Goal: Task Accomplishment & Management: Use online tool/utility

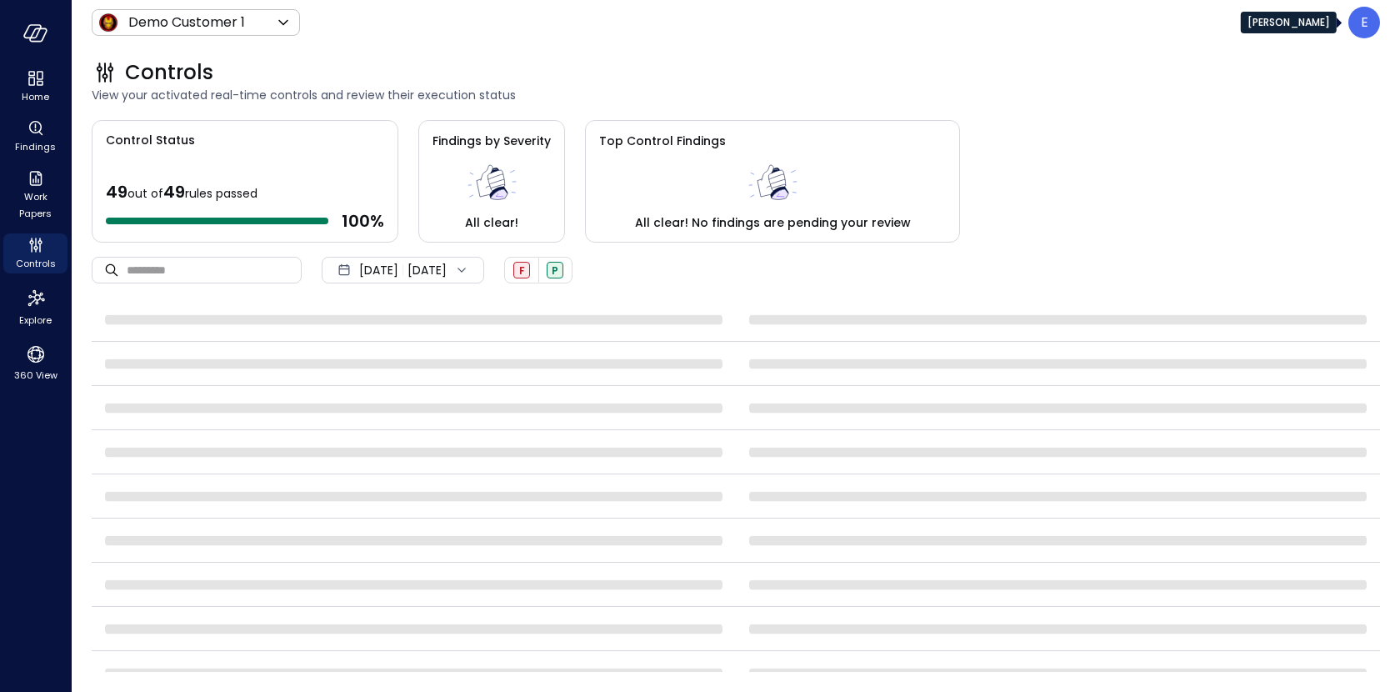
click at [1363, 25] on p "E" at bounding box center [1365, 23] width 8 height 20
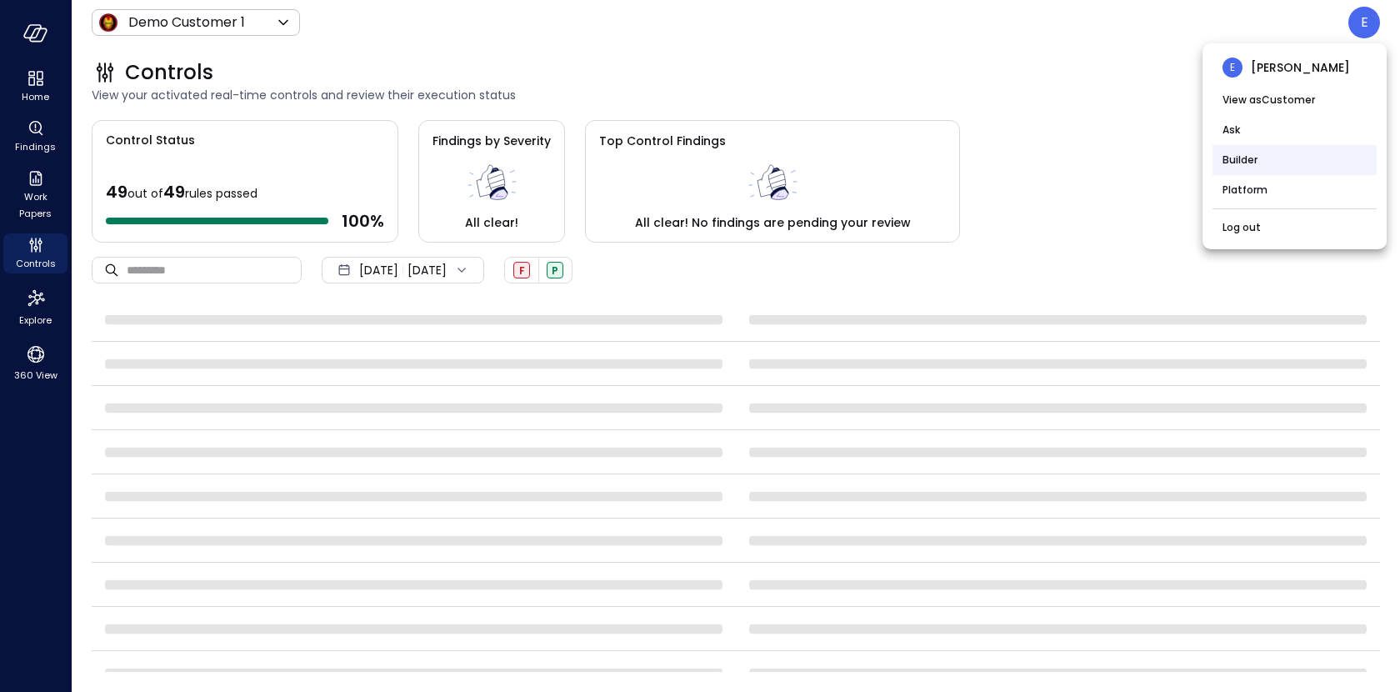
click at [1242, 160] on li "Builder" at bounding box center [1295, 160] width 164 height 30
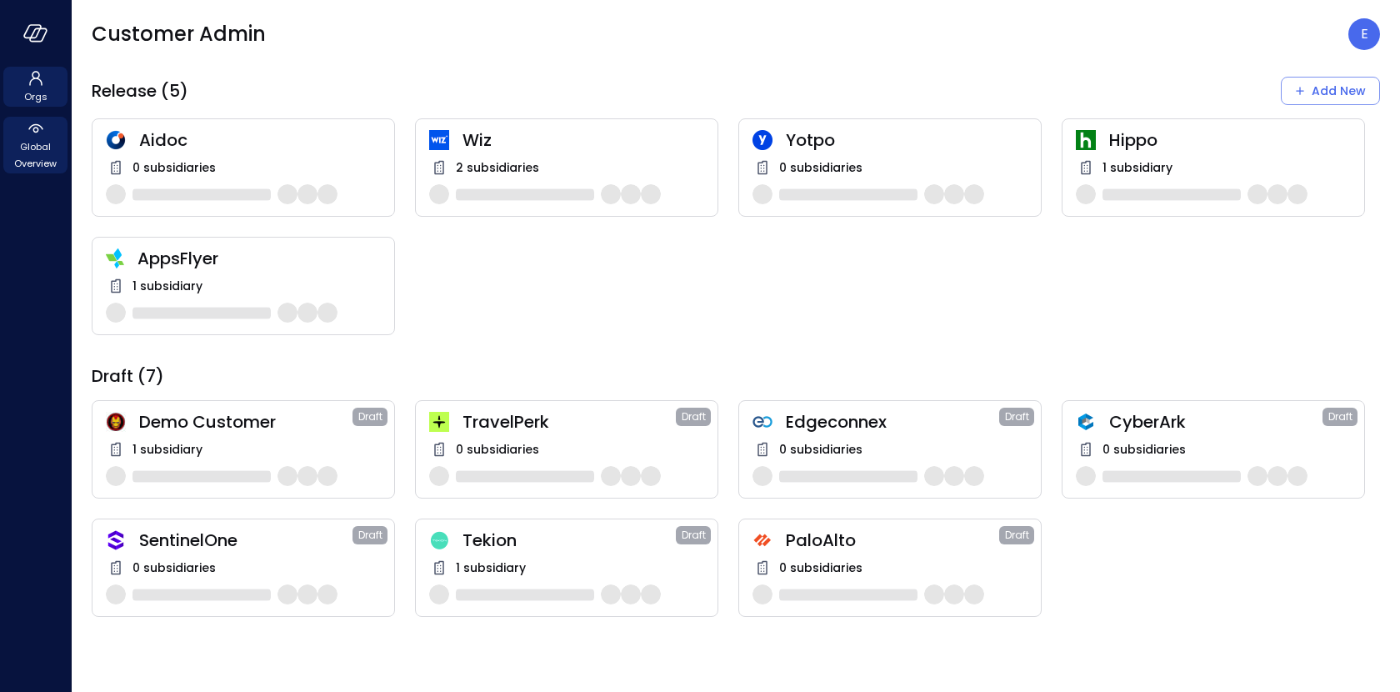
click at [24, 140] on span "Global Overview" at bounding box center [35, 154] width 51 height 33
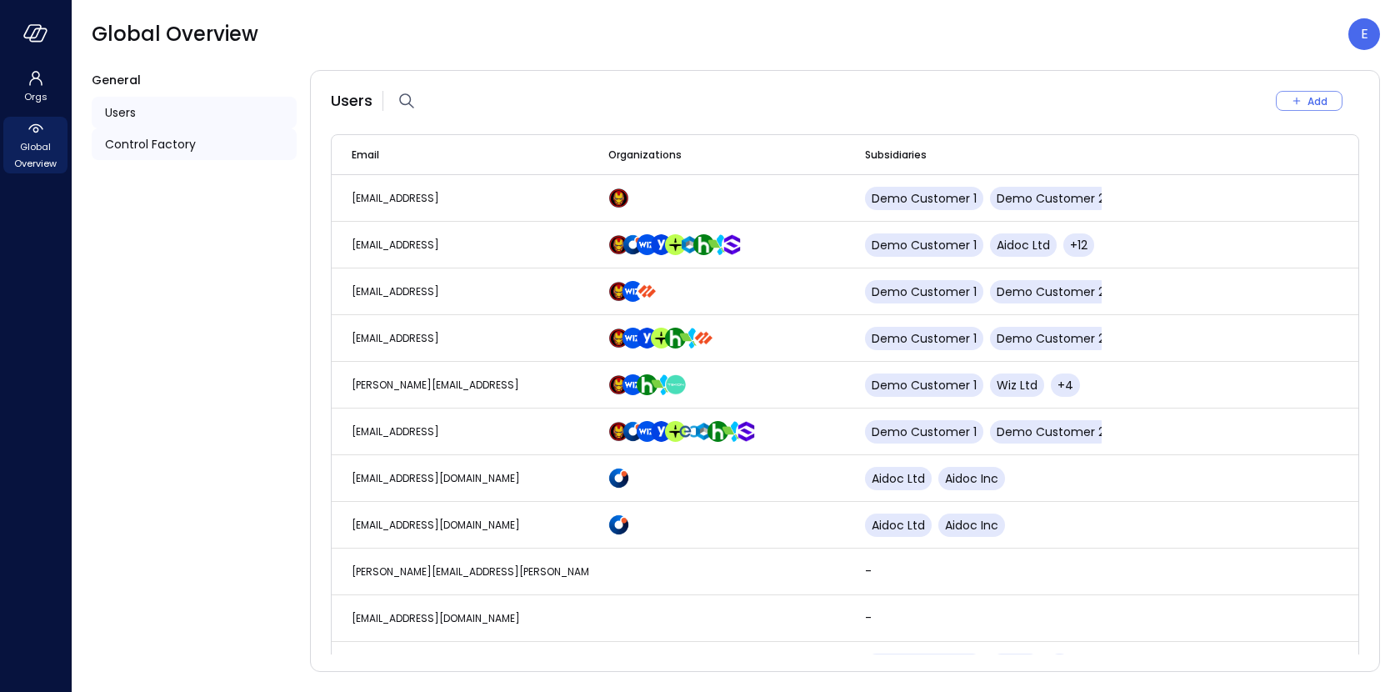
click at [223, 145] on div "Control Factory" at bounding box center [194, 144] width 205 height 32
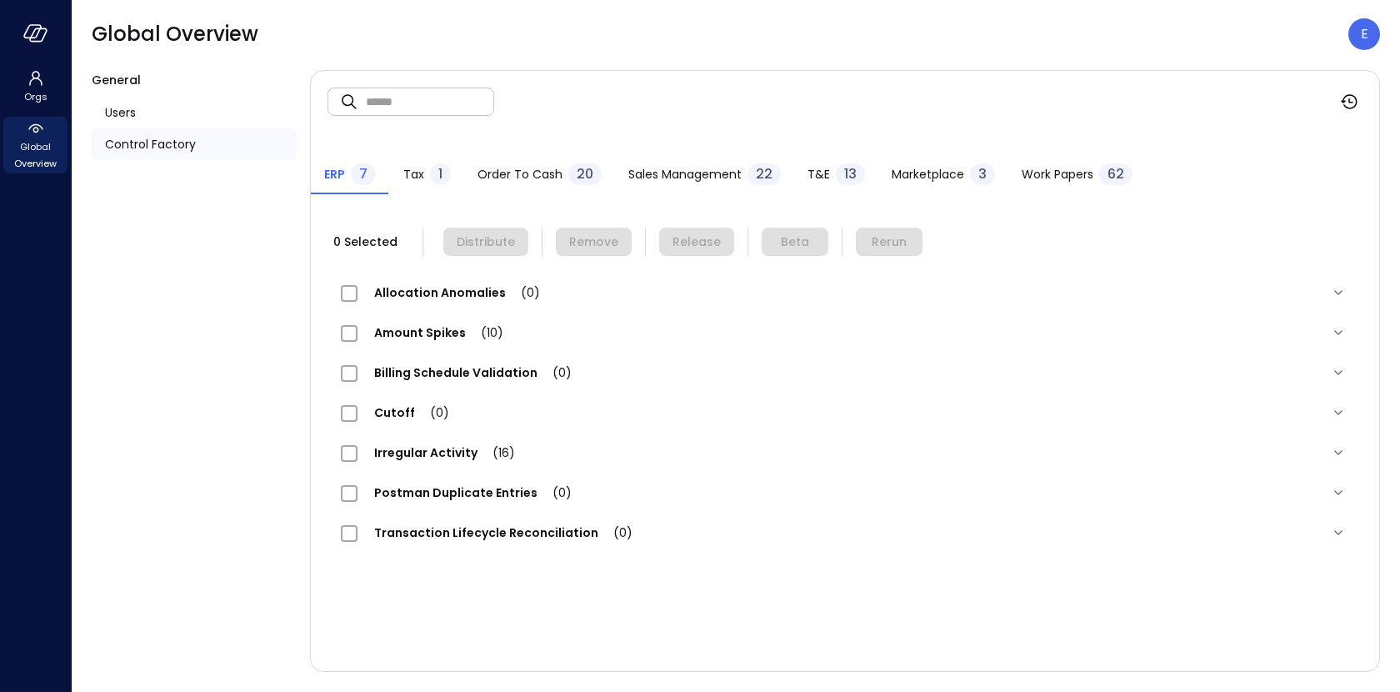
click at [1026, 170] on span "Work Papers" at bounding box center [1058, 174] width 72 height 18
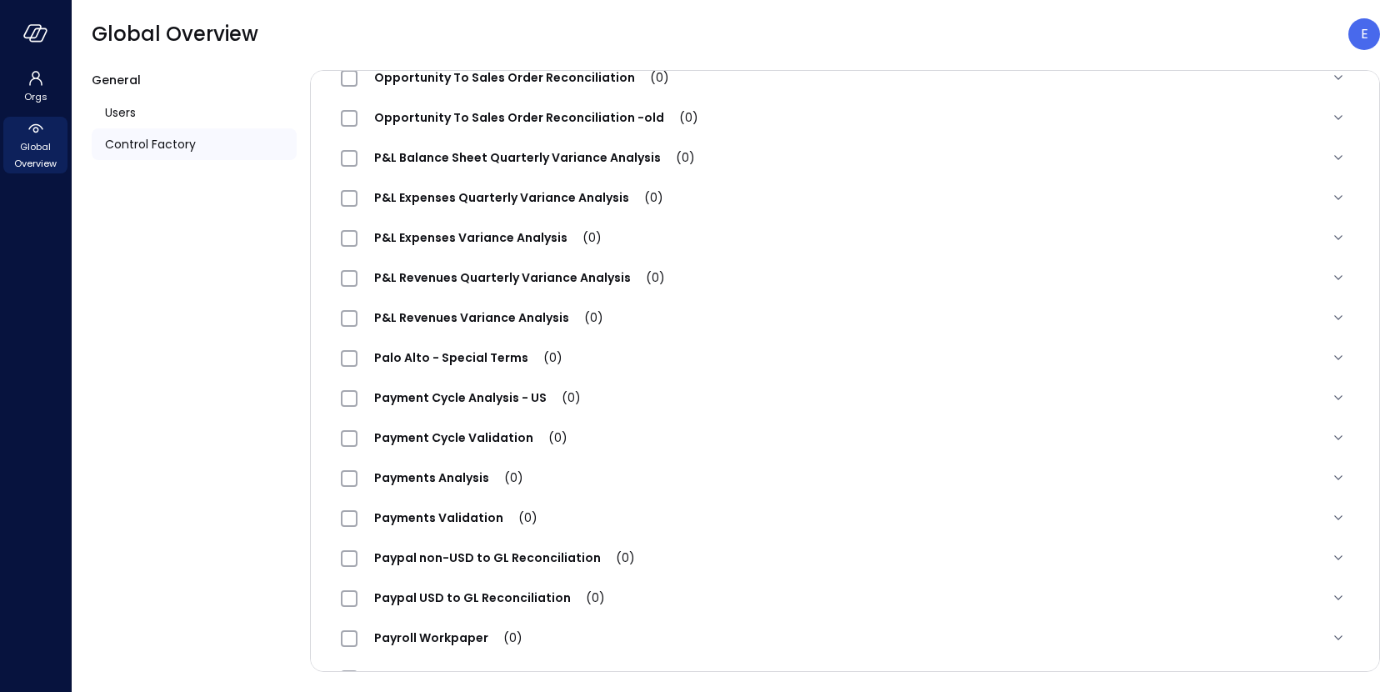
scroll to position [1256, 0]
click at [508, 431] on span "Payment Cycle Validation (0)" at bounding box center [471, 436] width 227 height 17
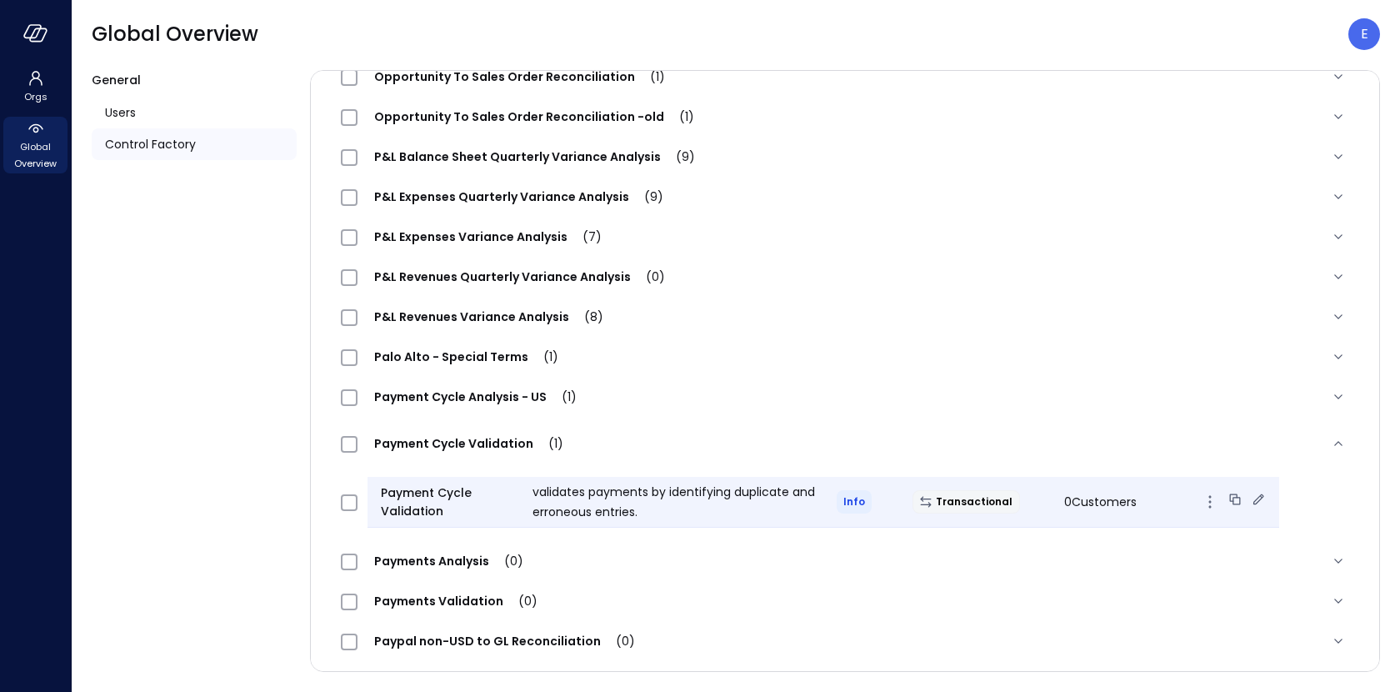
click at [1250, 496] on icon at bounding box center [1258, 499] width 17 height 17
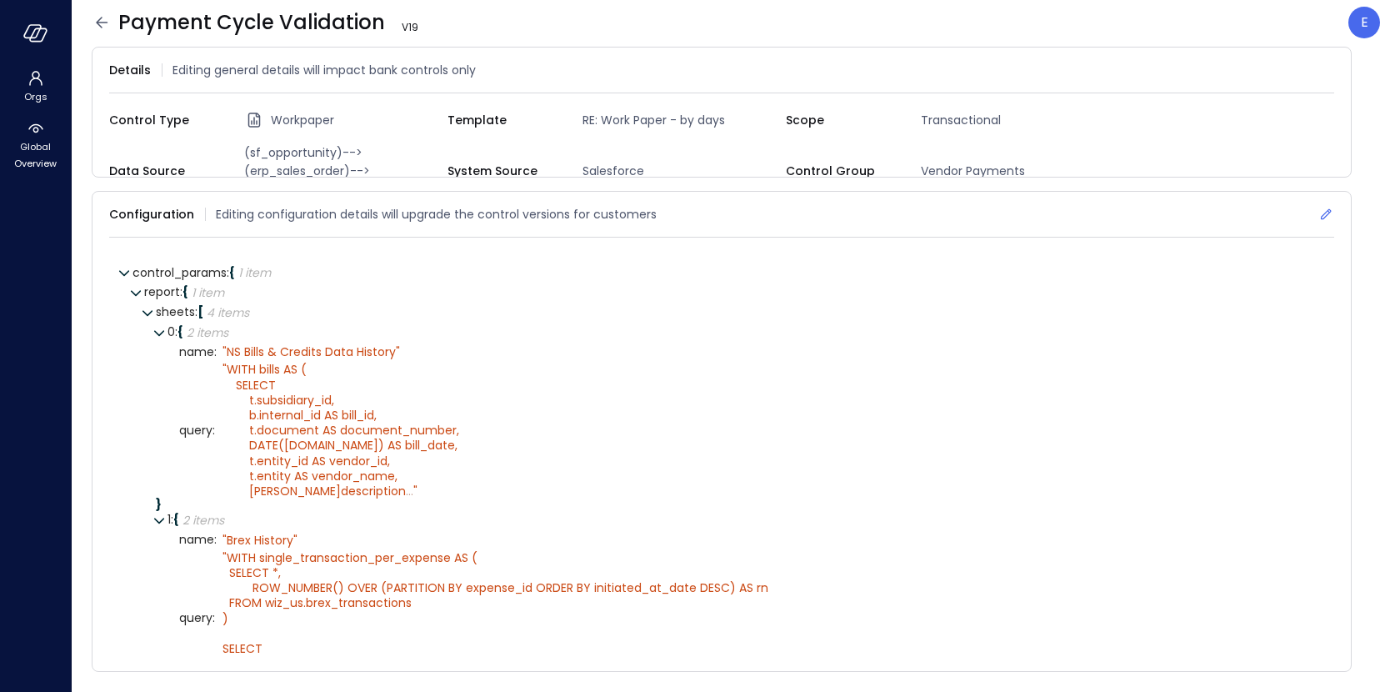
click at [1328, 209] on icon at bounding box center [1326, 214] width 11 height 11
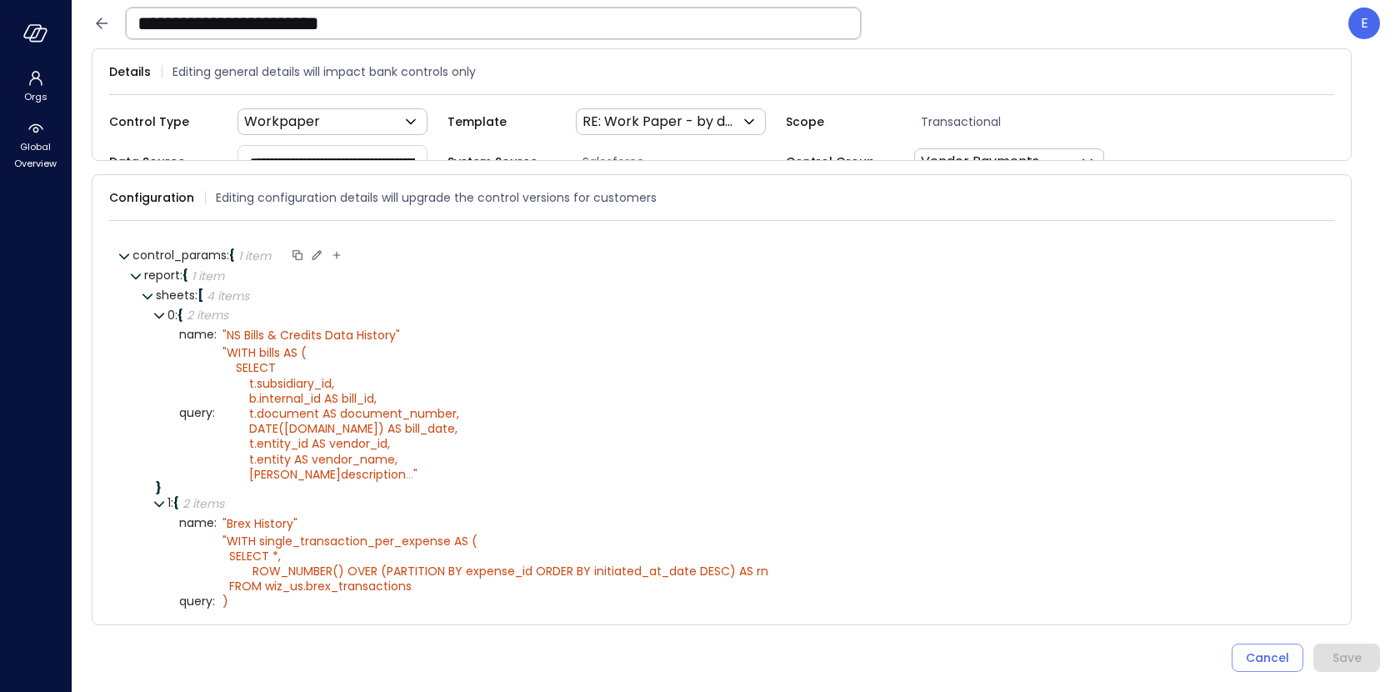
click at [338, 252] on icon at bounding box center [337, 256] width 8 height 8
type input "**********"
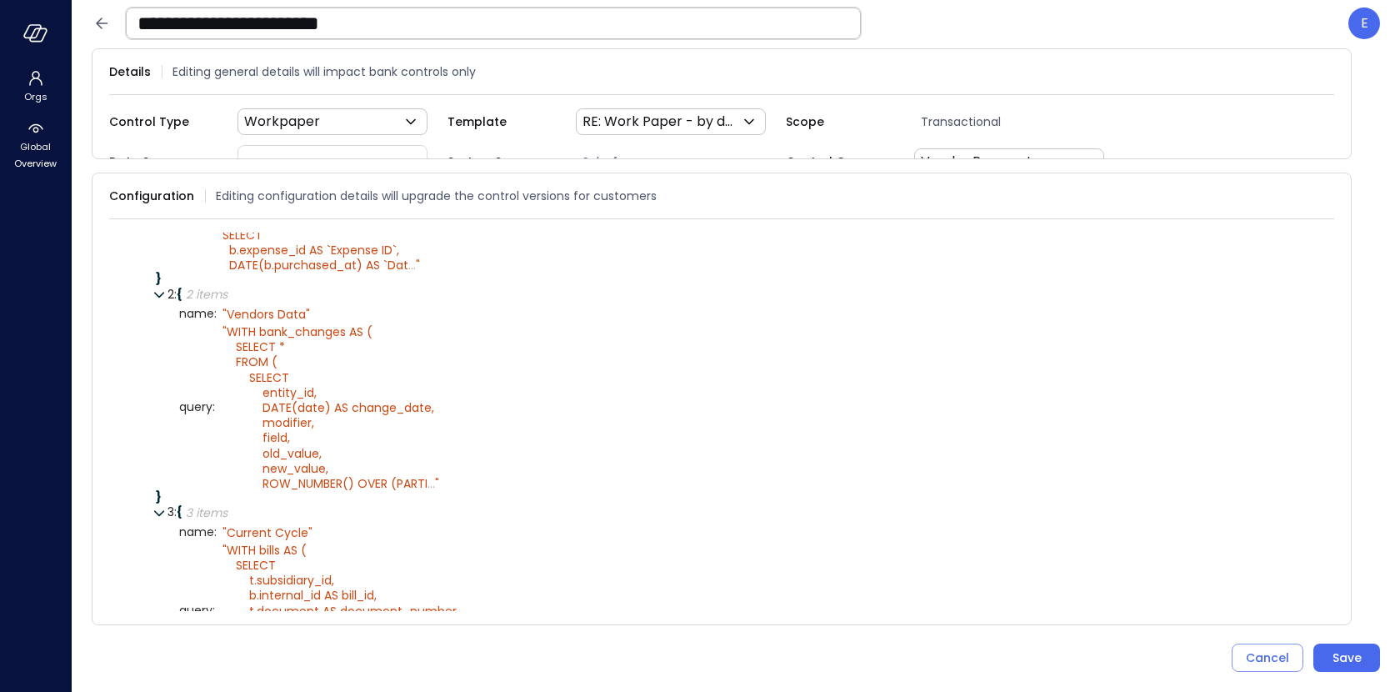
scroll to position [555, 0]
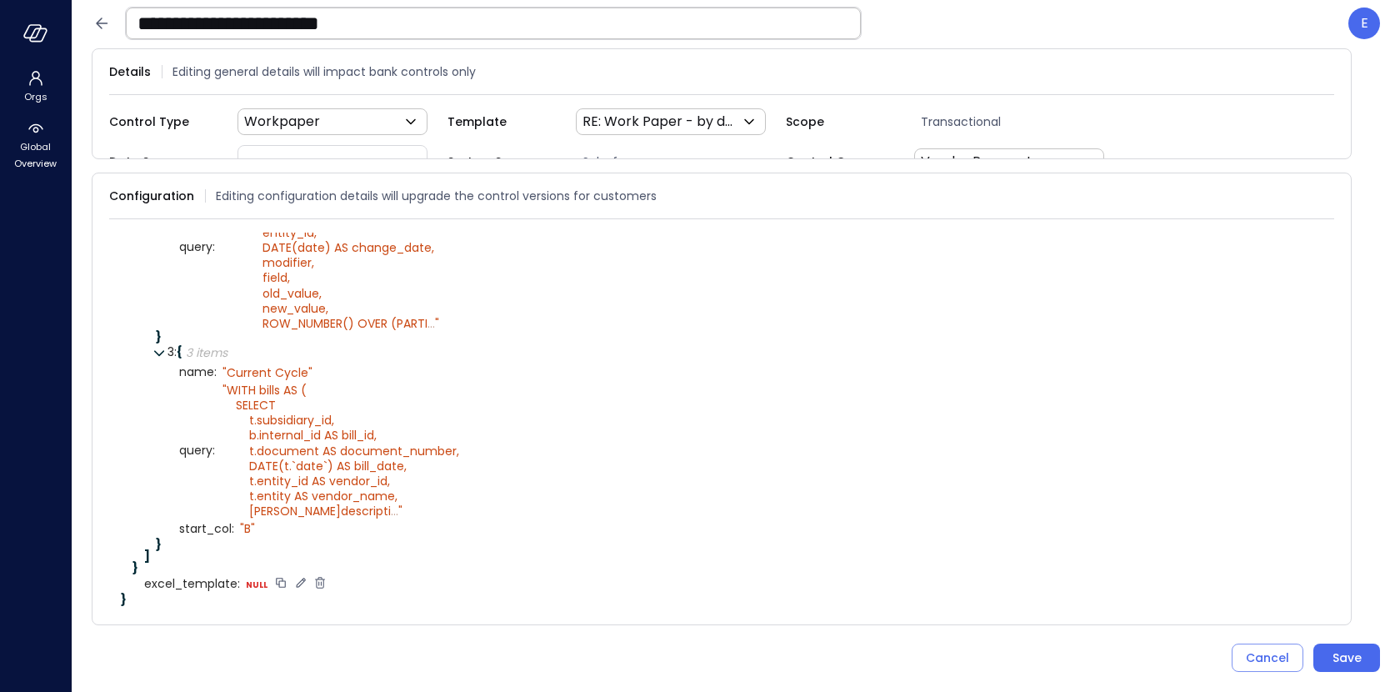
click at [298, 577] on icon at bounding box center [300, 582] width 15 height 15
click at [322, 578] on select "****** ****** ******* **** ****** *****" at bounding box center [349, 583] width 77 height 10
click at [311, 578] on select "****** ****** ******* **** ****** *****" at bounding box center [349, 583] width 77 height 10
select select "******"
type textarea "**********"
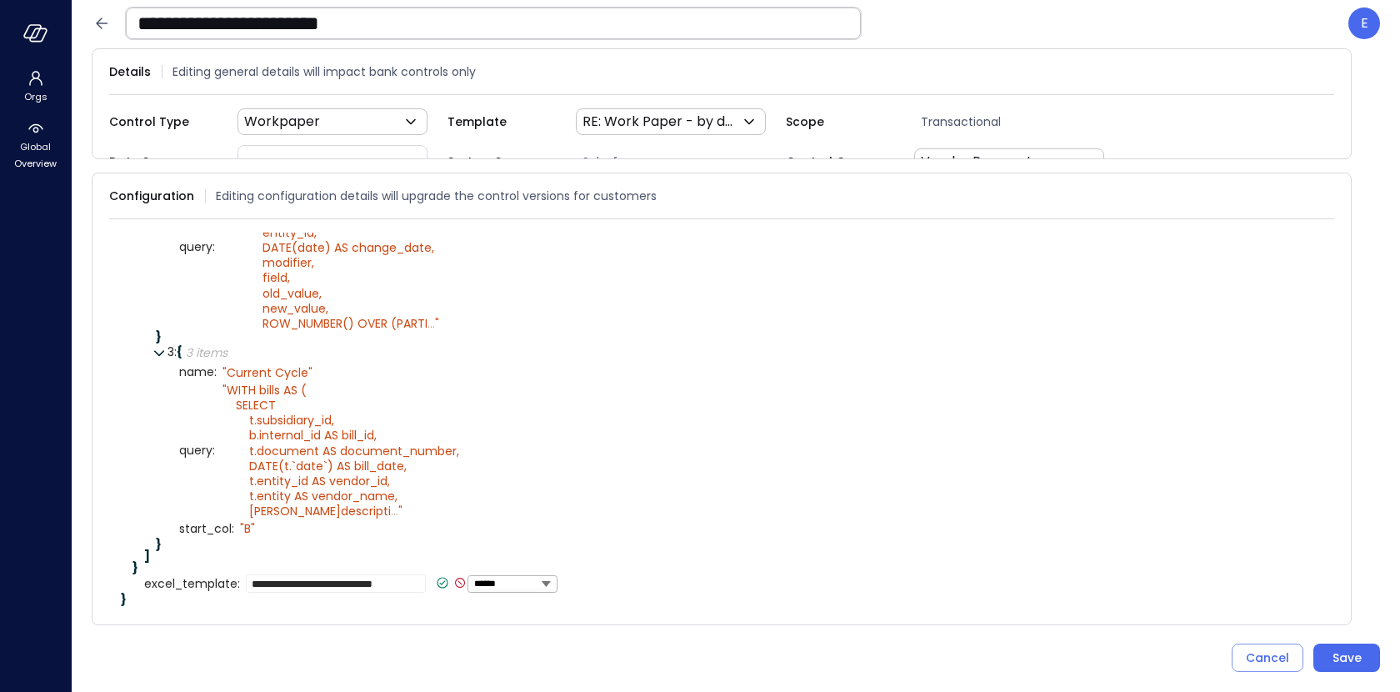
click at [435, 575] on icon at bounding box center [442, 582] width 15 height 15
click at [1349, 653] on div "Save" at bounding box center [1347, 658] width 29 height 21
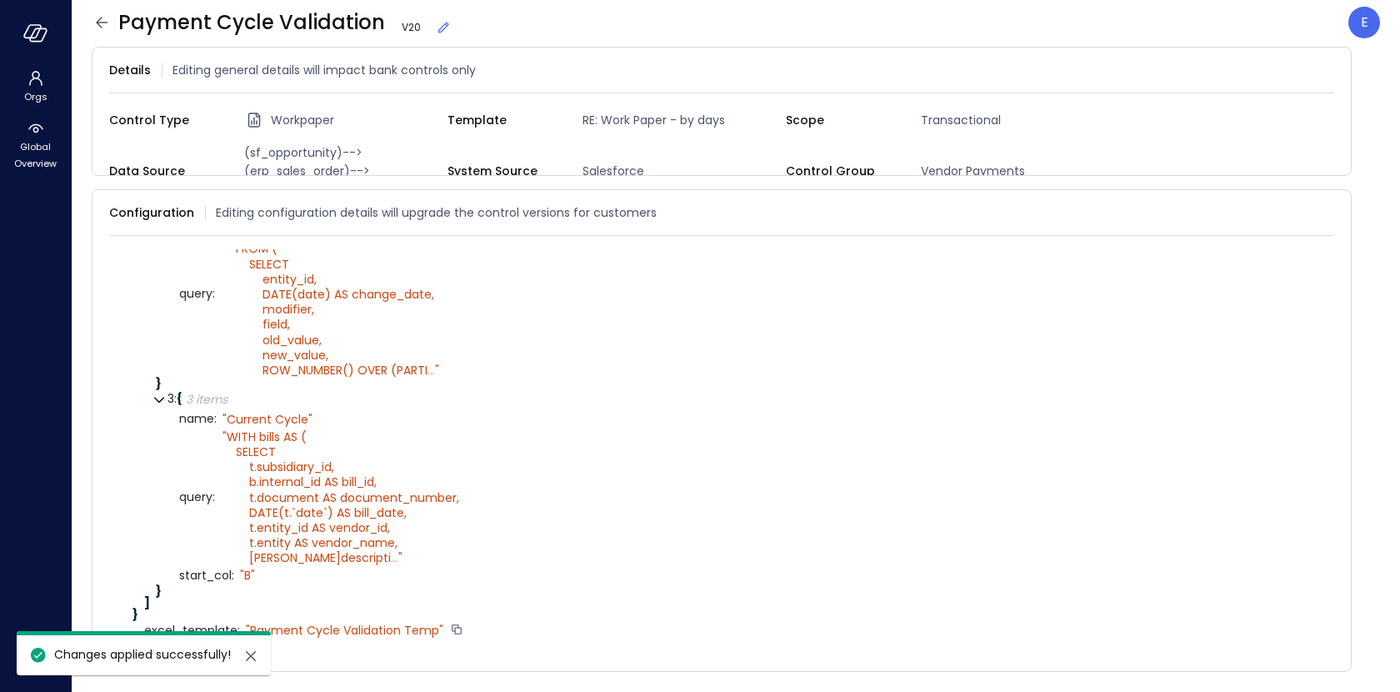
click at [96, 27] on icon at bounding box center [102, 23] width 20 height 20
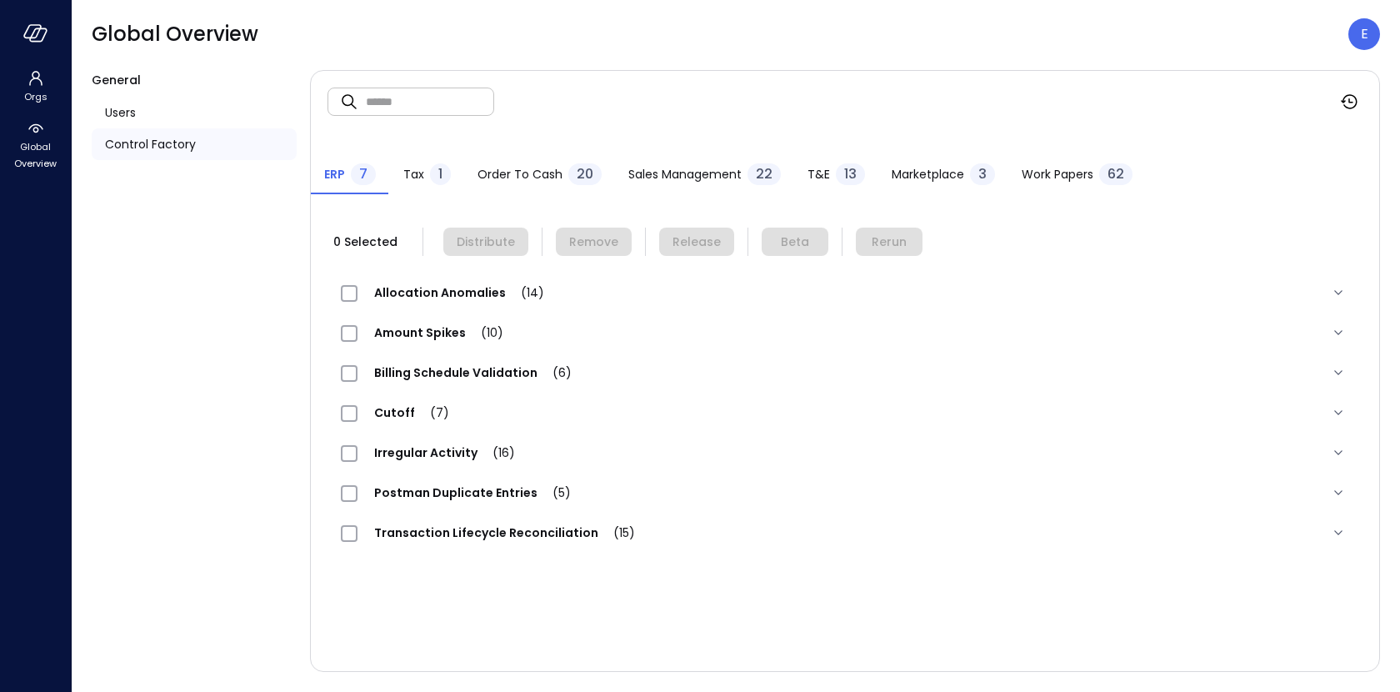
click at [1049, 183] on div "Work Papers 62" at bounding box center [1077, 175] width 111 height 25
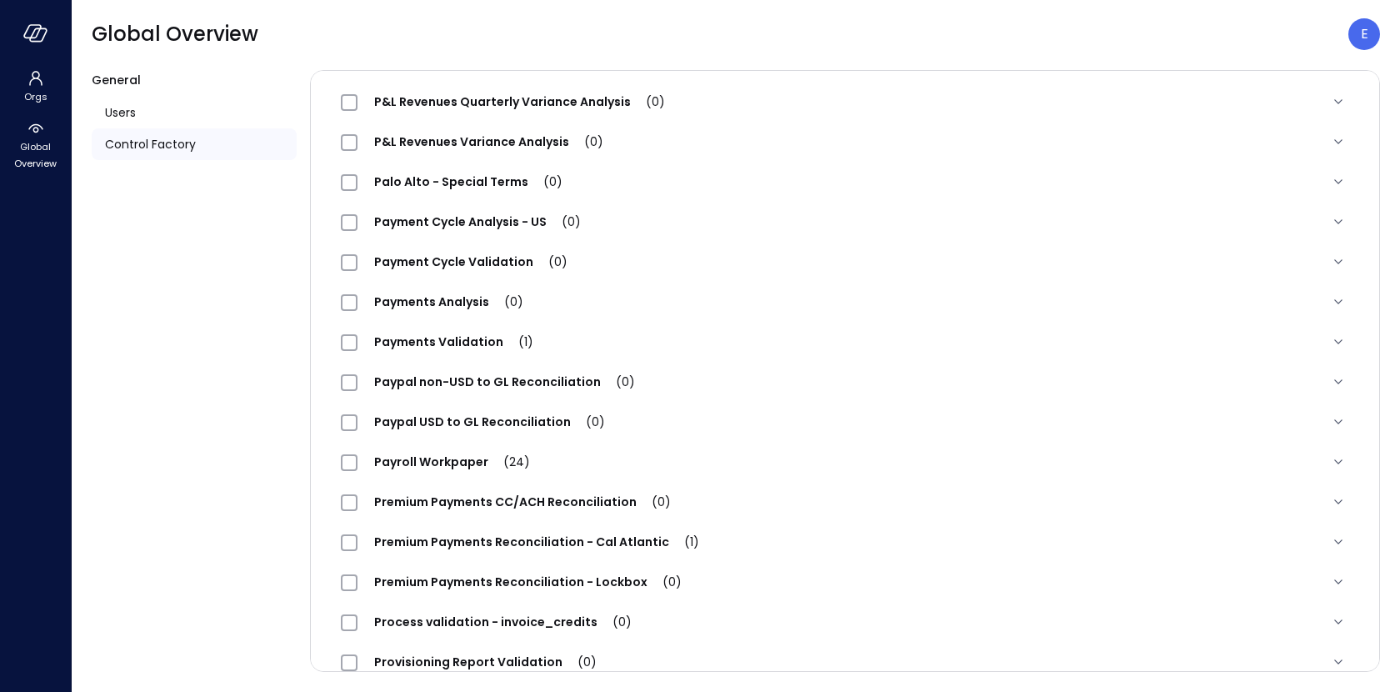
scroll to position [1418, 0]
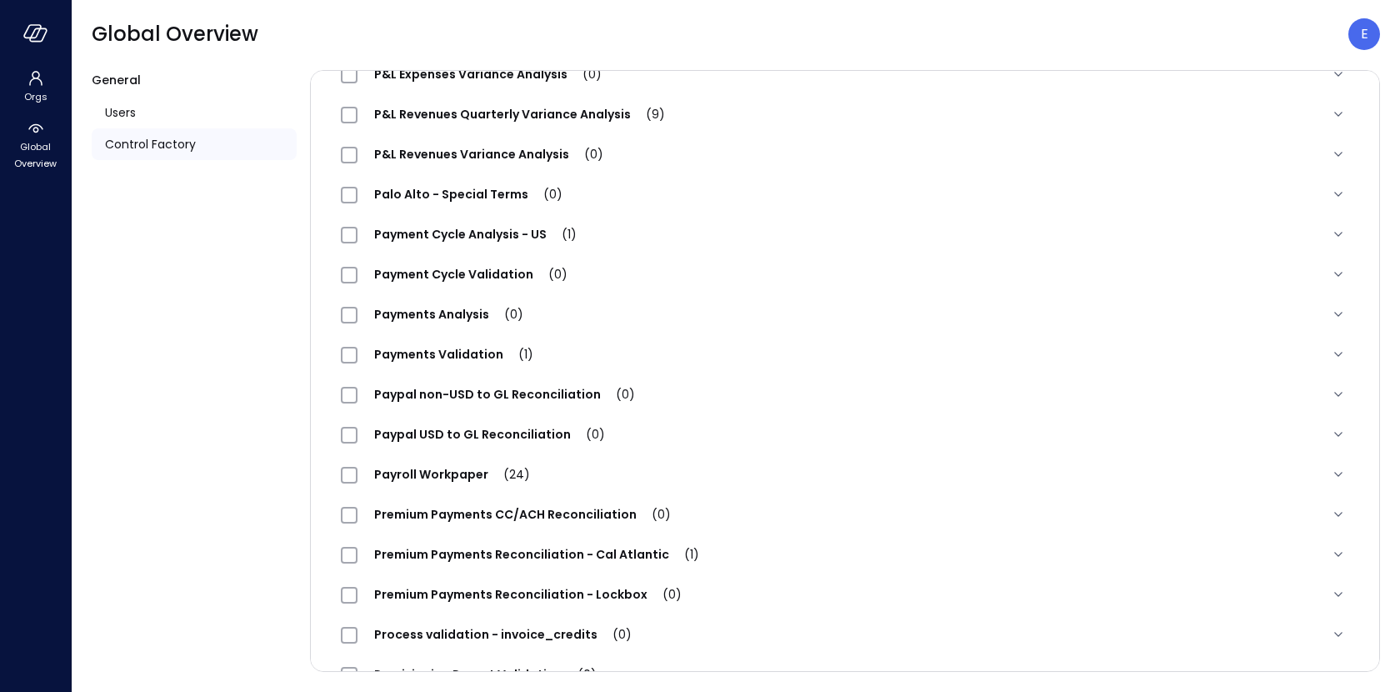
click at [425, 271] on span "Payment Cycle Validation (0)" at bounding box center [471, 274] width 227 height 17
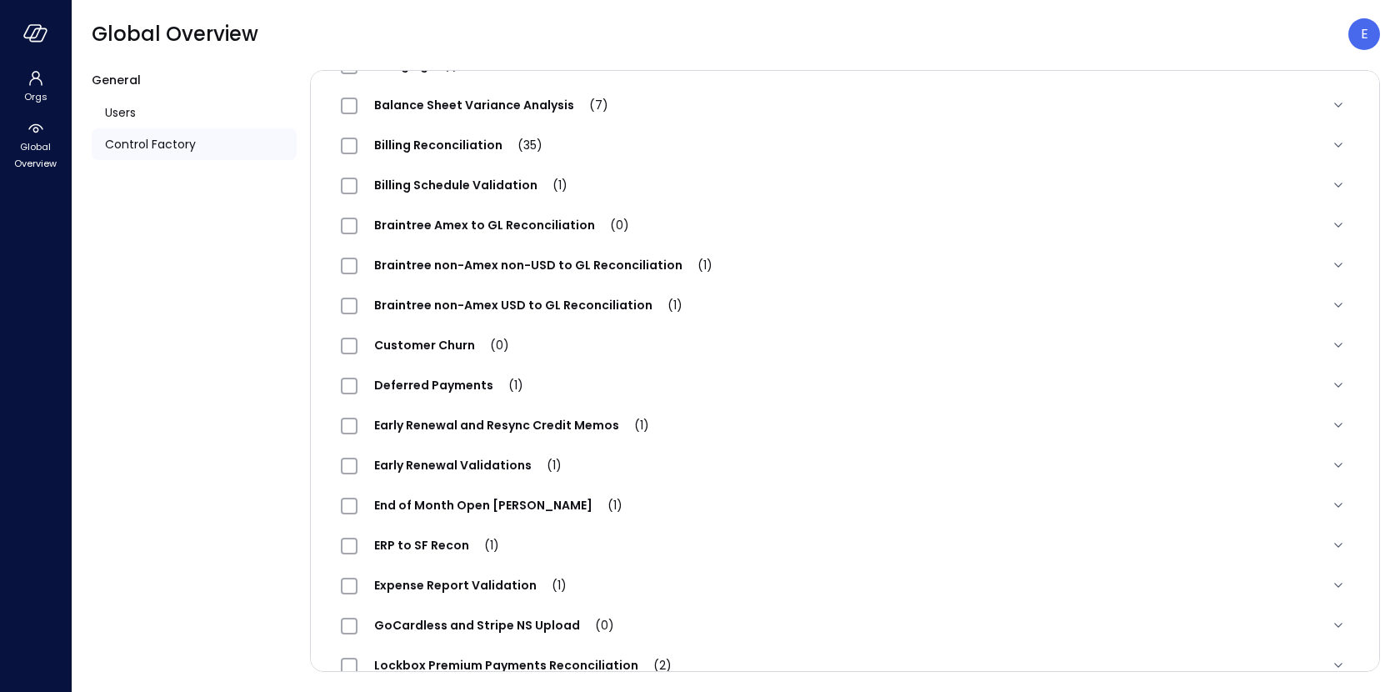
scroll to position [0, 0]
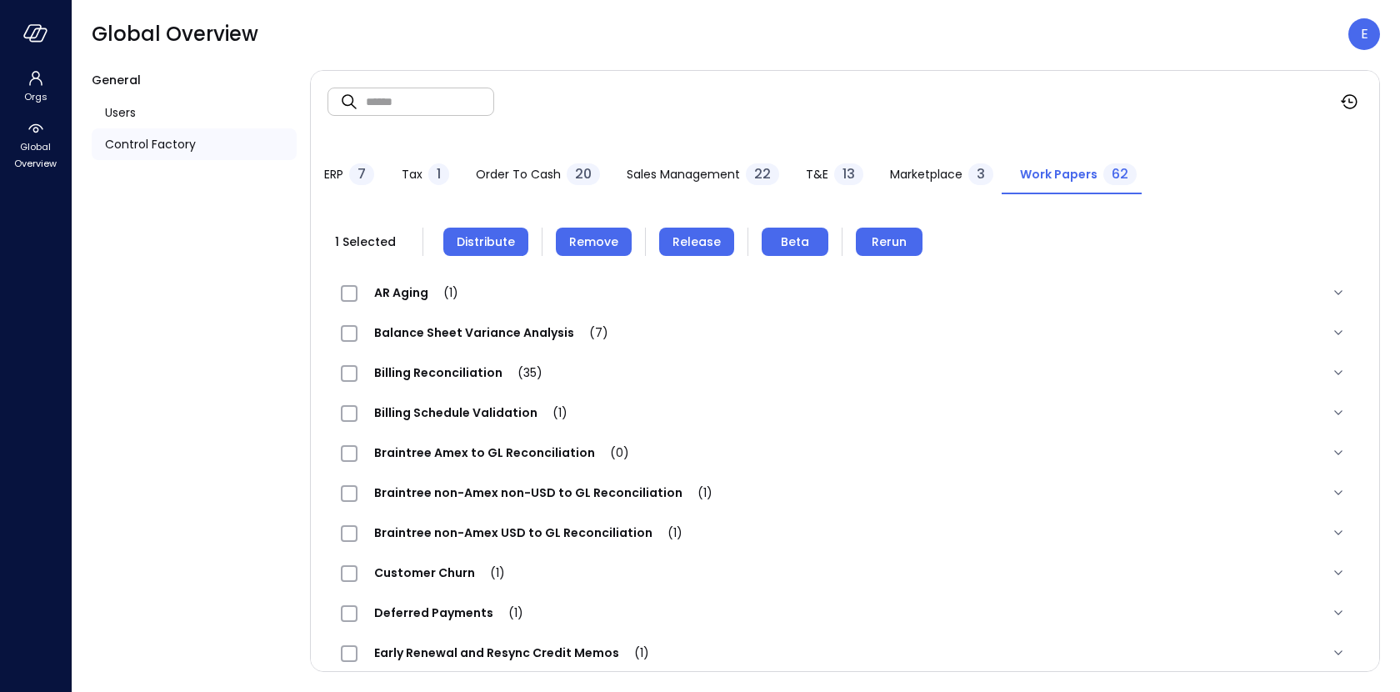
click at [503, 243] on span "Distribute" at bounding box center [486, 242] width 58 height 18
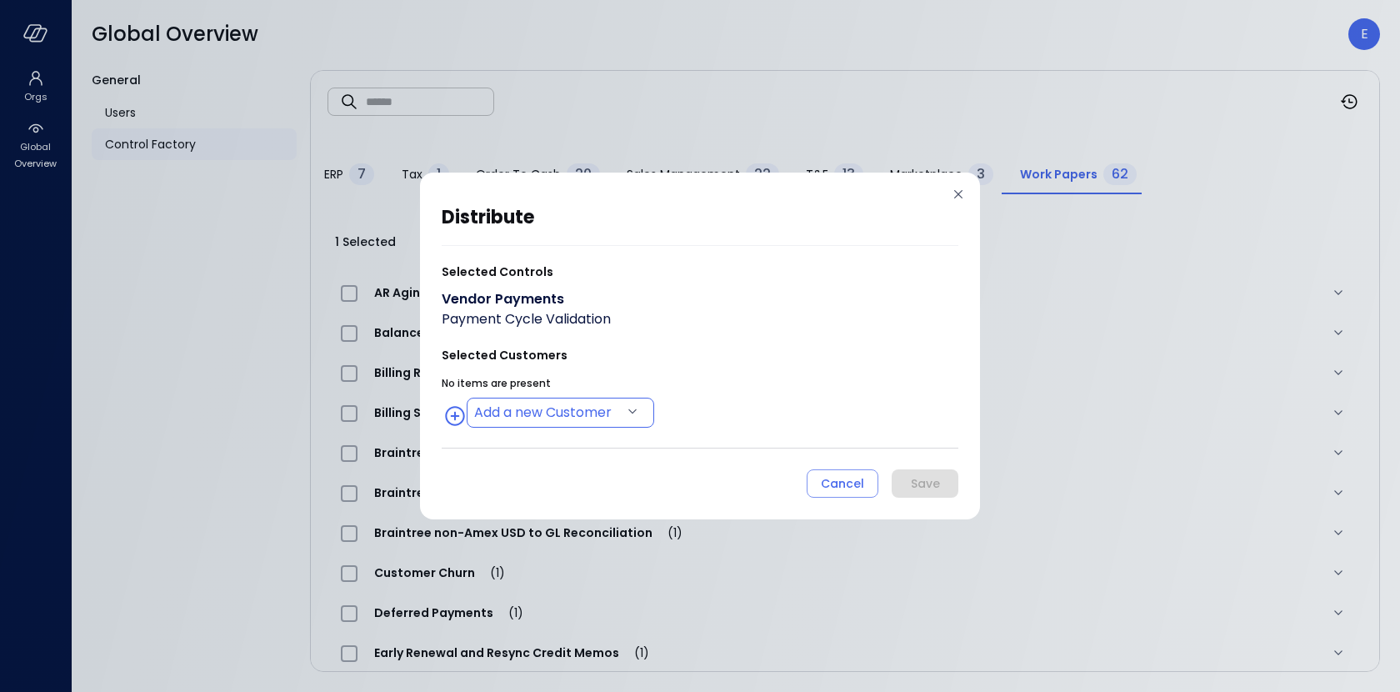
click at [582, 408] on body "Orgs Global Overview Global Overview E General Users Control Factory ​ ​ ERP 7 …" at bounding box center [700, 346] width 1400 height 692
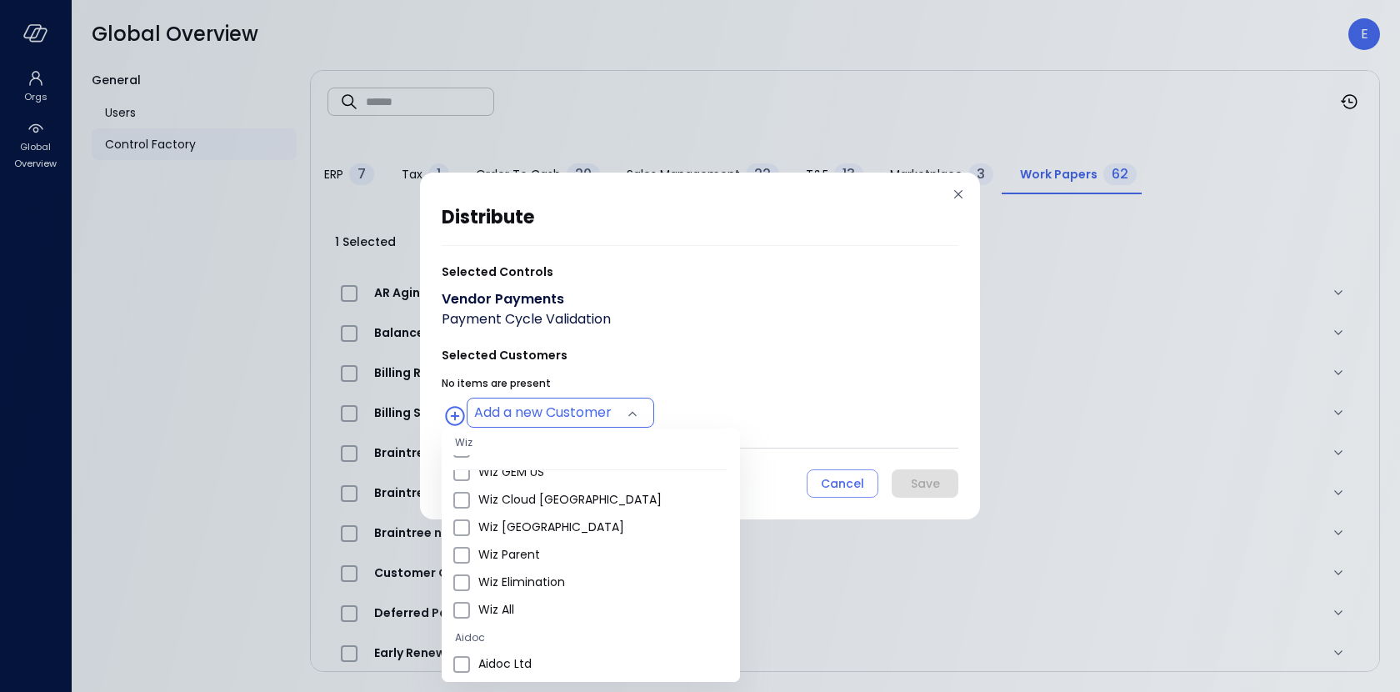
scroll to position [953, 0]
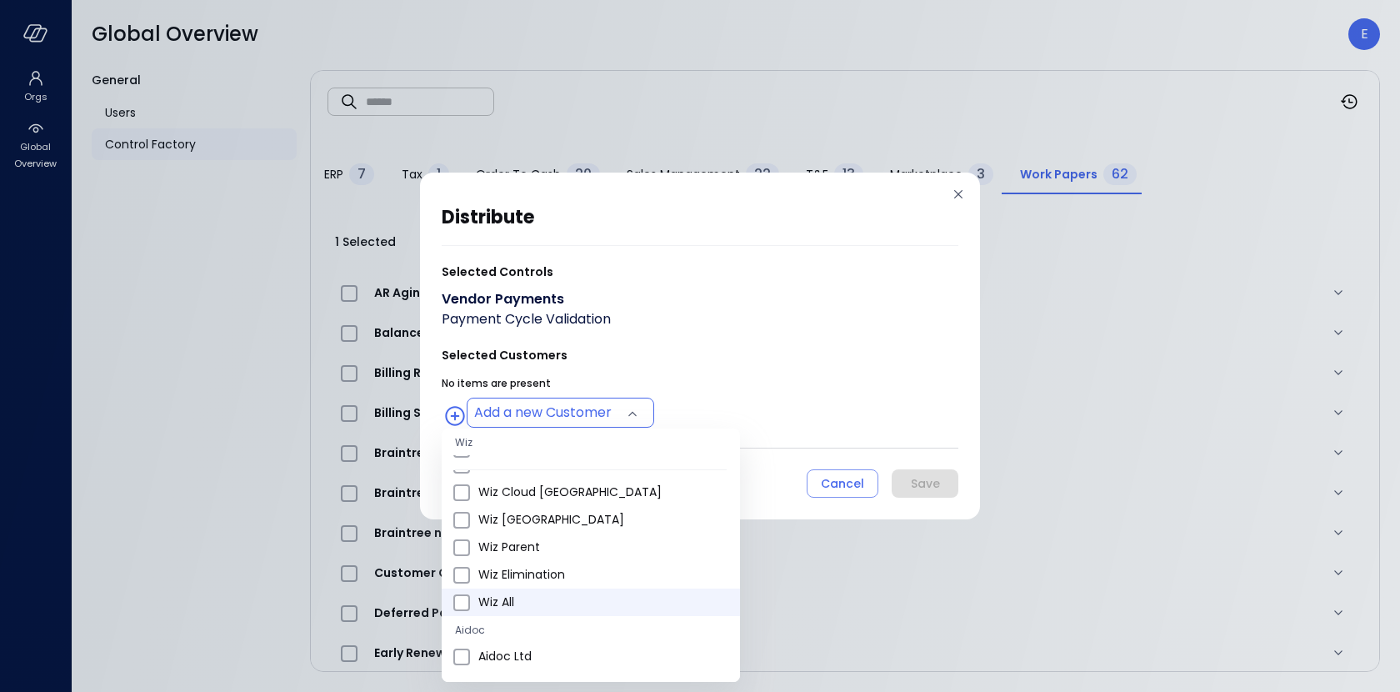
click at [567, 593] on span "Wiz All" at bounding box center [602, 602] width 248 height 18
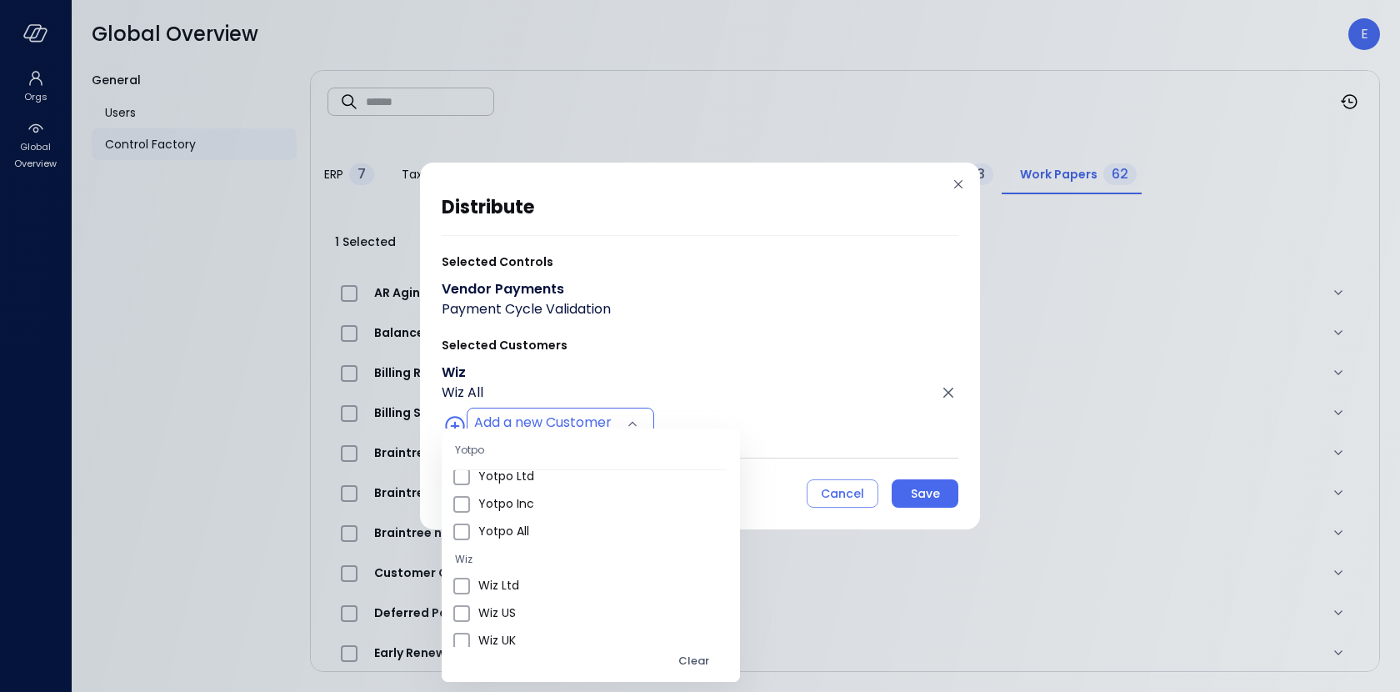
scroll to position [588, 0]
click at [545, 606] on span "Wiz US" at bounding box center [602, 609] width 248 height 18
type input "**********"
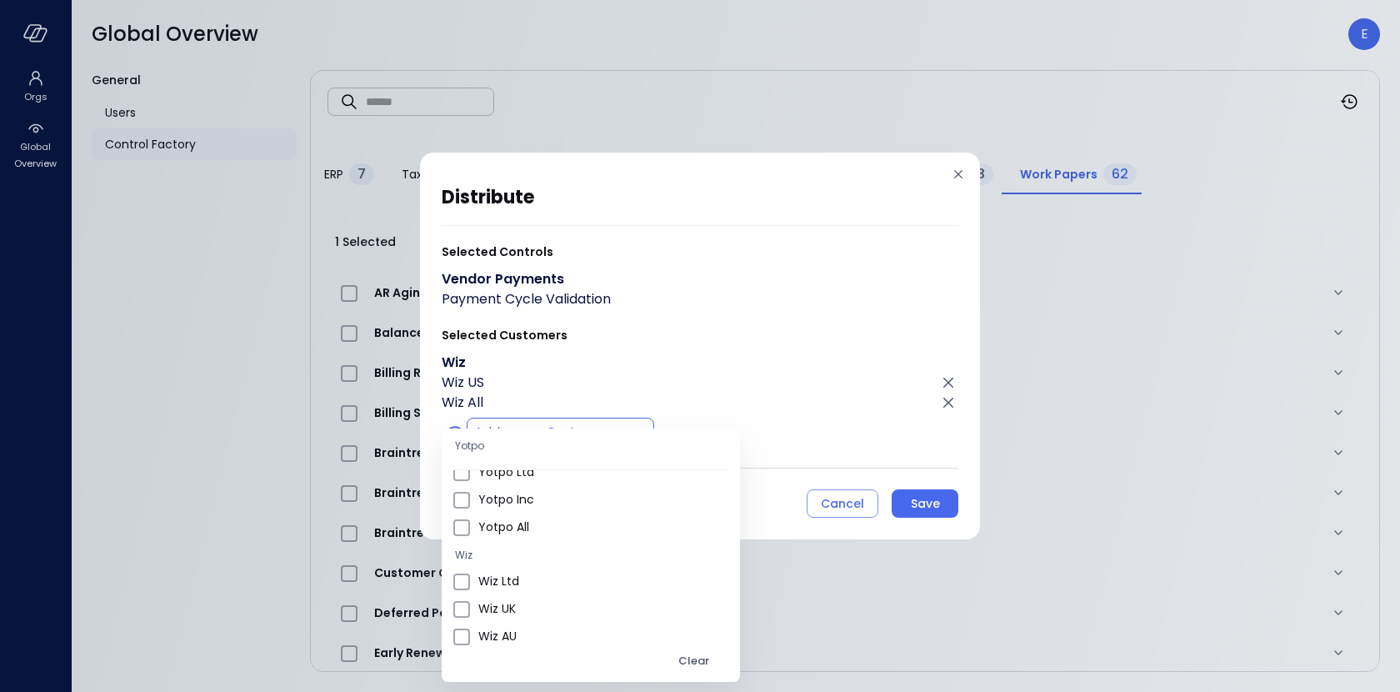
click at [715, 503] on div at bounding box center [700, 346] width 1400 height 692
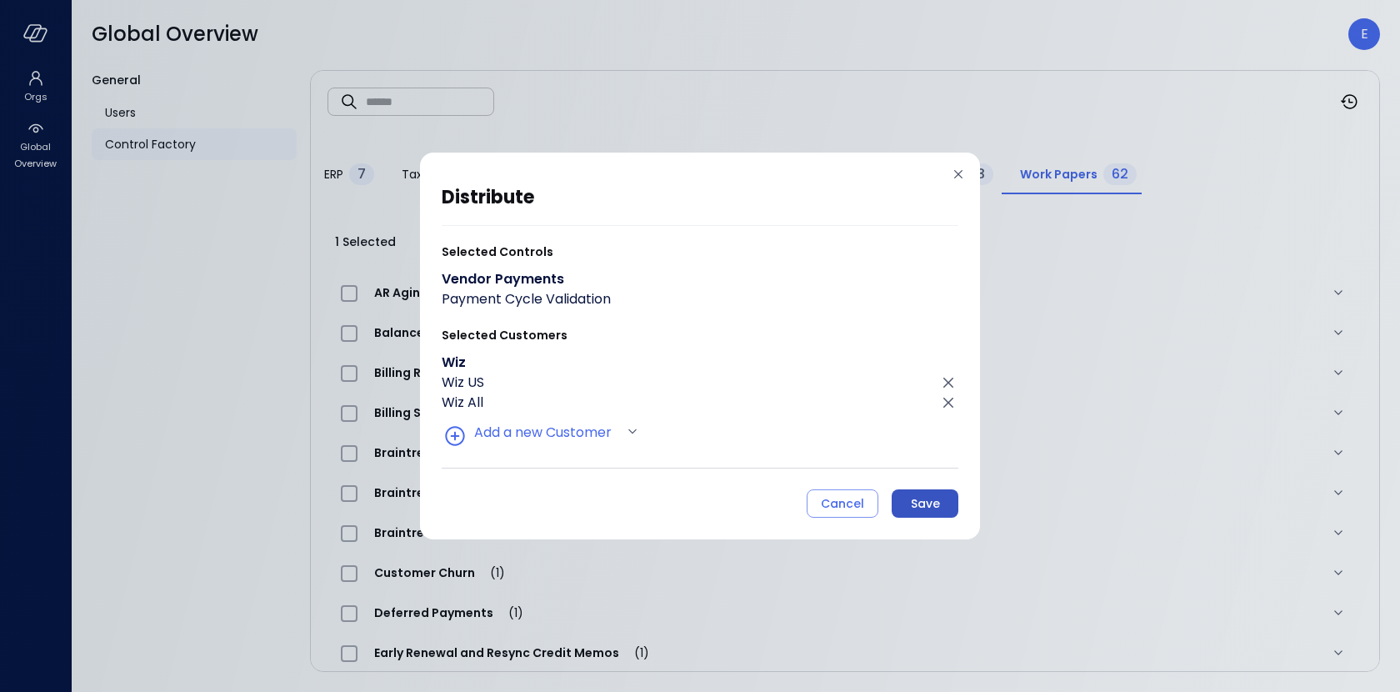
click at [921, 502] on div "Save" at bounding box center [925, 503] width 29 height 21
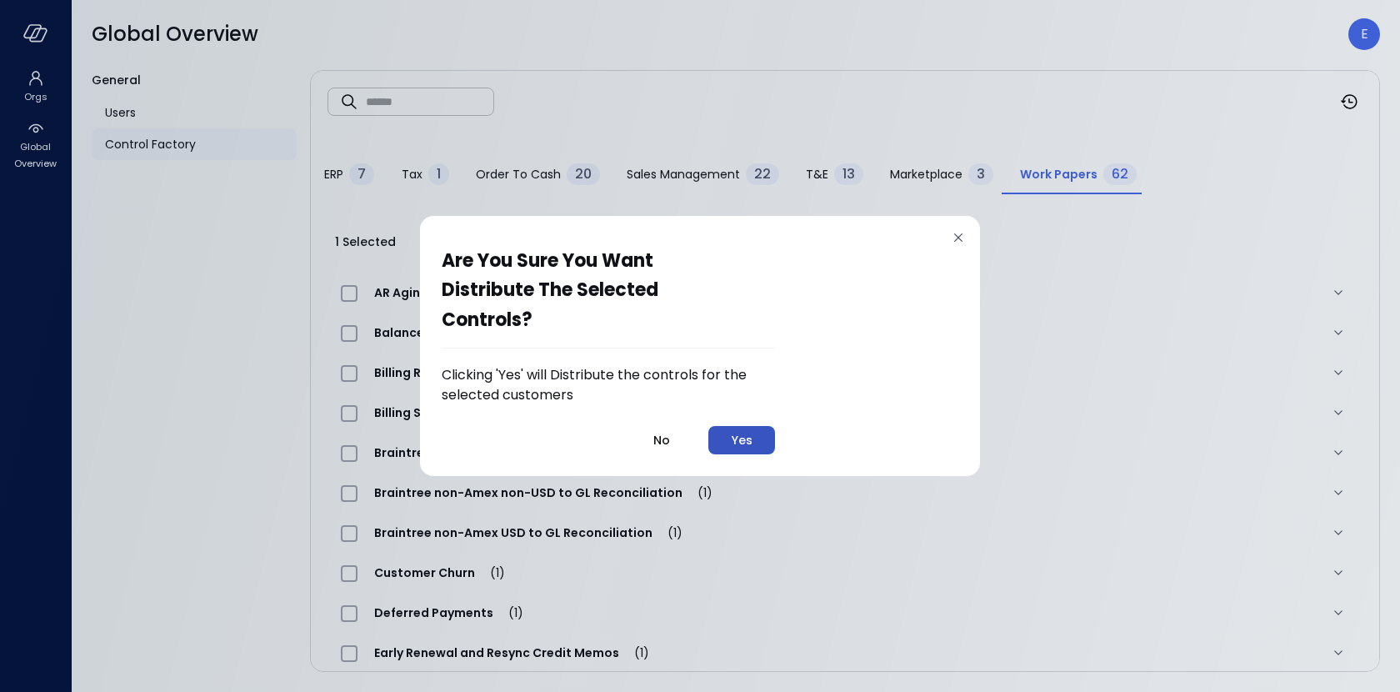
click at [742, 442] on div "Yes" at bounding box center [742, 440] width 21 height 21
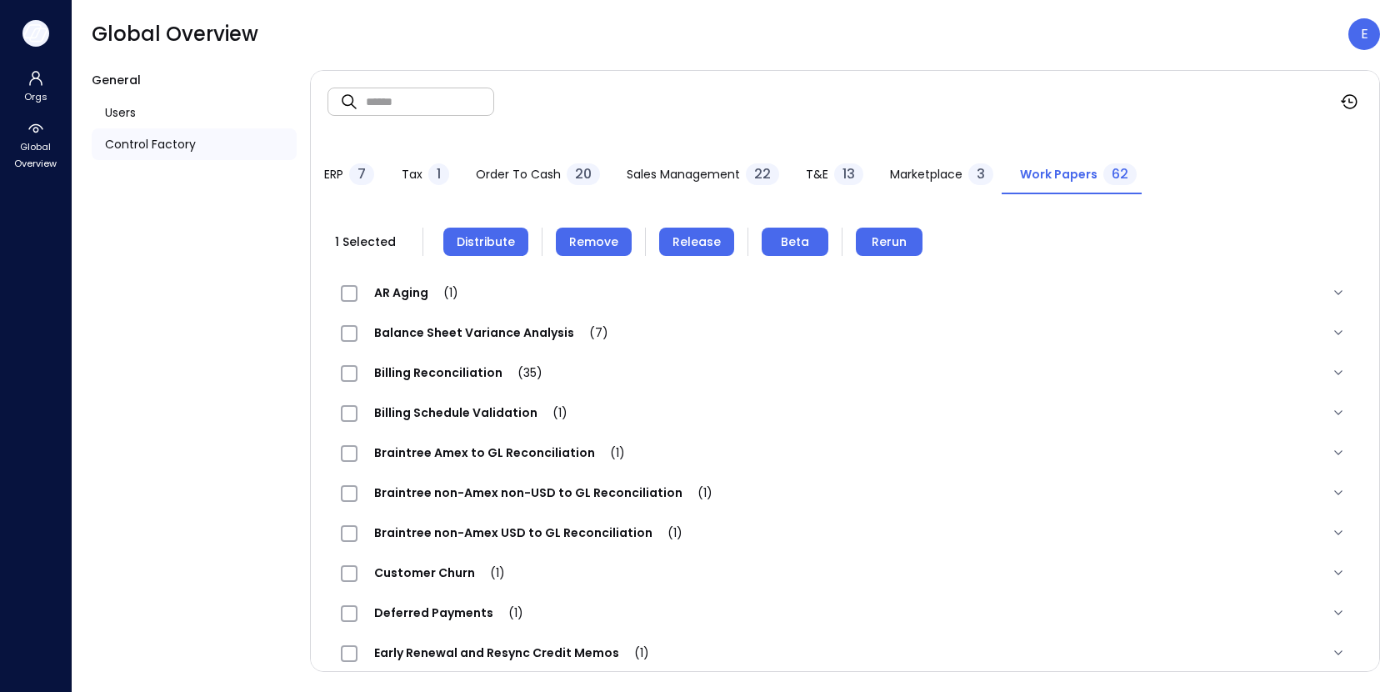
click at [29, 36] on icon "button" at bounding box center [35, 33] width 25 height 18
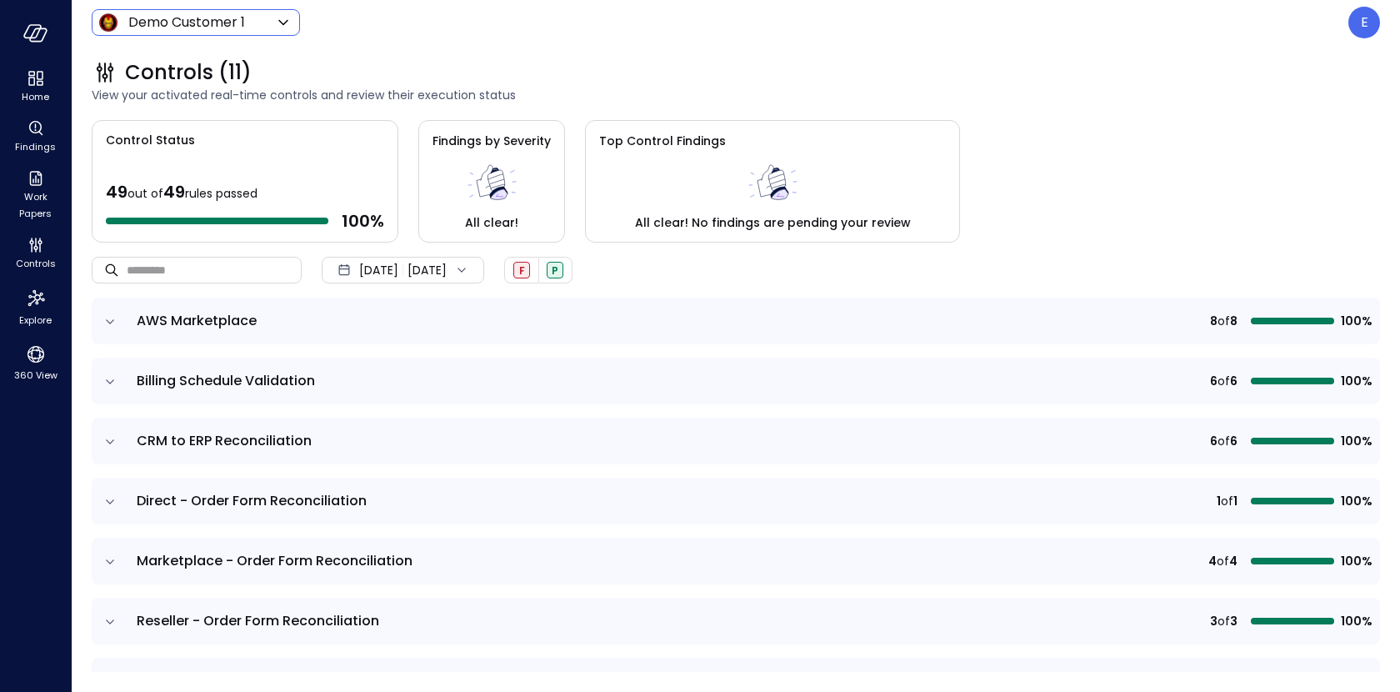
click at [203, 18] on body "Home Findings Work Papers Controls Explore 360 View Demo Customer 1 ***** ​ E C…" at bounding box center [700, 346] width 1400 height 692
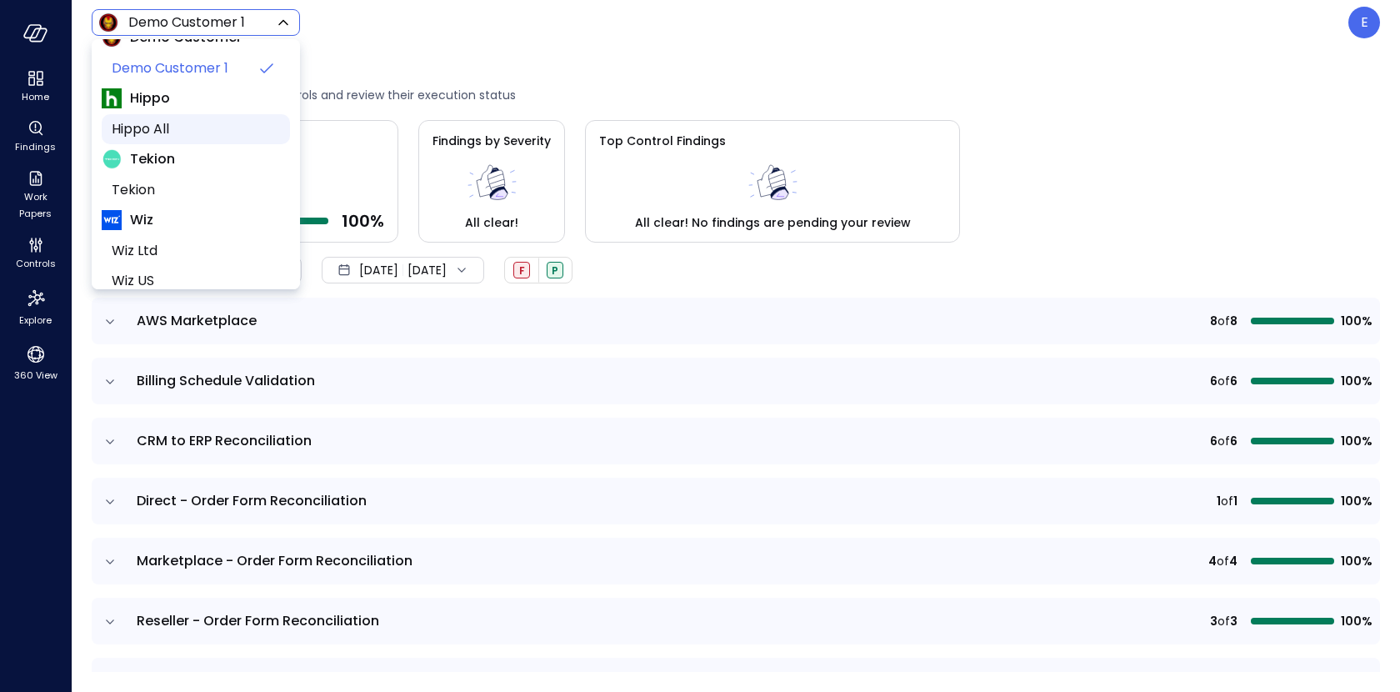
scroll to position [103, 0]
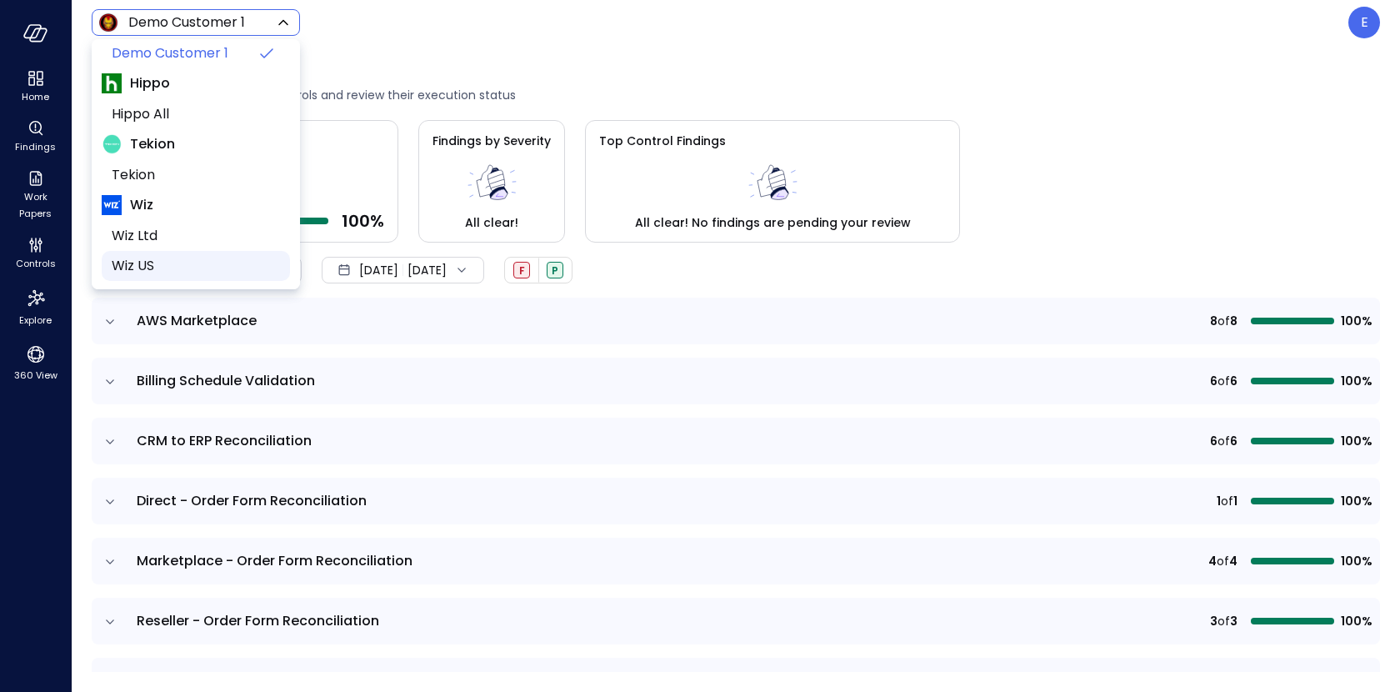
click at [172, 259] on span "Wiz US" at bounding box center [194, 266] width 165 height 20
type input "******"
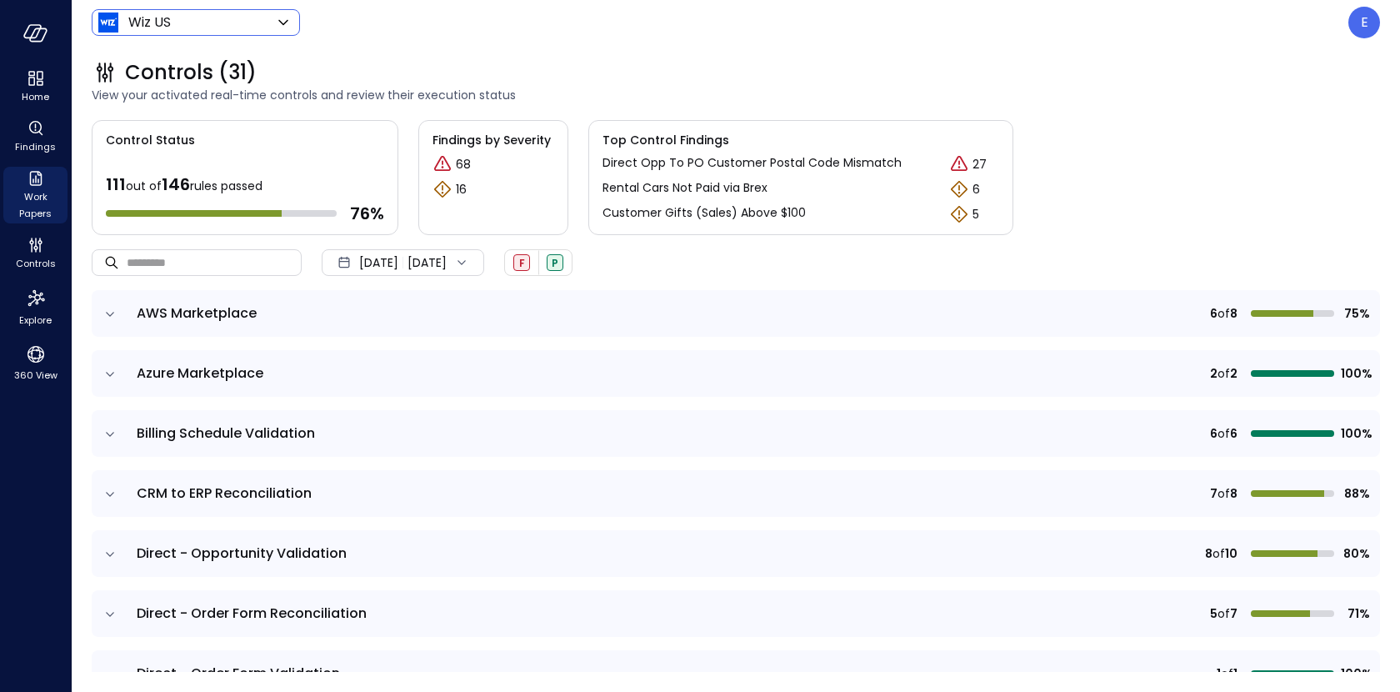
click at [35, 187] on icon "Work Papers" at bounding box center [36, 178] width 20 height 20
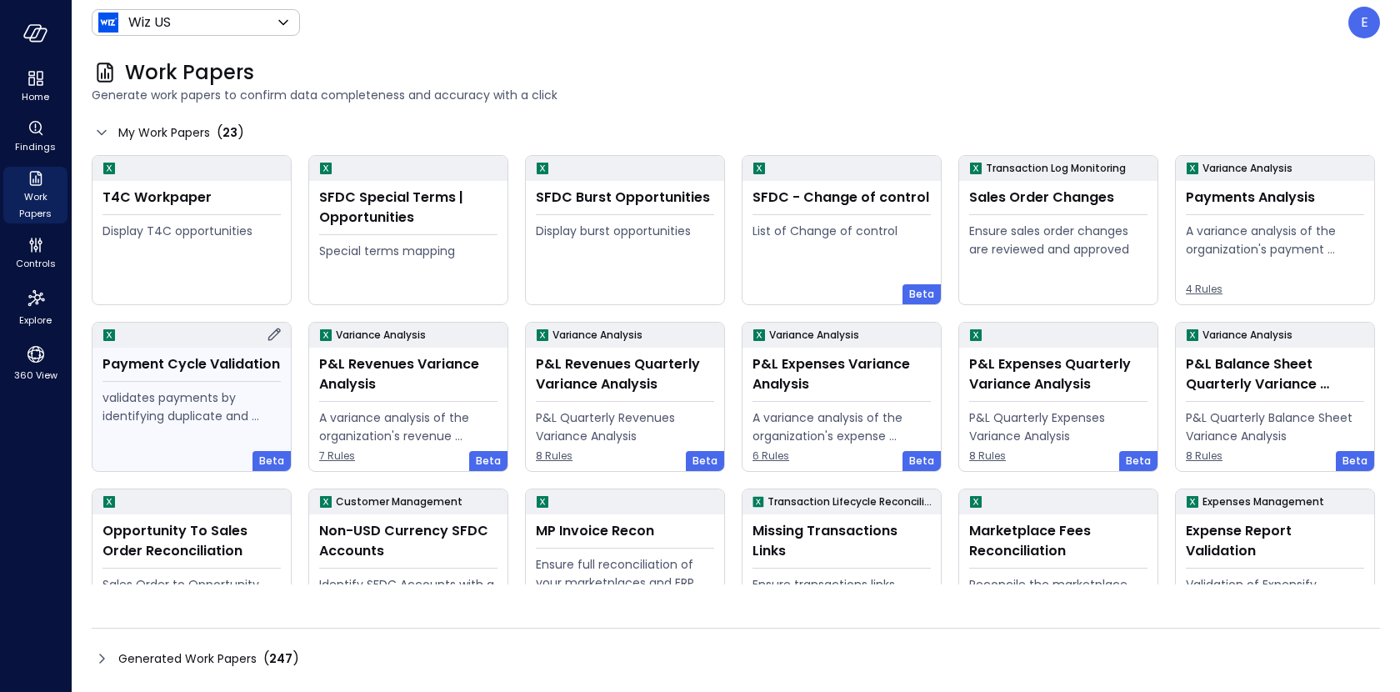
click at [201, 431] on div "validates payments by identifying duplicate and erroneous entries." at bounding box center [192, 426] width 178 height 76
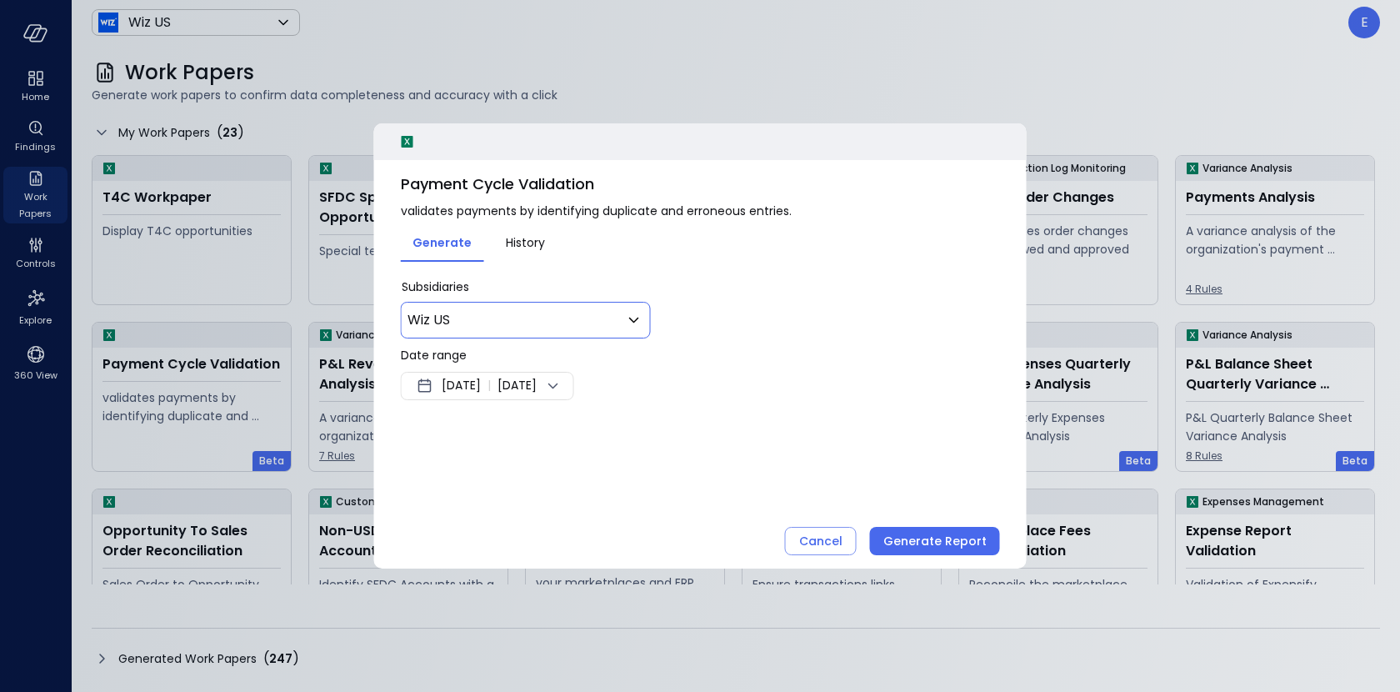
click at [522, 322] on body "Home Findings Work Papers Controls Explore 360 View Wiz US ****** ​ E Work Pape…" at bounding box center [700, 346] width 1400 height 692
click at [522, 321] on div at bounding box center [700, 346] width 1400 height 692
click at [827, 543] on div "Cancel" at bounding box center [820, 541] width 43 height 21
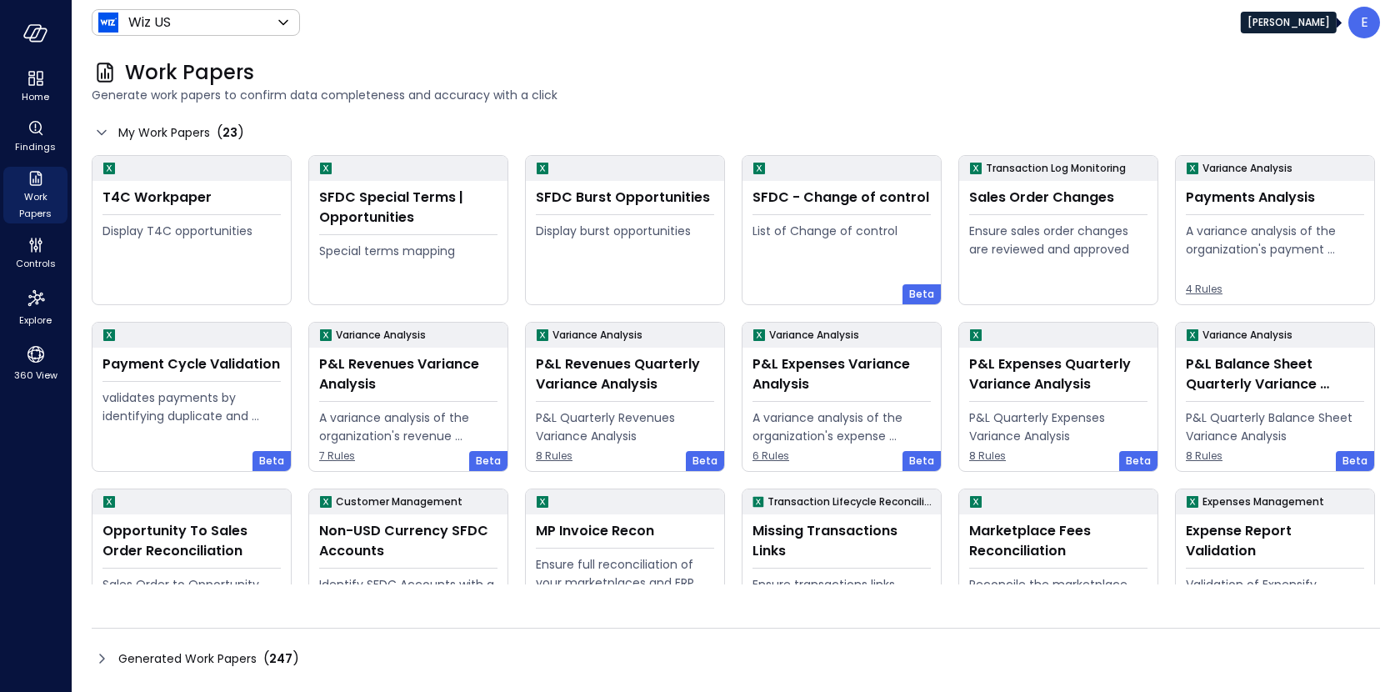
click at [1363, 25] on p "E" at bounding box center [1365, 23] width 8 height 20
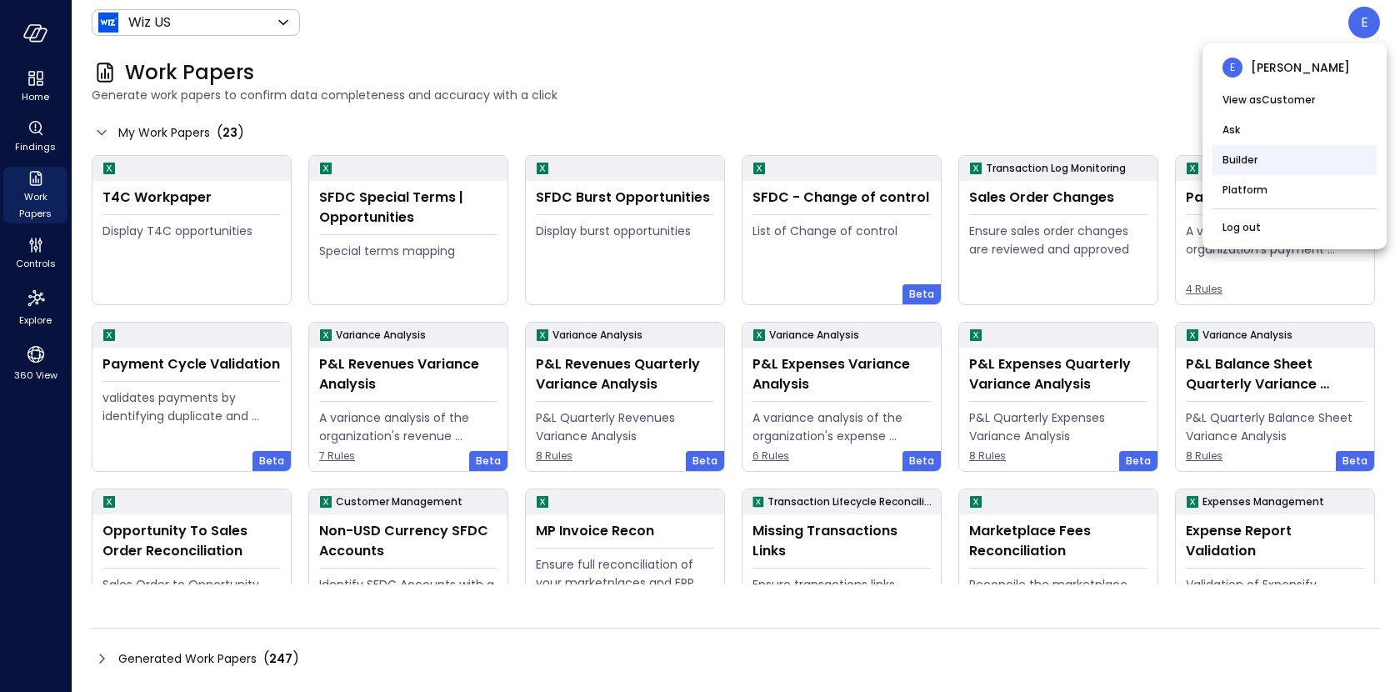
click at [1244, 169] on li "Builder" at bounding box center [1295, 160] width 164 height 30
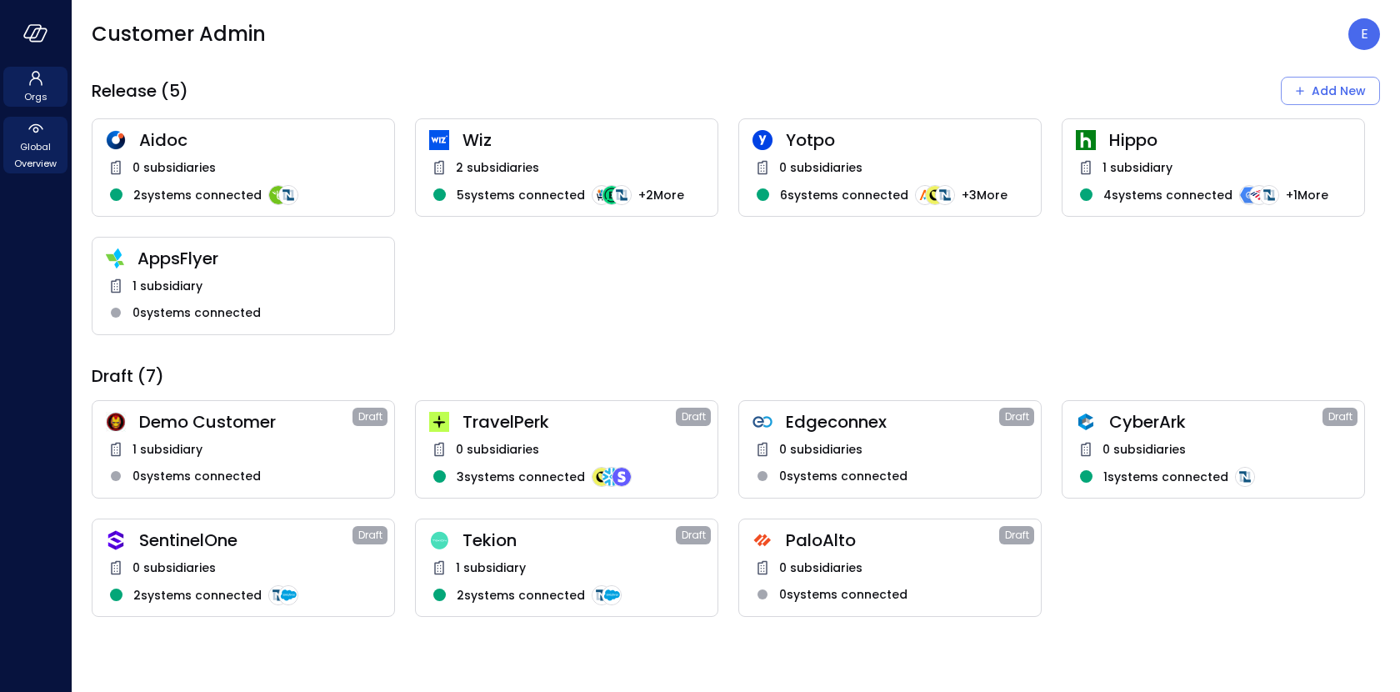
click at [38, 169] on span "Global Overview" at bounding box center [35, 154] width 51 height 33
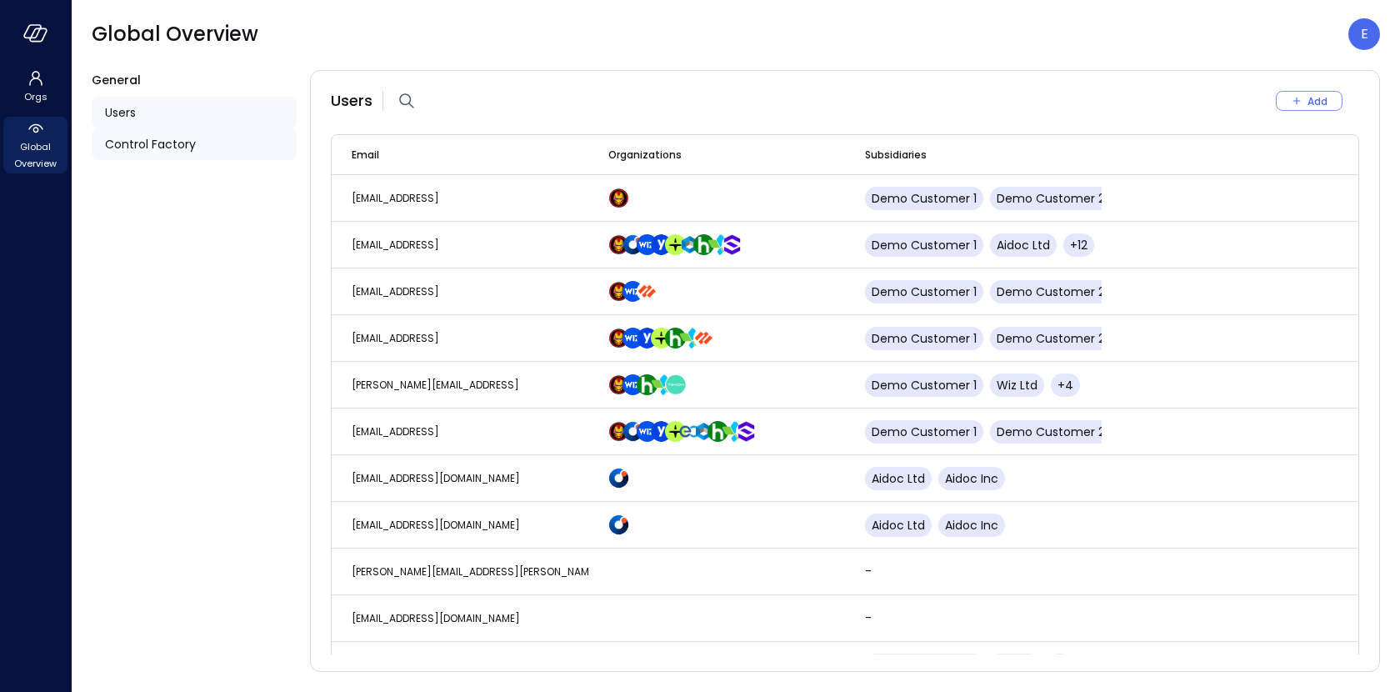
click at [143, 143] on span "Control Factory" at bounding box center [150, 144] width 91 height 18
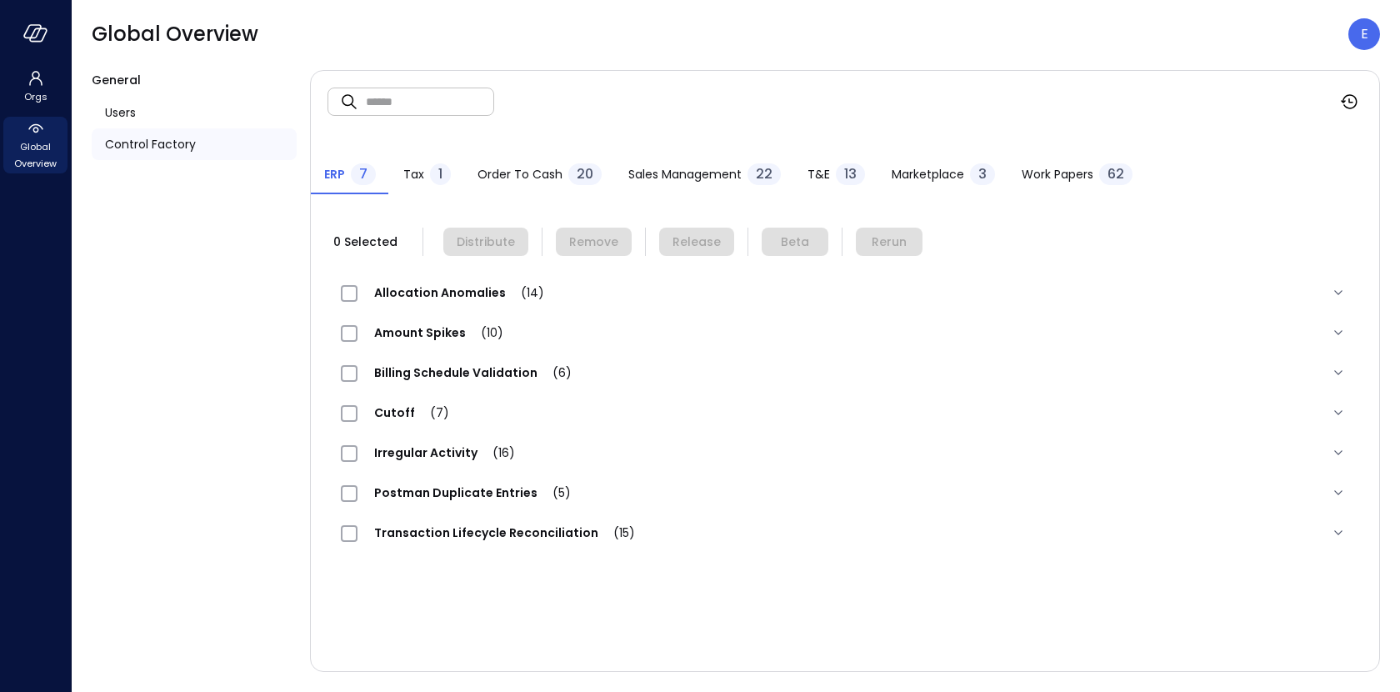
click at [1073, 172] on span "Work Papers" at bounding box center [1058, 174] width 72 height 18
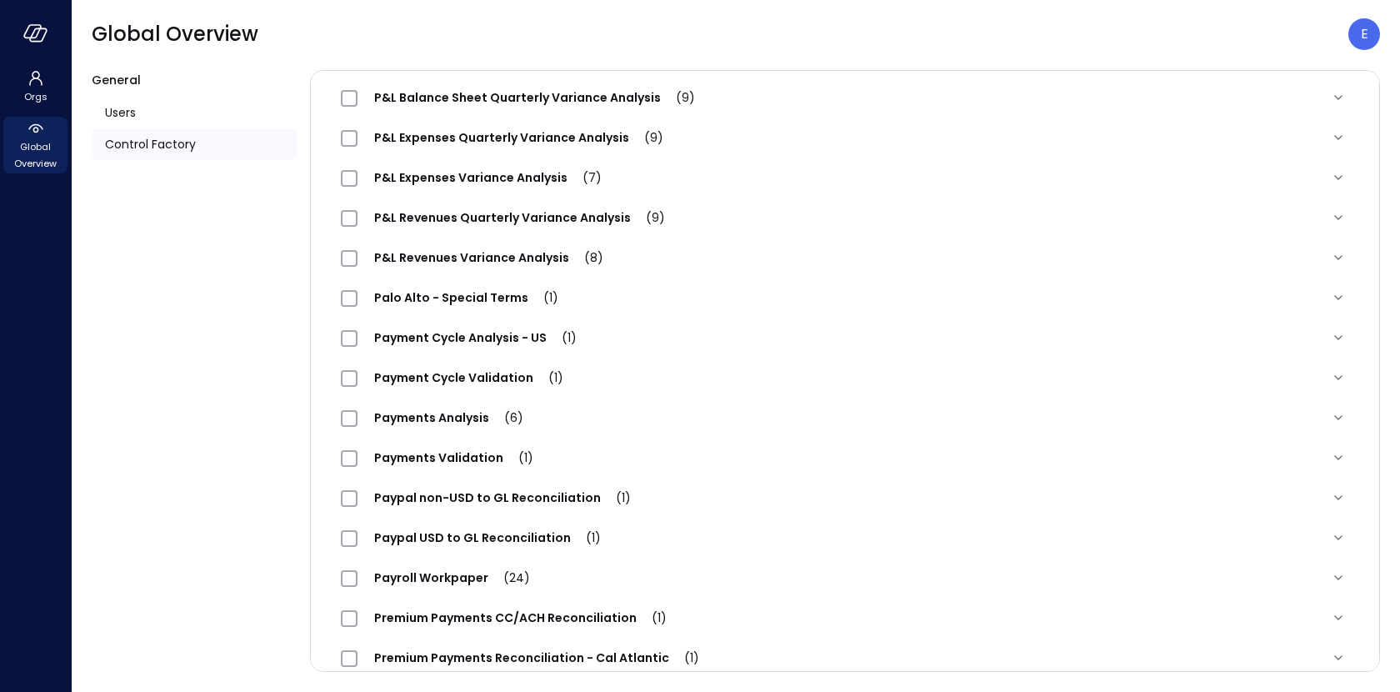
scroll to position [1313, 0]
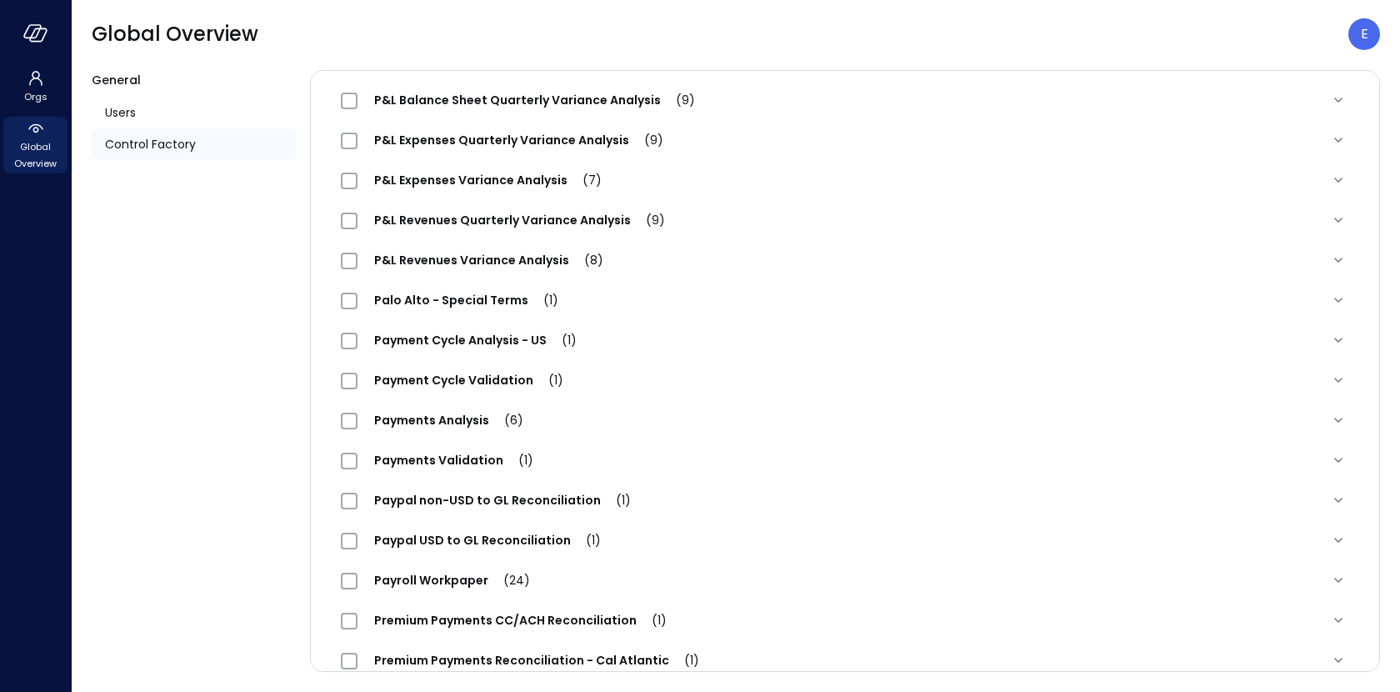
click at [485, 384] on span "Payment Cycle Validation (1)" at bounding box center [469, 380] width 223 height 17
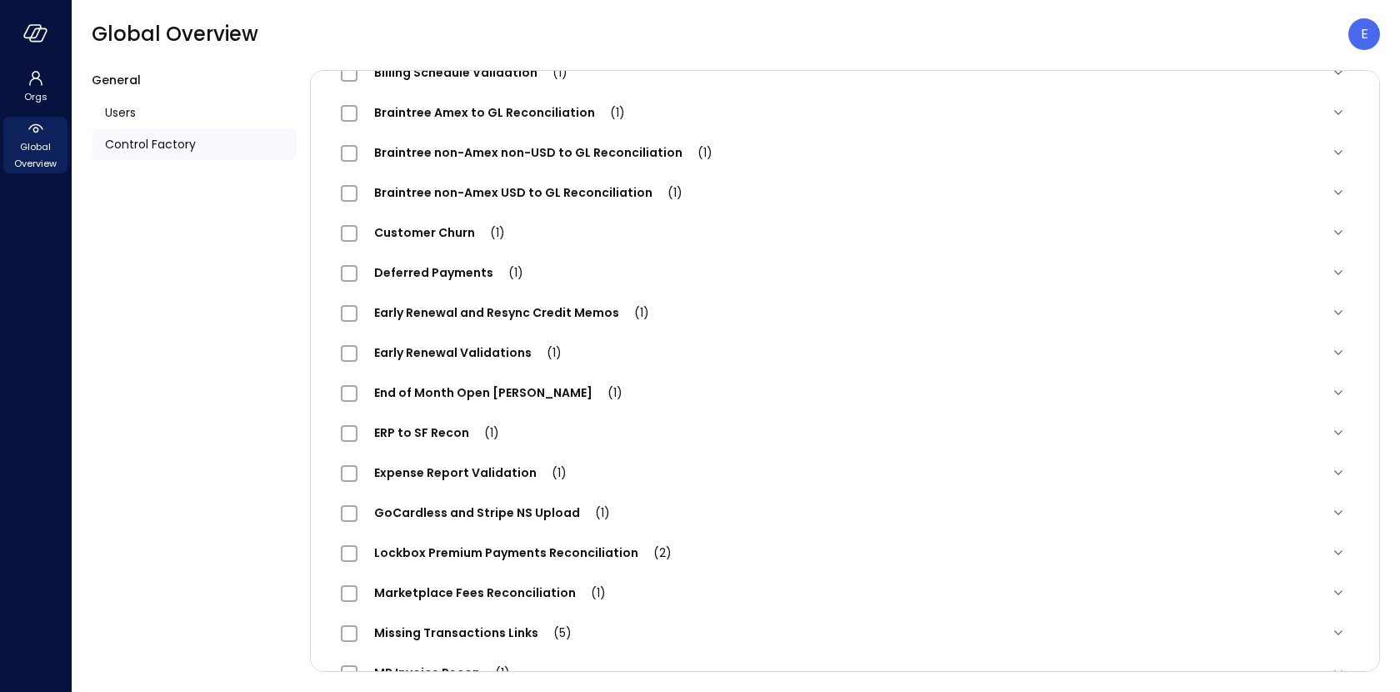
scroll to position [0, 0]
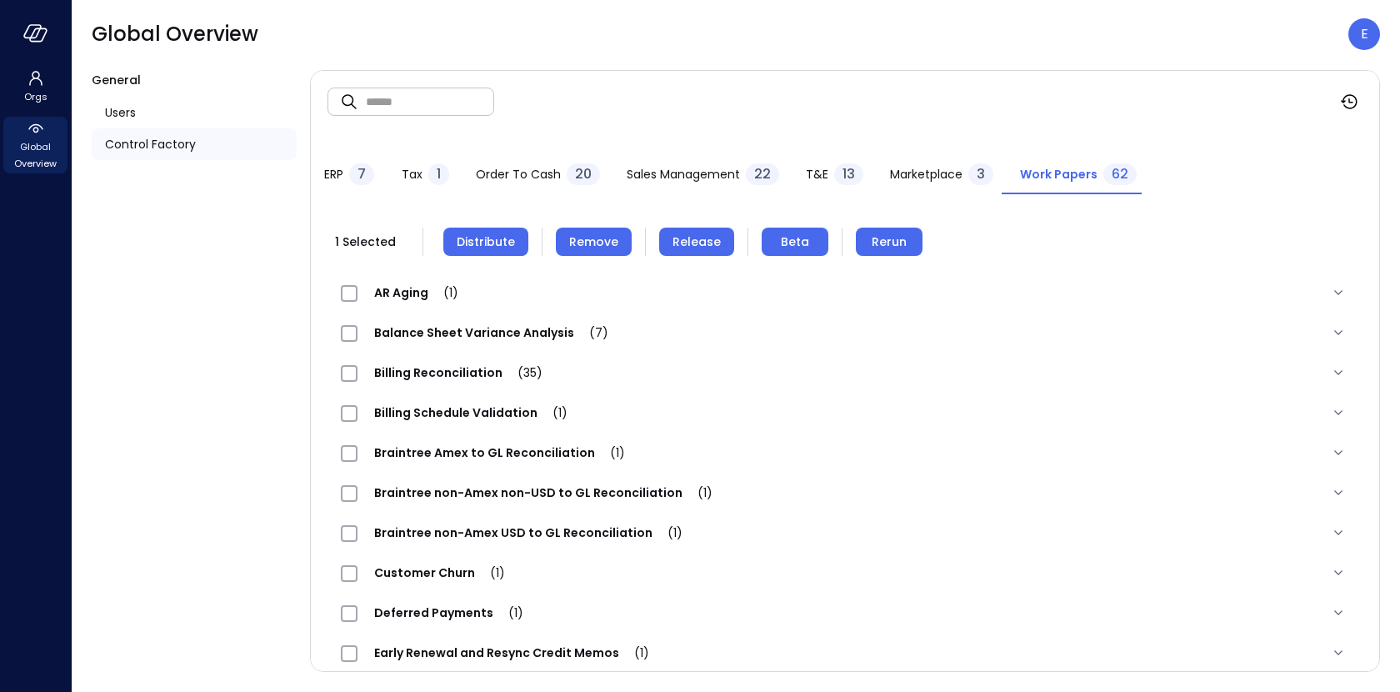
click at [496, 238] on span "Distribute" at bounding box center [486, 242] width 58 height 18
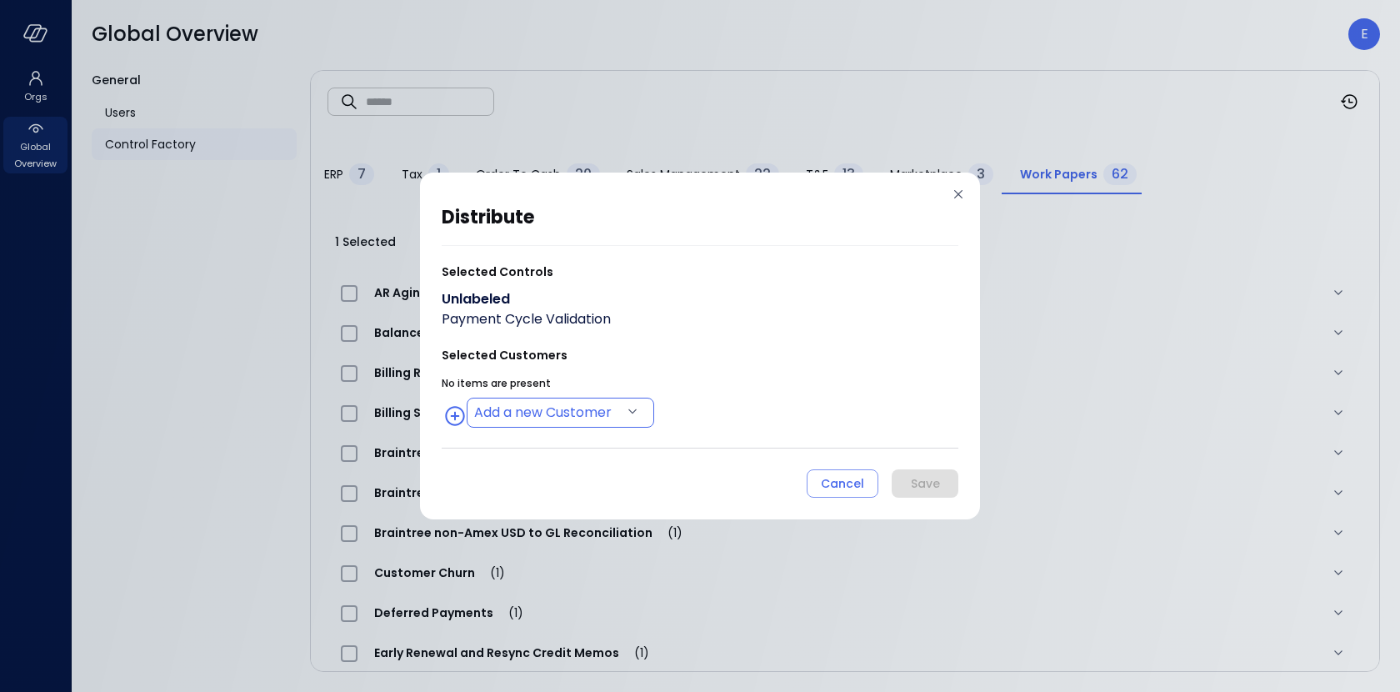
click at [549, 407] on body "Orgs Global Overview Global Overview E General Users Control Factory ​ ​ ERP 7 …" at bounding box center [700, 346] width 1400 height 692
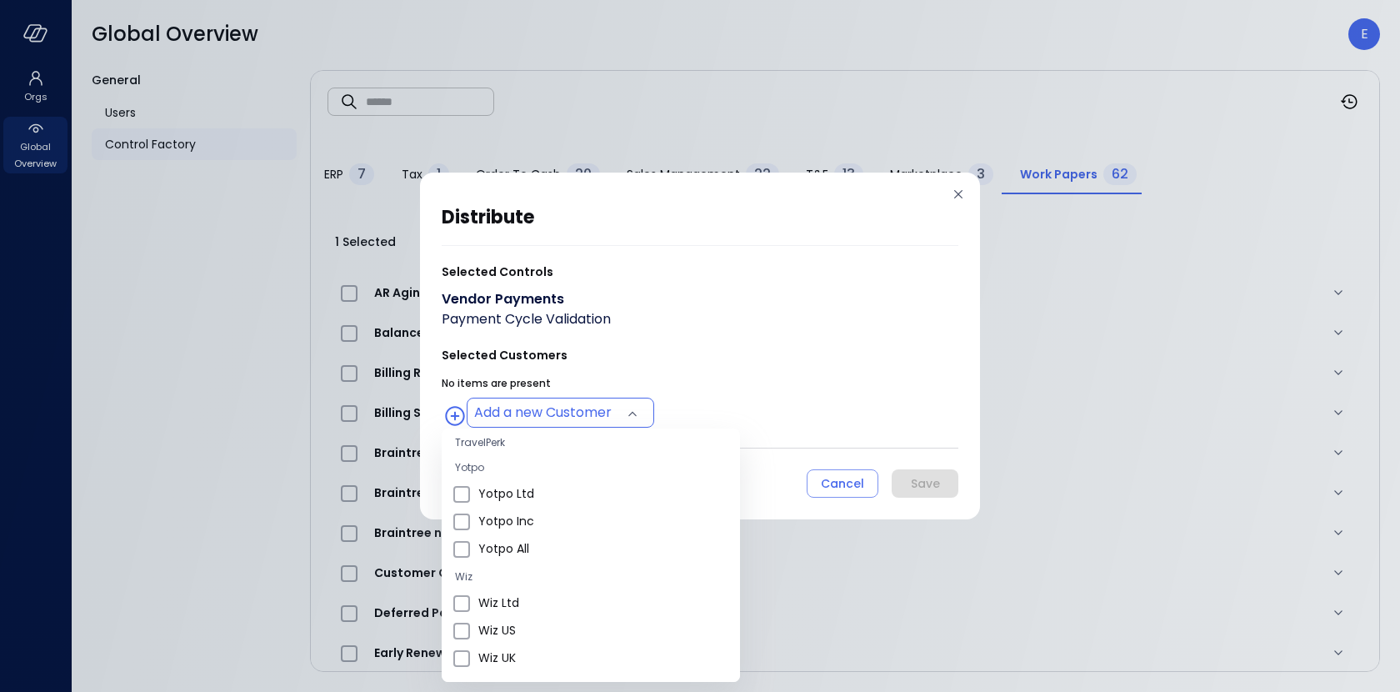
scroll to position [568, 0]
click at [538, 600] on span "Wiz Ltd" at bounding box center [602, 602] width 248 height 18
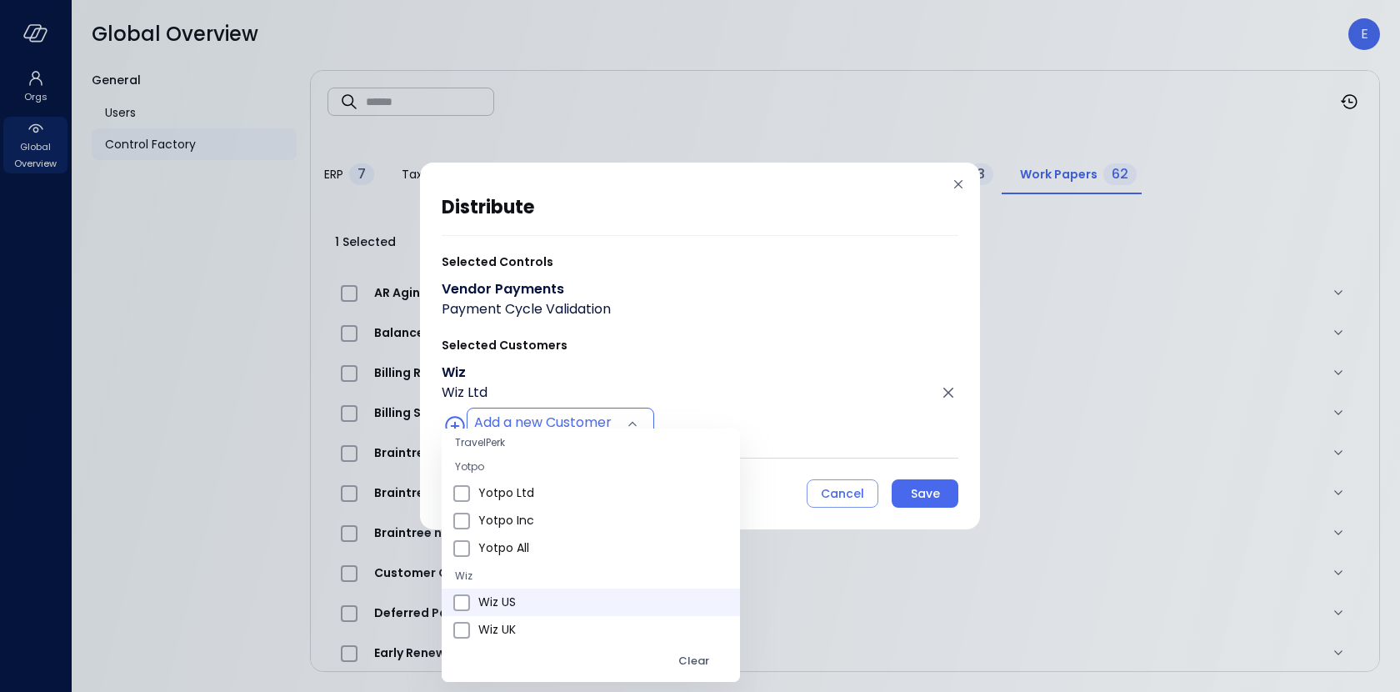
click at [538, 600] on span "Wiz US" at bounding box center [602, 602] width 248 height 18
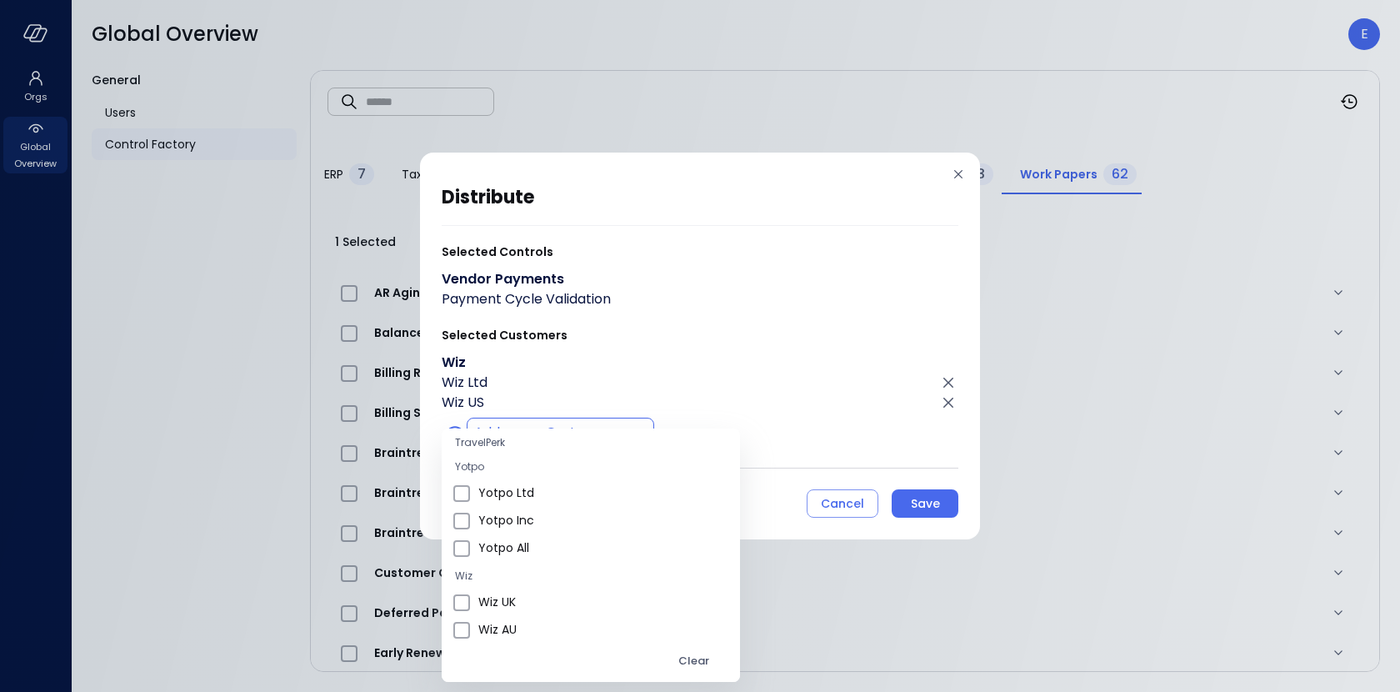
click at [538, 600] on span "Wiz UK" at bounding box center [602, 602] width 248 height 18
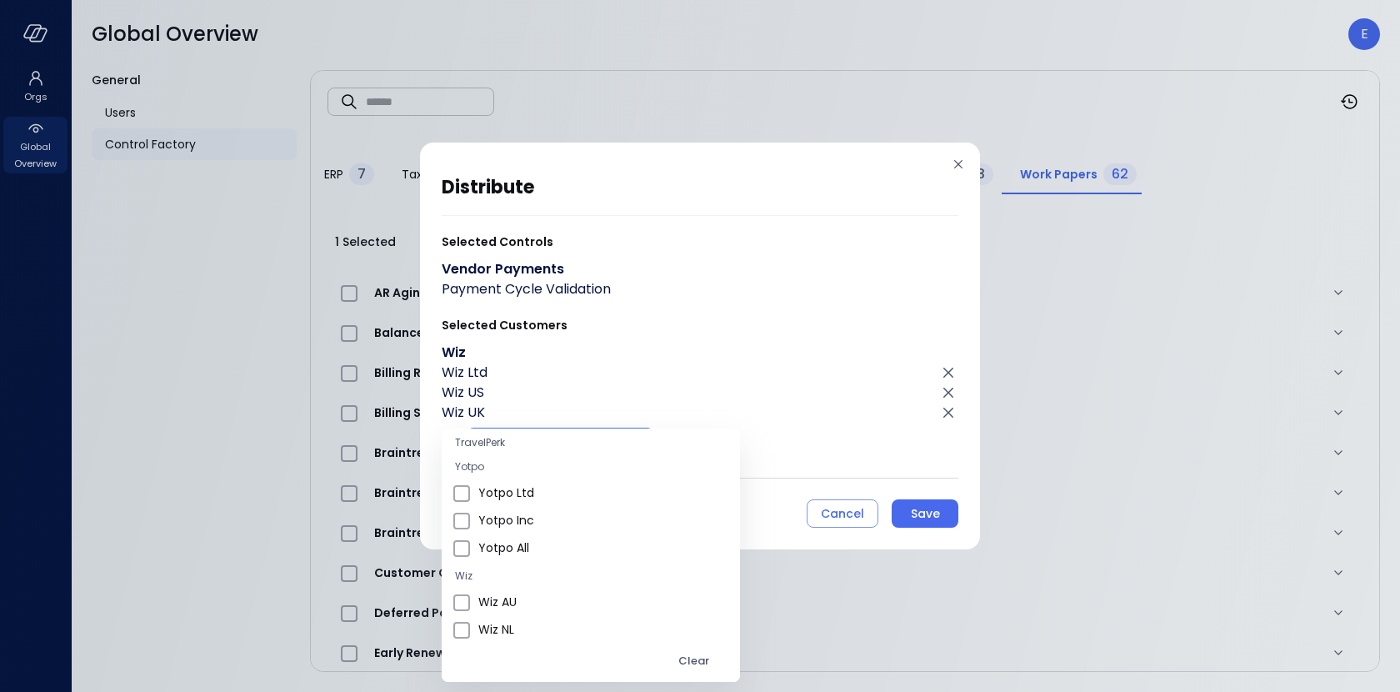
click at [538, 600] on span "Wiz AU" at bounding box center [602, 602] width 248 height 18
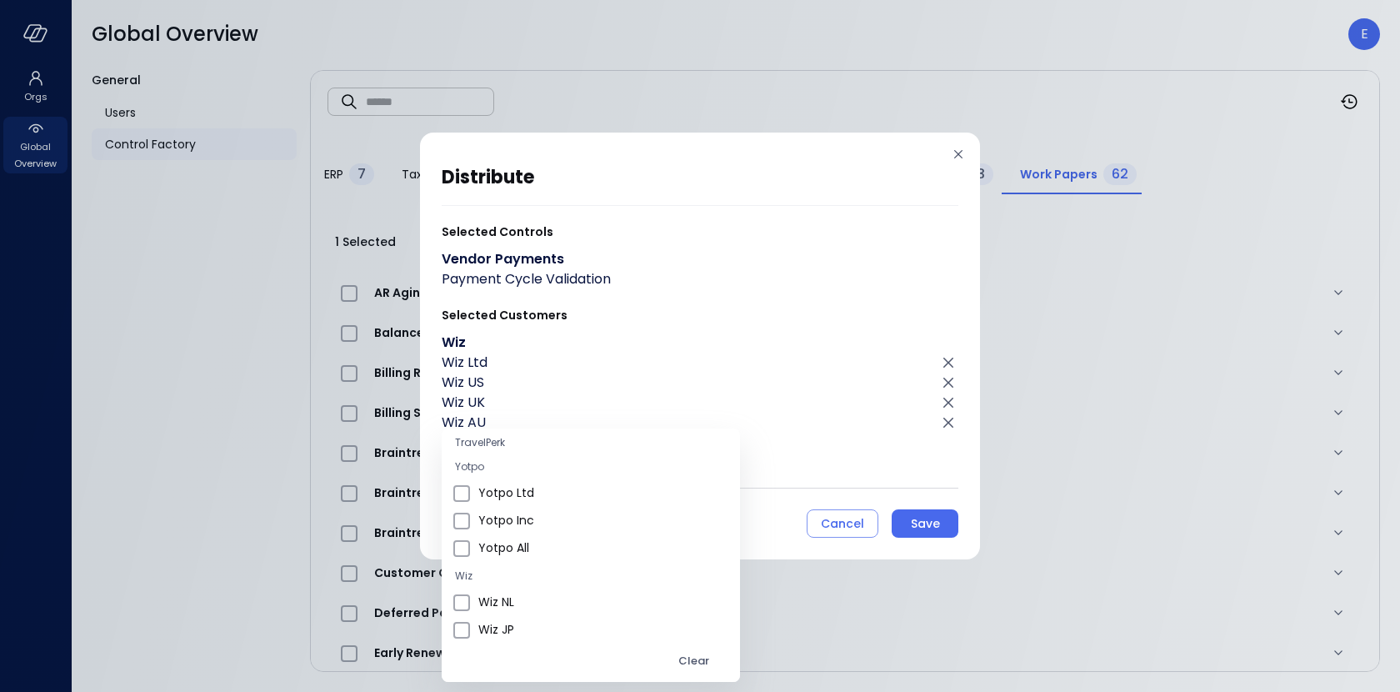
click at [538, 600] on span "Wiz NL" at bounding box center [602, 602] width 248 height 18
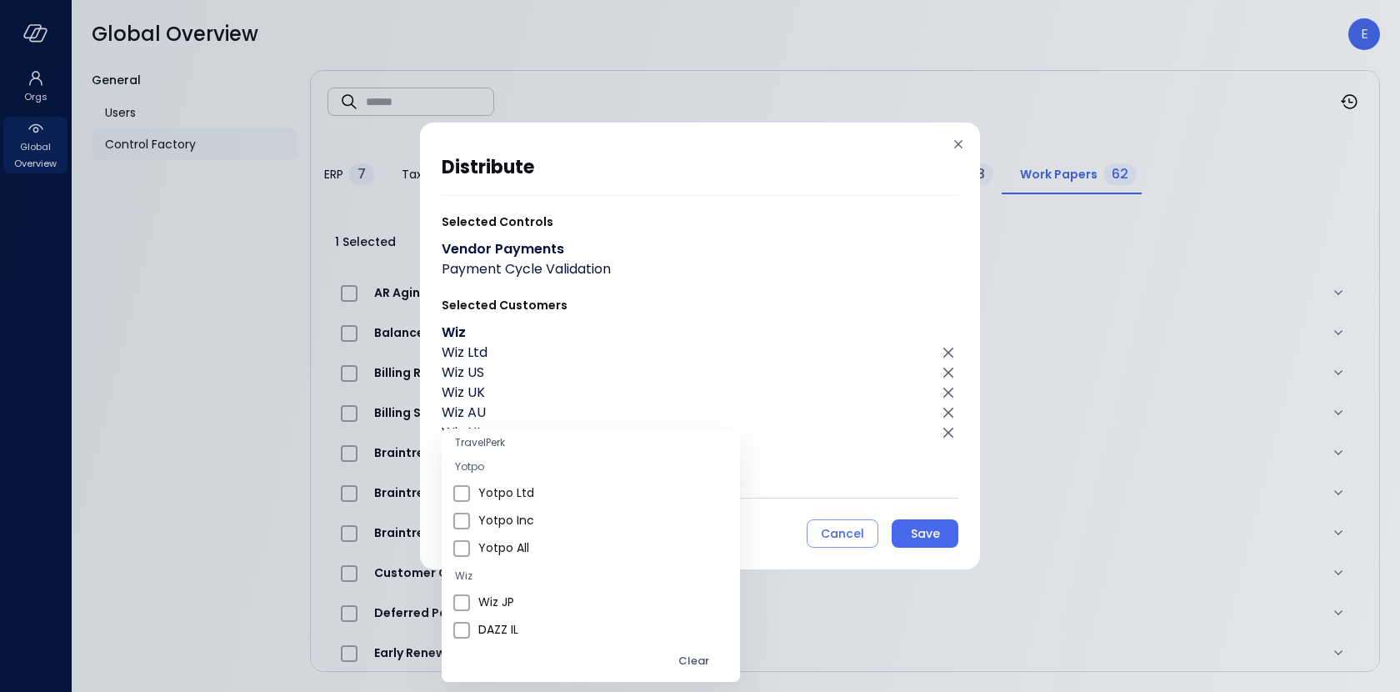
click at [538, 600] on span "Wiz JP" at bounding box center [602, 602] width 248 height 18
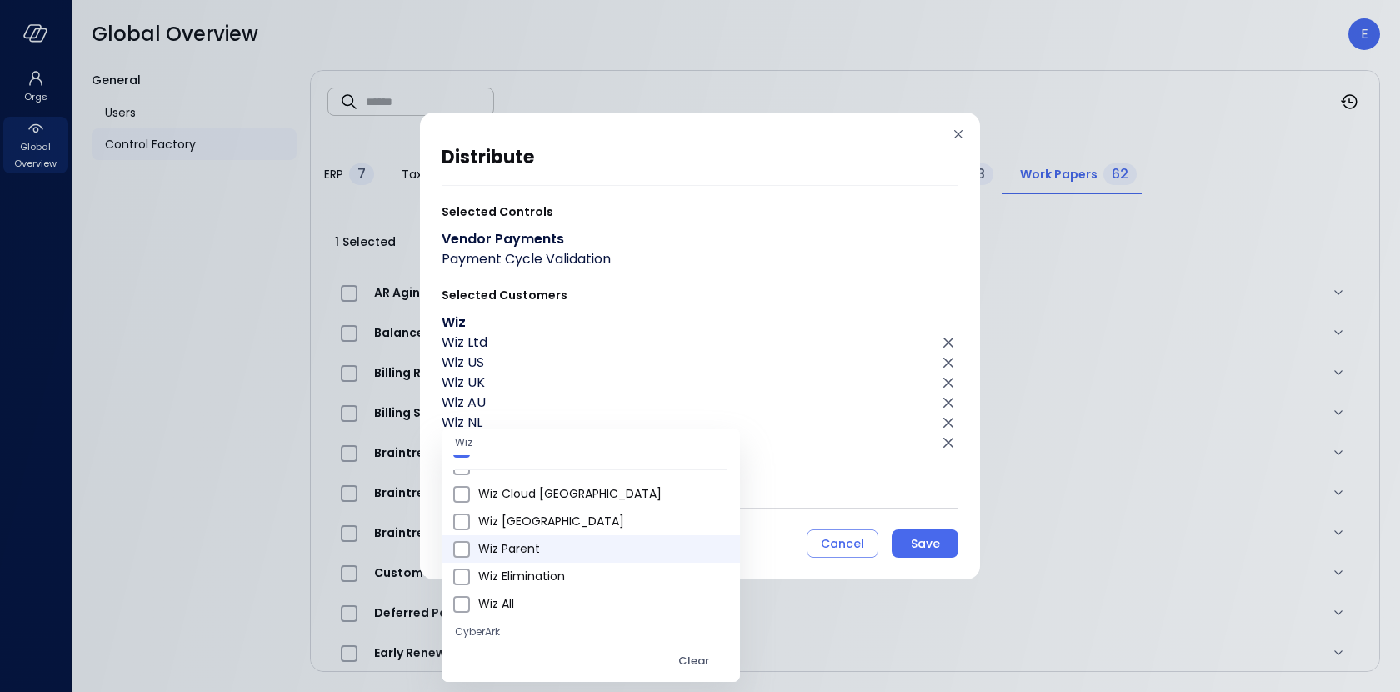
scroll to position [413, 0]
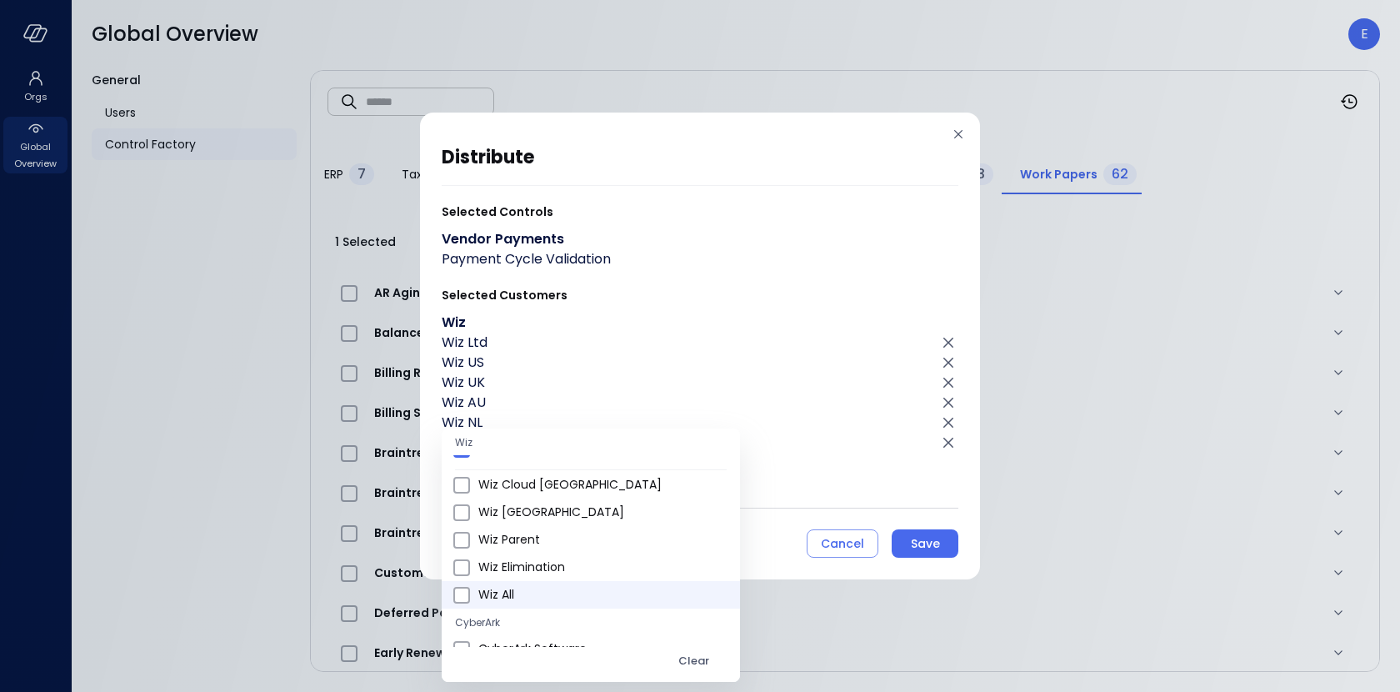
click at [533, 583] on li "Wiz All" at bounding box center [591, 595] width 298 height 28
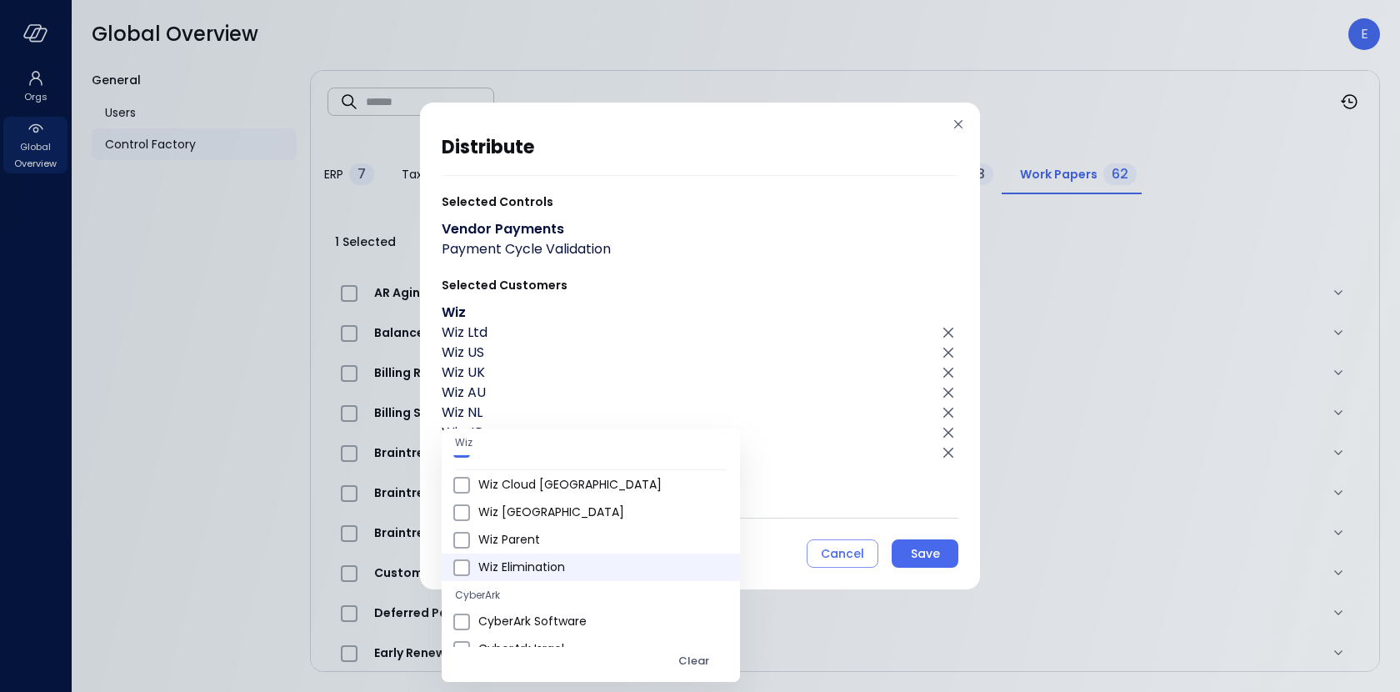
click at [533, 566] on span "Wiz Elimination" at bounding box center [602, 567] width 248 height 18
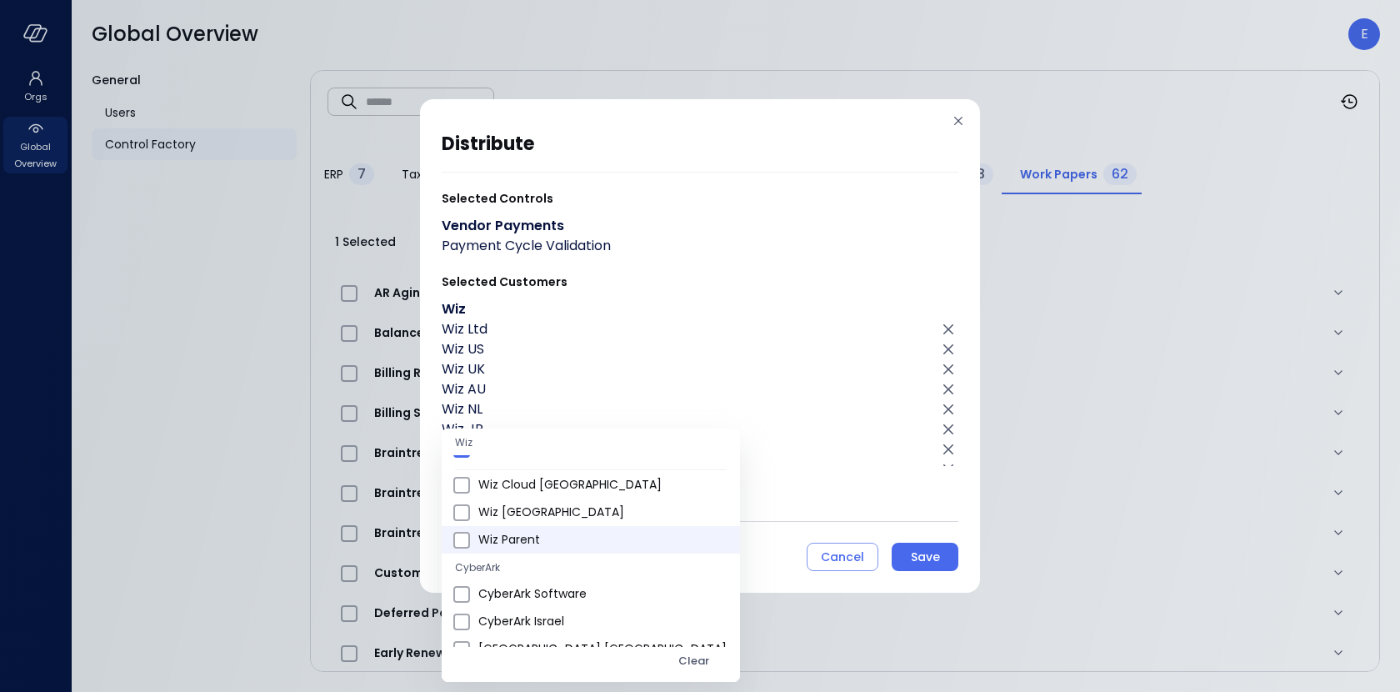
click at [519, 535] on span "Wiz Parent" at bounding box center [602, 540] width 248 height 18
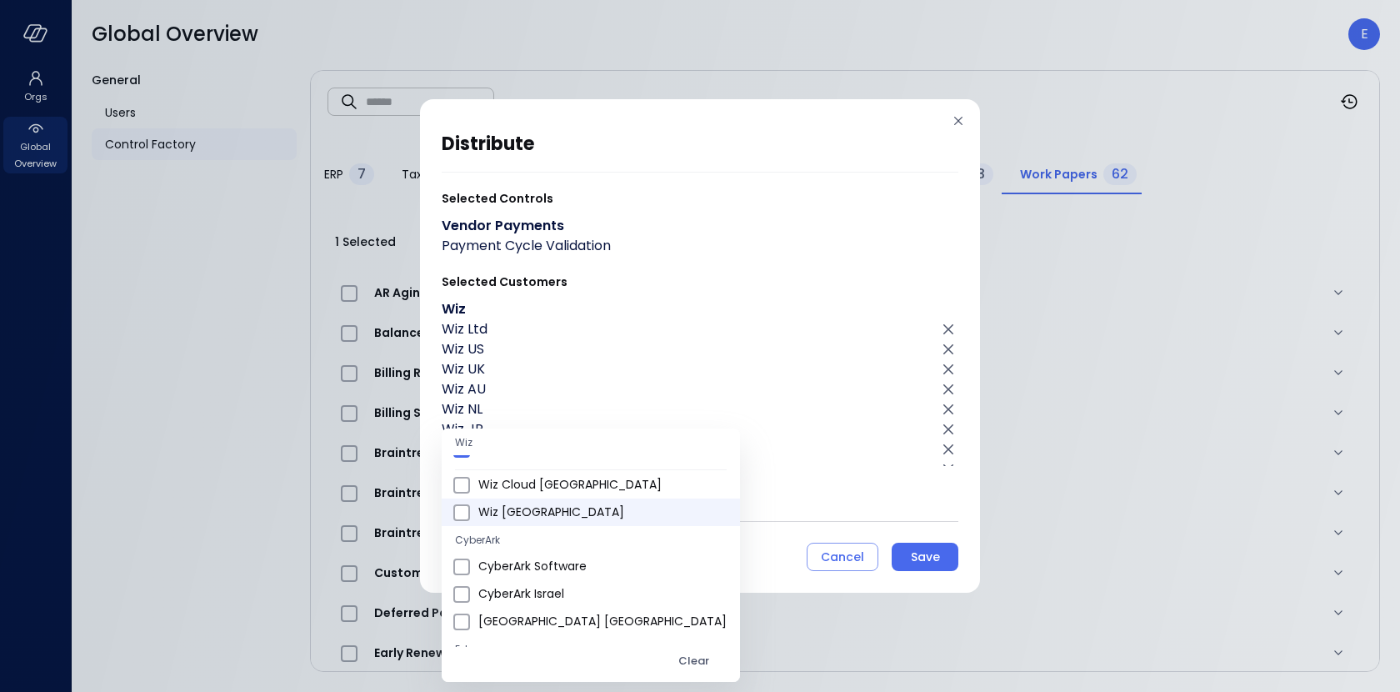
click at [518, 513] on span "Wiz Germany" at bounding box center [602, 512] width 248 height 18
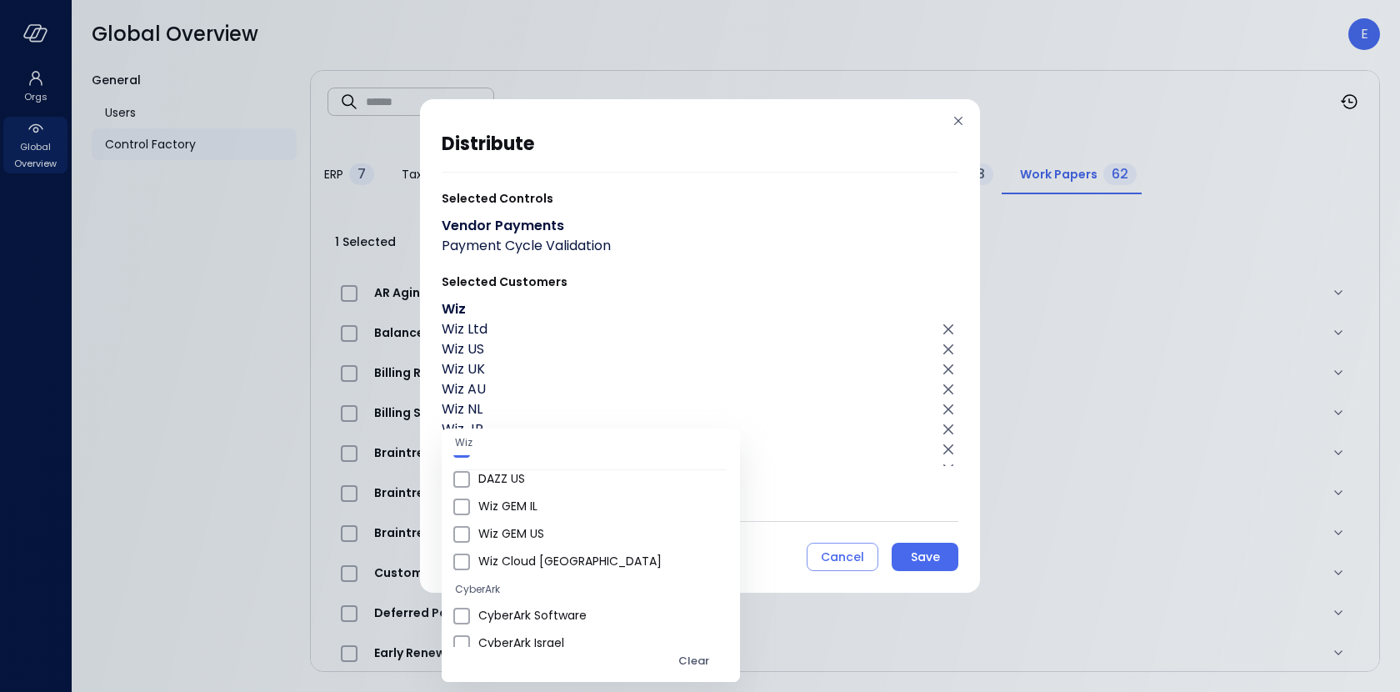
scroll to position [326, 0]
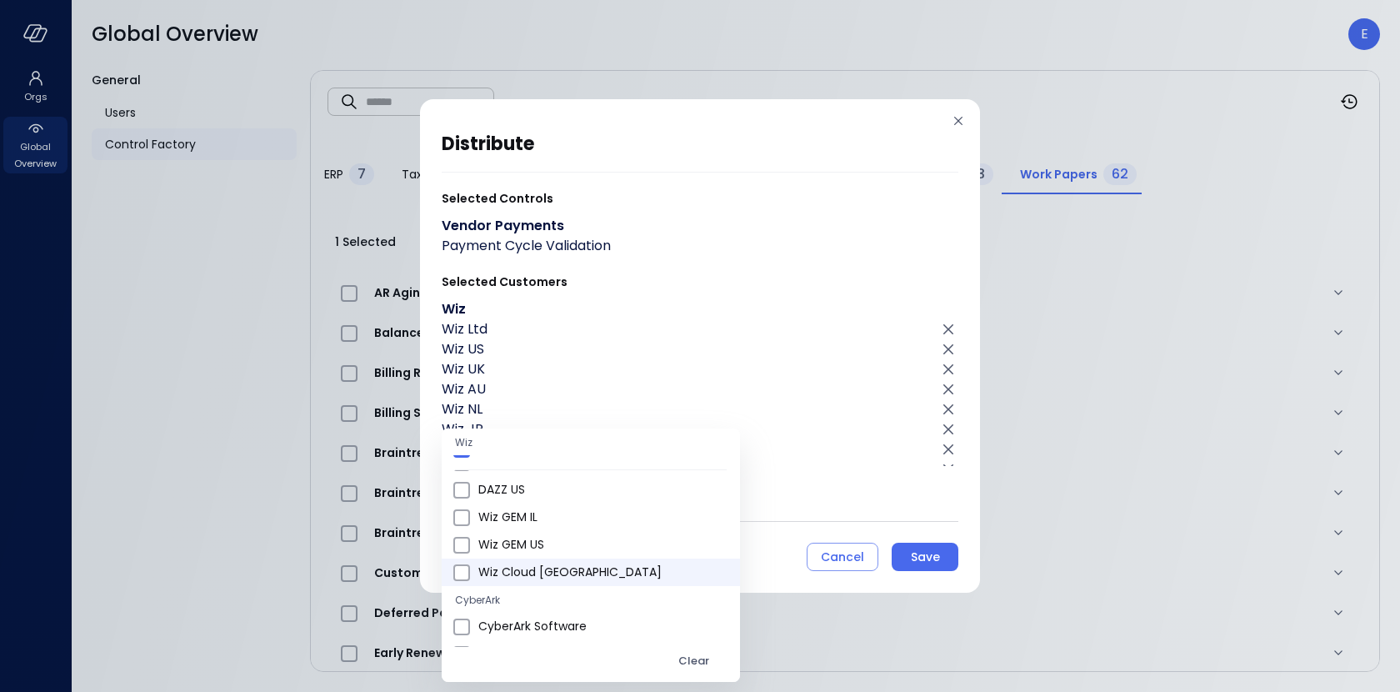
click at [518, 565] on span "Wiz Cloud Canada" at bounding box center [602, 572] width 248 height 18
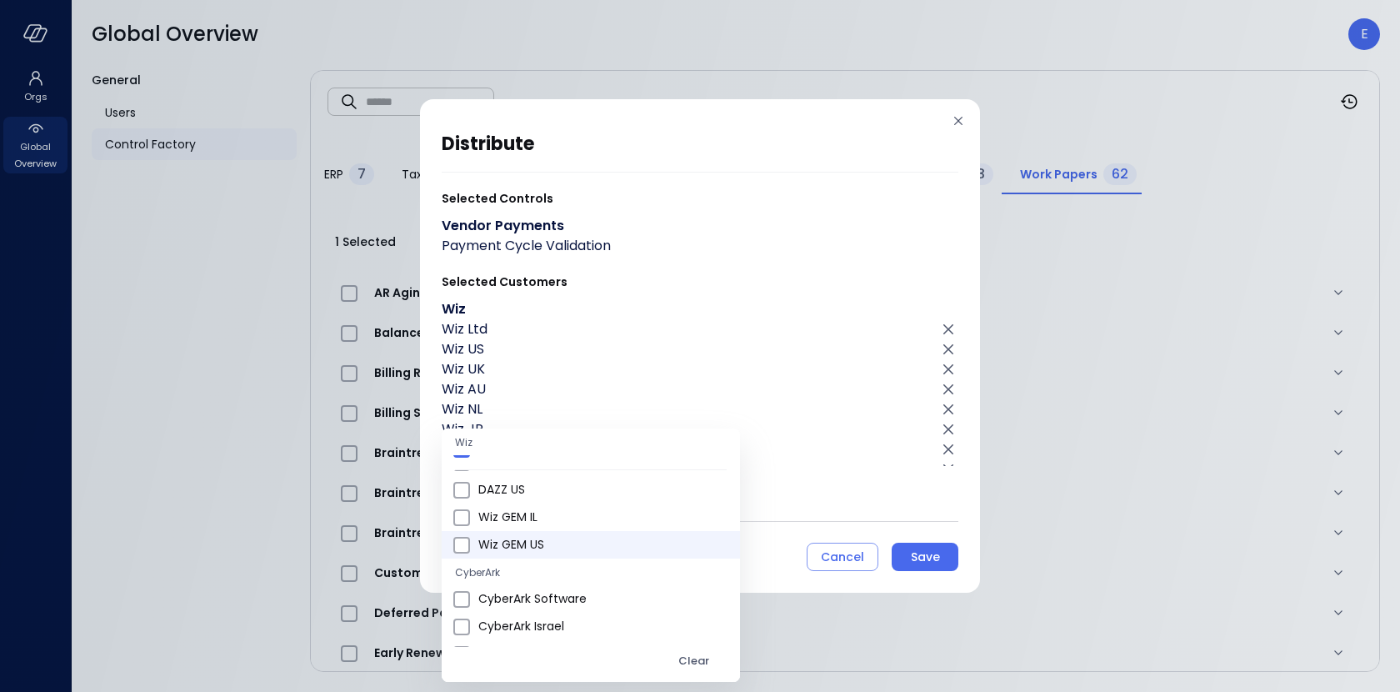
click at [515, 548] on span "Wiz GEM US" at bounding box center [602, 545] width 248 height 18
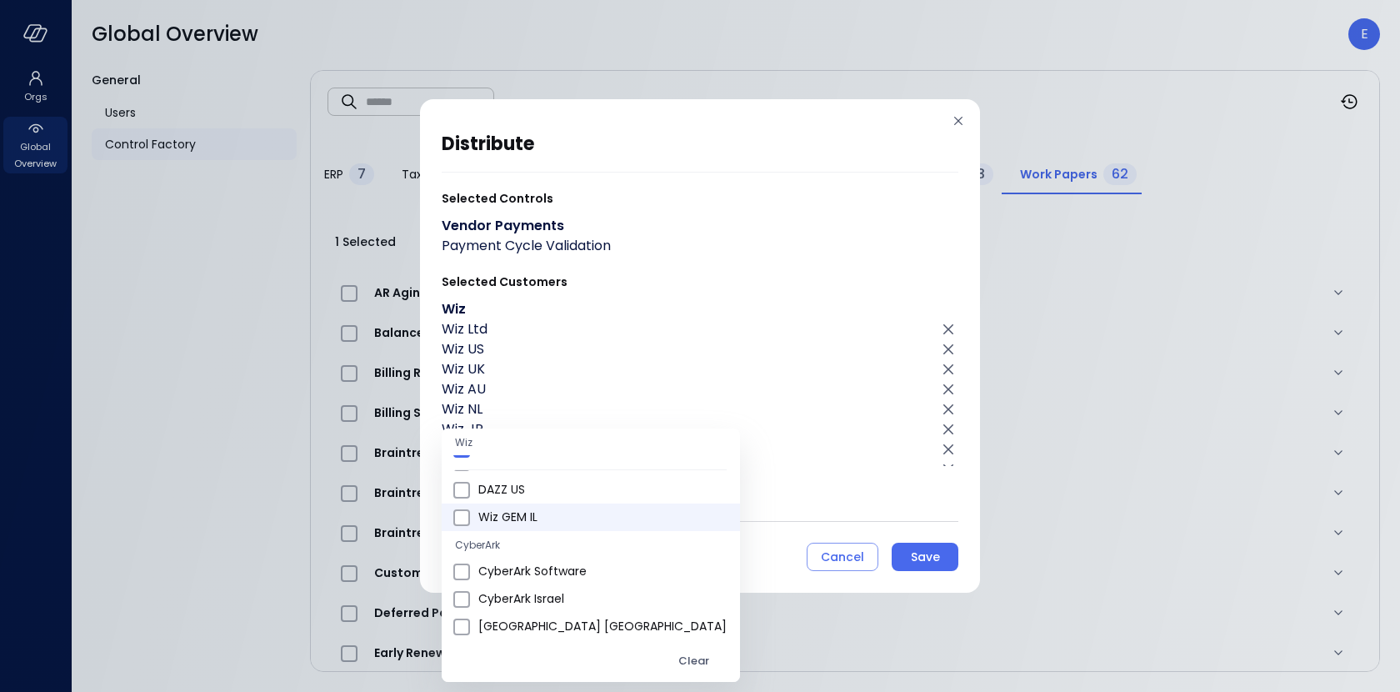
click at [509, 518] on span "Wiz GEM IL" at bounding box center [602, 517] width 248 height 18
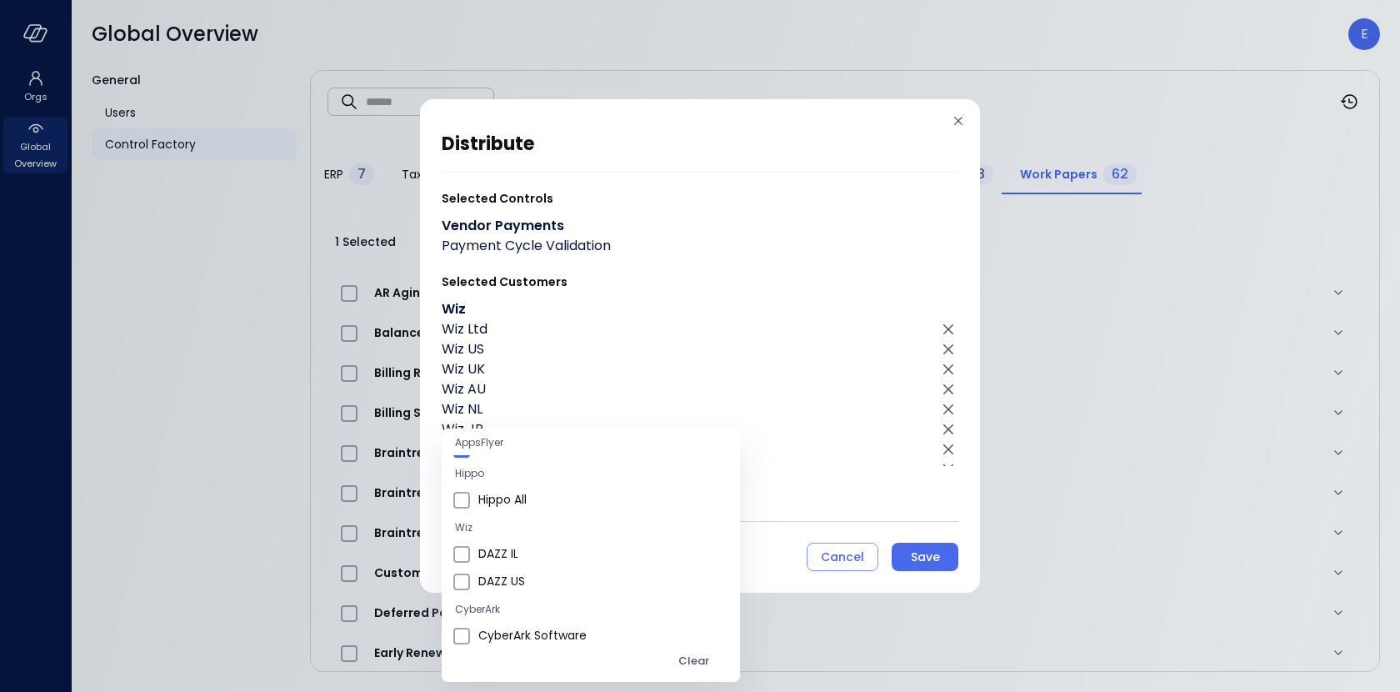
scroll to position [231, 0]
click at [503, 578] on span "DAZZ US" at bounding box center [602, 585] width 248 height 18
click at [501, 561] on span "DAZZ IL" at bounding box center [602, 557] width 248 height 18
type input "**********"
click at [701, 543] on div at bounding box center [700, 346] width 1400 height 692
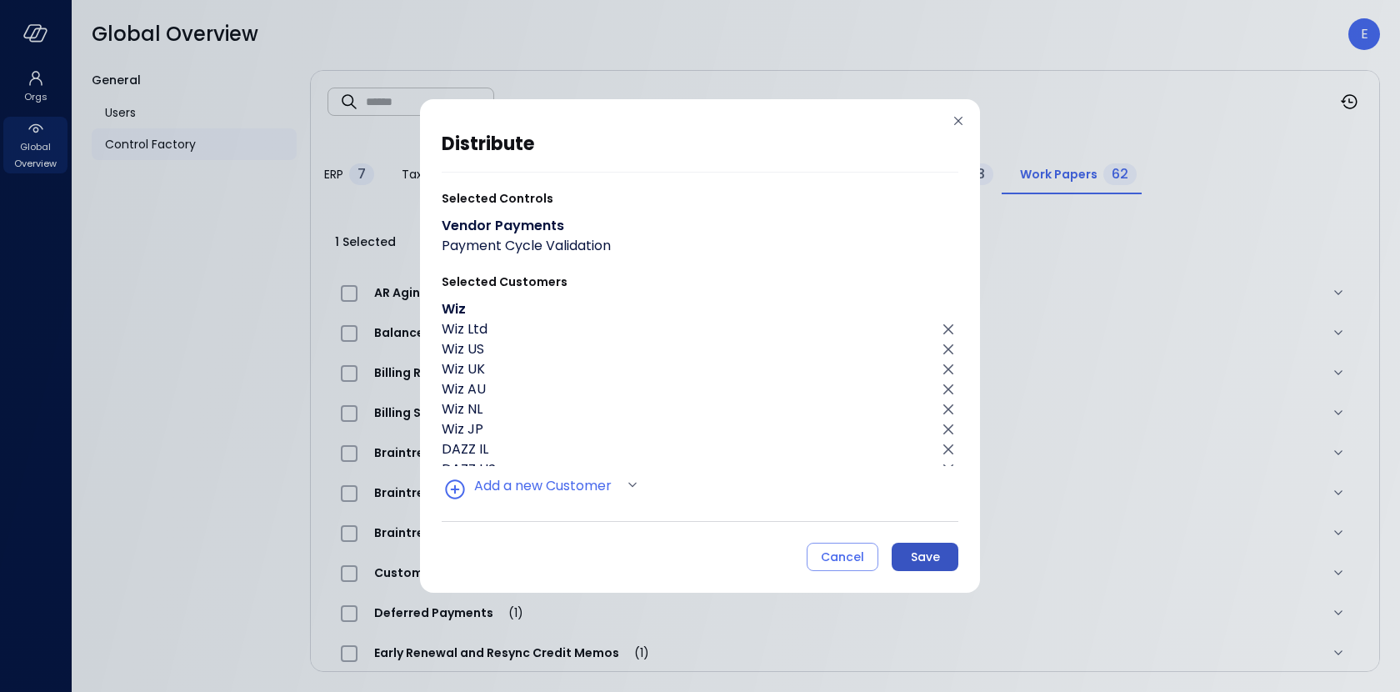
click at [923, 551] on div "Save" at bounding box center [925, 557] width 29 height 21
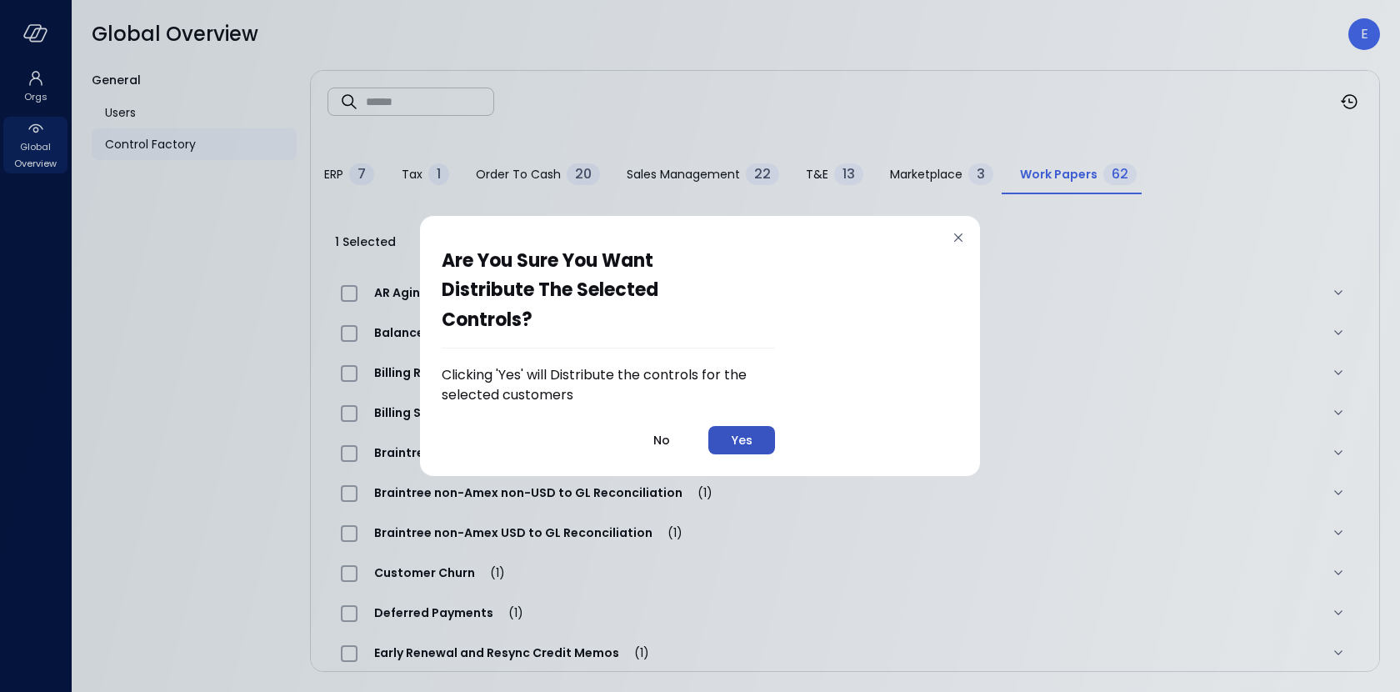
click at [733, 448] on div "Yes" at bounding box center [742, 440] width 21 height 21
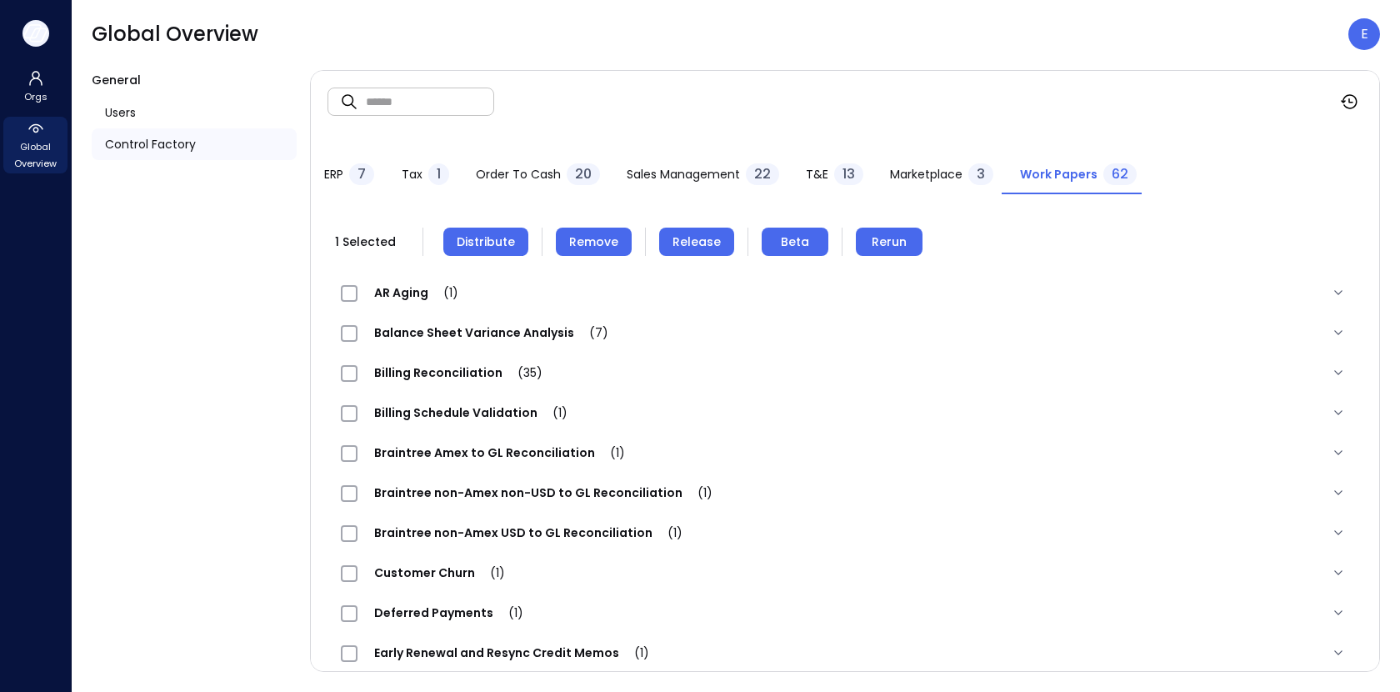
click at [39, 23] on button "button" at bounding box center [36, 33] width 27 height 27
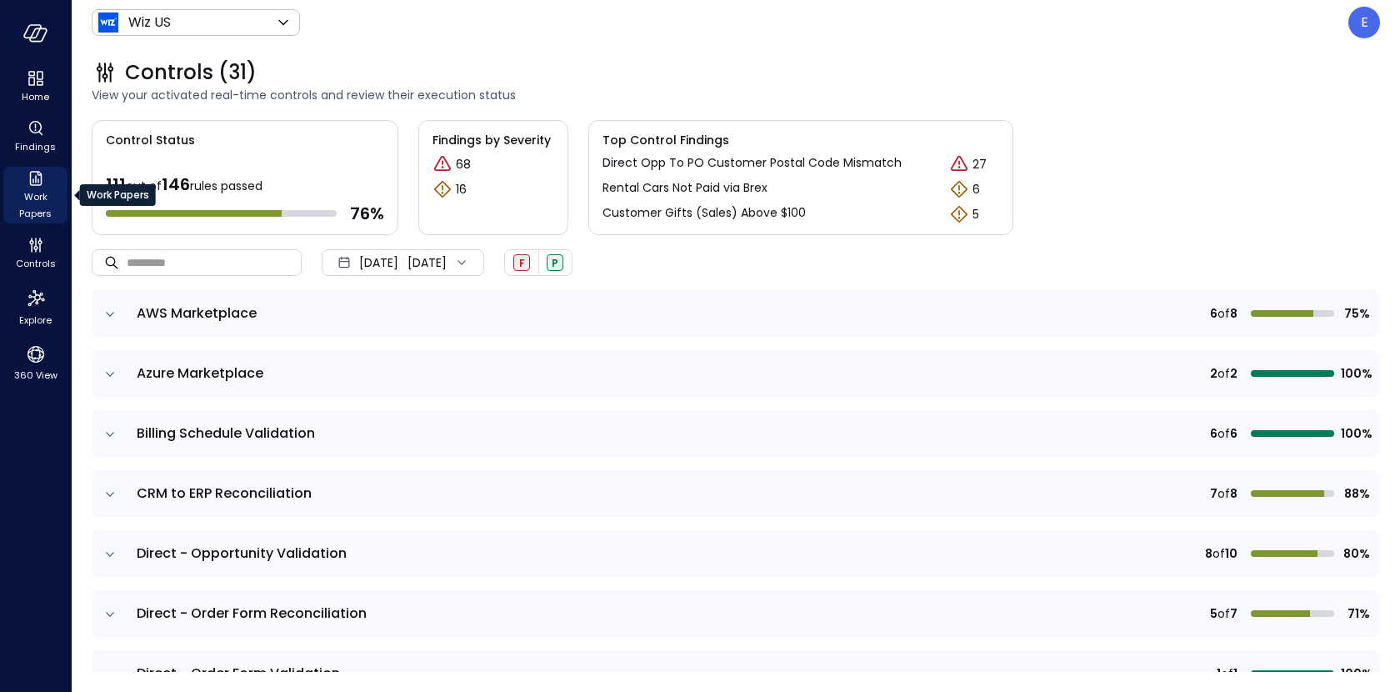
click at [34, 174] on icon "Work Papers" at bounding box center [36, 178] width 20 height 20
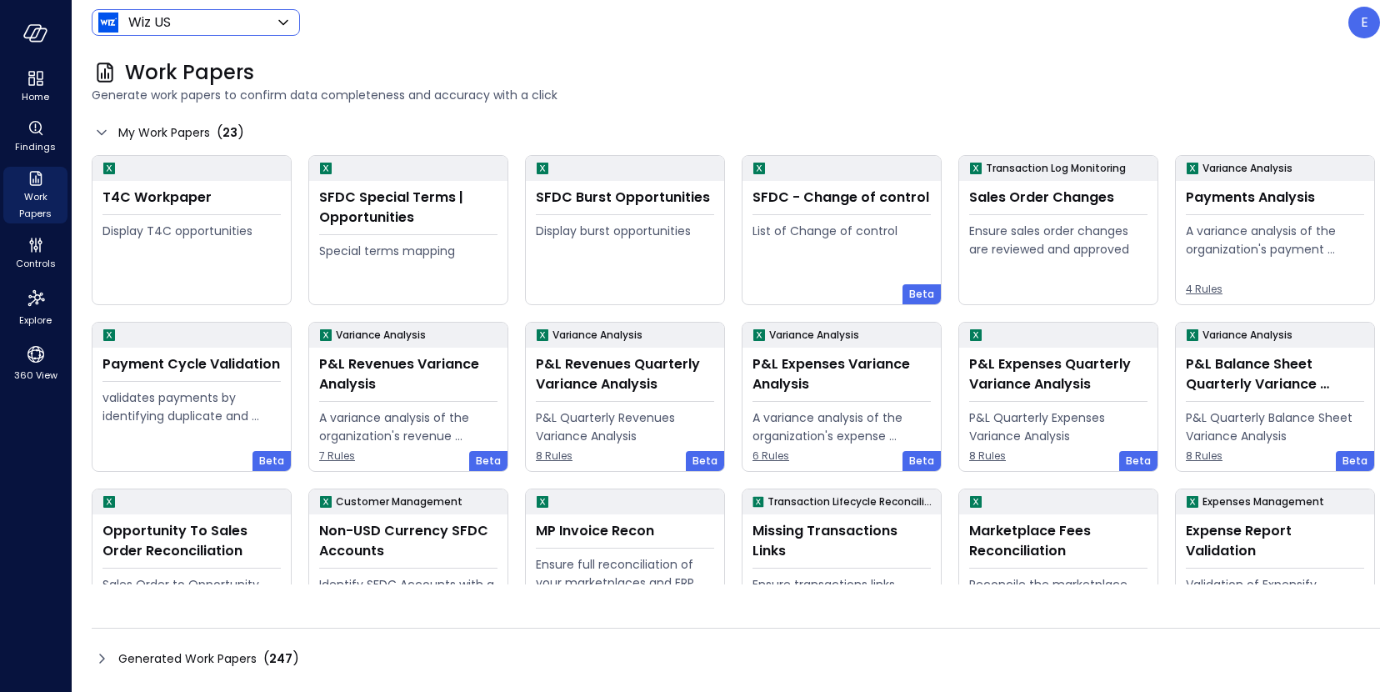
click at [231, 17] on body "Home Findings Work Papers Controls Explore 360 View Wiz US ****** ​ E Work Pape…" at bounding box center [700, 346] width 1400 height 692
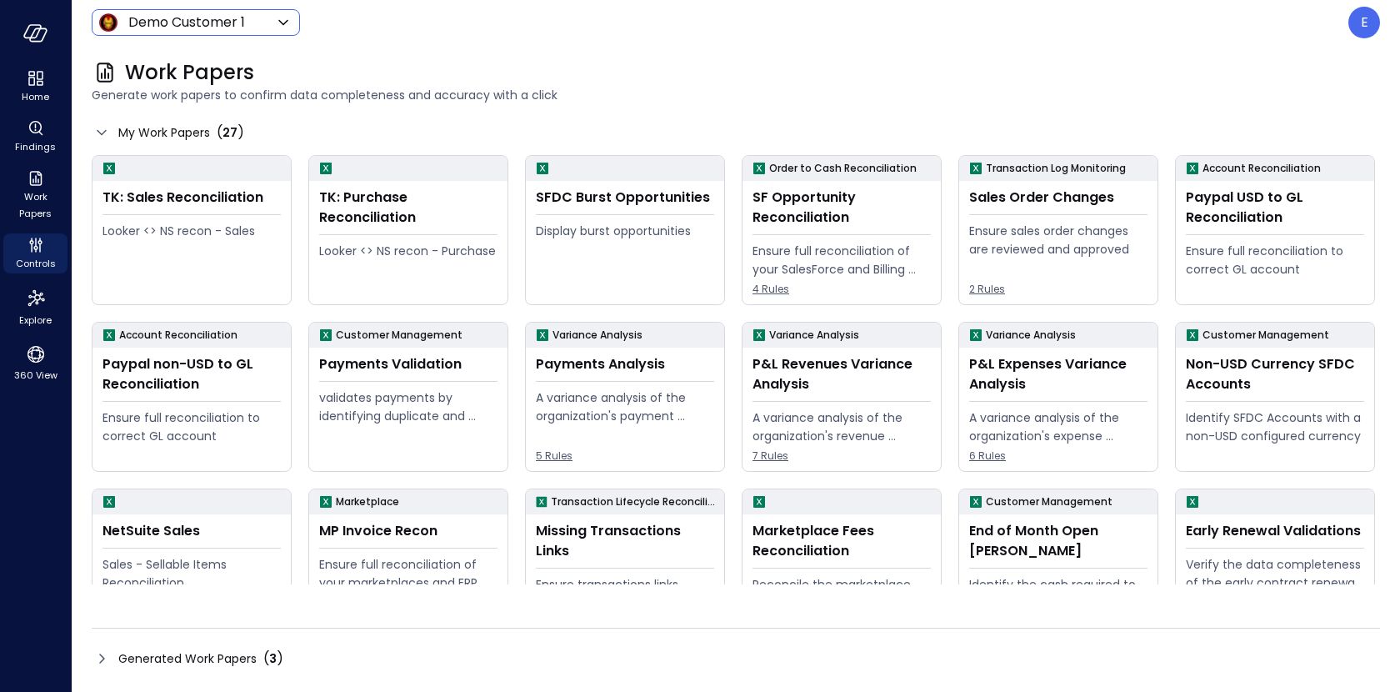
click at [179, 28] on body "Home Findings Work Papers Controls Explore 360 View Demo Customer 1 ***** ​ E W…" at bounding box center [700, 346] width 1400 height 692
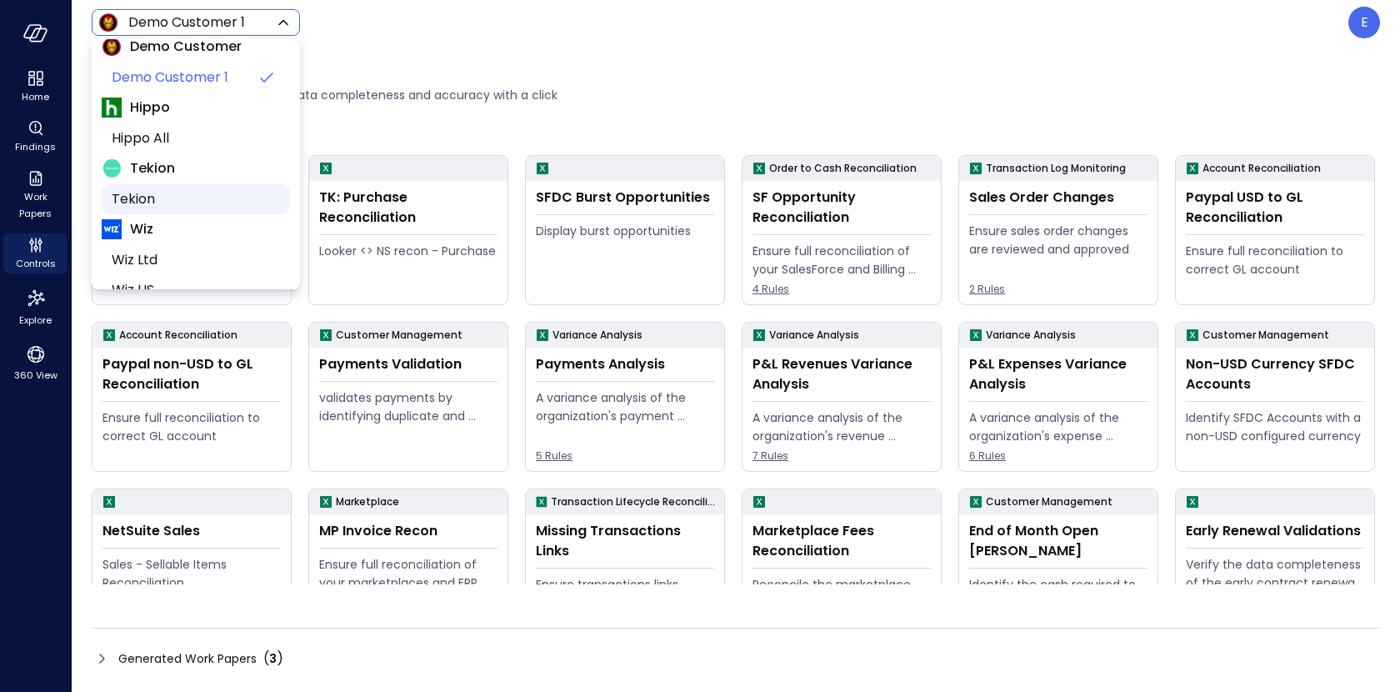
scroll to position [103, 0]
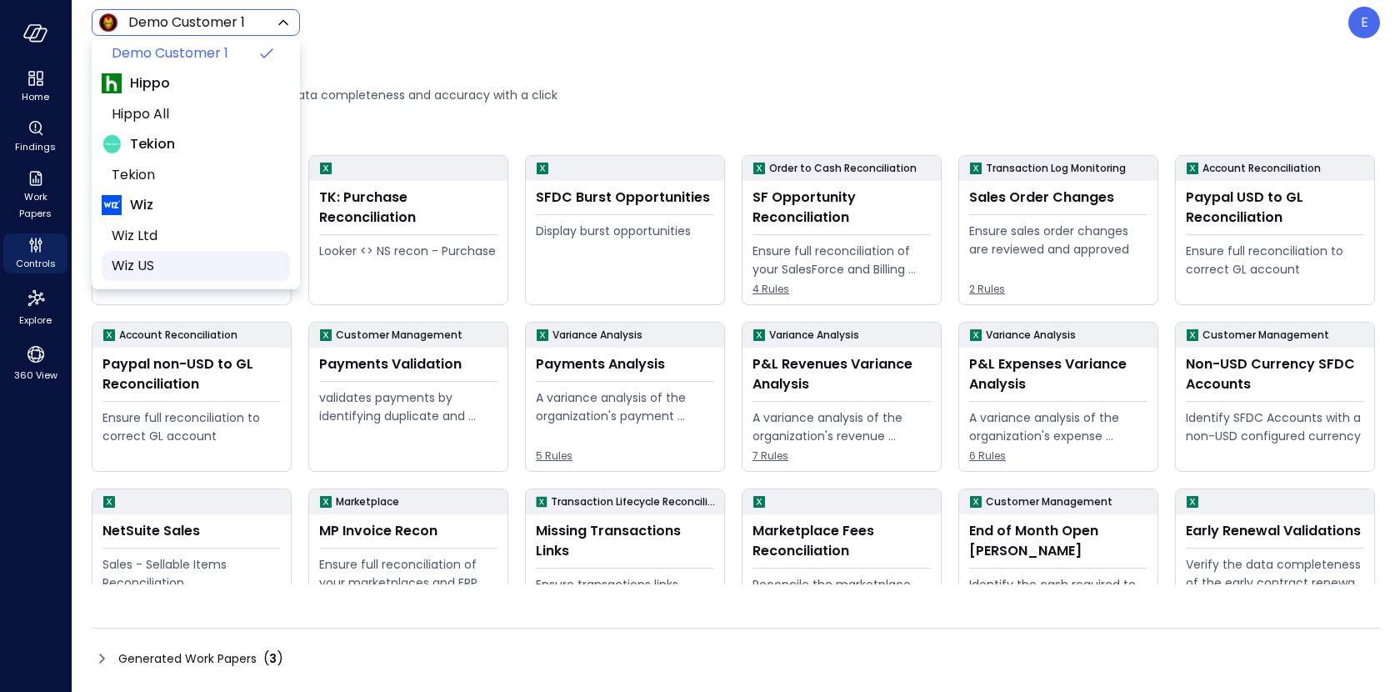
click at [175, 268] on span "Wiz US" at bounding box center [194, 266] width 165 height 20
type input "******"
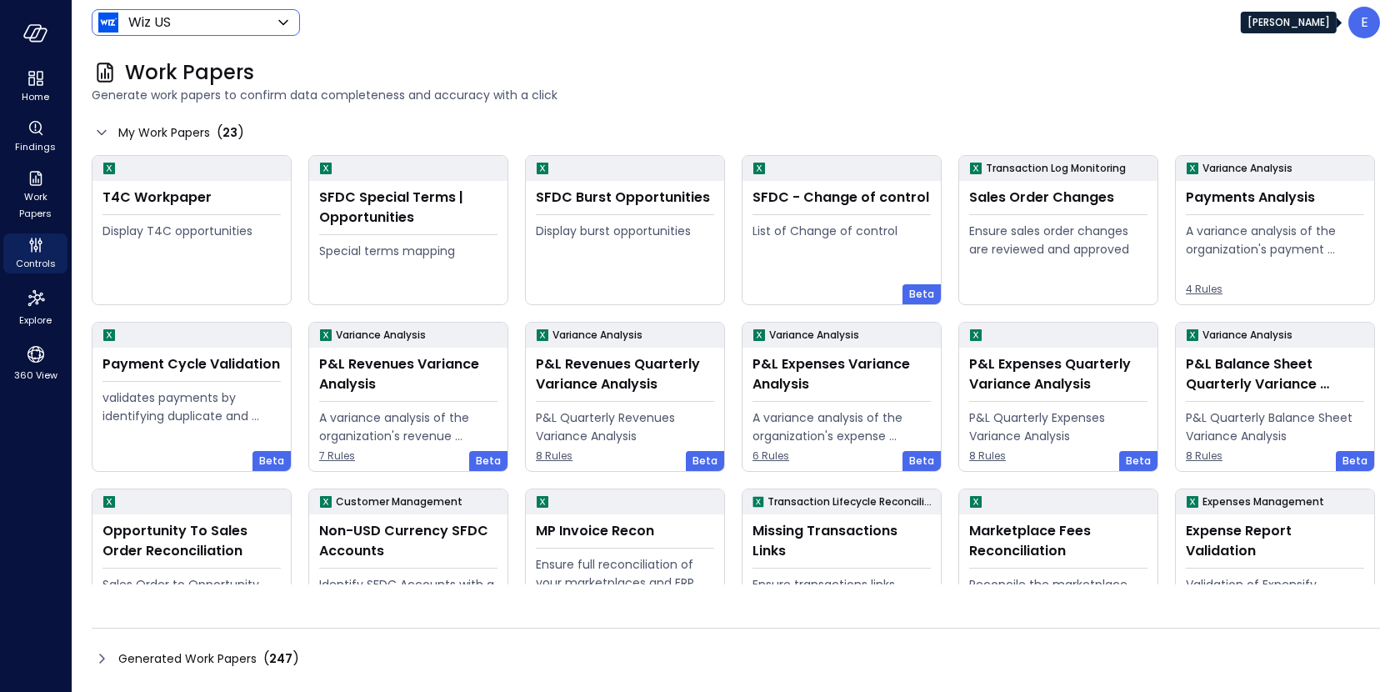
click at [1363, 25] on p "E" at bounding box center [1365, 23] width 8 height 20
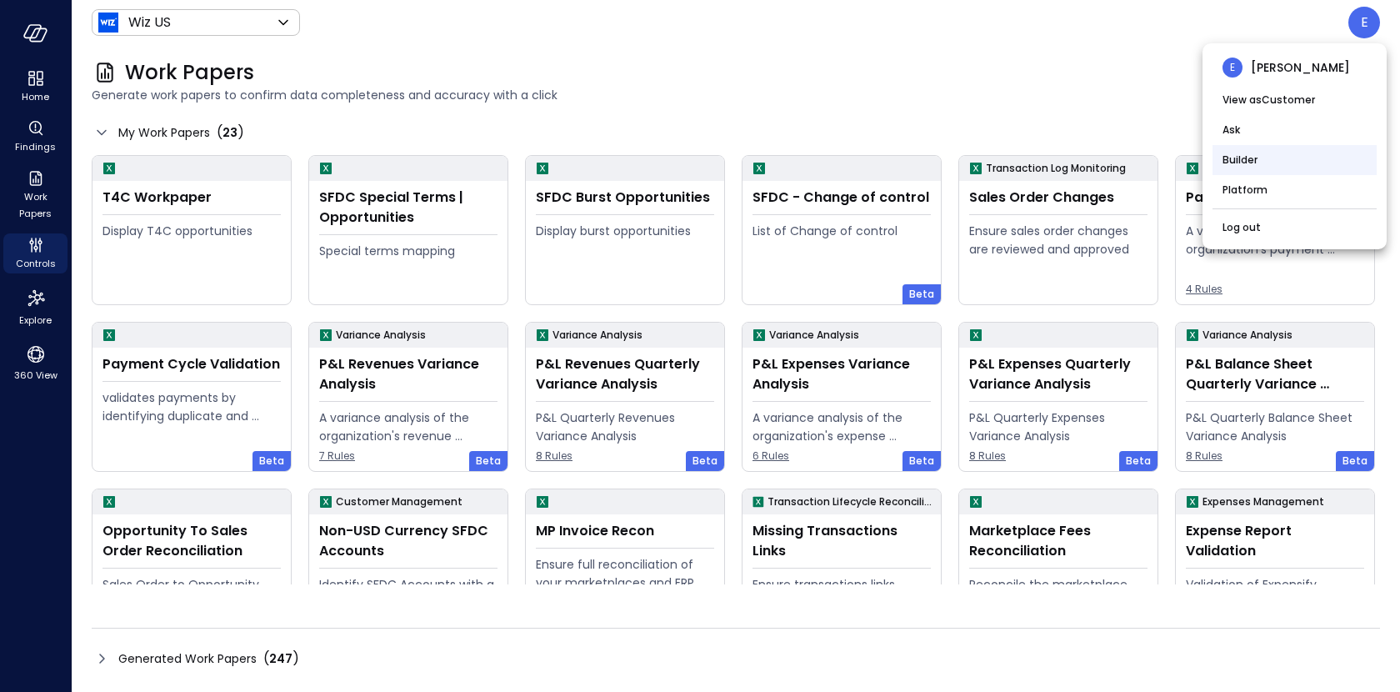
click at [1293, 163] on li "Builder" at bounding box center [1295, 160] width 164 height 30
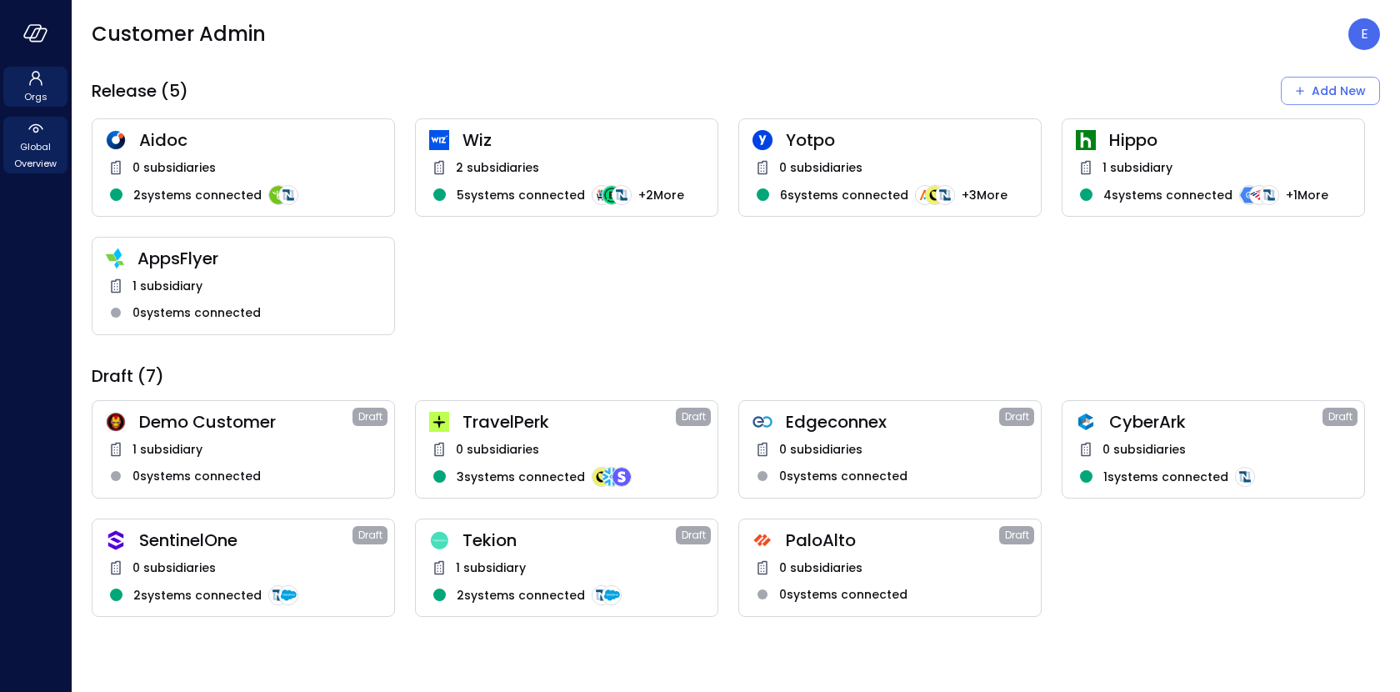
click at [29, 144] on span "Global Overview" at bounding box center [35, 154] width 51 height 33
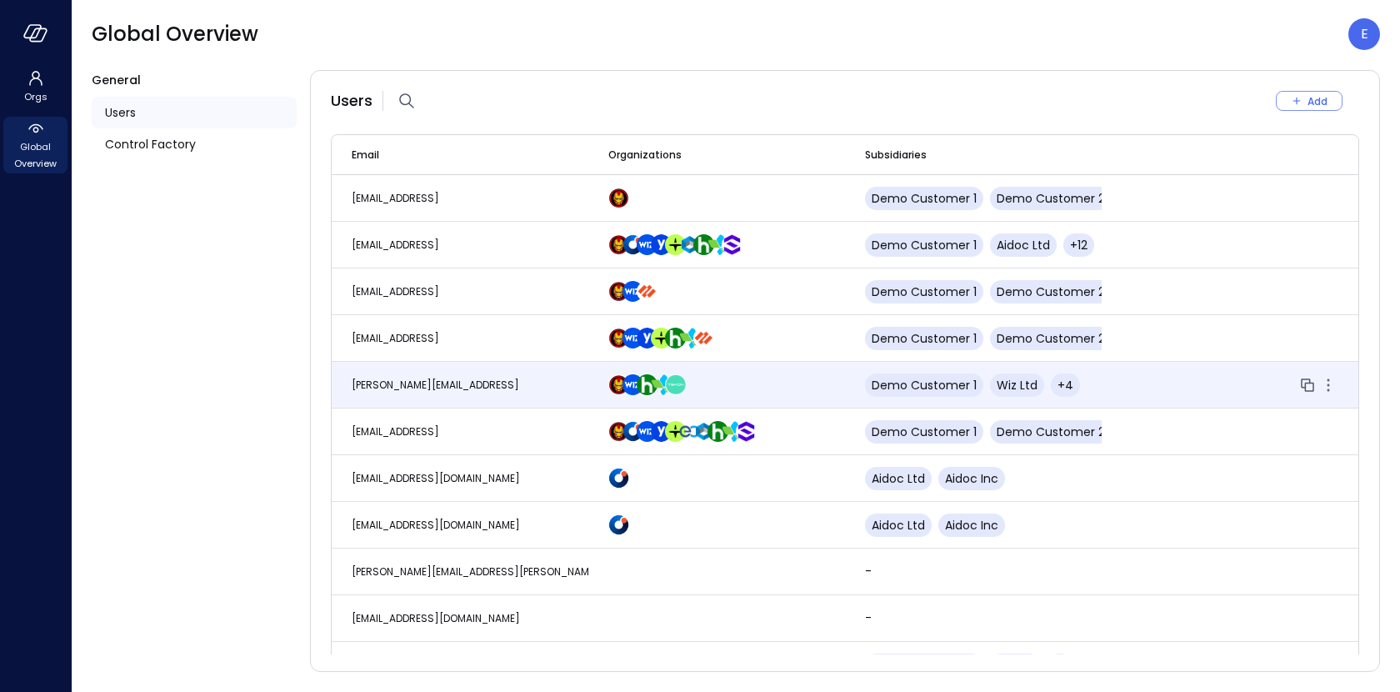
click at [469, 387] on span "[PERSON_NAME][EMAIL_ADDRESS]" at bounding box center [436, 385] width 168 height 14
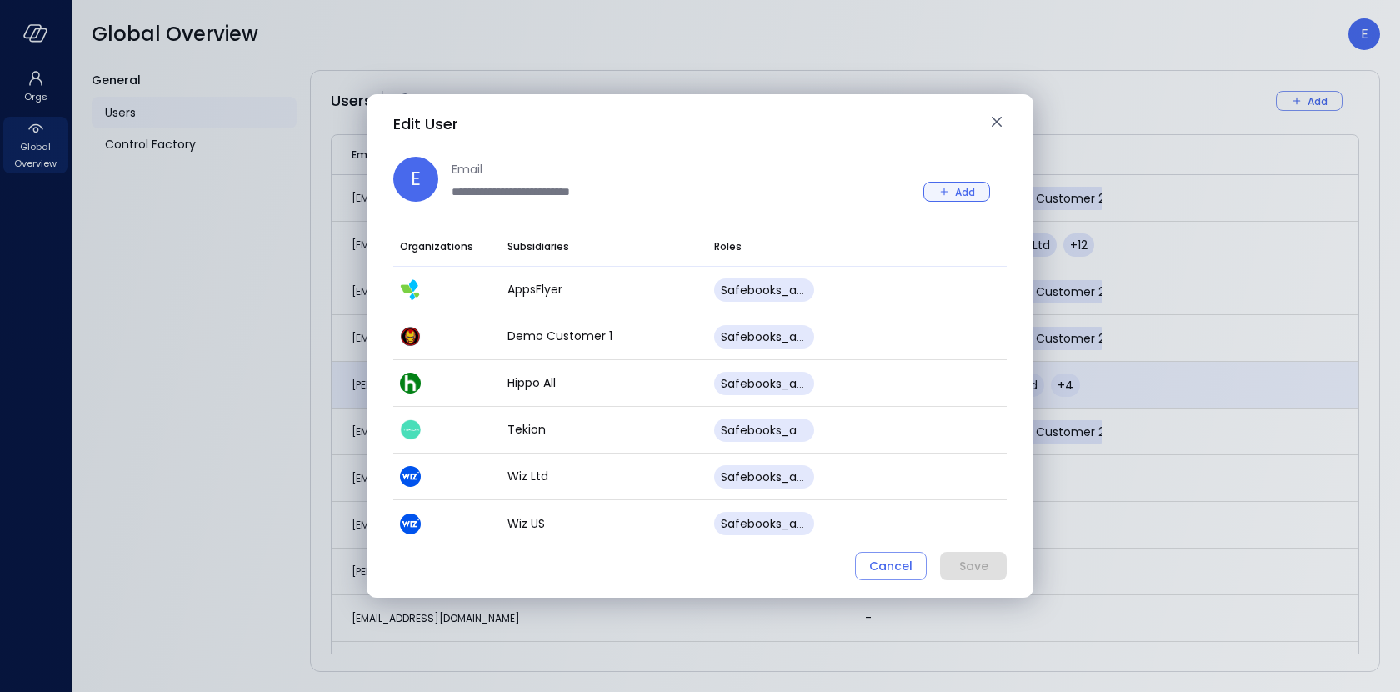
click at [969, 193] on div "Add" at bounding box center [965, 192] width 20 height 18
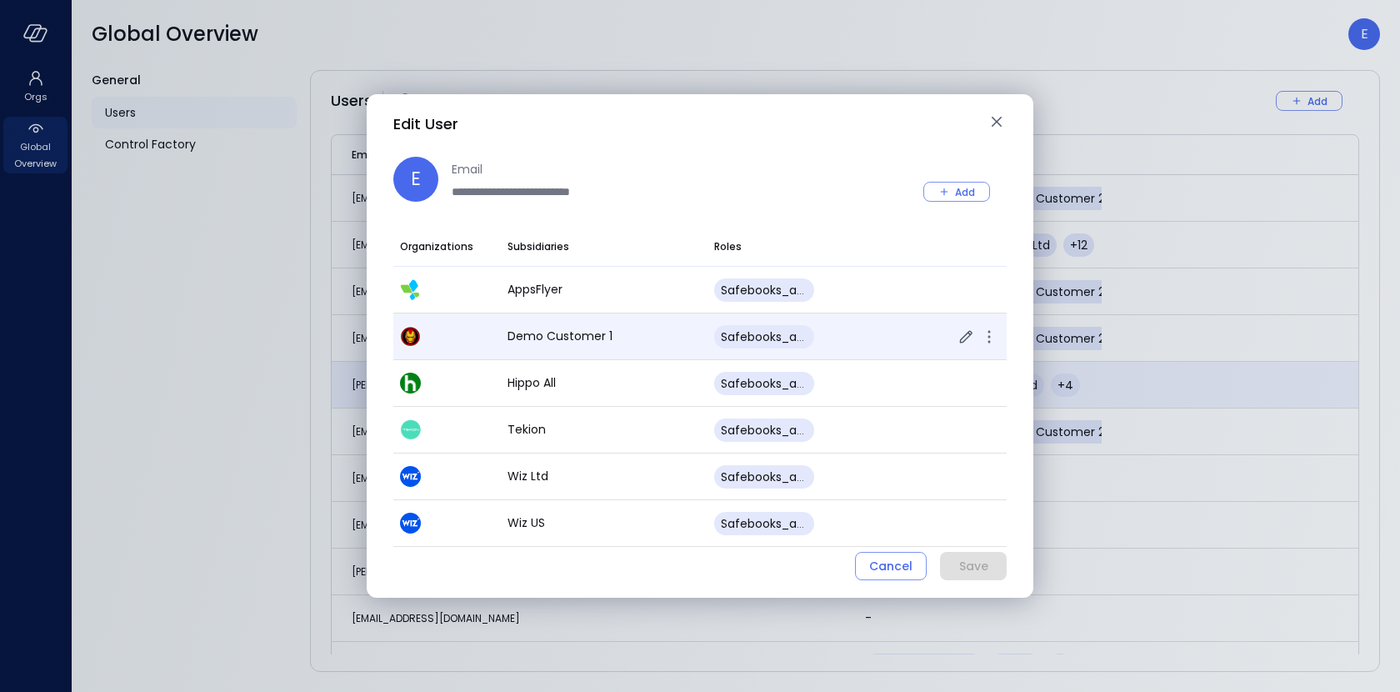
scroll to position [42, 0]
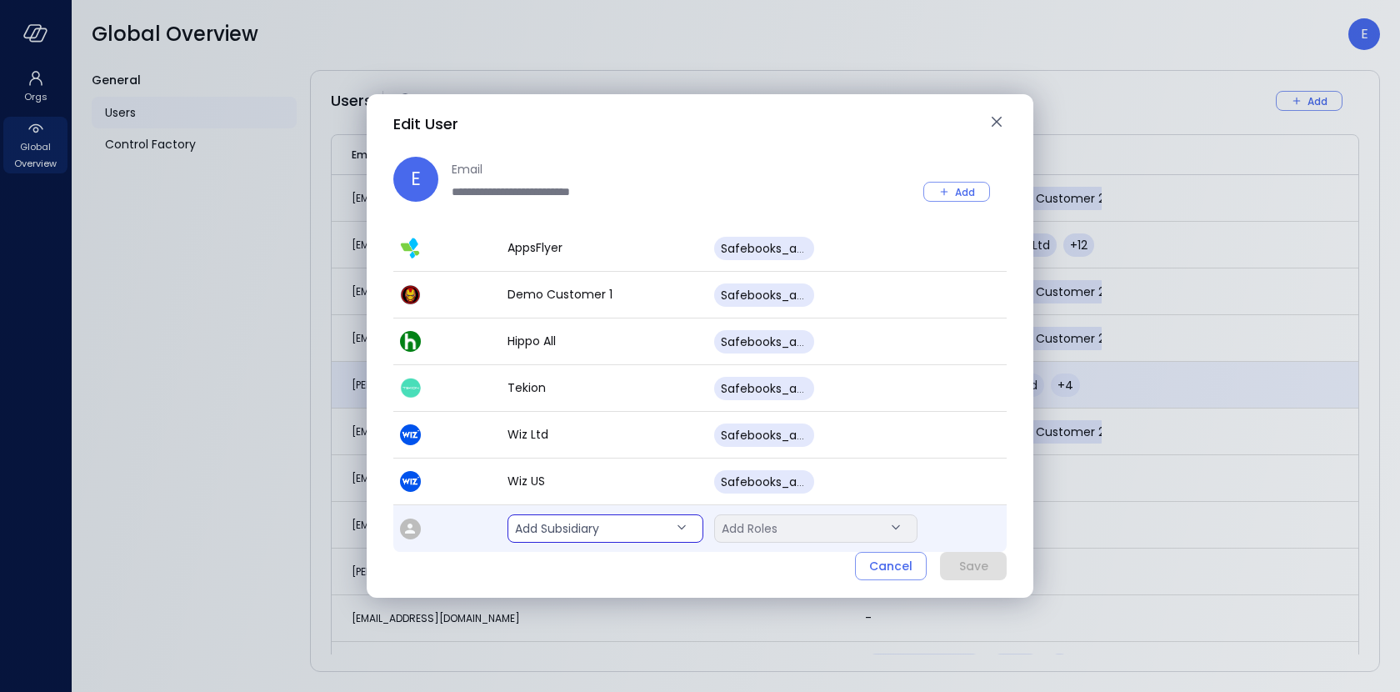
click at [607, 535] on body "Orgs Global Overview Global Overview E General Users Control Factory Users Add …" at bounding box center [700, 346] width 1400 height 692
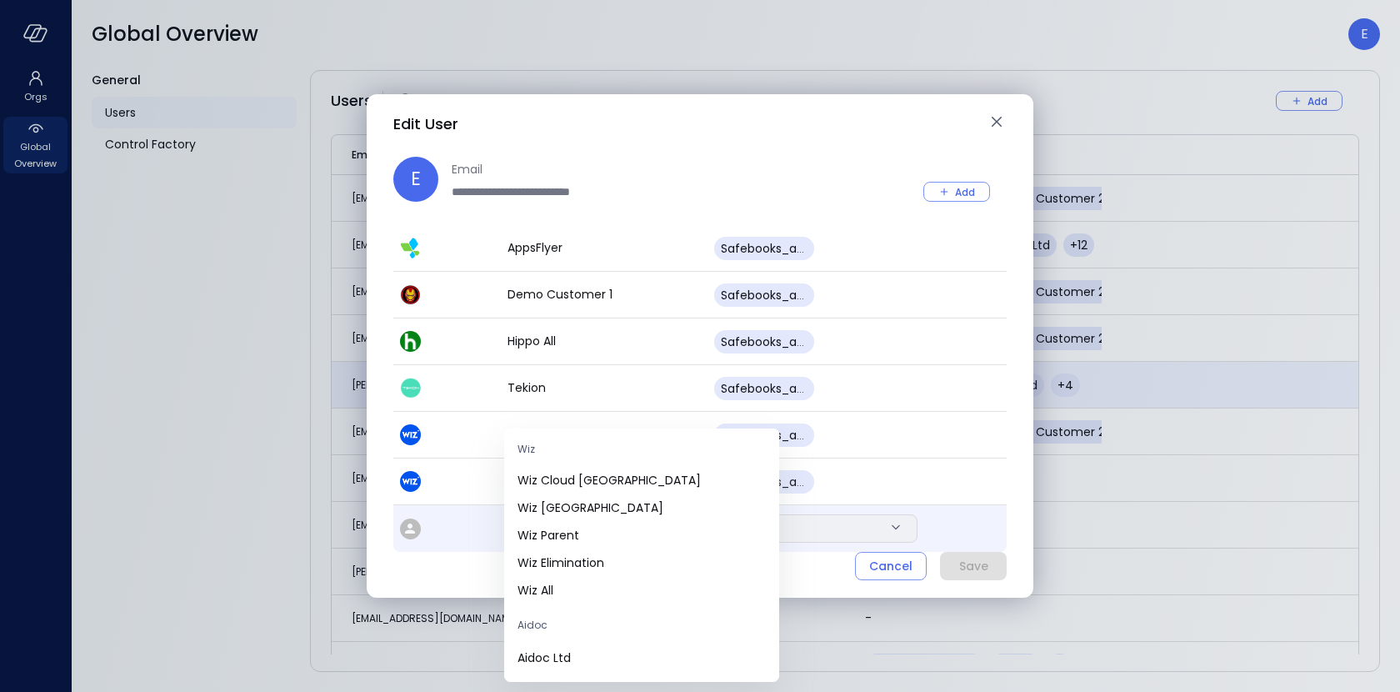
scroll to position [798, 0]
click at [593, 598] on span "Wiz All" at bounding box center [642, 592] width 248 height 18
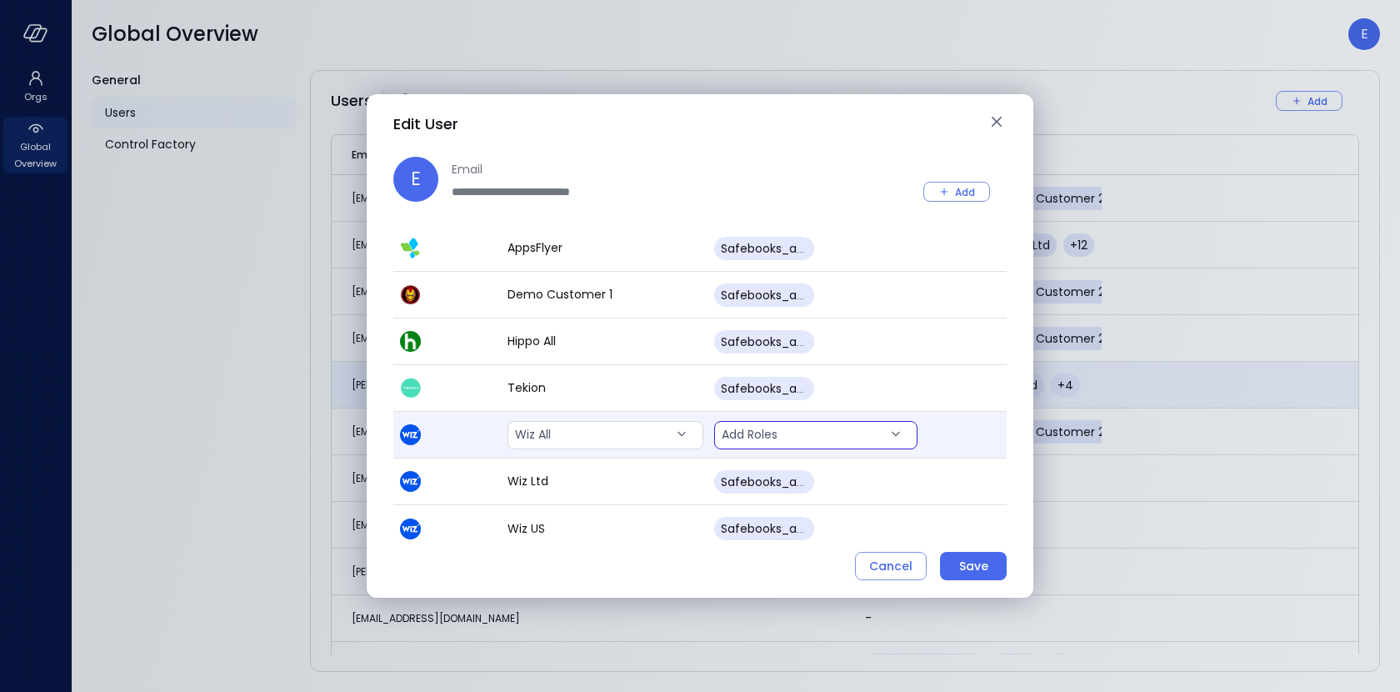
click at [829, 437] on body "Orgs Global Overview Global Overview E General Users Control Factory Users Add …" at bounding box center [700, 346] width 1400 height 692
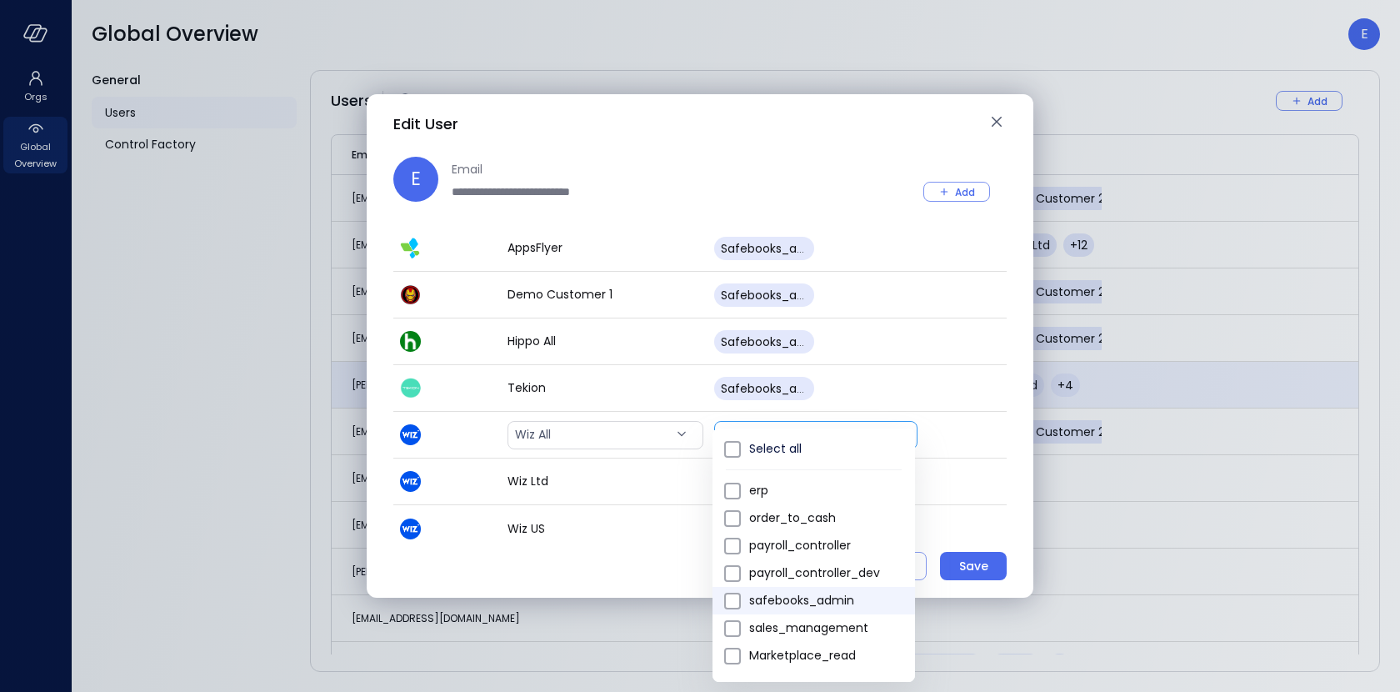
click at [798, 588] on li "safebooks_admin" at bounding box center [814, 601] width 203 height 28
type input "*"
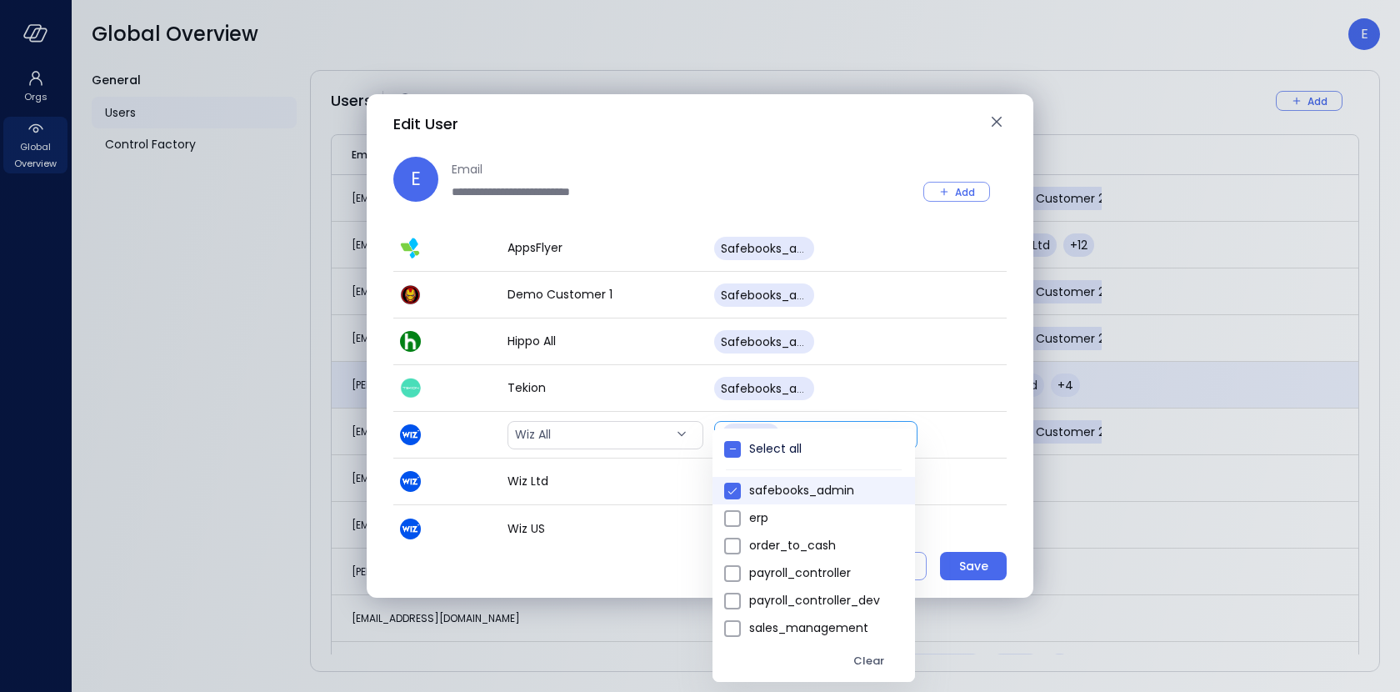
click at [958, 515] on div at bounding box center [700, 346] width 1400 height 692
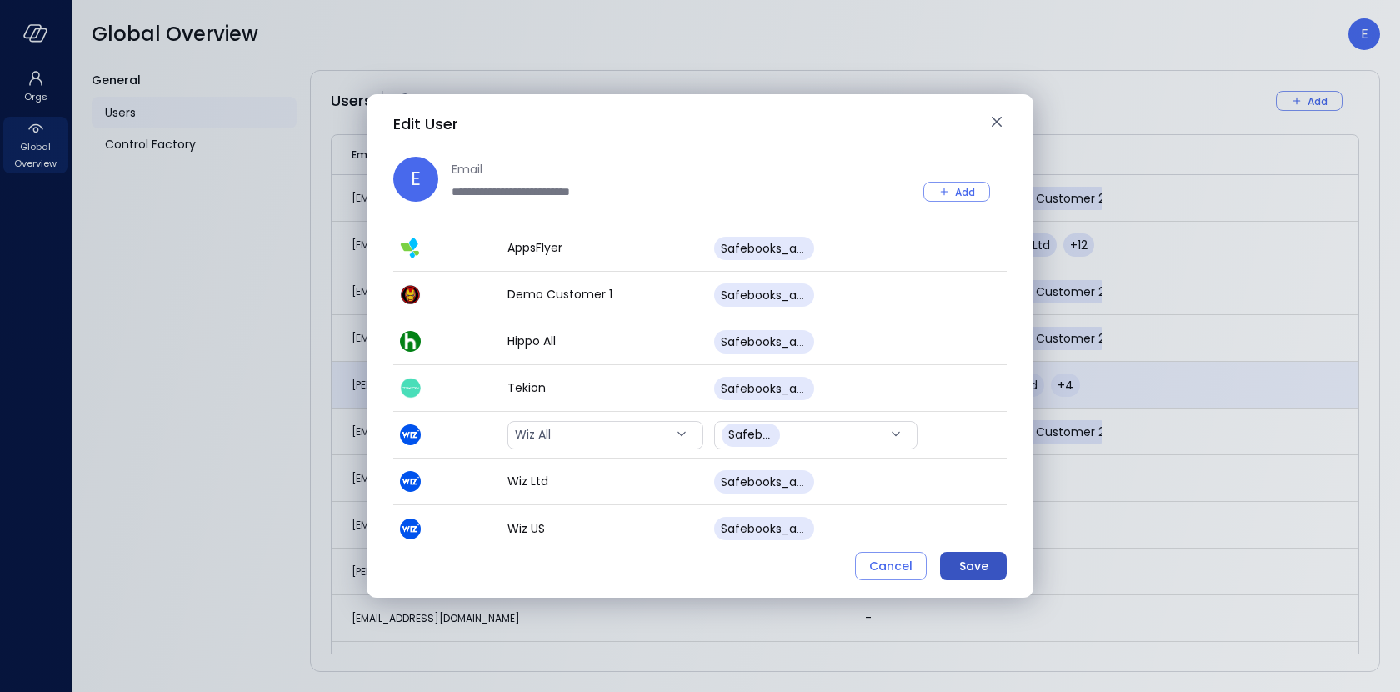
click at [978, 570] on div "Save" at bounding box center [973, 566] width 29 height 21
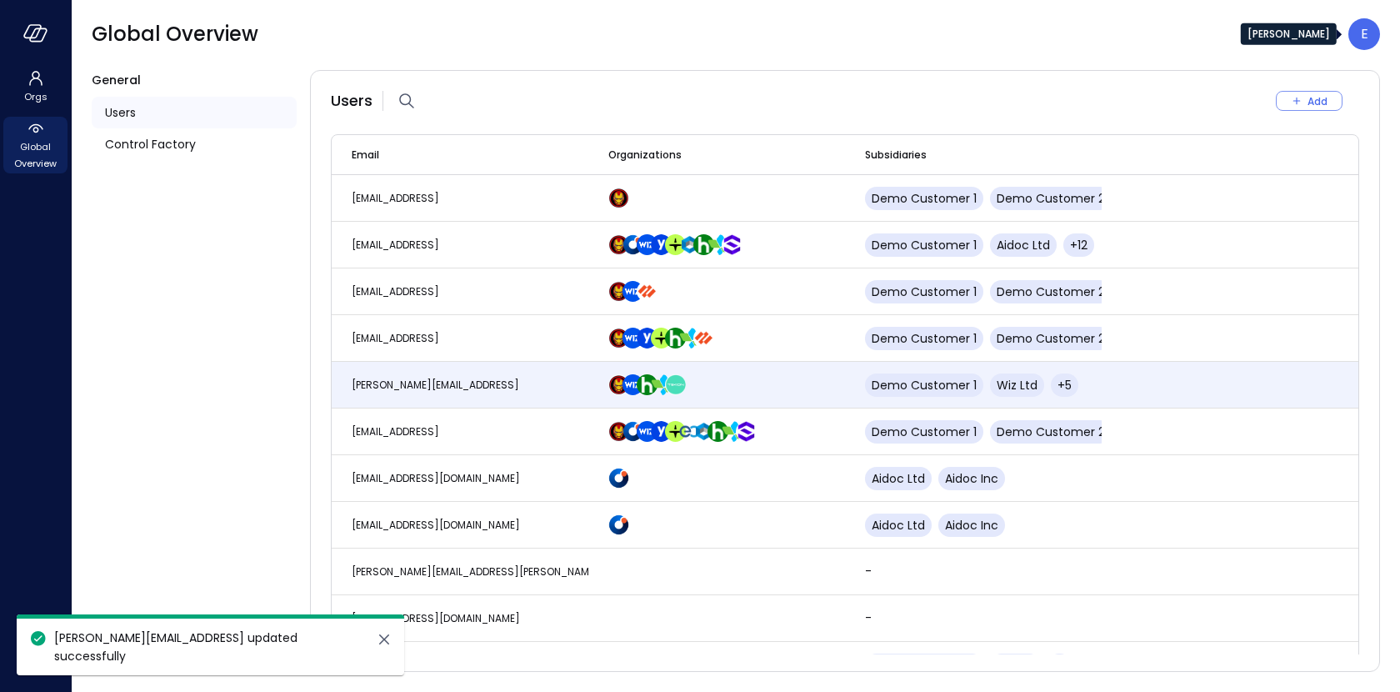
click at [1354, 43] on div "E" at bounding box center [1364, 34] width 32 height 32
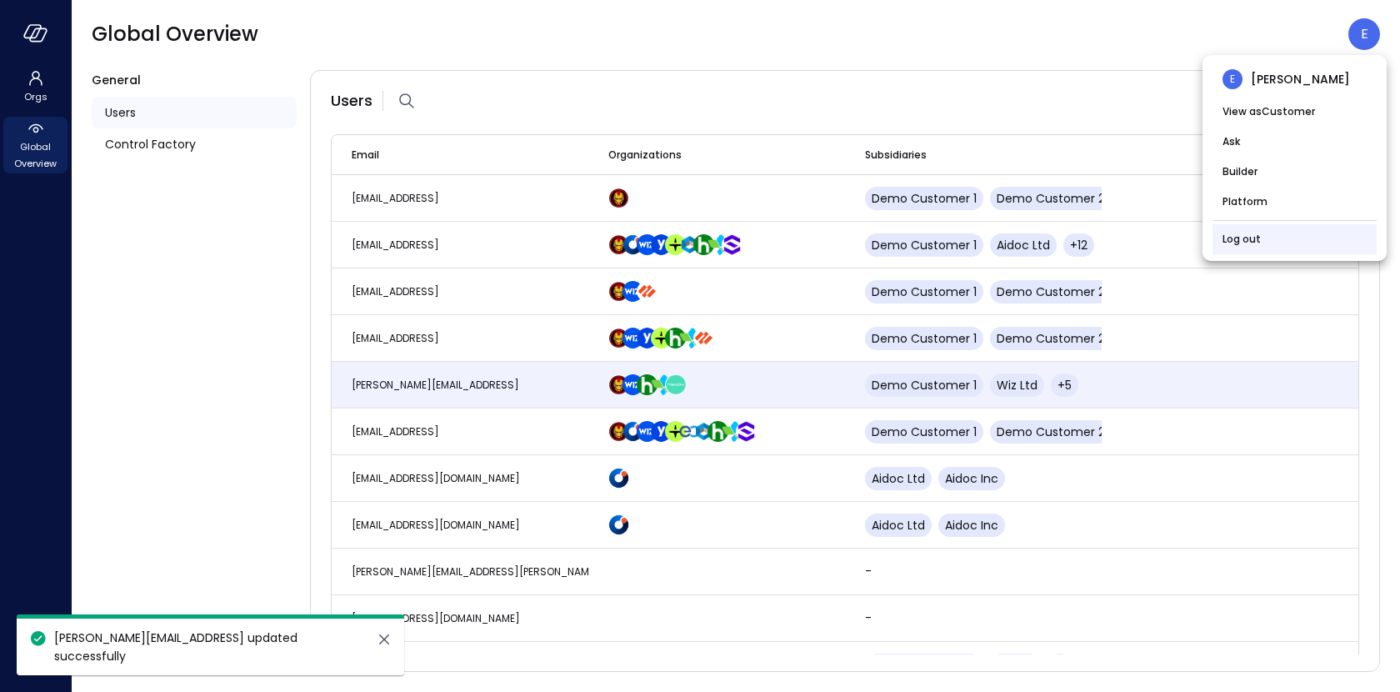
click at [1252, 241] on link "Log out" at bounding box center [1242, 239] width 38 height 17
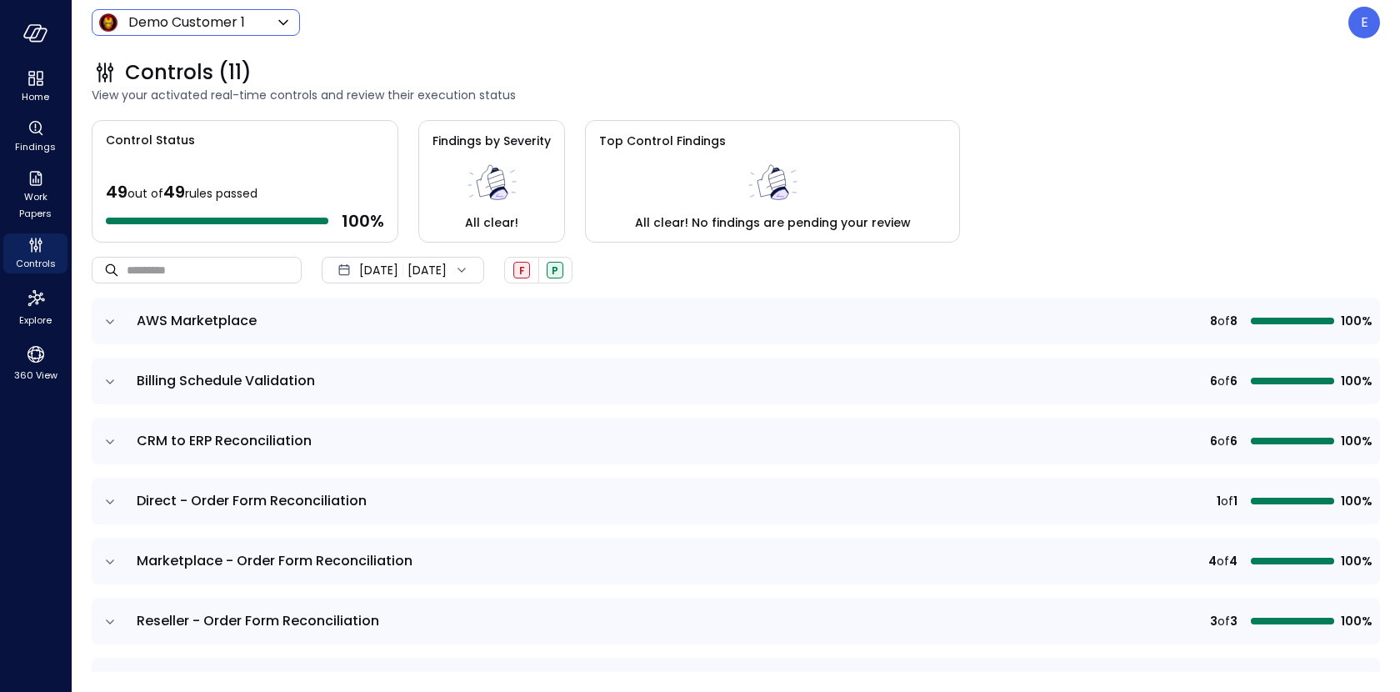
click at [130, 23] on body "Home Findings Work Papers Controls Explore 360 View Demo Customer 1 ***** ​ E C…" at bounding box center [700, 346] width 1400 height 692
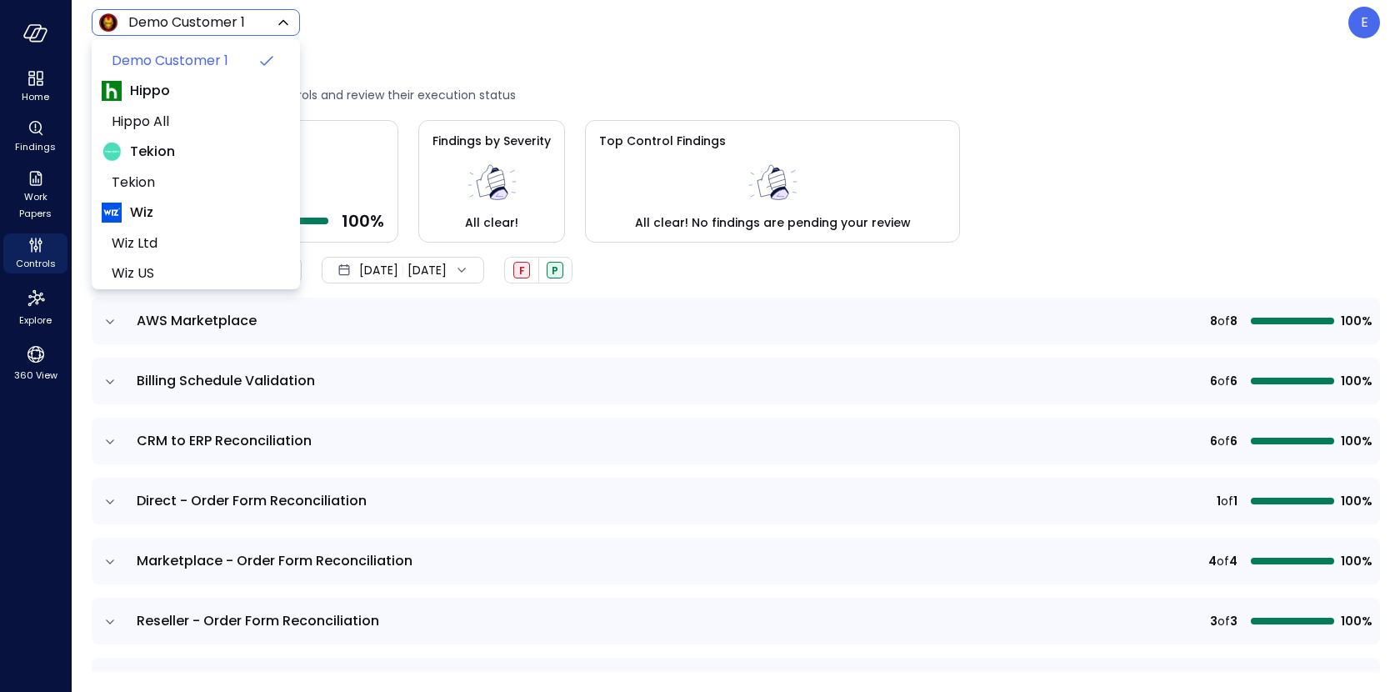
scroll to position [133, 0]
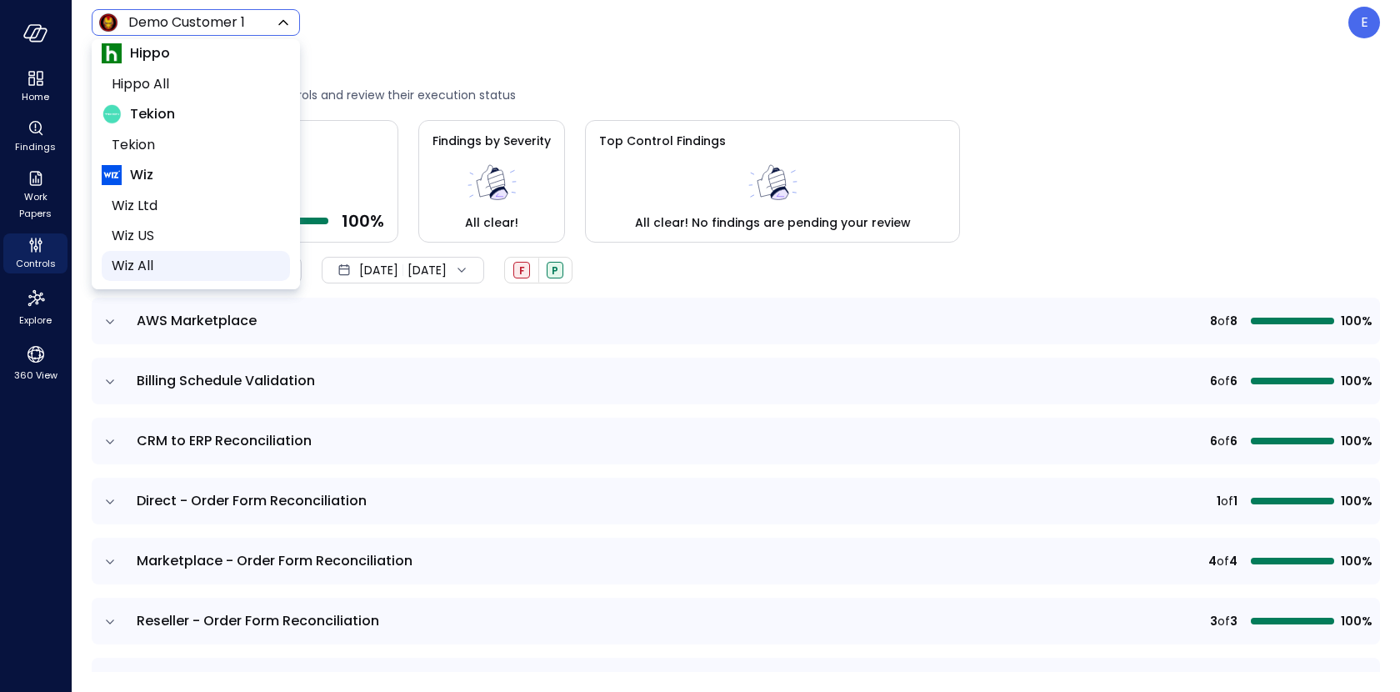
click at [171, 270] on span "Wiz All" at bounding box center [194, 266] width 165 height 20
type input "*******"
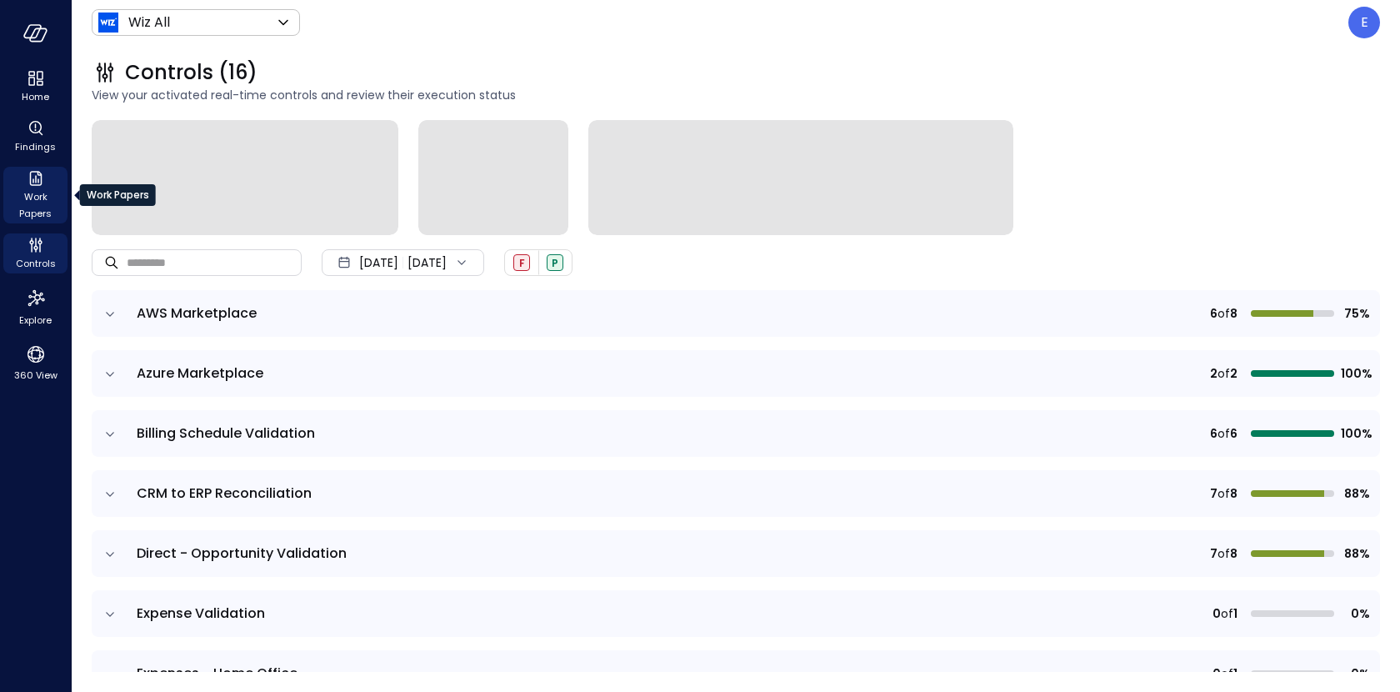
click at [27, 182] on icon "Work Papers" at bounding box center [36, 178] width 20 height 20
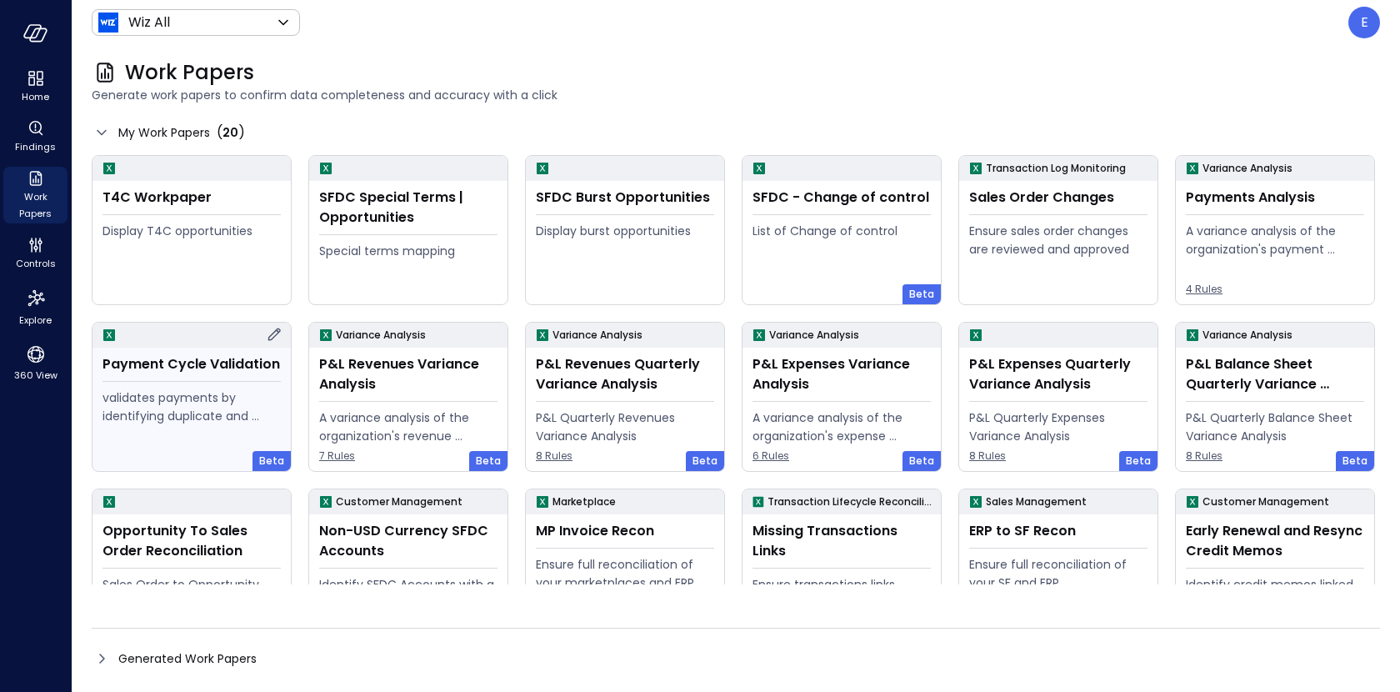
click at [231, 397] on div "validates payments by identifying duplicate and erroneous entries." at bounding box center [192, 406] width 178 height 37
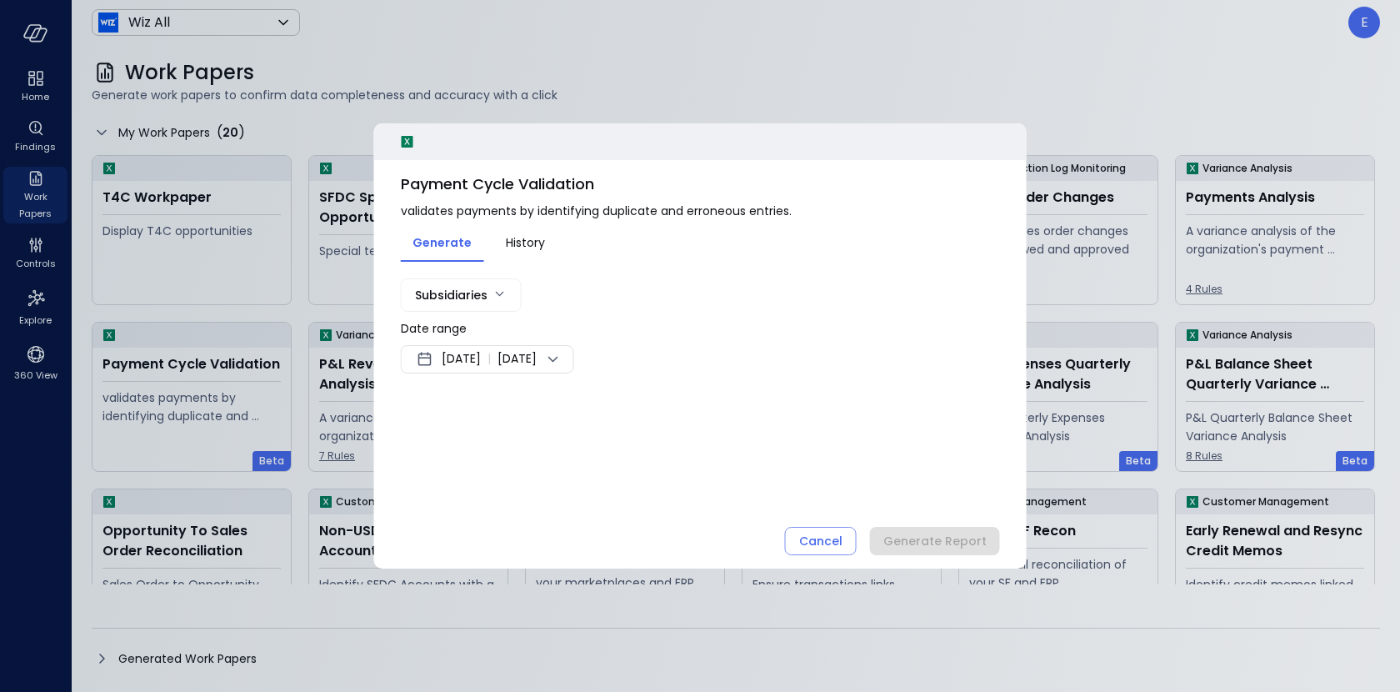
click at [479, 296] on body "Home Findings Work Papers Controls Explore 360 View Wiz All ******* ​ E Work Pa…" at bounding box center [700, 346] width 1400 height 692
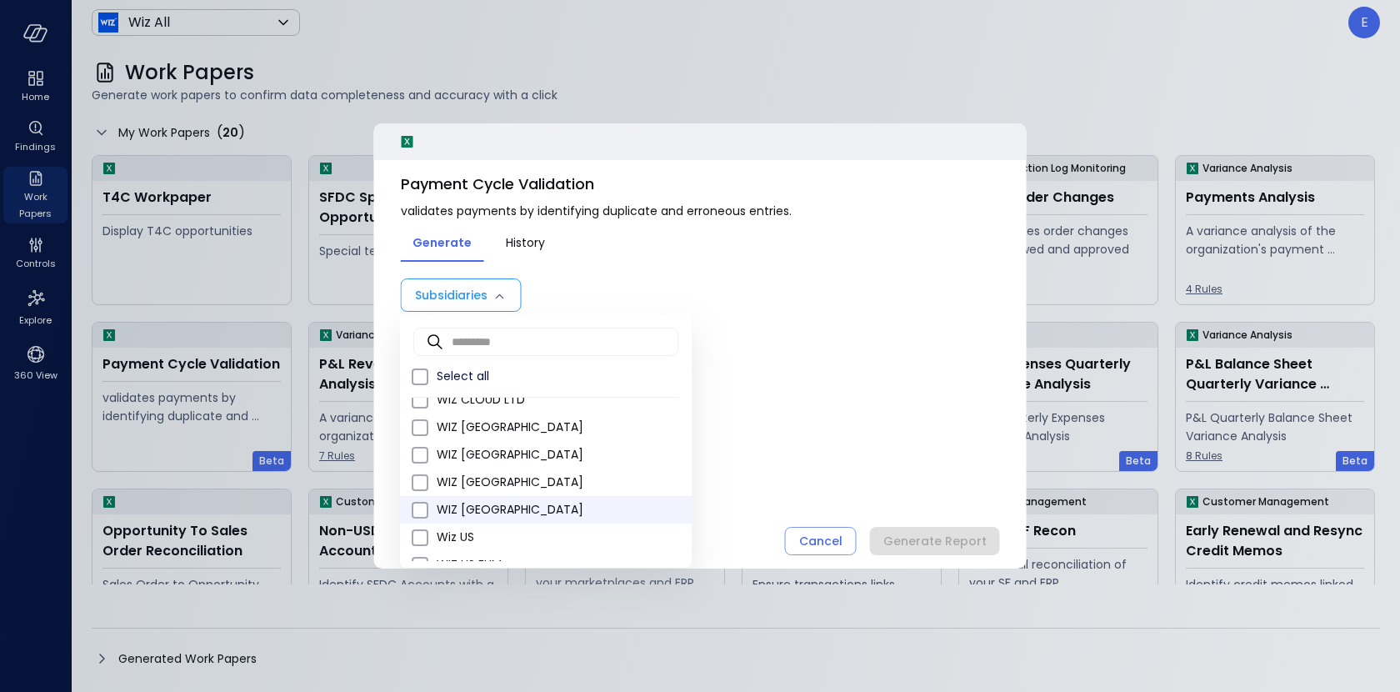
scroll to position [393, 0]
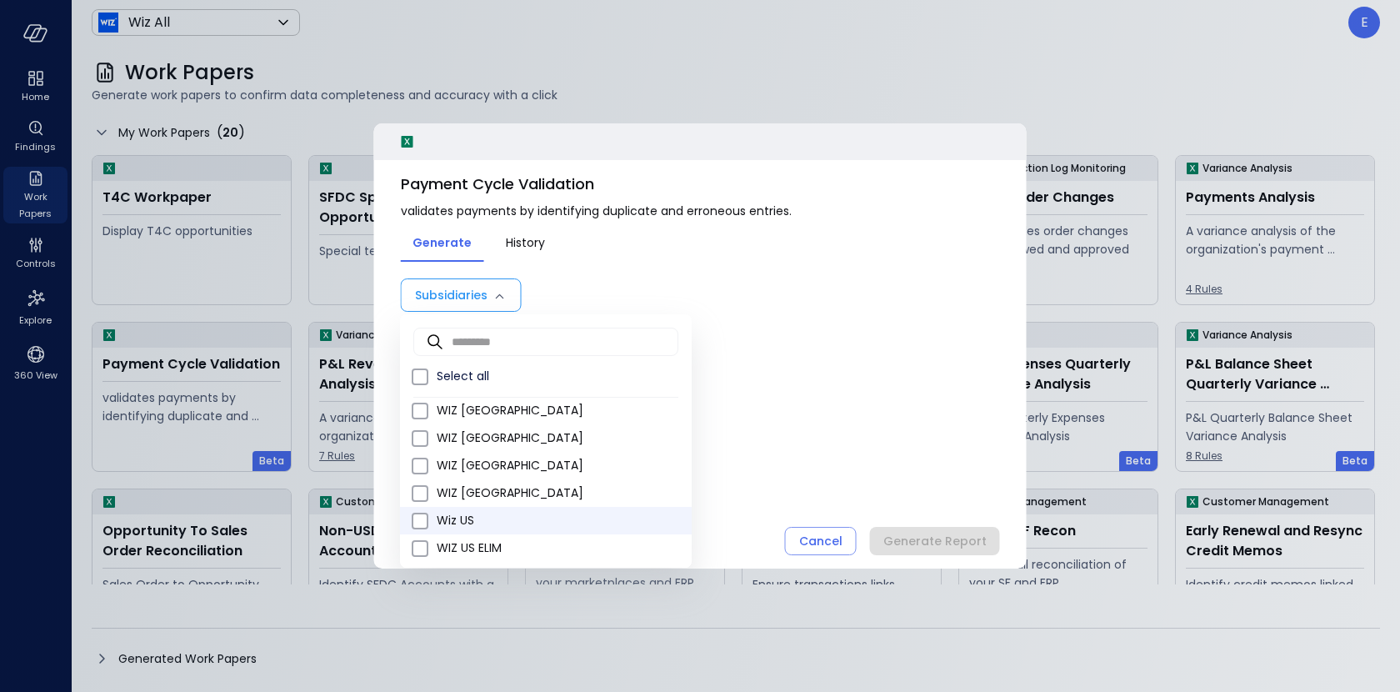
click at [457, 523] on span "Wiz US" at bounding box center [558, 521] width 242 height 18
type input "*"
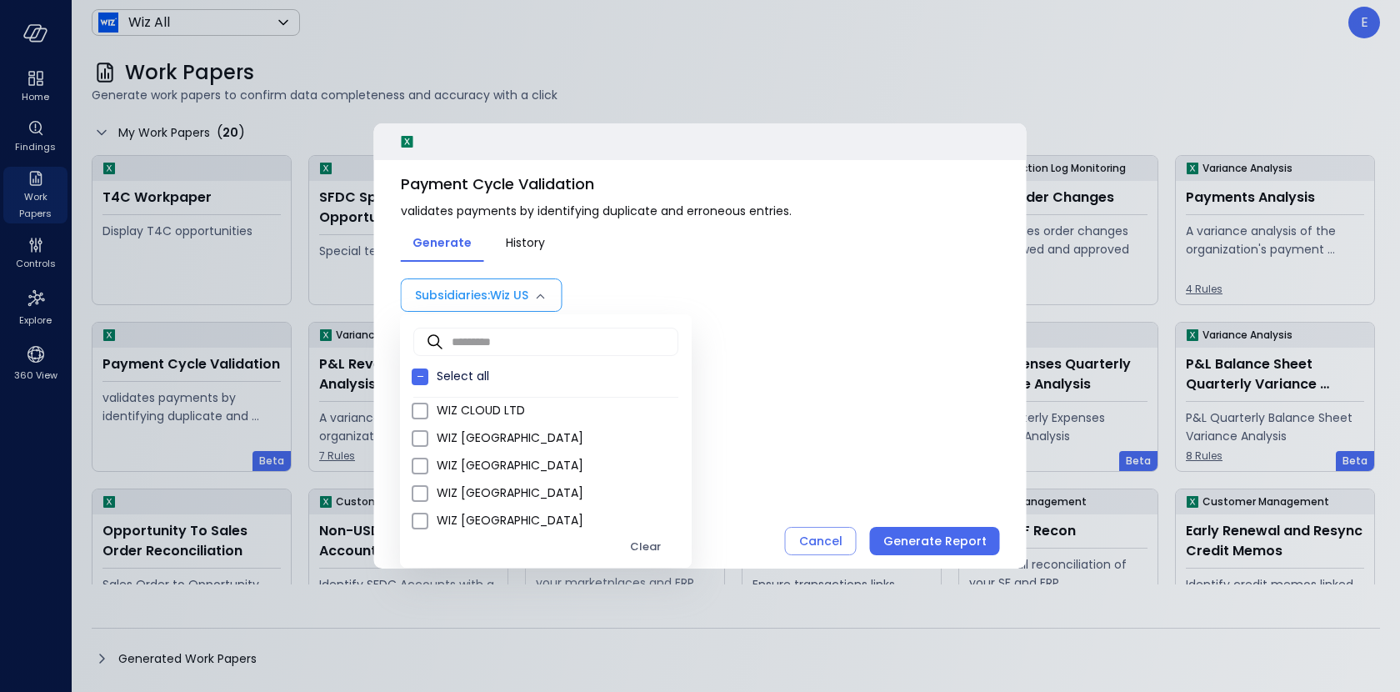
click at [703, 426] on div at bounding box center [700, 346] width 1400 height 692
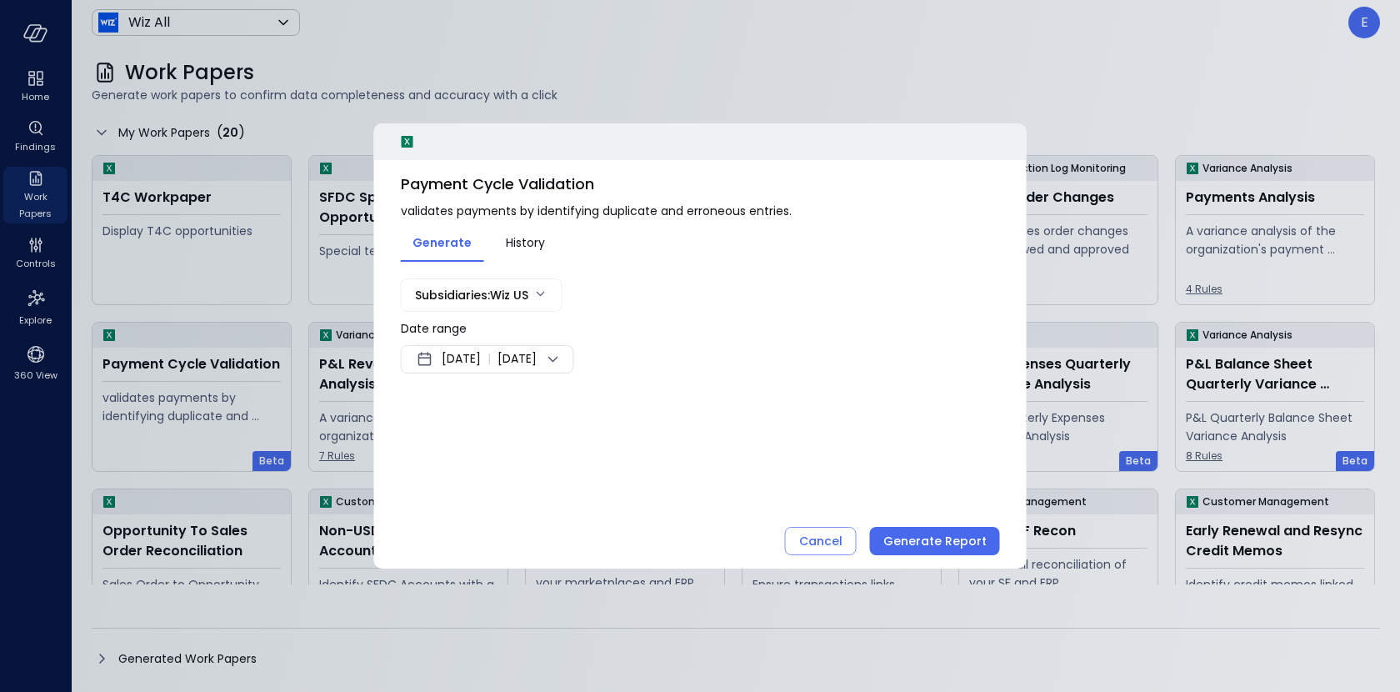
click at [473, 364] on span "Sep 15, 2025" at bounding box center [461, 359] width 39 height 20
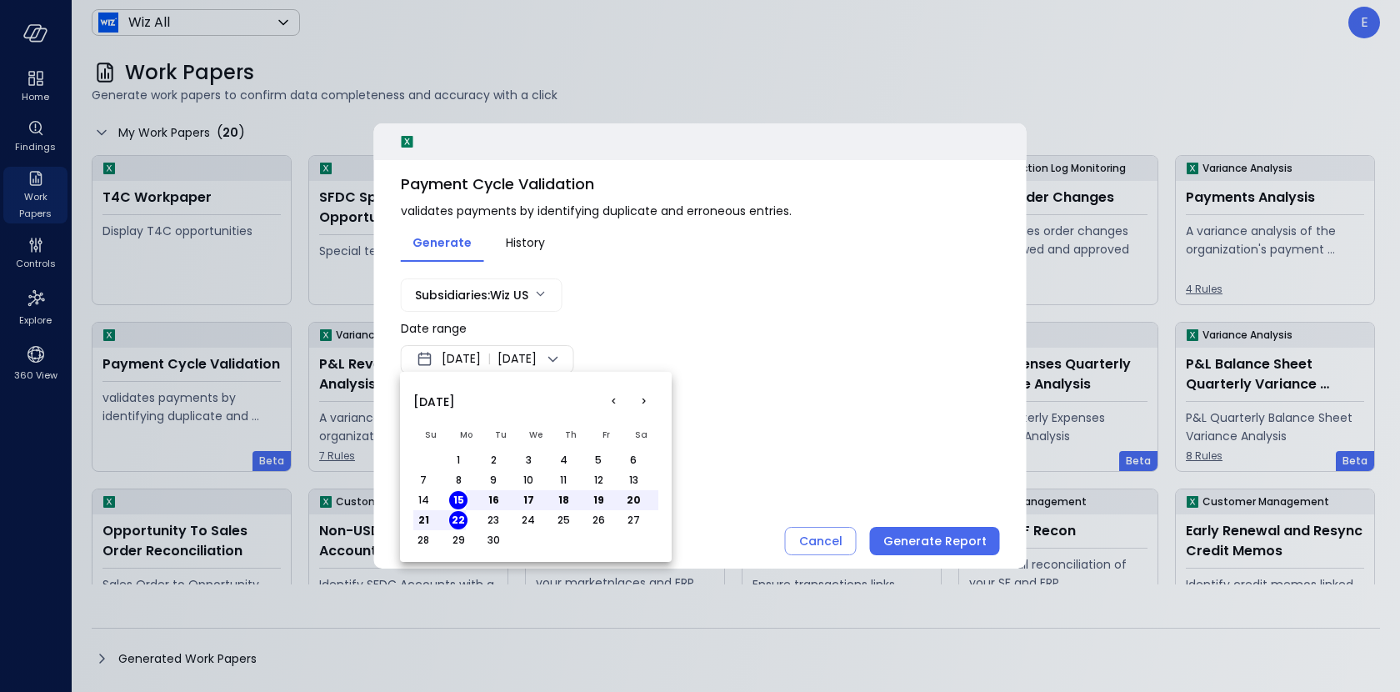
click at [453, 456] on button "1" at bounding box center [458, 460] width 18 height 18
click at [497, 541] on button "30" at bounding box center [493, 540] width 18 height 18
click at [860, 433] on div at bounding box center [700, 346] width 1400 height 692
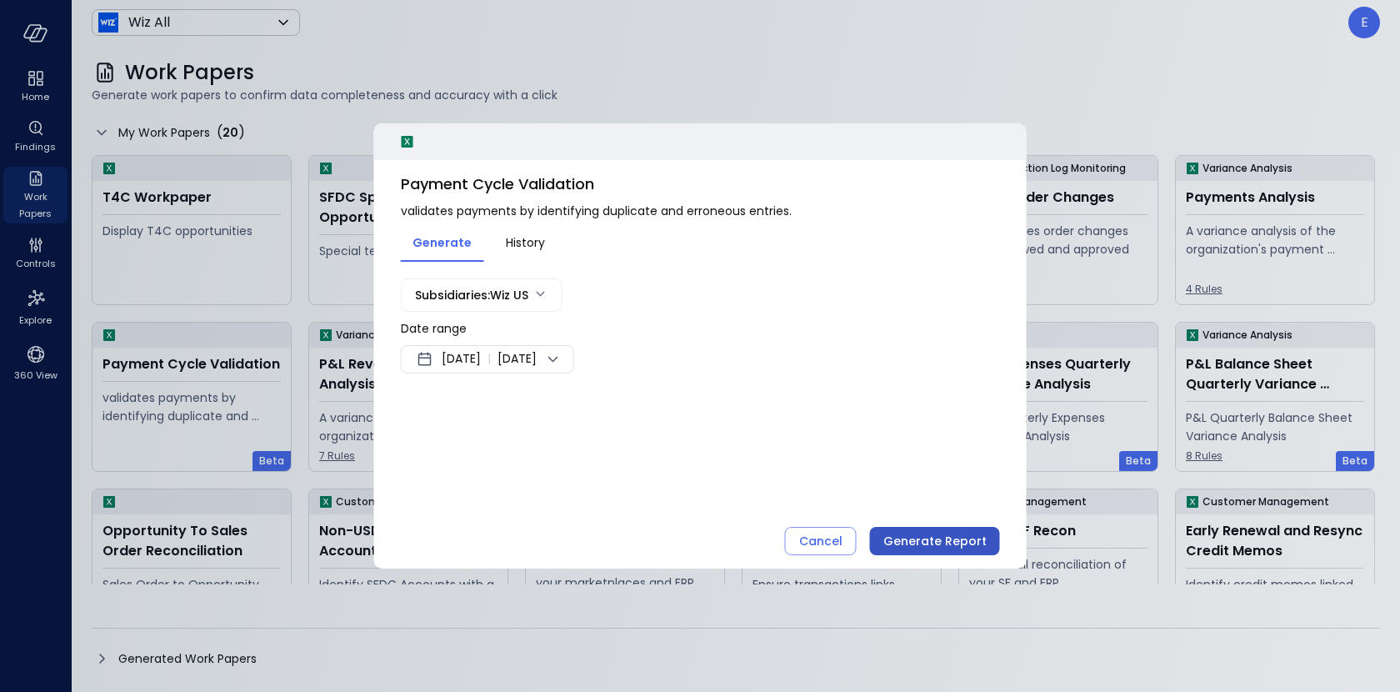
click at [948, 541] on div "Generate Report" at bounding box center [934, 541] width 103 height 21
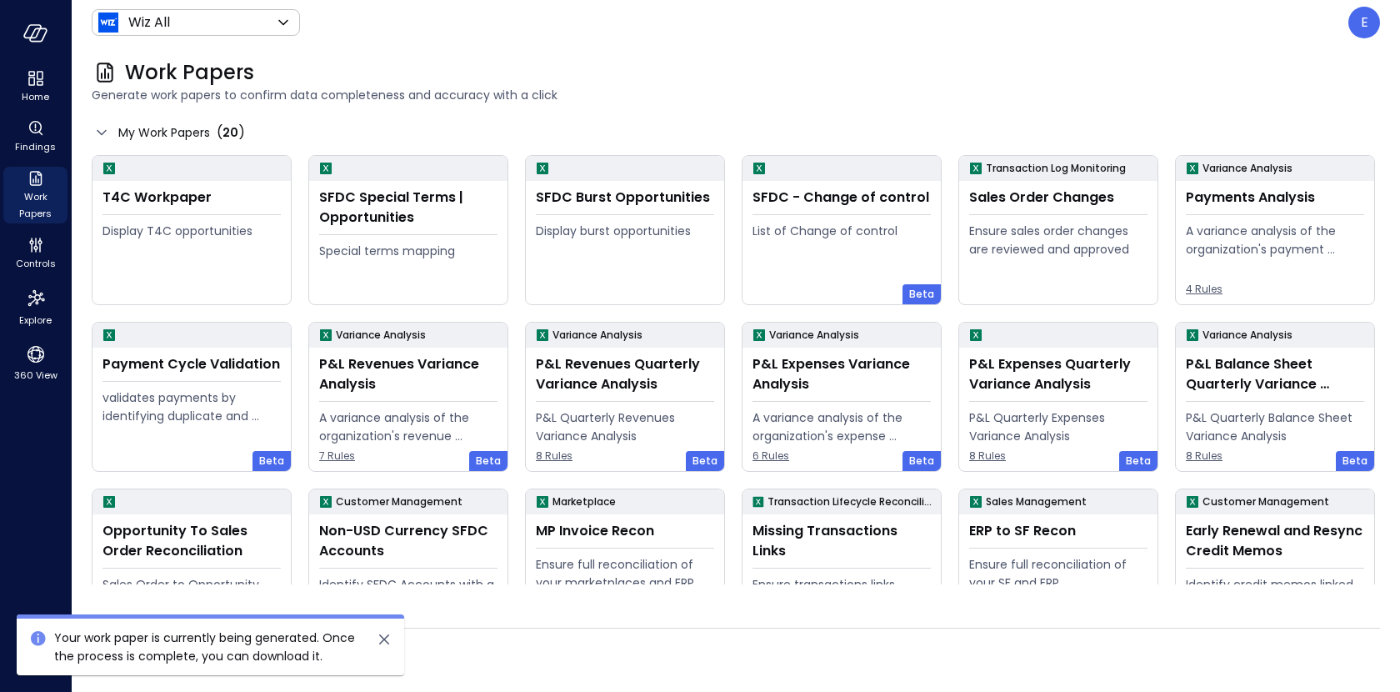
click at [386, 638] on icon "close" at bounding box center [384, 639] width 20 height 20
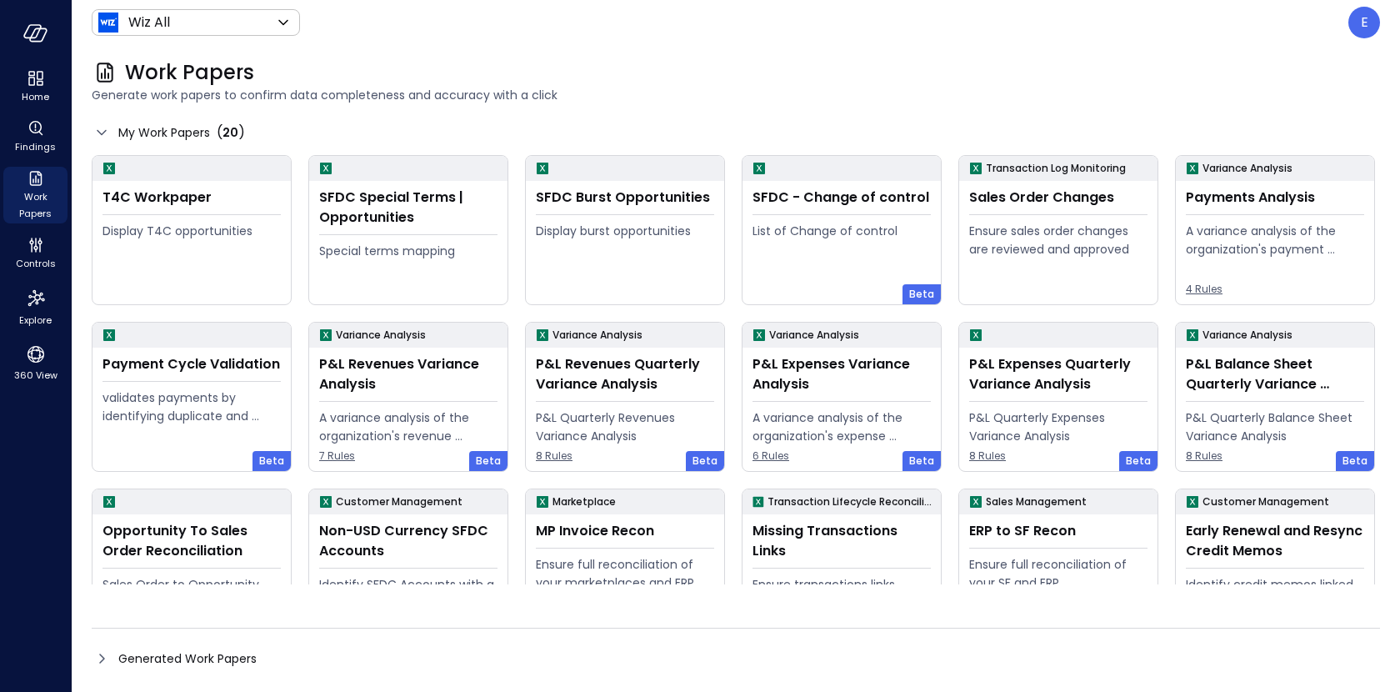
click at [220, 654] on span "Generated Work Papers" at bounding box center [187, 658] width 138 height 18
click at [239, 659] on span "Generated Work Papers" at bounding box center [187, 658] width 138 height 18
click at [148, 662] on span "Generated Work Papers" at bounding box center [187, 658] width 138 height 18
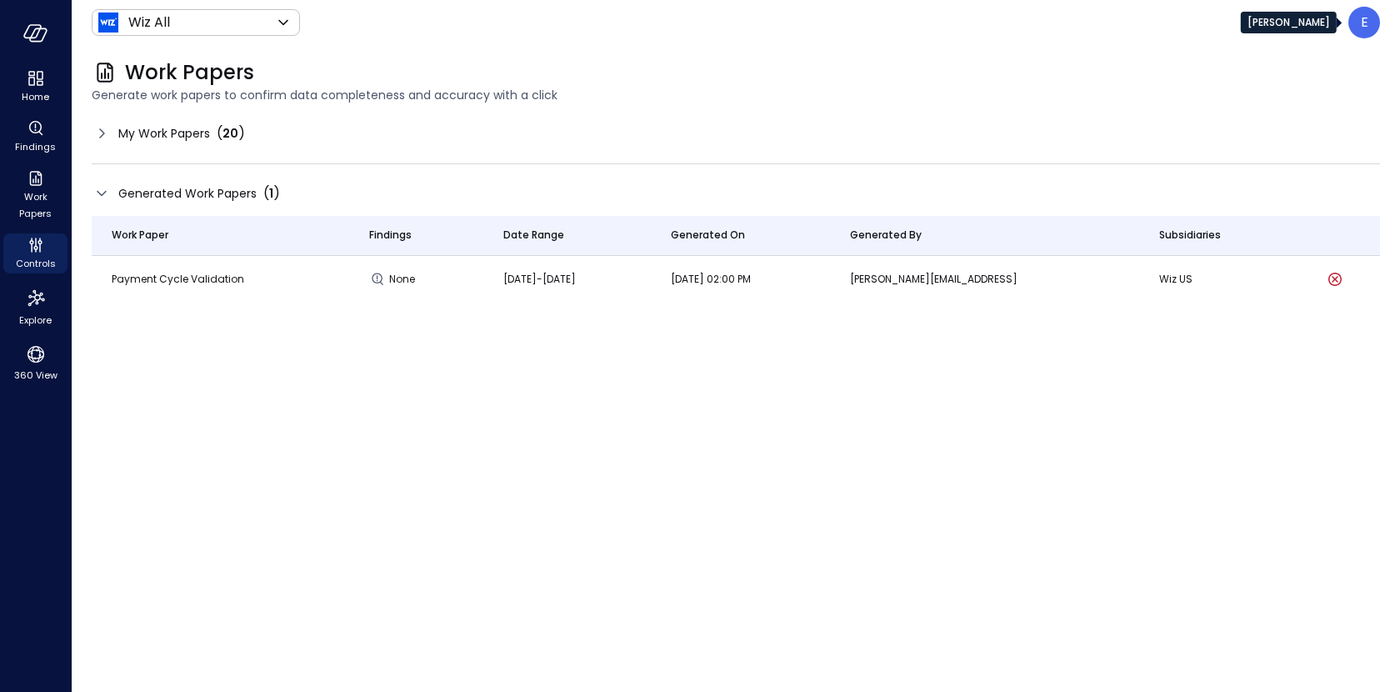
click at [1359, 23] on div "E" at bounding box center [1364, 23] width 32 height 32
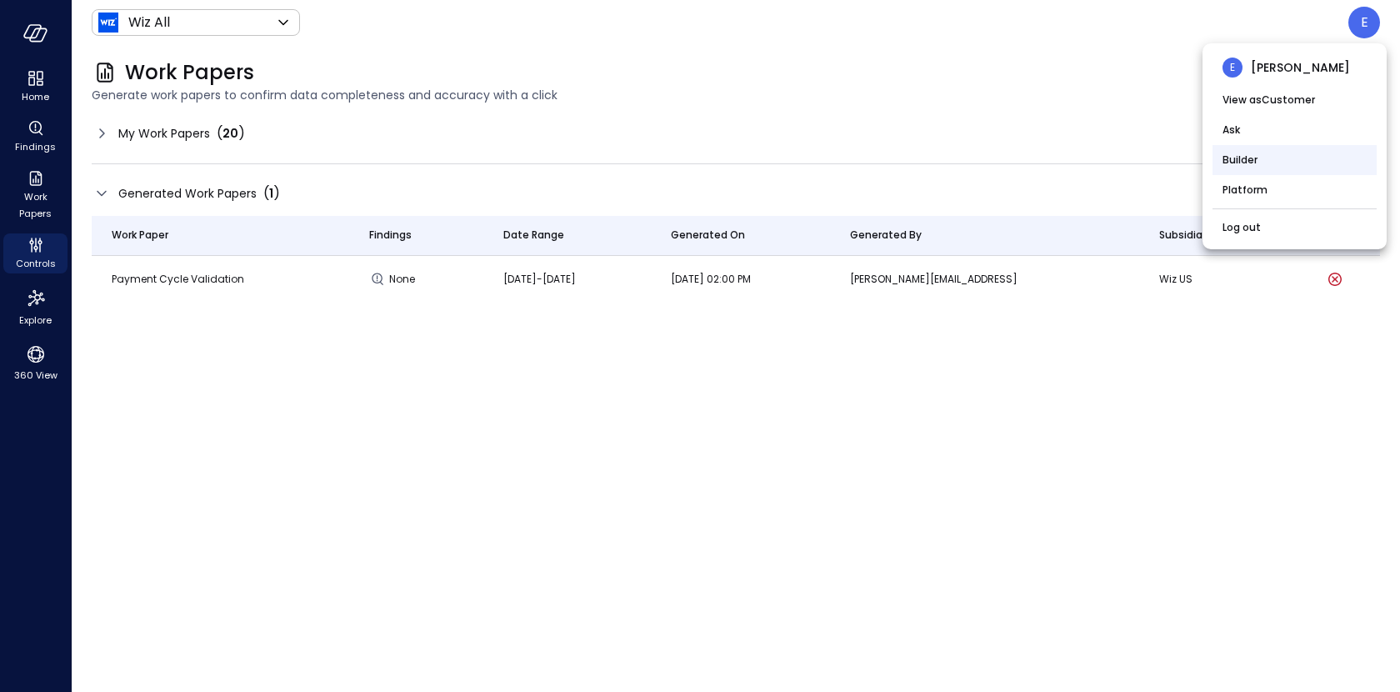
click at [1296, 159] on li "Builder" at bounding box center [1295, 160] width 164 height 30
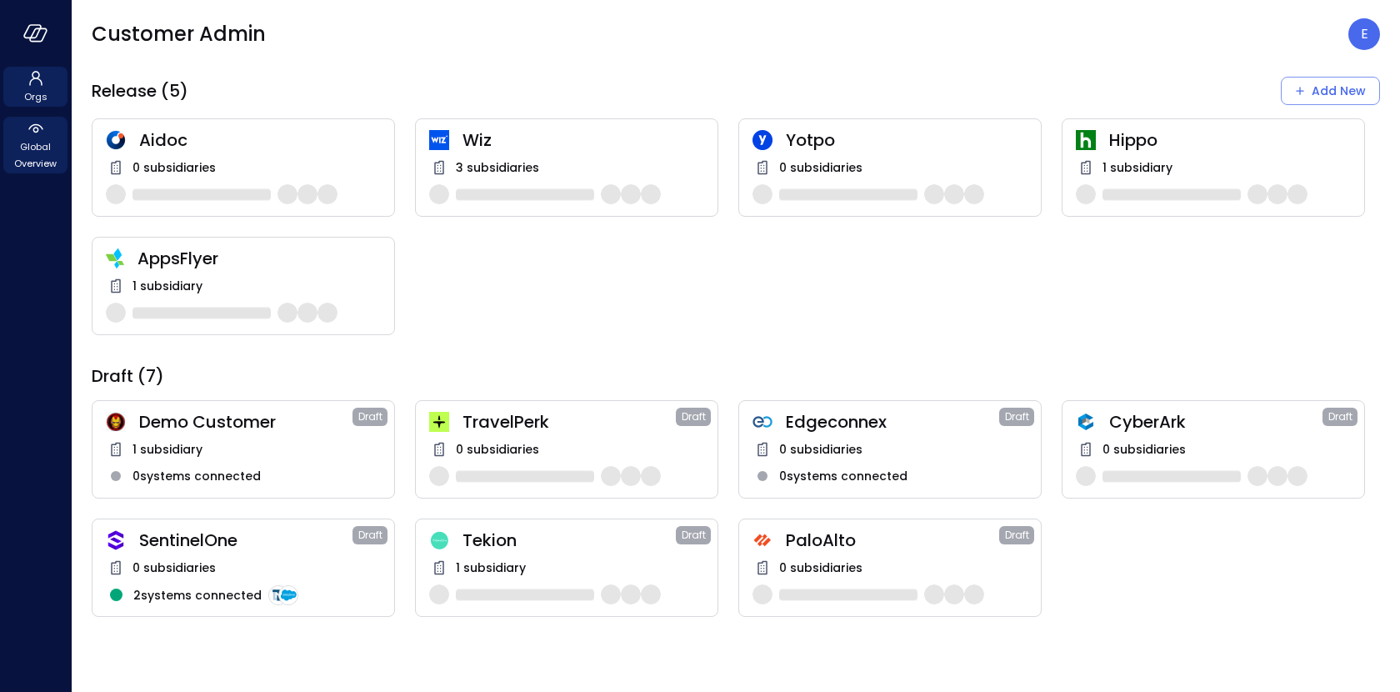
click at [44, 143] on span "Global Overview" at bounding box center [35, 154] width 51 height 33
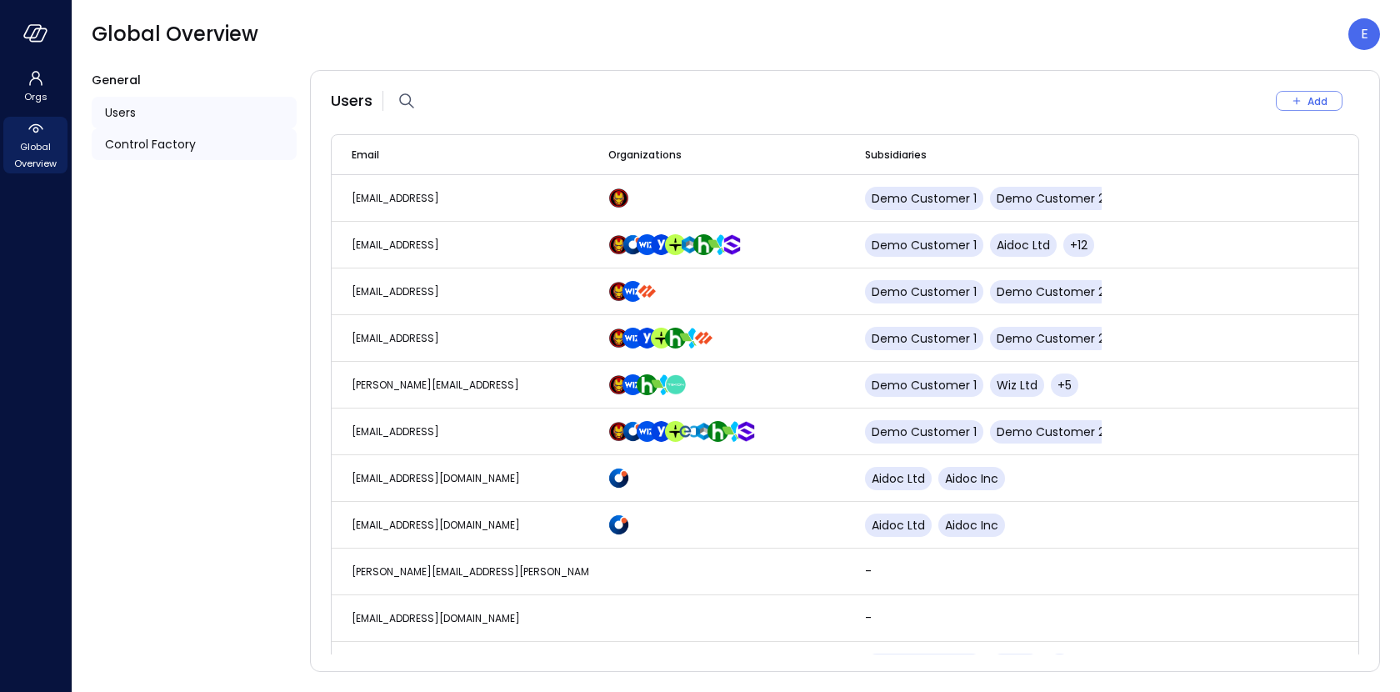
click at [187, 141] on span "Control Factory" at bounding box center [150, 144] width 91 height 18
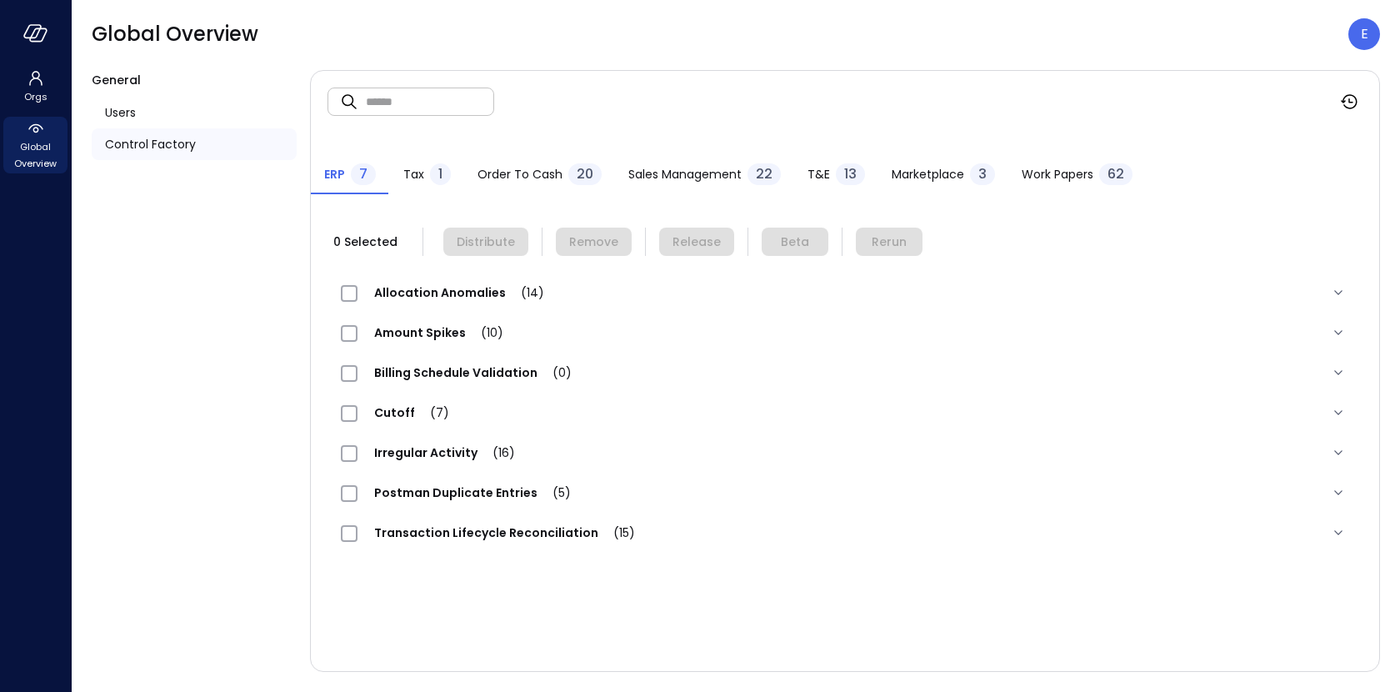
click at [1061, 178] on span "Work Papers" at bounding box center [1058, 174] width 72 height 18
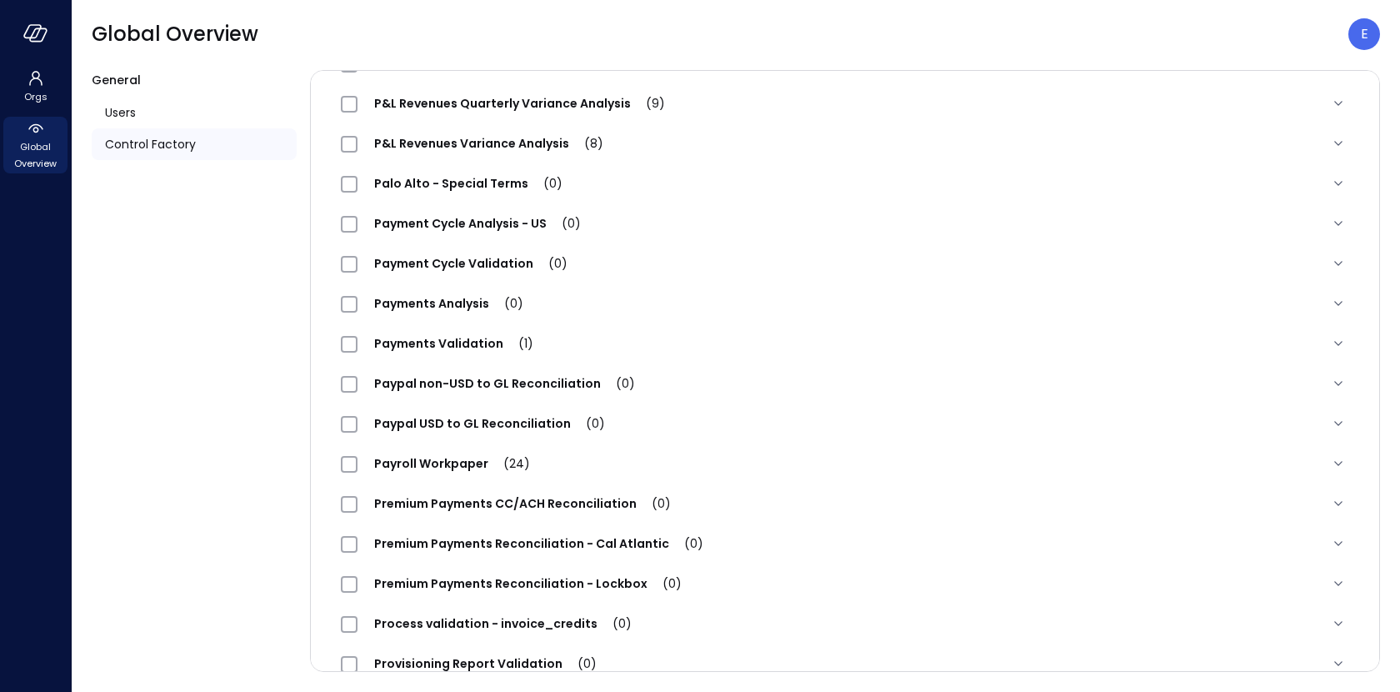
scroll to position [1420, 0]
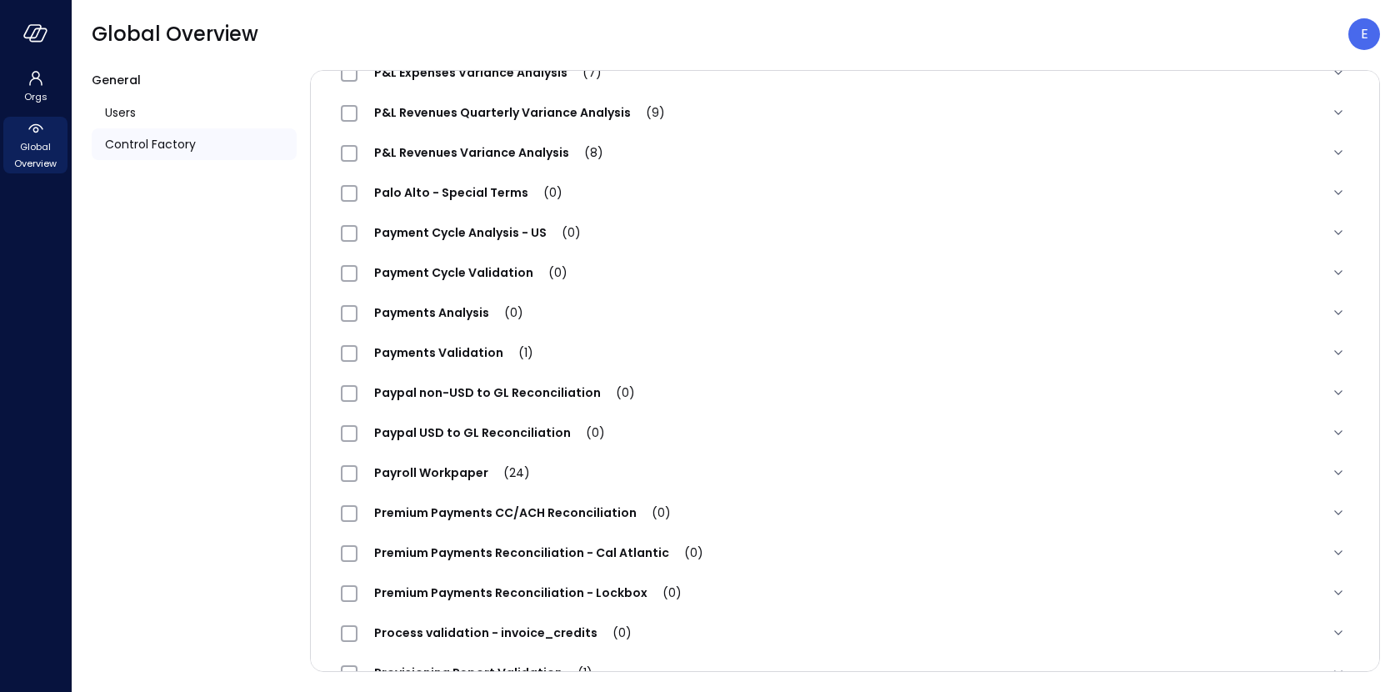
click at [449, 273] on span "Payment Cycle Validation (0)" at bounding box center [471, 272] width 227 height 17
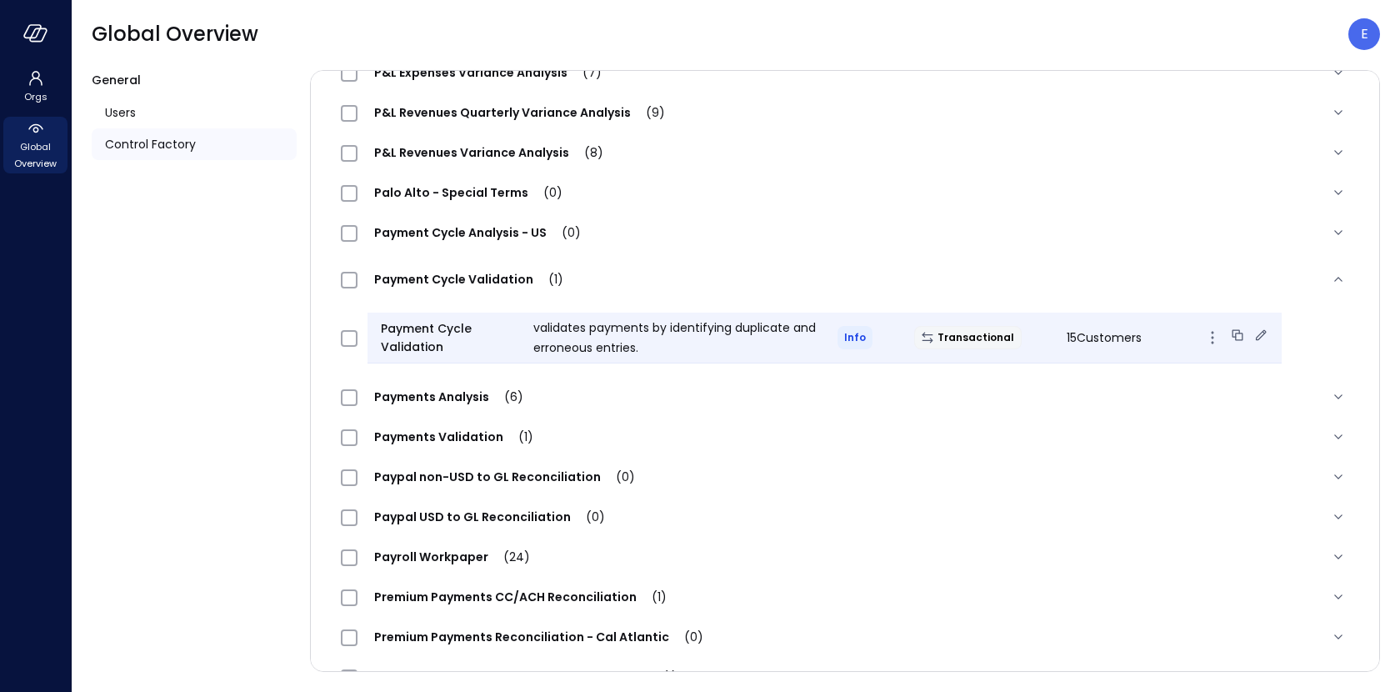
click at [1253, 332] on icon at bounding box center [1261, 335] width 17 height 17
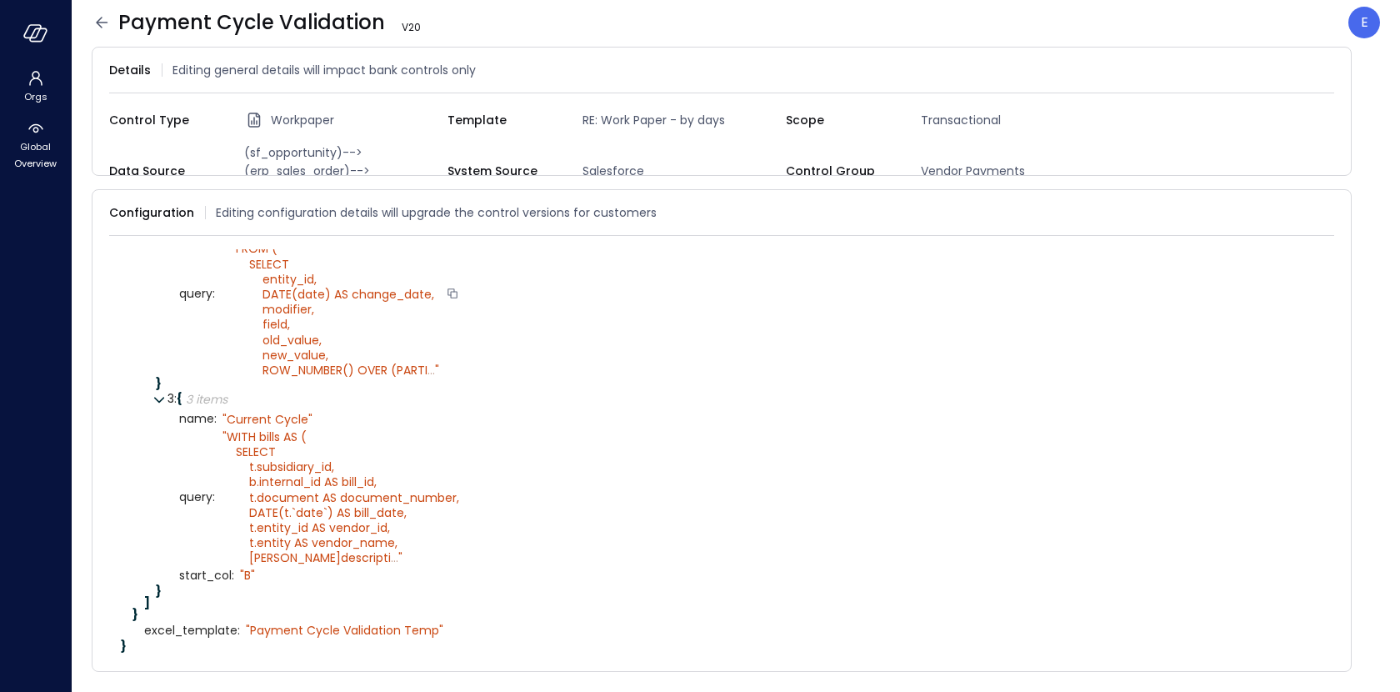
scroll to position [522, 0]
click at [1328, 206] on icon at bounding box center [1326, 212] width 17 height 17
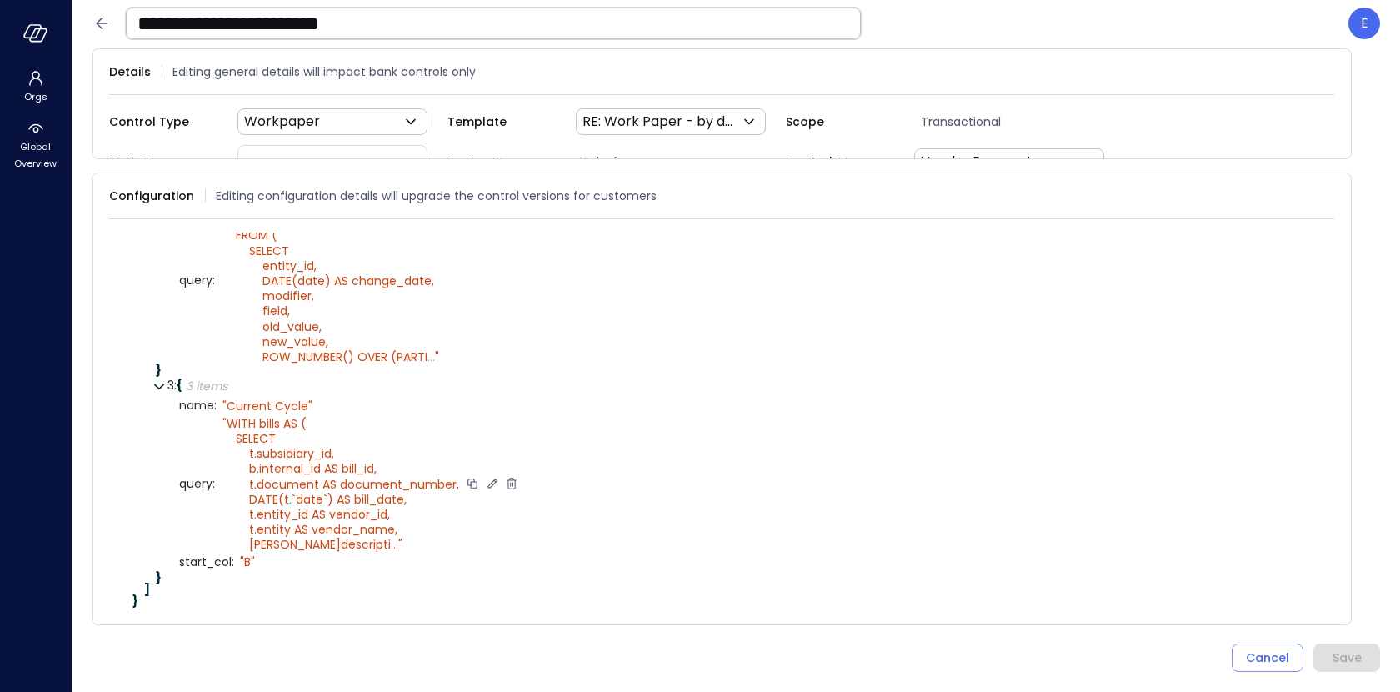
click at [488, 478] on icon at bounding box center [492, 482] width 9 height 9
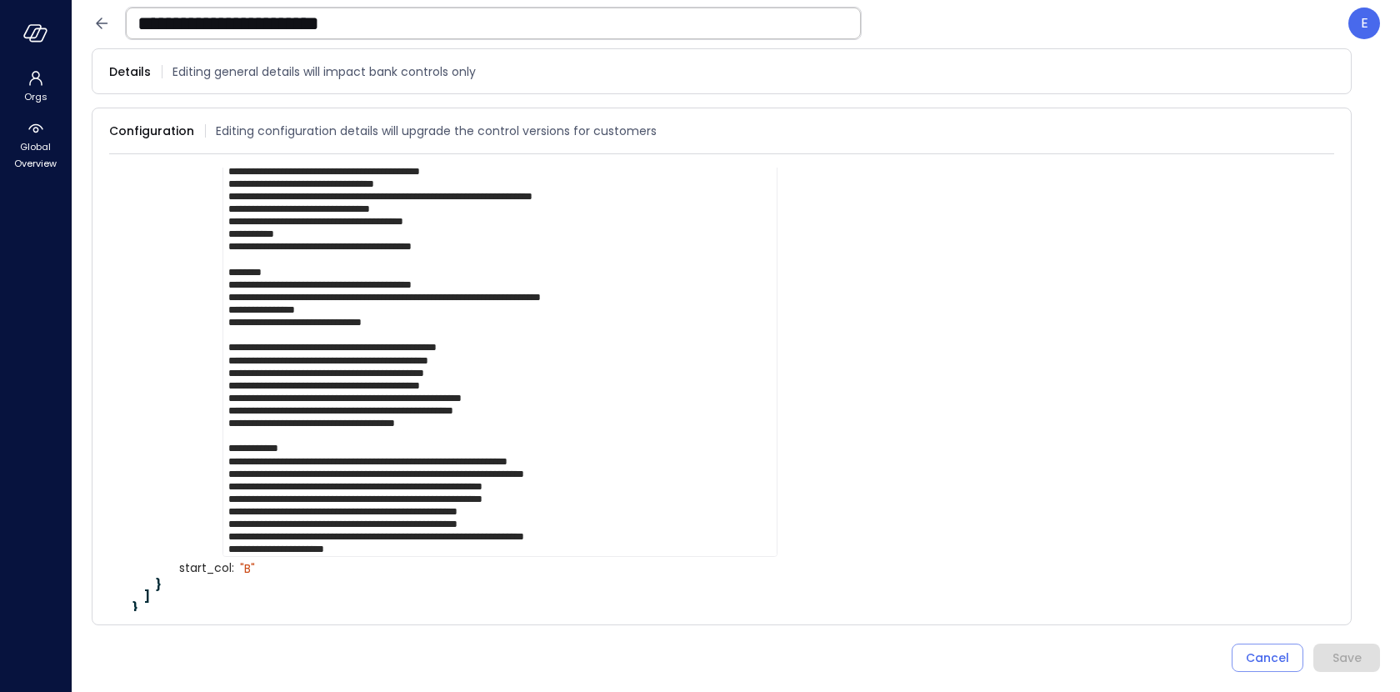
scroll to position [2986, 0]
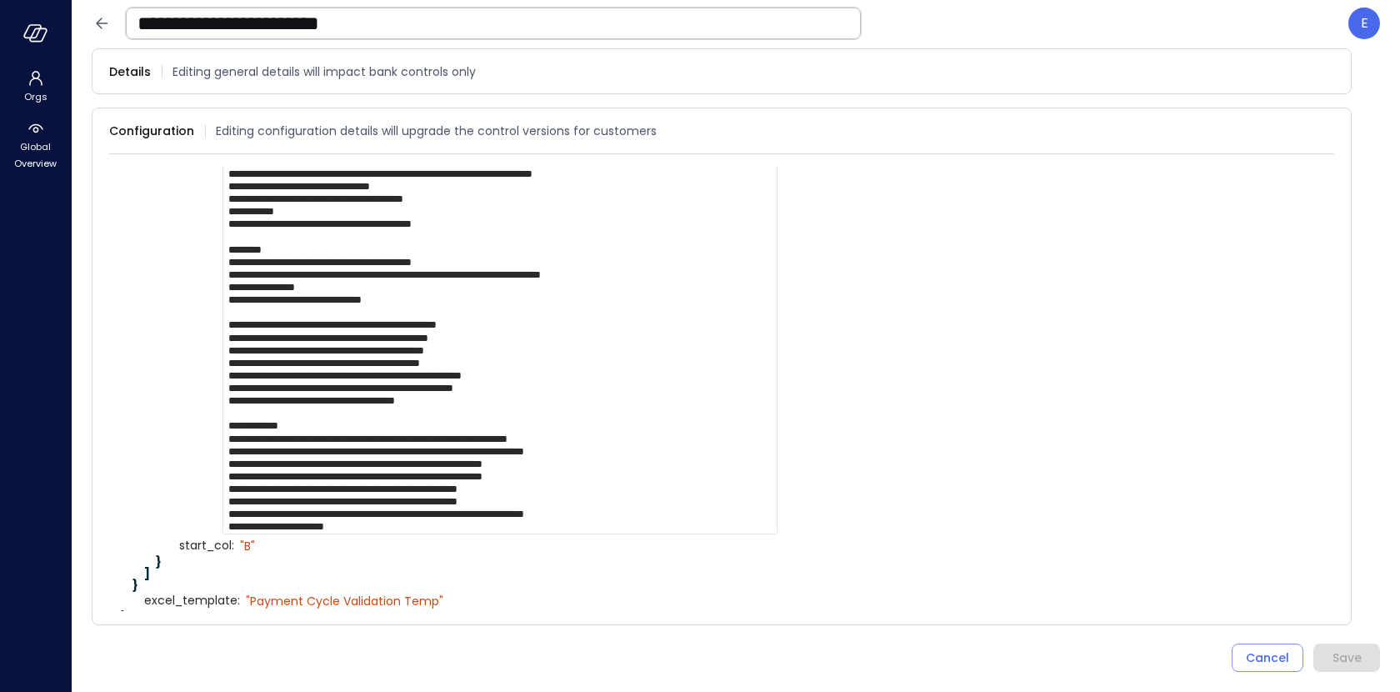
scroll to position [3021, 0]
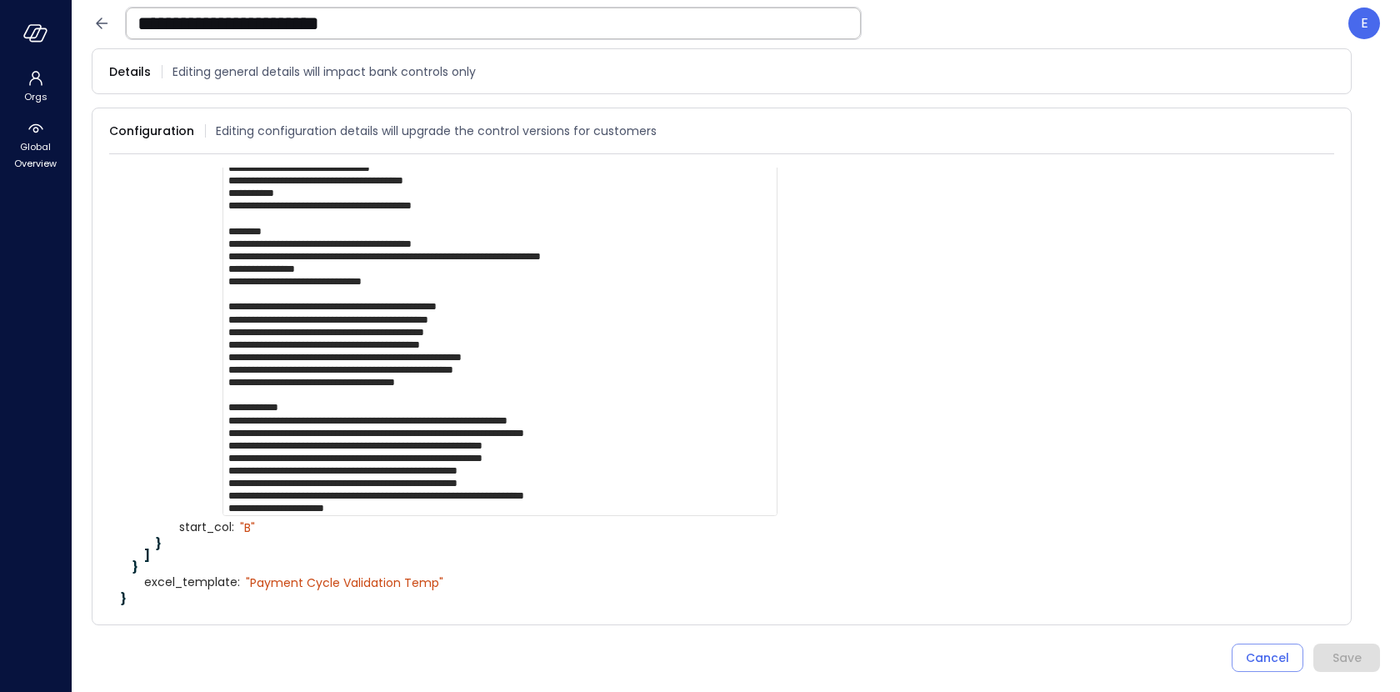
drag, startPoint x: 470, startPoint y: 495, endPoint x: 576, endPoint y: 498, distance: 105.9
paste textarea "*****"
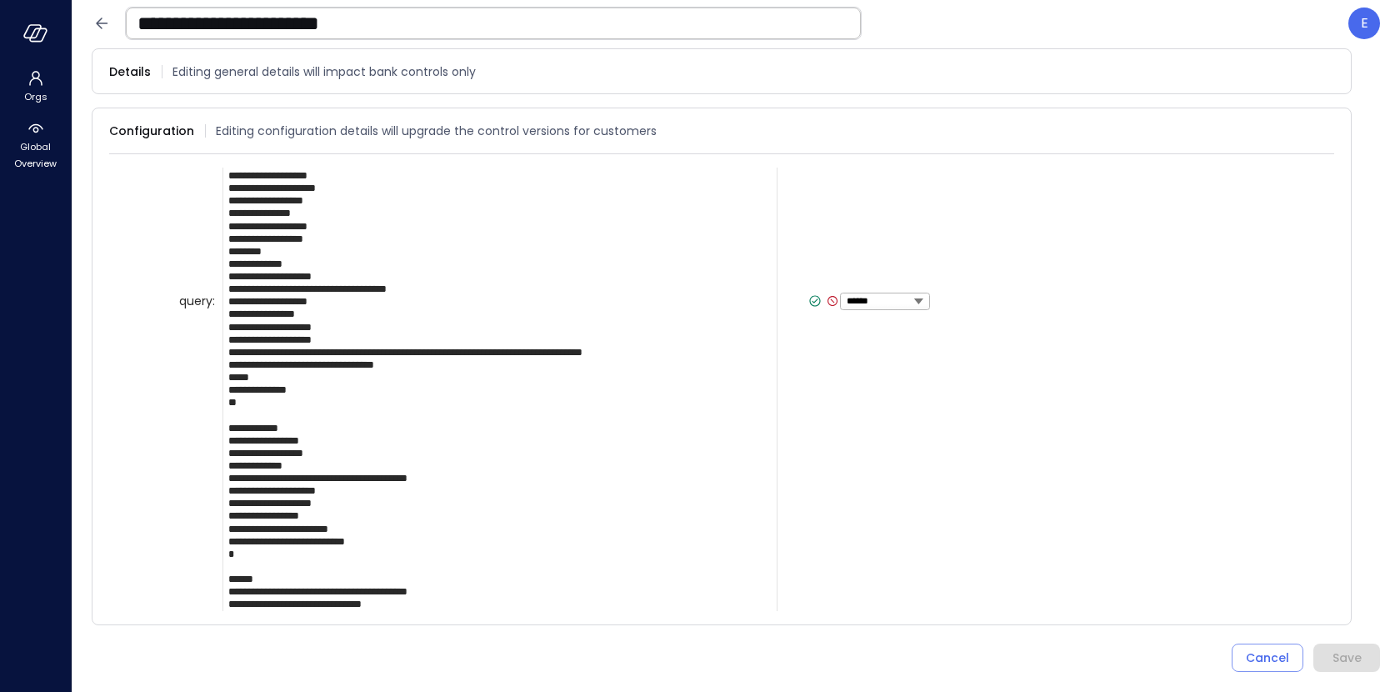
scroll to position [1901, 0]
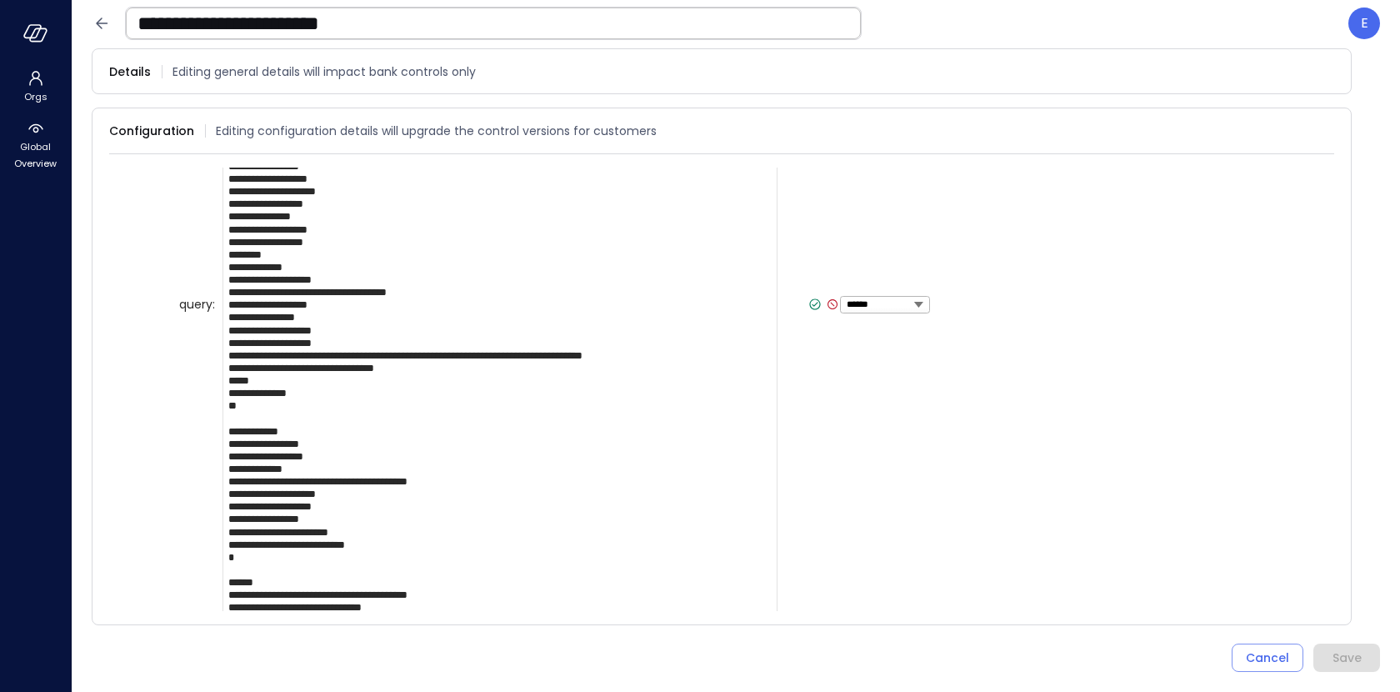
type textarea "**********"
click at [808, 303] on icon at bounding box center [815, 304] width 15 height 15
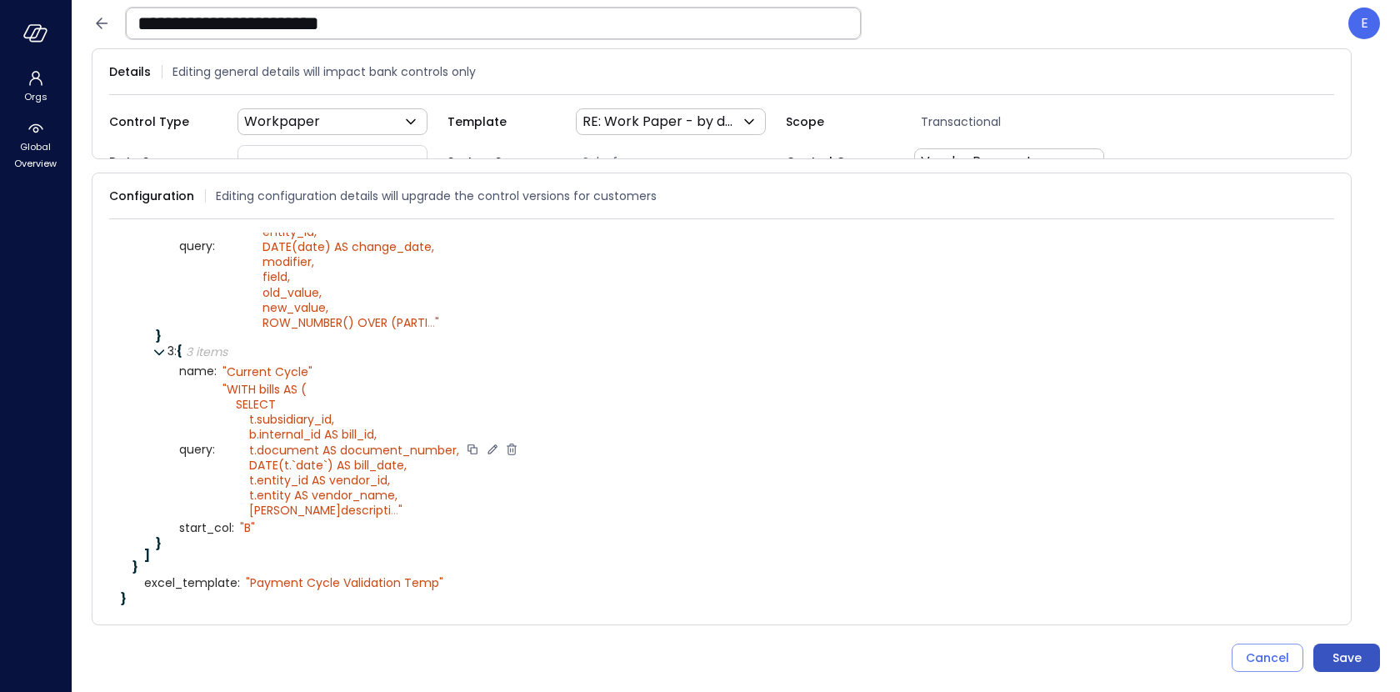
click at [1343, 661] on div "Save" at bounding box center [1347, 658] width 29 height 21
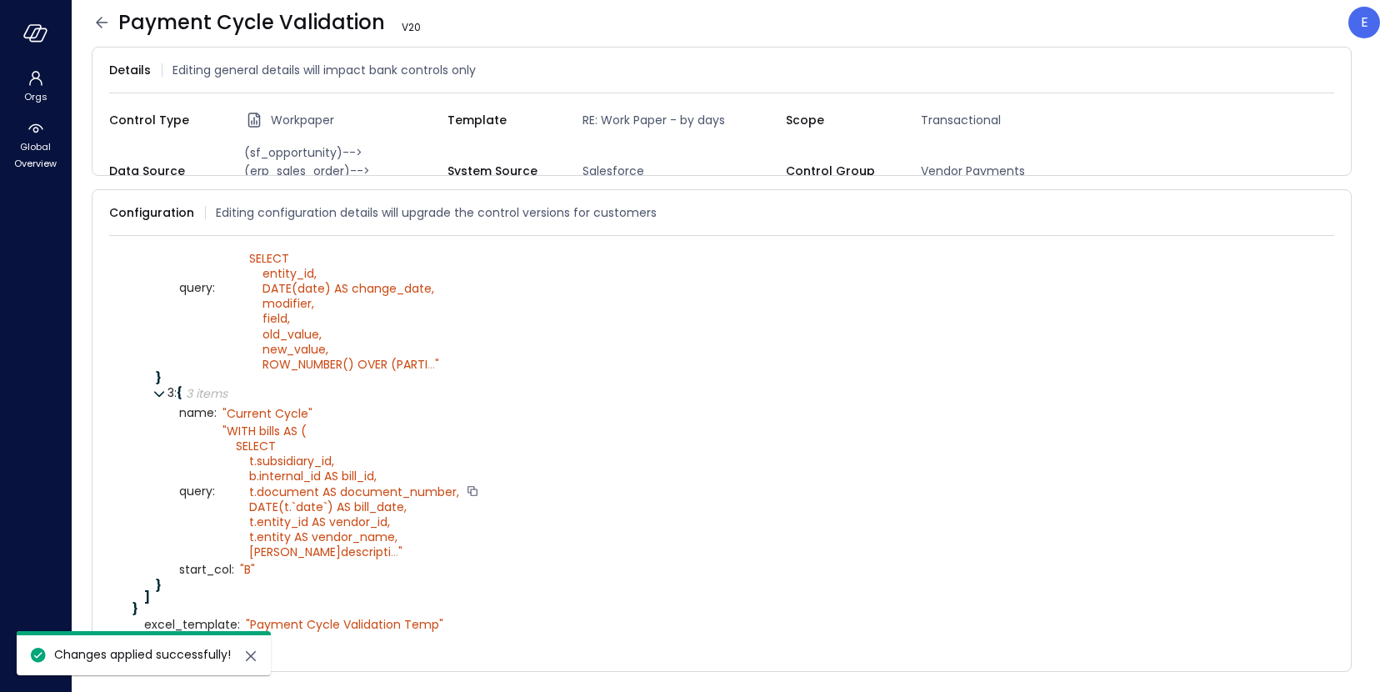
scroll to position [525, 0]
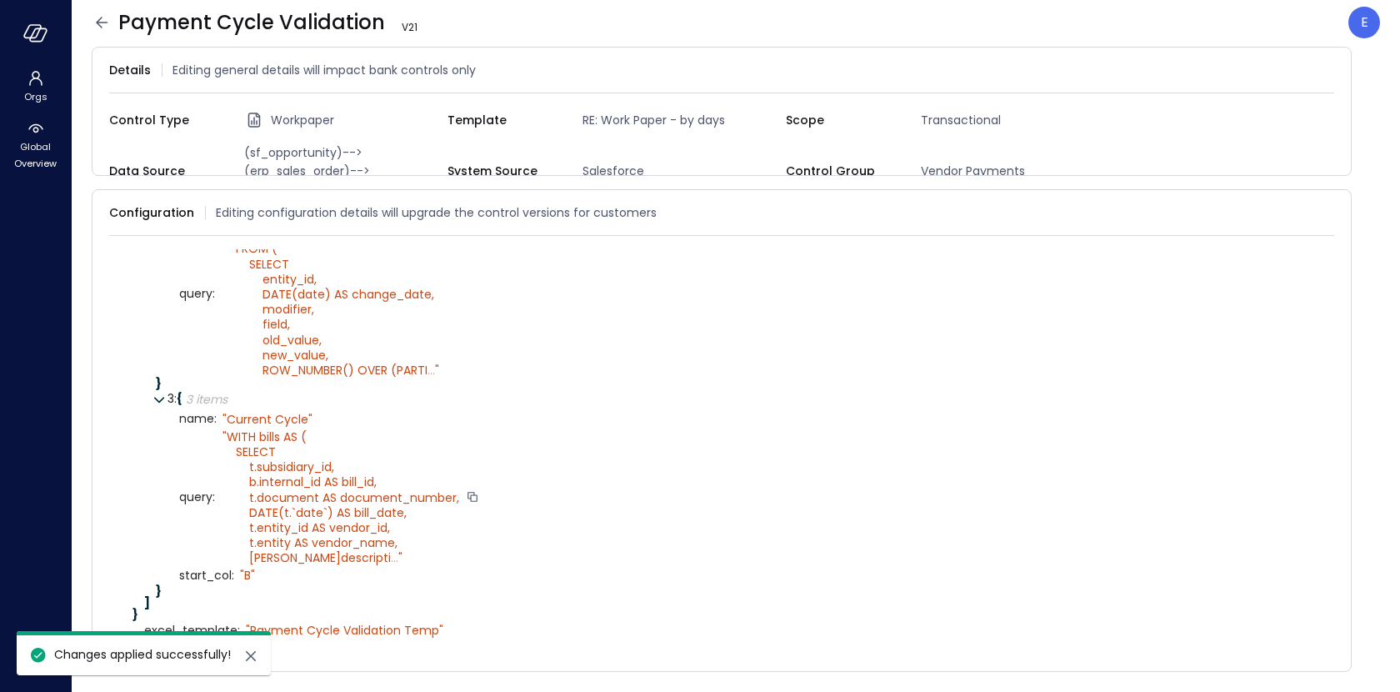
click at [100, 24] on icon at bounding box center [102, 23] width 20 height 20
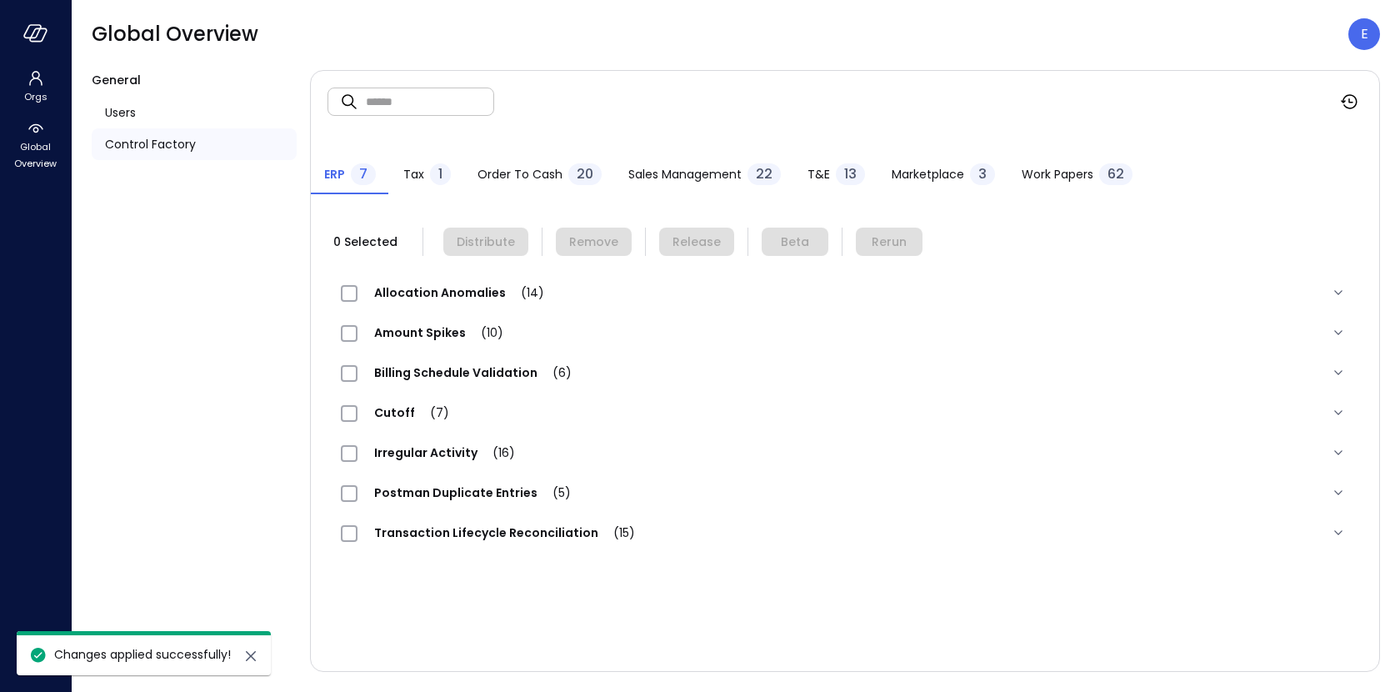
click at [1052, 168] on span "Work Papers" at bounding box center [1058, 174] width 72 height 18
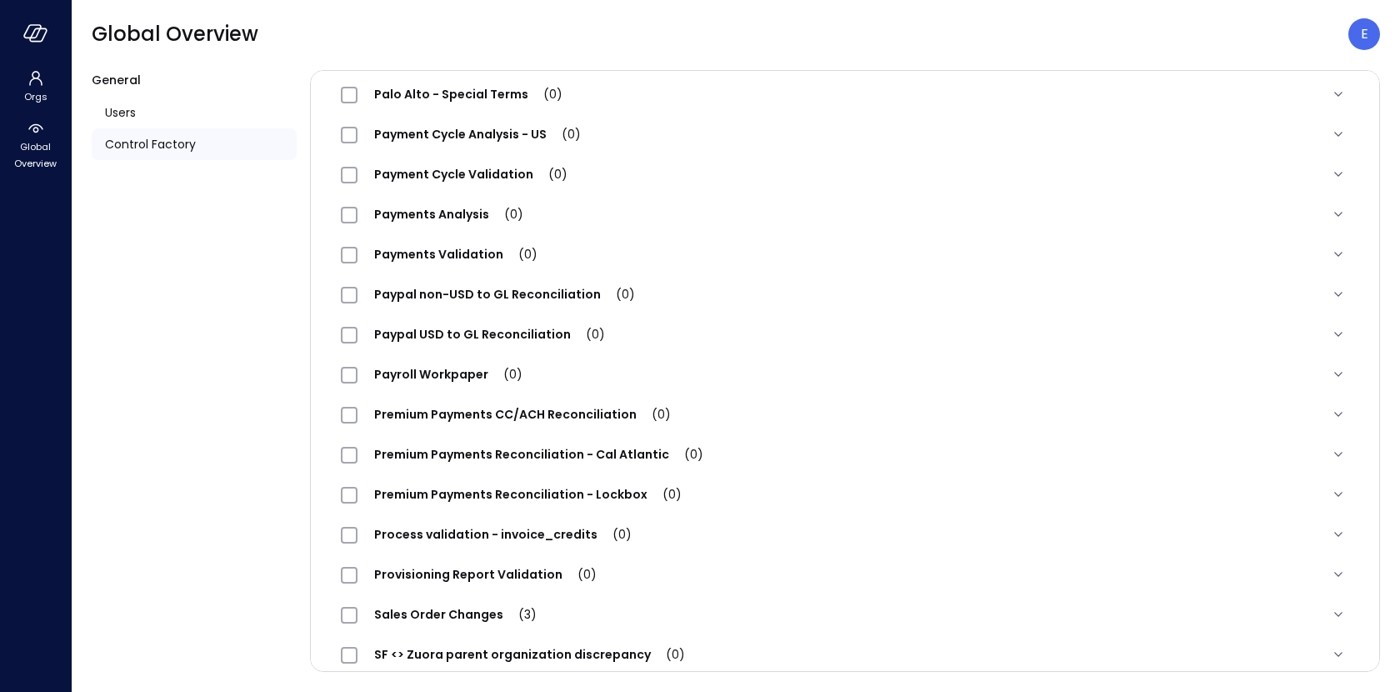
scroll to position [1509, 0]
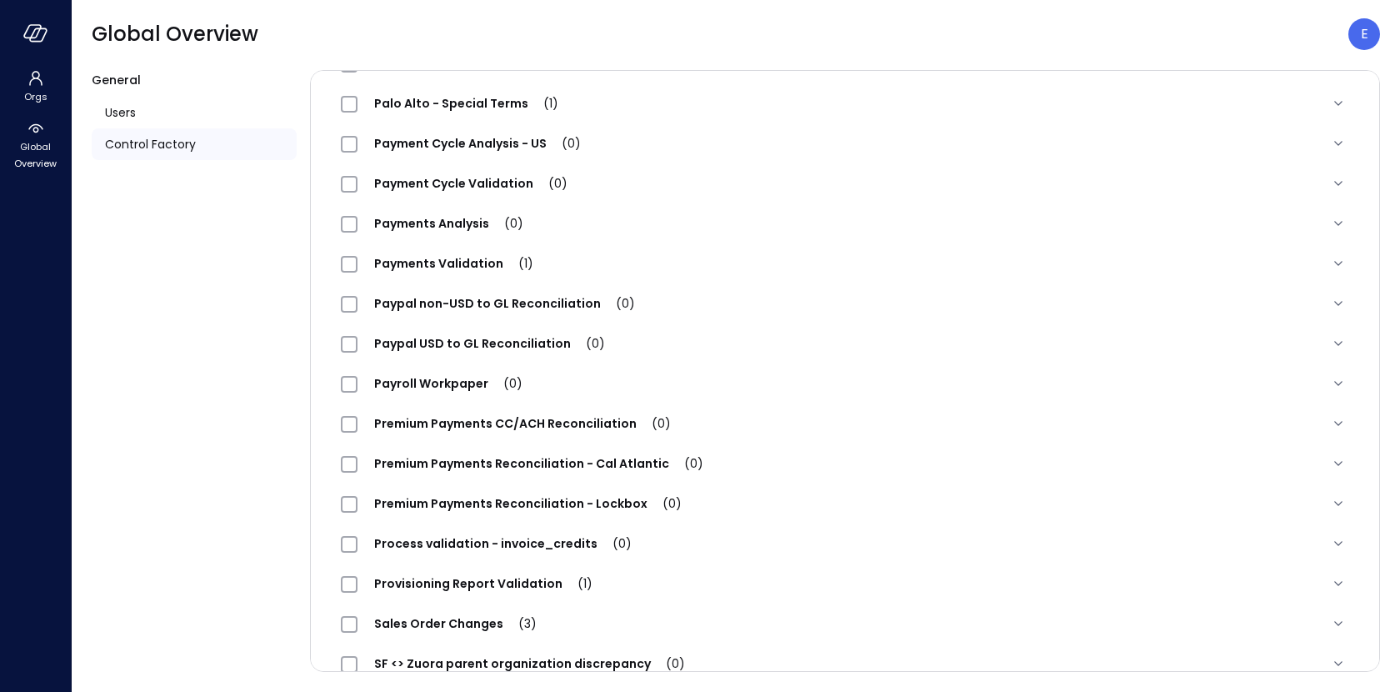
click at [406, 186] on span "Payment Cycle Validation (0)" at bounding box center [471, 183] width 227 height 17
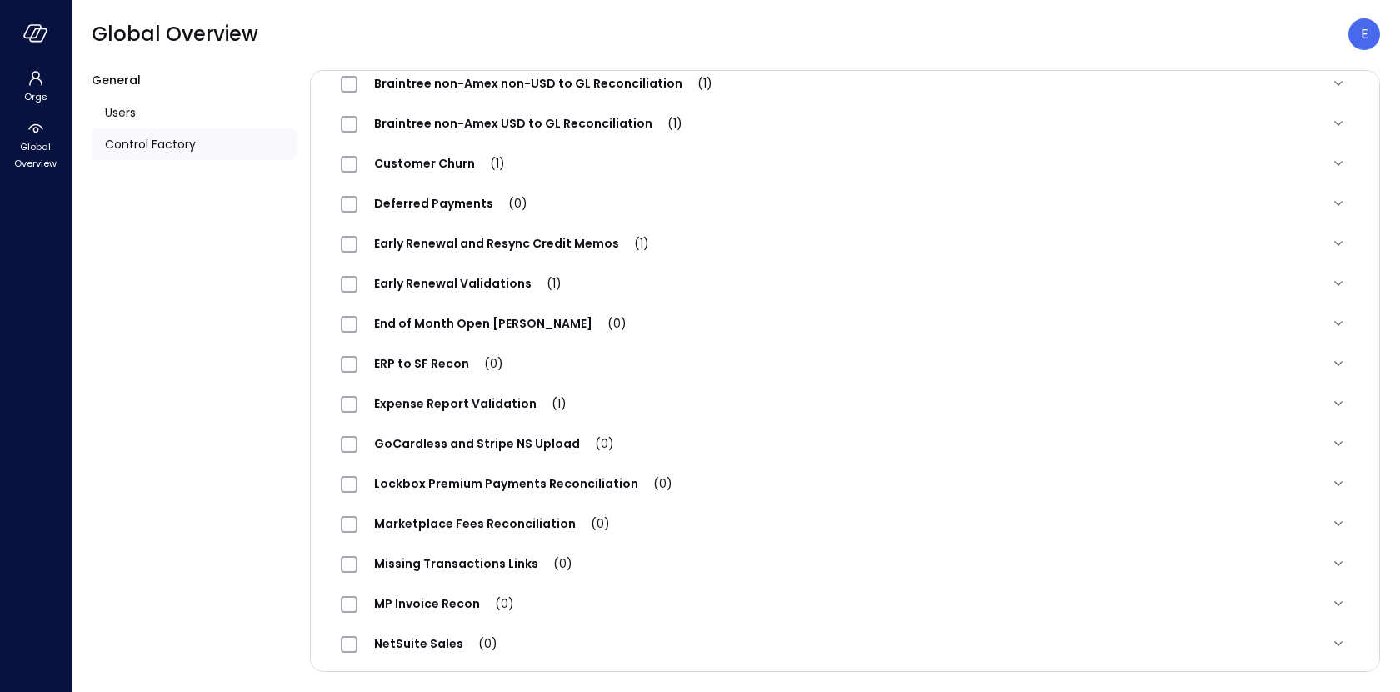
scroll to position [0, 0]
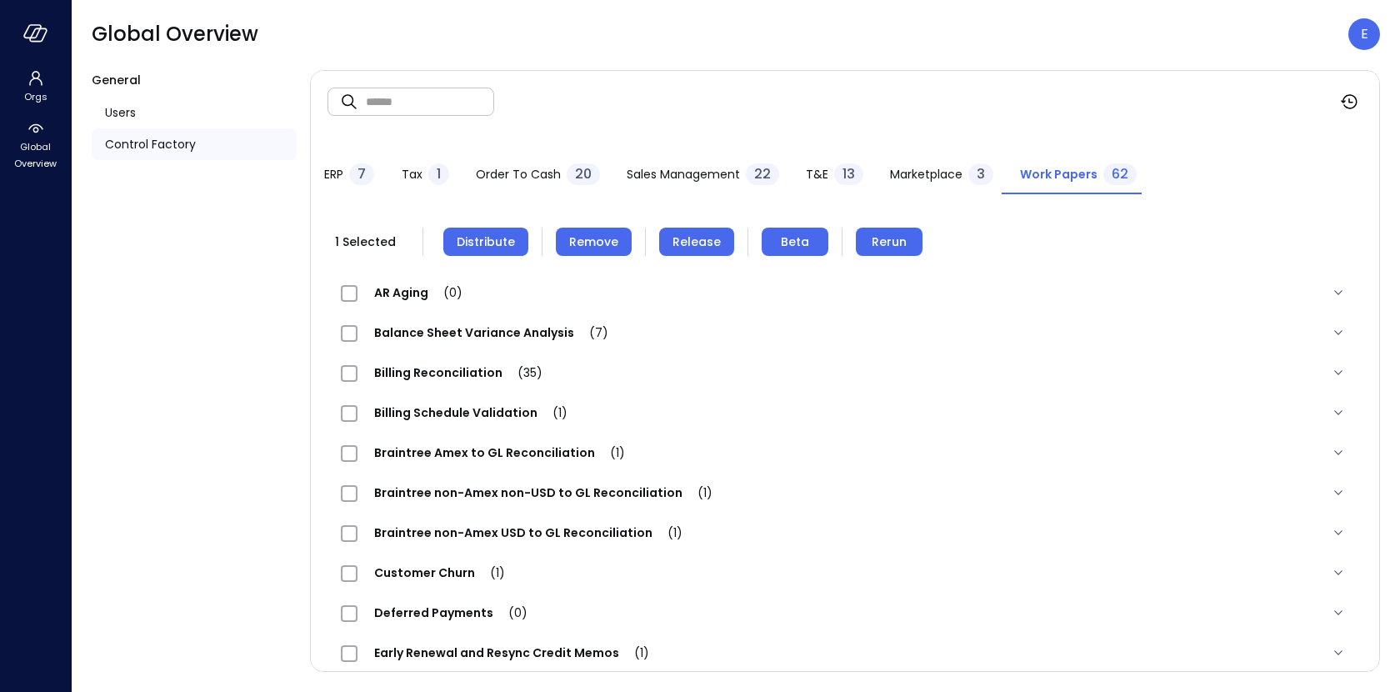
click at [588, 228] on button "Remove" at bounding box center [594, 242] width 76 height 28
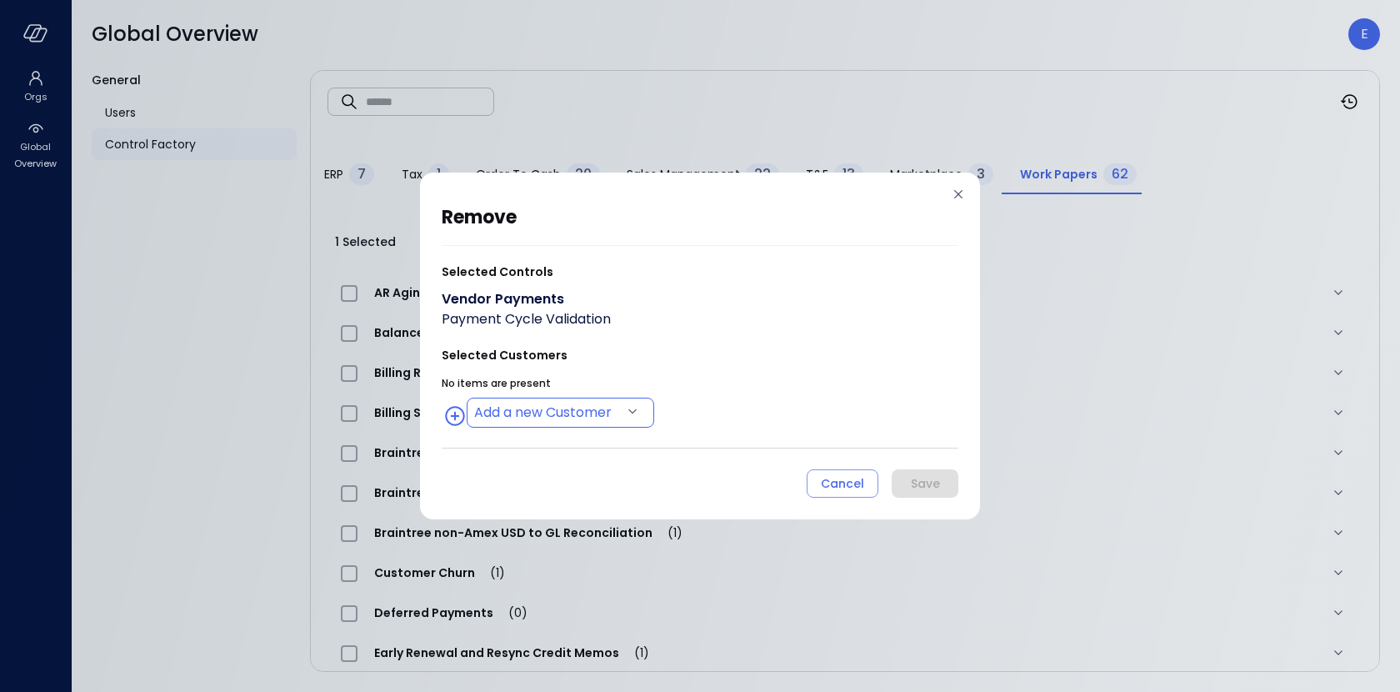
click at [503, 411] on body "Orgs Global Overview Global Overview E General Users Control Factory ​ ​ ERP 7 …" at bounding box center [700, 346] width 1400 height 692
click at [508, 406] on div at bounding box center [700, 346] width 1400 height 692
click at [508, 406] on body "Orgs Global Overview Global Overview E General Users Control Factory ​ ​ ERP 7 …" at bounding box center [700, 346] width 1400 height 692
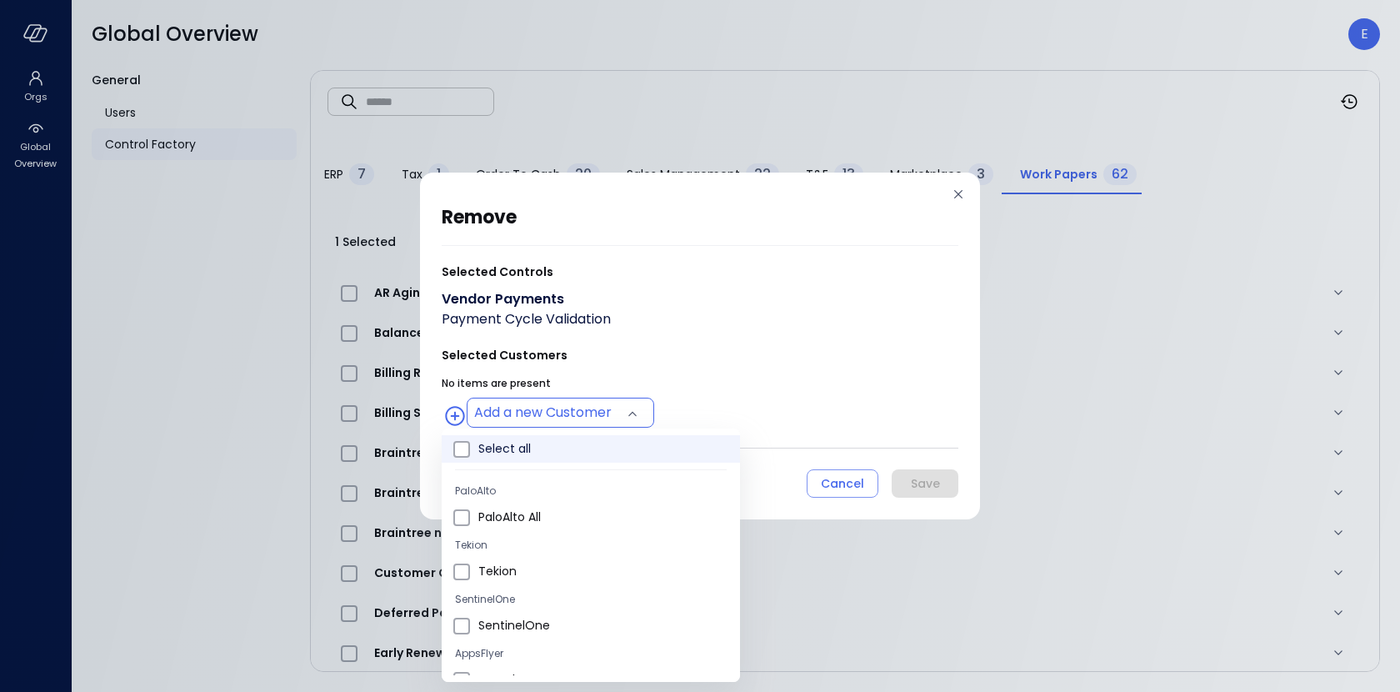
click at [497, 448] on span "Select all" at bounding box center [602, 449] width 248 height 18
type input "**********"
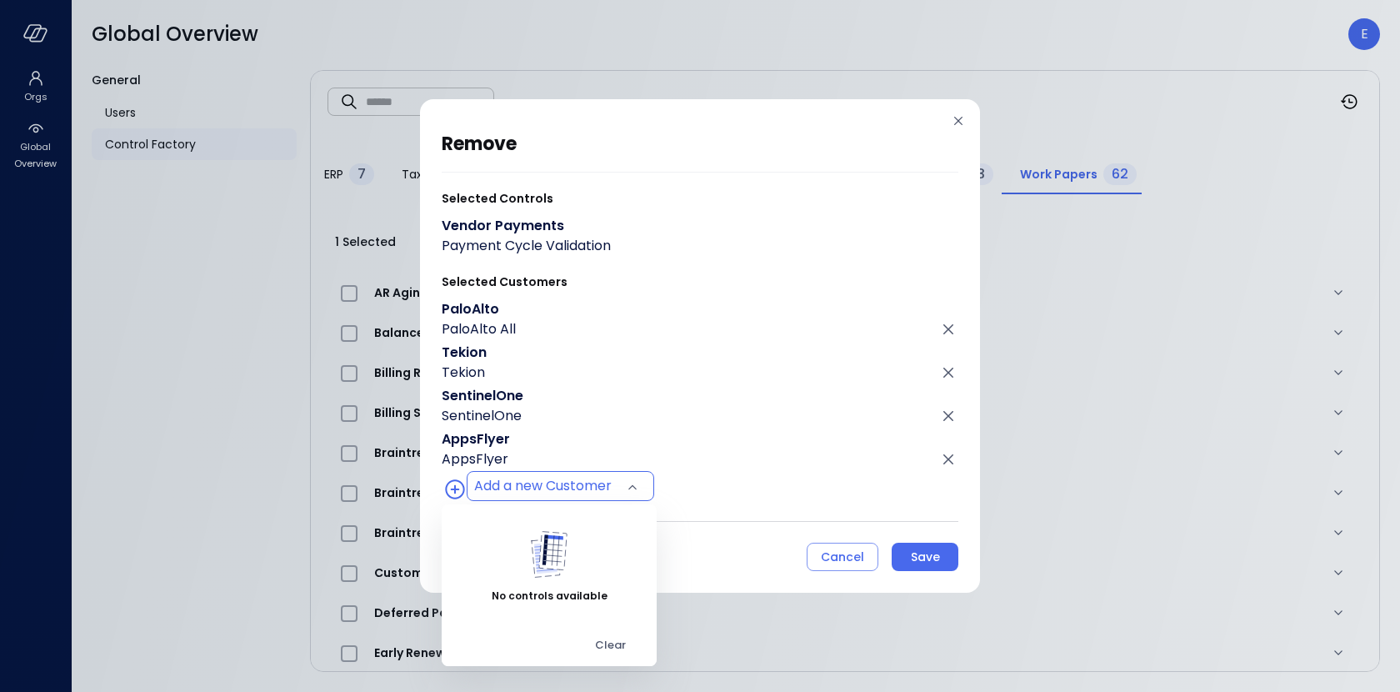
click at [933, 563] on div at bounding box center [700, 346] width 1400 height 692
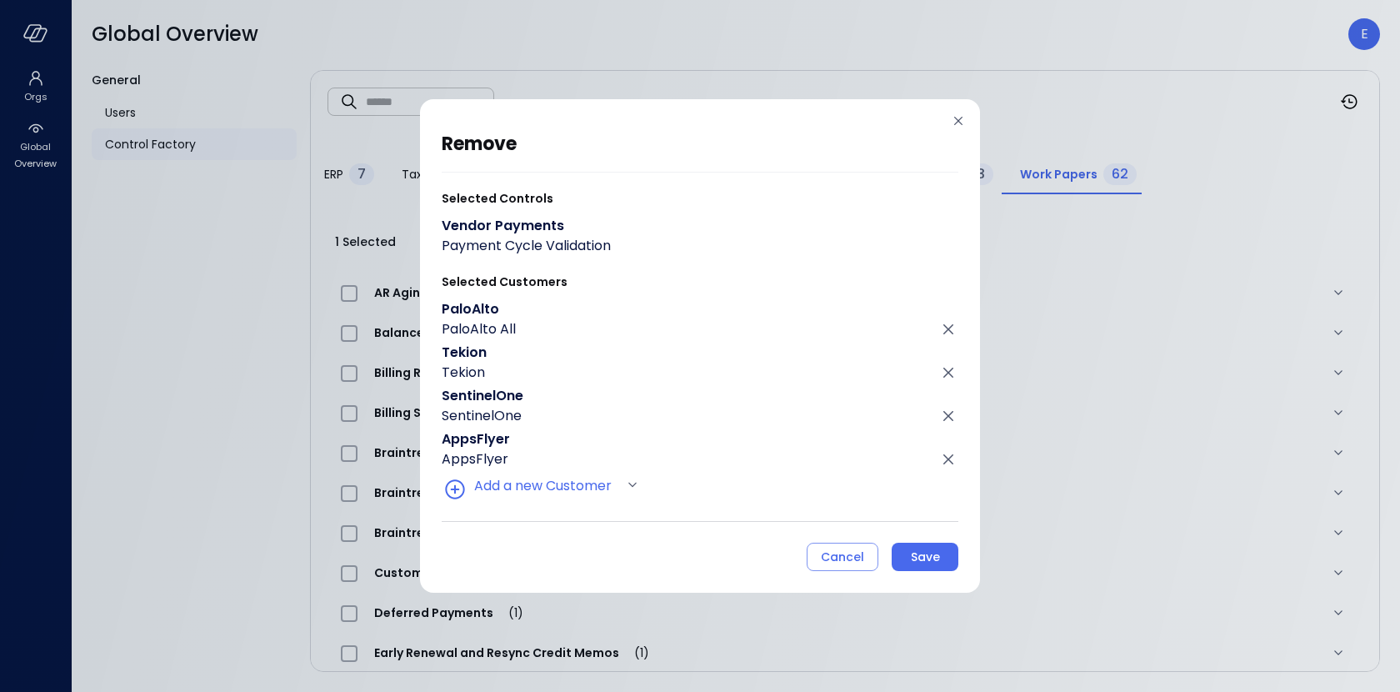
click at [933, 563] on div "Save" at bounding box center [925, 557] width 29 height 21
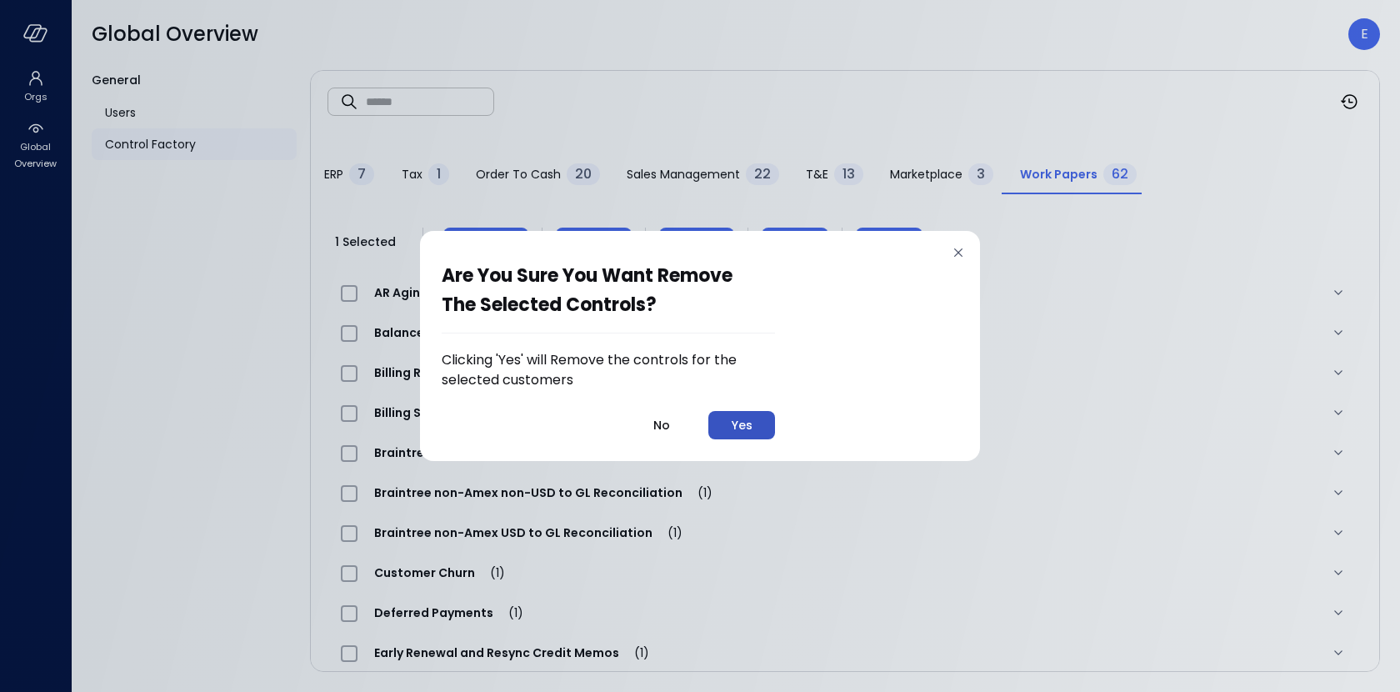
click at [736, 412] on button "Yes" at bounding box center [741, 425] width 67 height 28
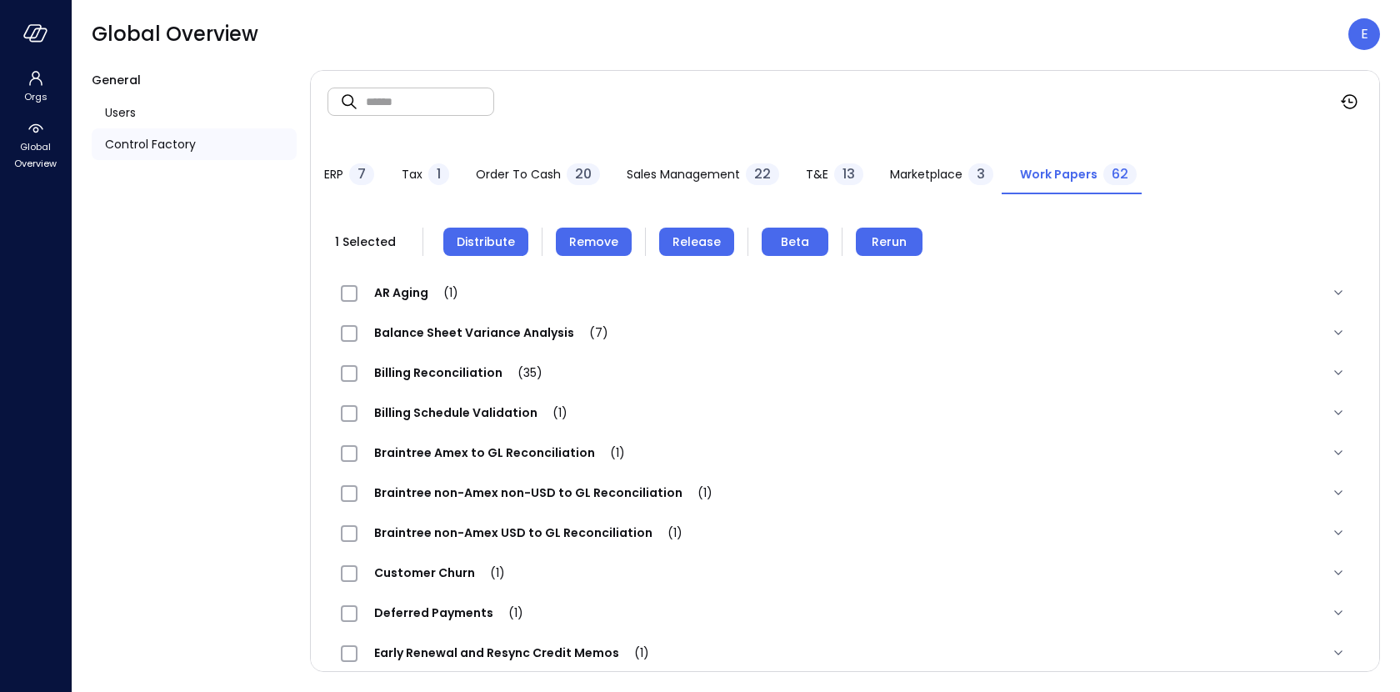
click at [467, 241] on span "Distribute" at bounding box center [486, 242] width 58 height 18
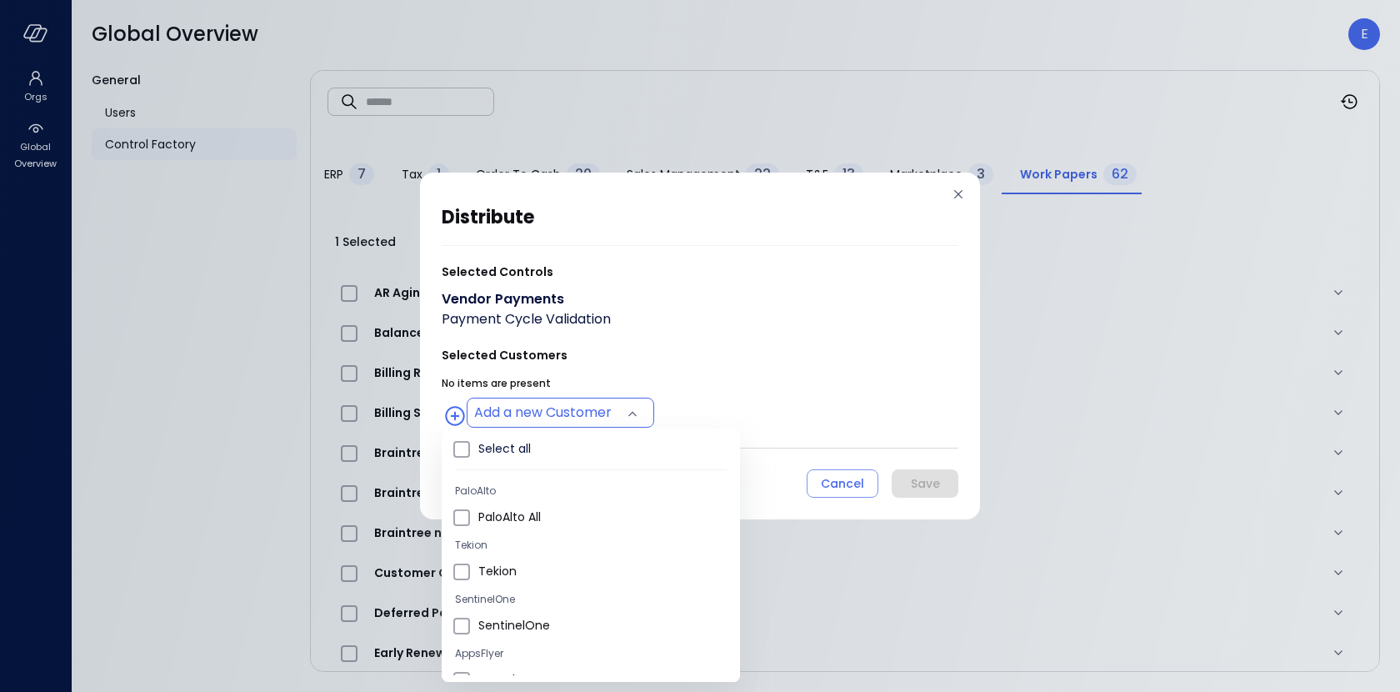
click at [534, 413] on body "Orgs Global Overview Global Overview E General Users Control Factory ​ ​ ERP 7 …" at bounding box center [700, 346] width 1400 height 692
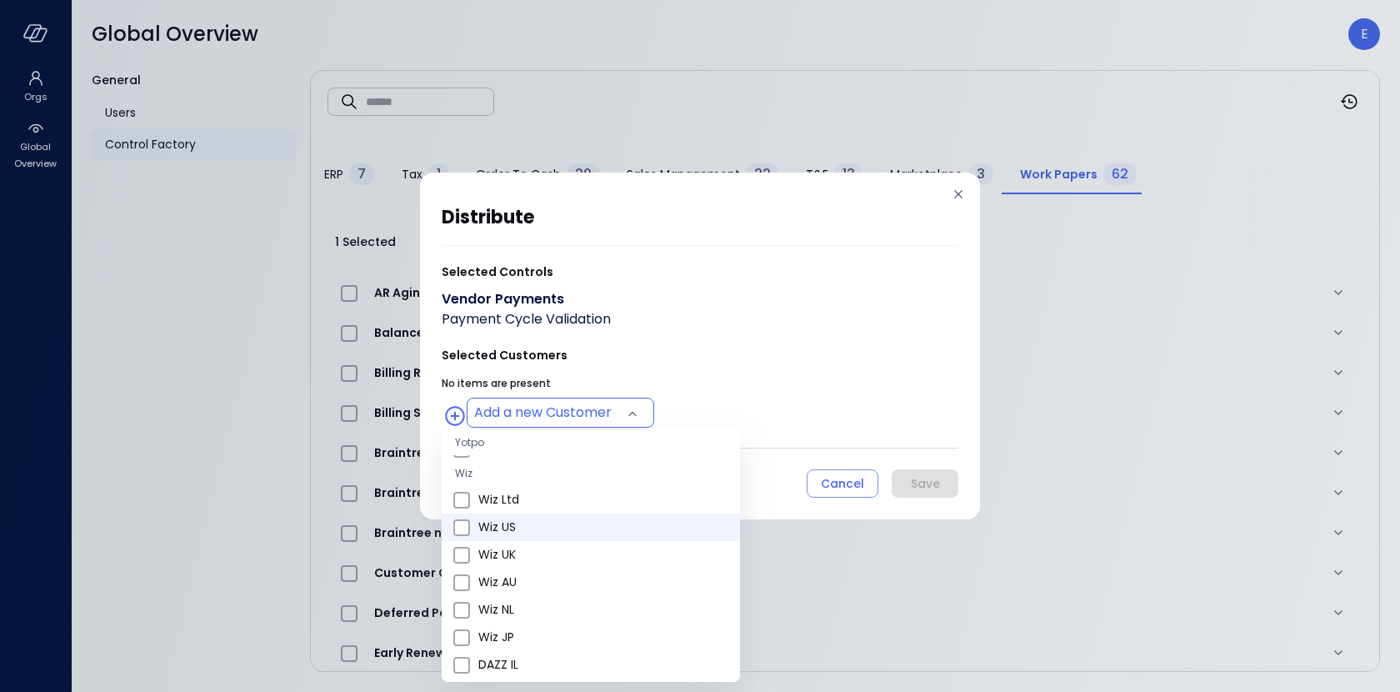
click at [526, 527] on span "Wiz US" at bounding box center [602, 527] width 248 height 18
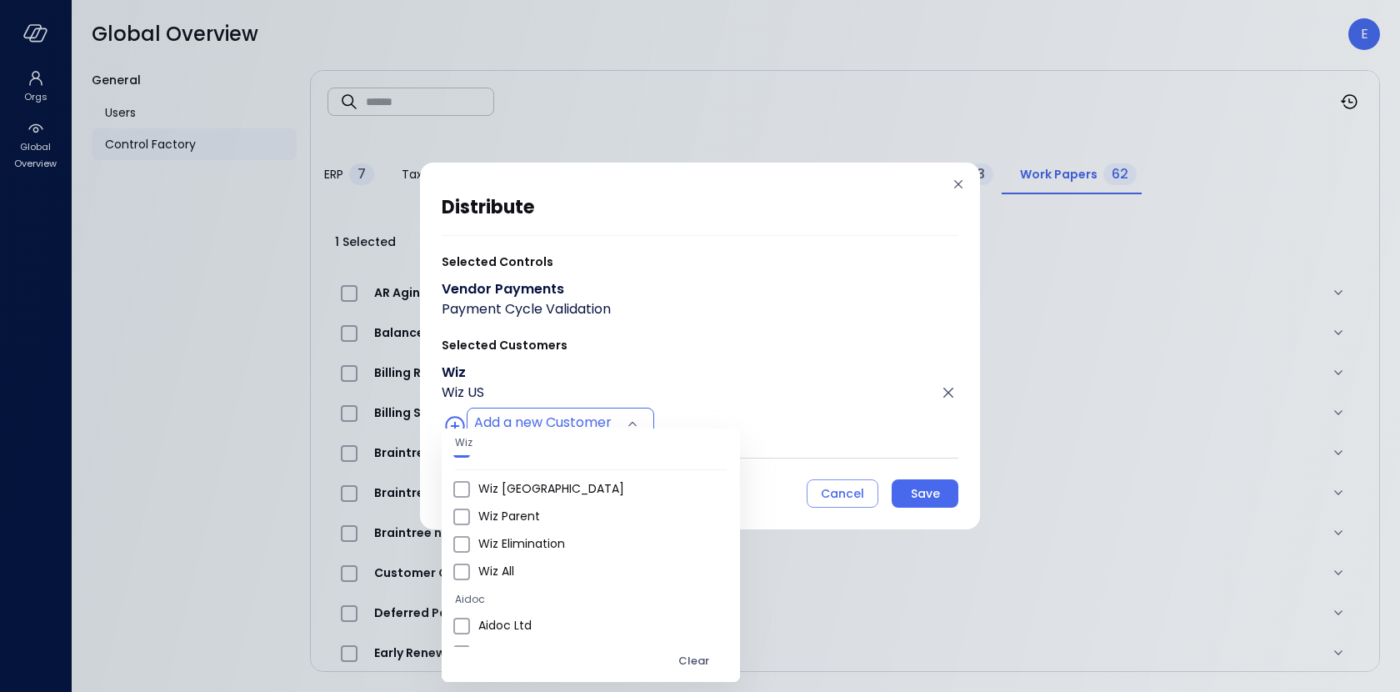
scroll to position [981, 0]
click at [538, 539] on span "Wiz All" at bounding box center [602, 547] width 248 height 18
type input "**********"
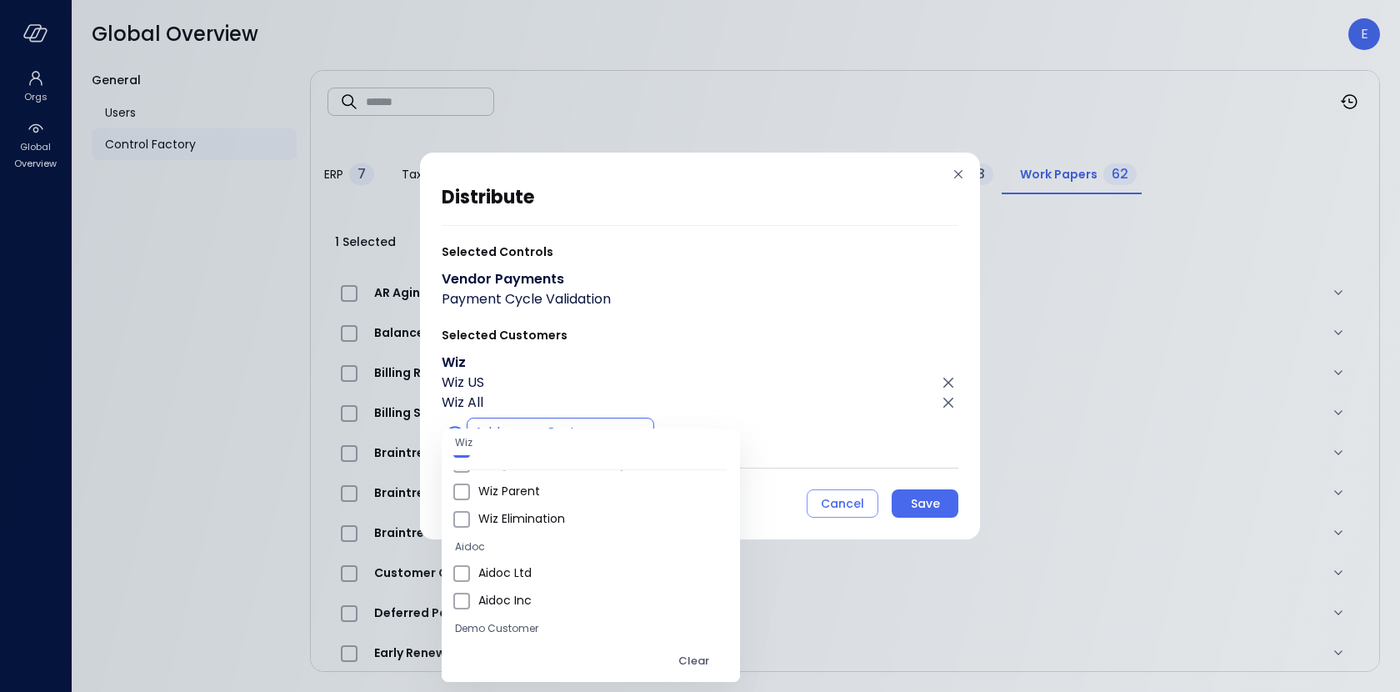
click at [933, 507] on div at bounding box center [700, 346] width 1400 height 692
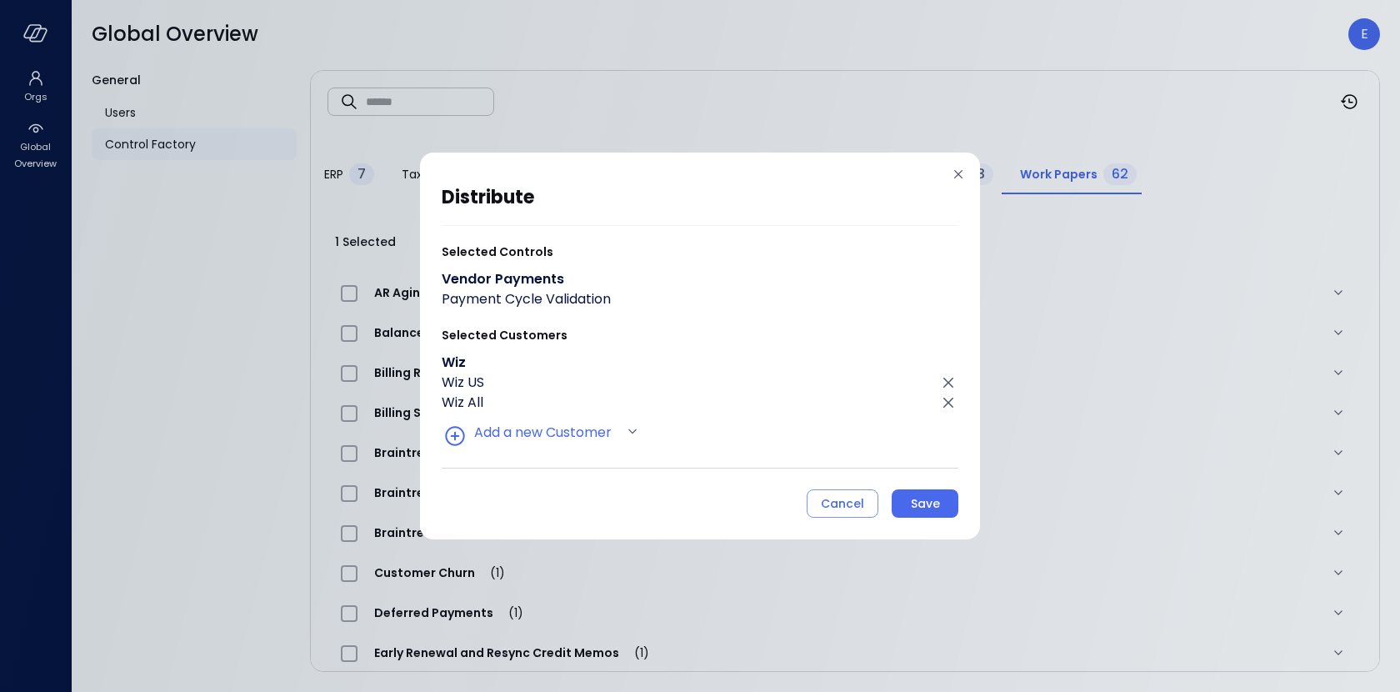
click at [933, 507] on div "Save" at bounding box center [925, 503] width 29 height 21
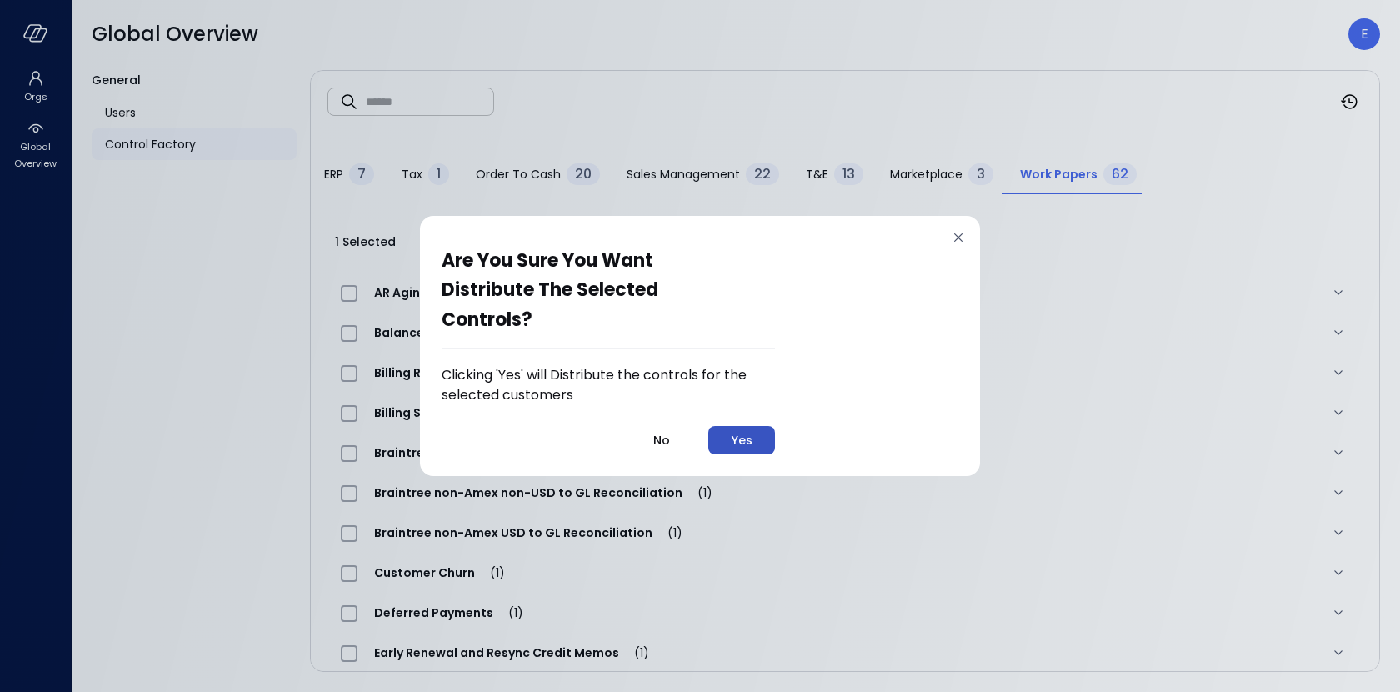
click at [732, 443] on button "Yes" at bounding box center [741, 440] width 67 height 28
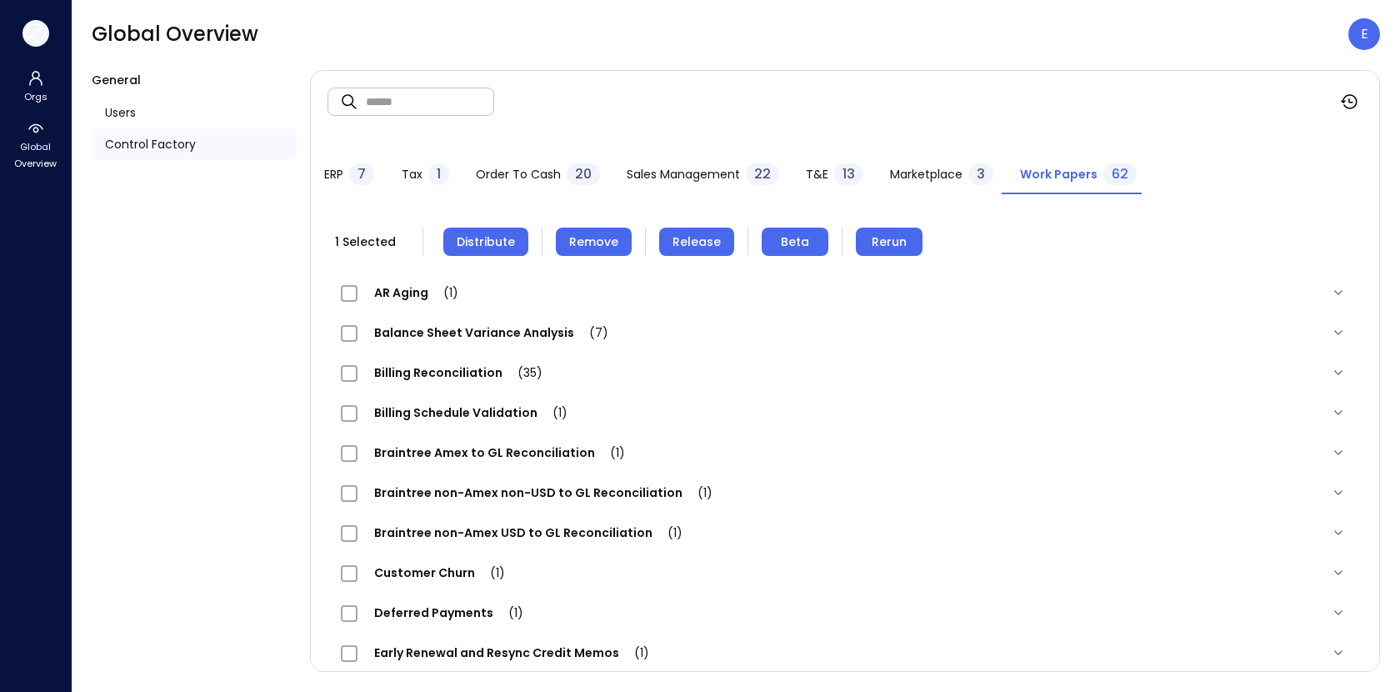
click at [39, 38] on icon "button" at bounding box center [35, 33] width 25 height 18
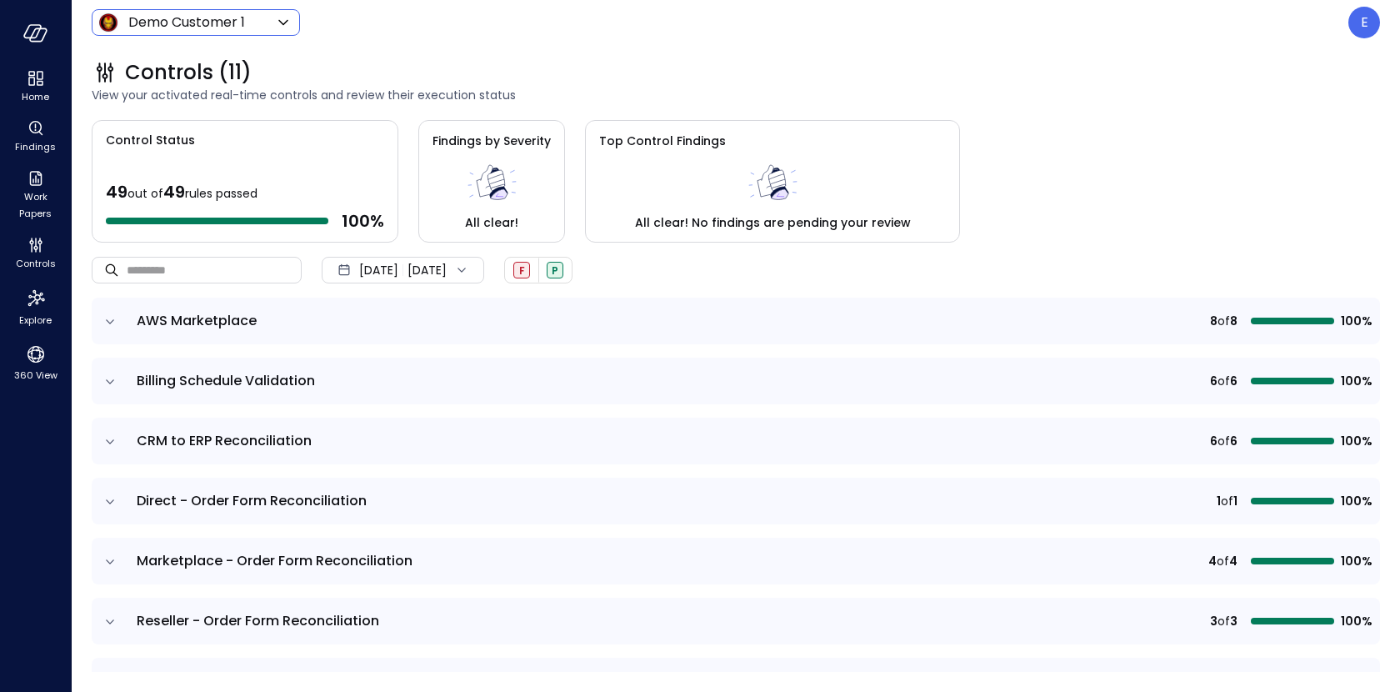
click at [154, 24] on body "Home Findings Work Papers Controls Explore 360 View Demo Customer 1 ***** ​ E C…" at bounding box center [700, 346] width 1400 height 692
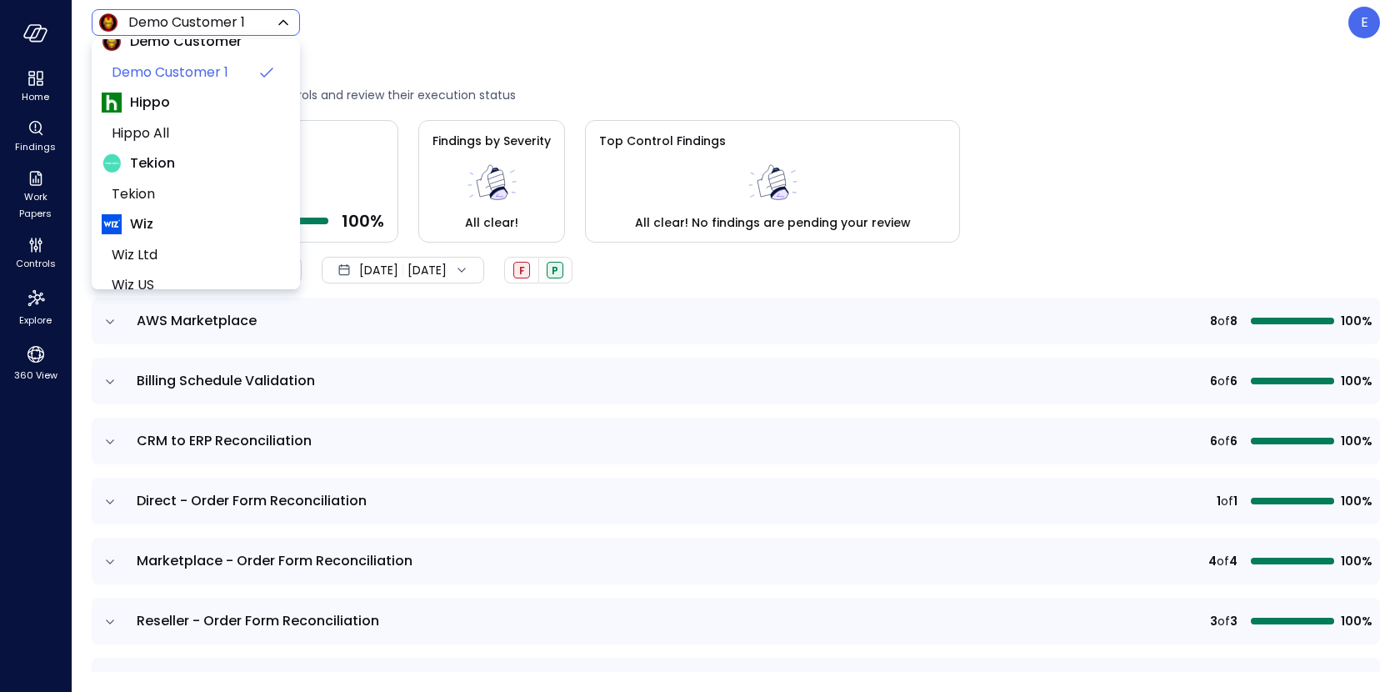
scroll to position [133, 0]
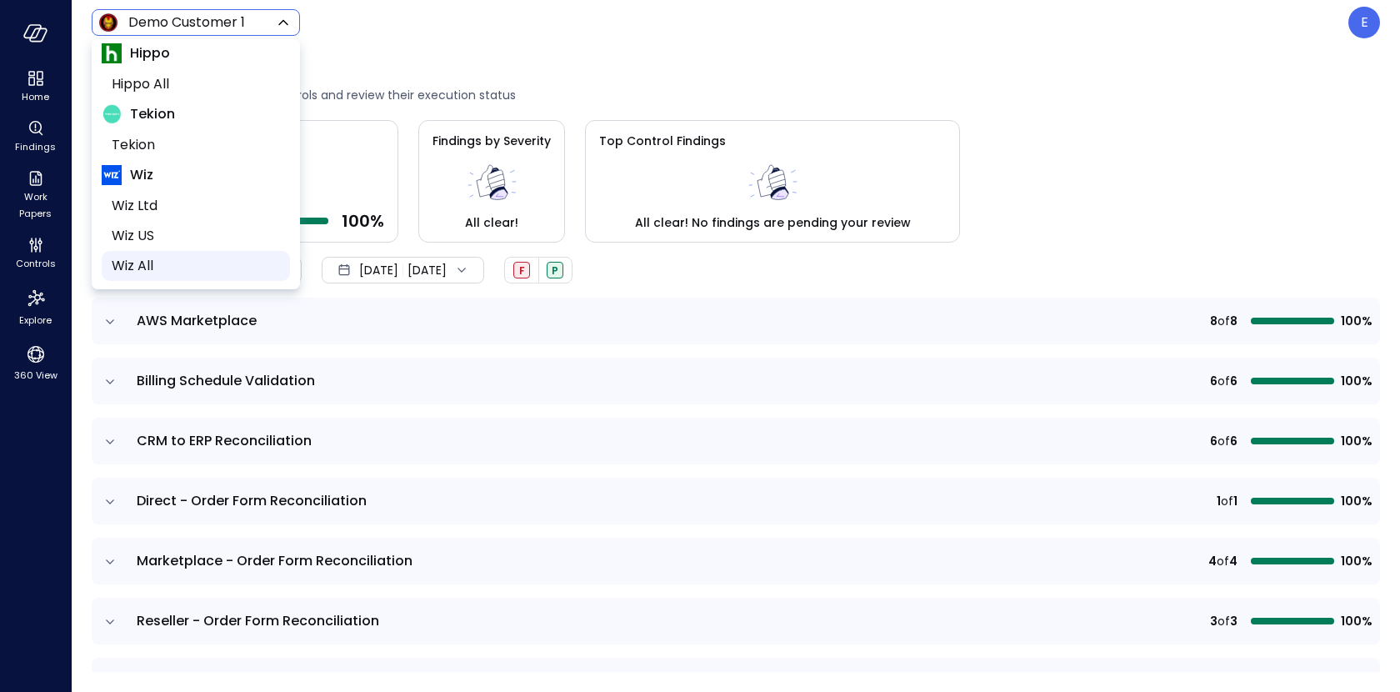
click at [167, 268] on span "Wiz All" at bounding box center [194, 266] width 165 height 20
type input "*******"
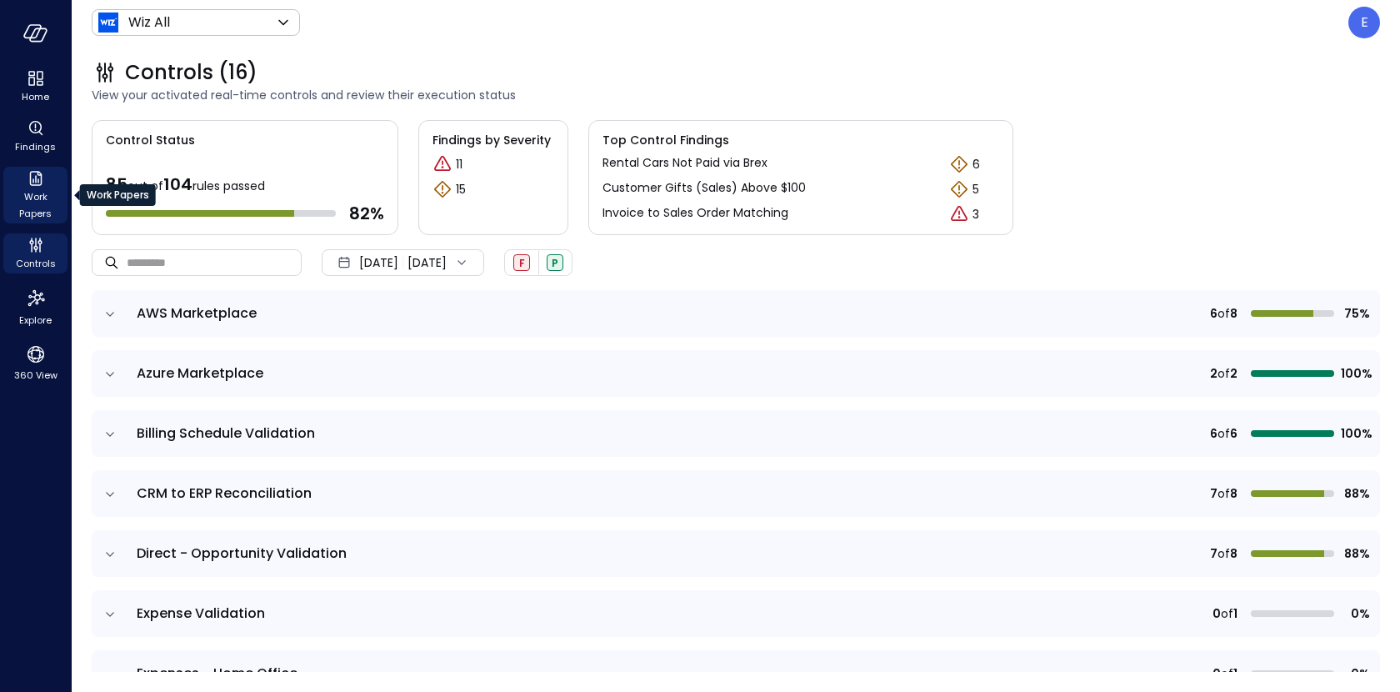
click at [40, 193] on span "Work Papers" at bounding box center [35, 204] width 51 height 33
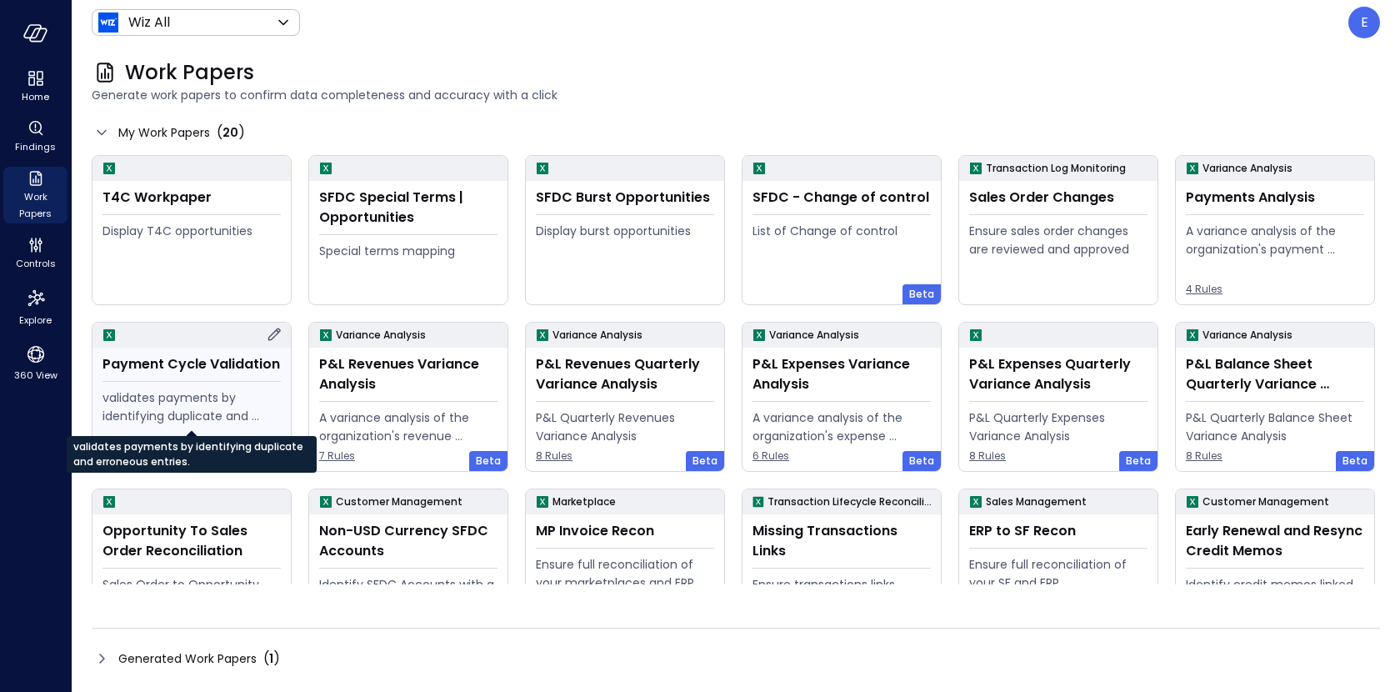
click at [189, 391] on div "validates payments by identifying duplicate and erroneous entries." at bounding box center [192, 406] width 178 height 37
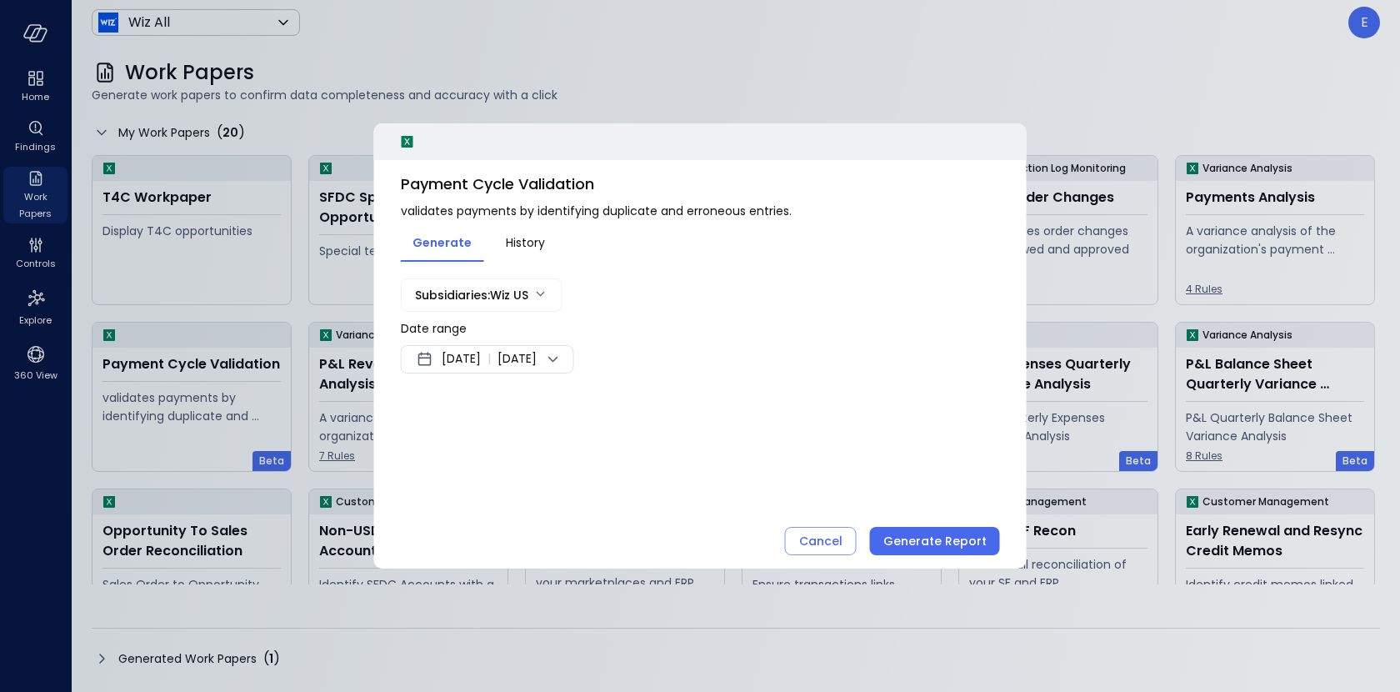
click at [481, 357] on span "[DATE]" at bounding box center [461, 359] width 39 height 20
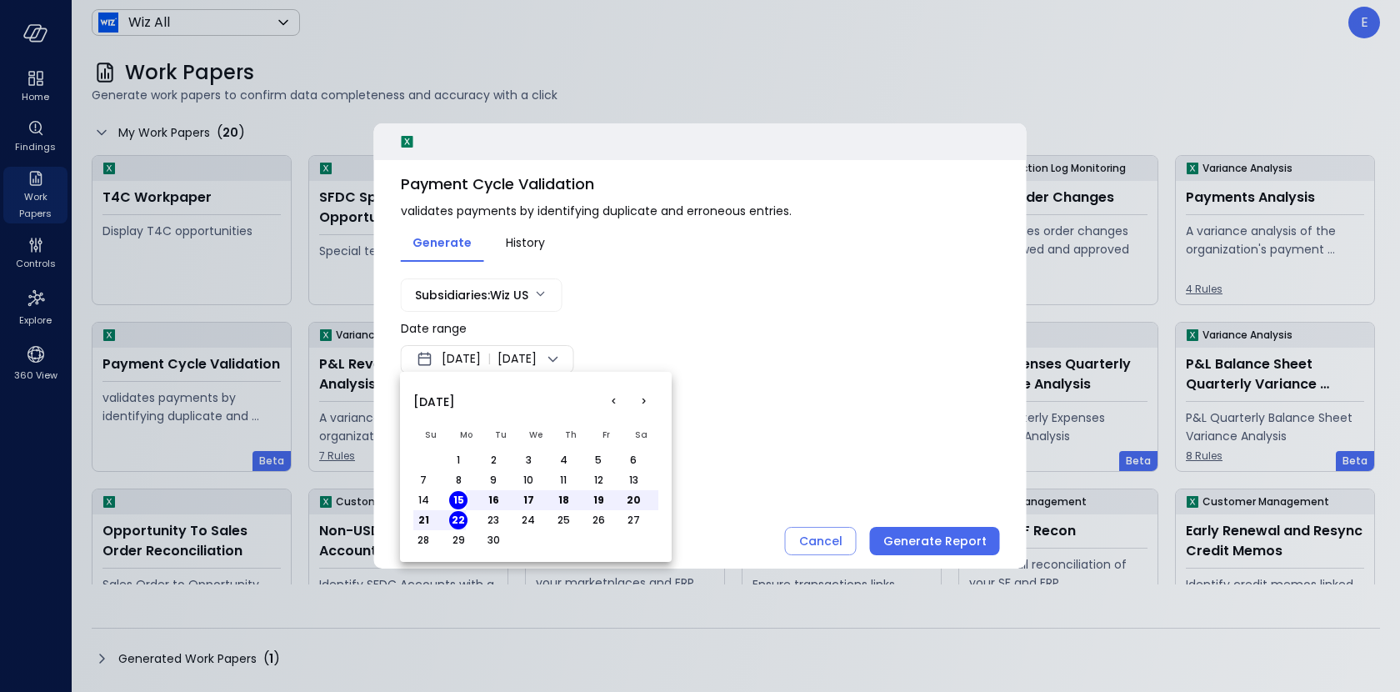
click at [457, 455] on button "1" at bounding box center [458, 460] width 18 height 18
click at [494, 535] on button "30" at bounding box center [493, 540] width 18 height 18
click at [922, 534] on div at bounding box center [700, 346] width 1400 height 692
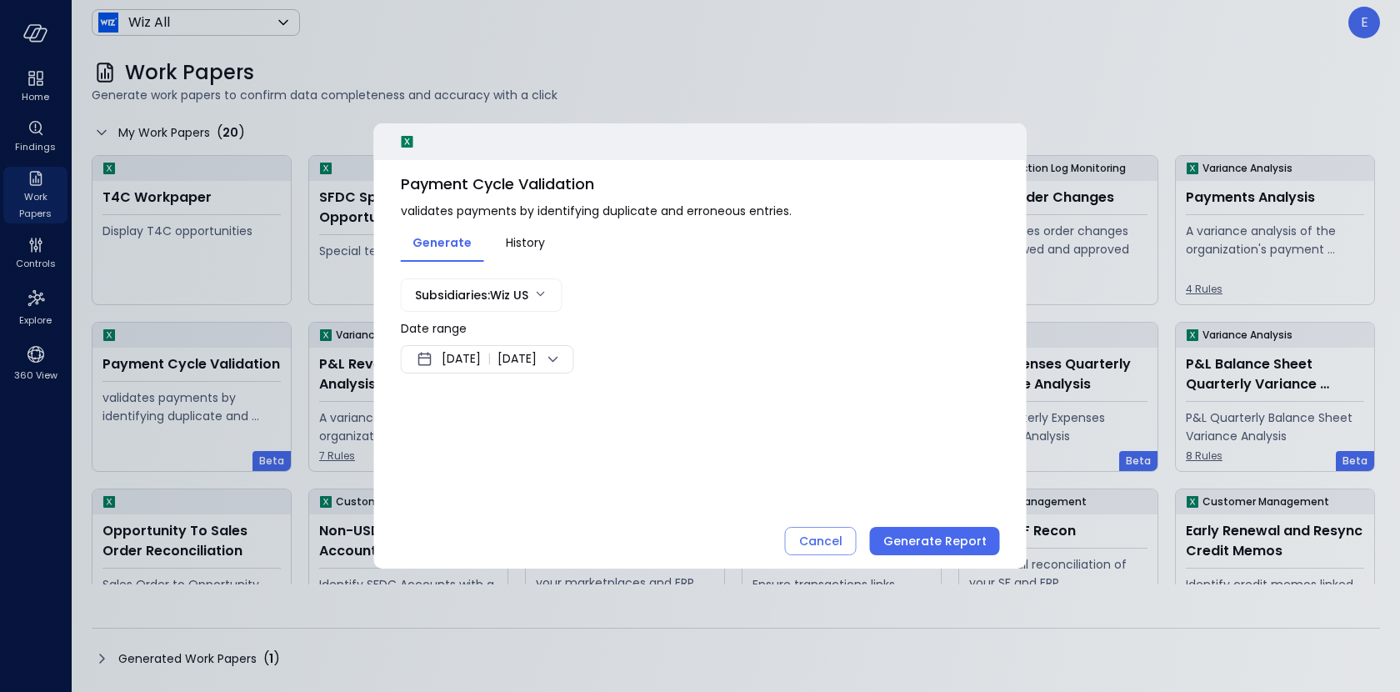
click at [922, 534] on div "Generate Report" at bounding box center [934, 541] width 103 height 21
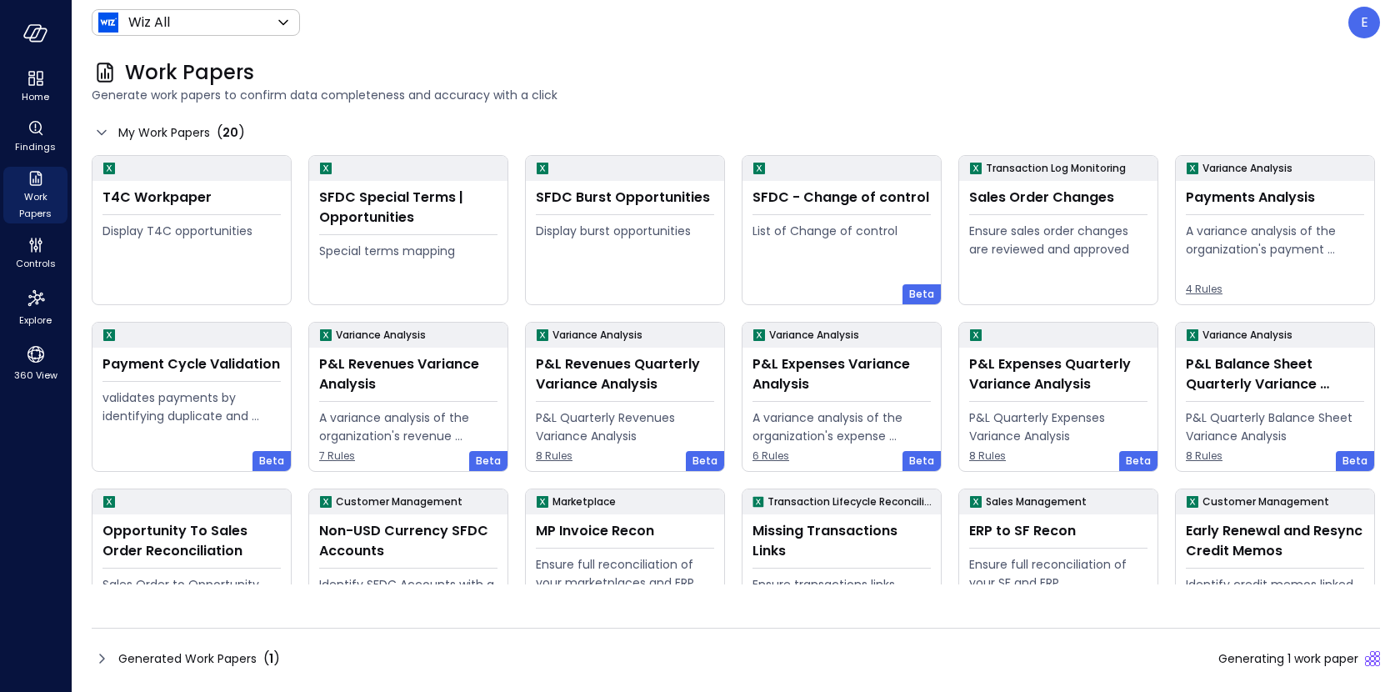
click at [196, 656] on span "Generated Work Papers" at bounding box center [187, 658] width 138 height 18
click at [244, 656] on span "Generated Work Papers" at bounding box center [187, 658] width 138 height 18
click at [210, 655] on span "Generated Work Papers" at bounding box center [187, 658] width 138 height 18
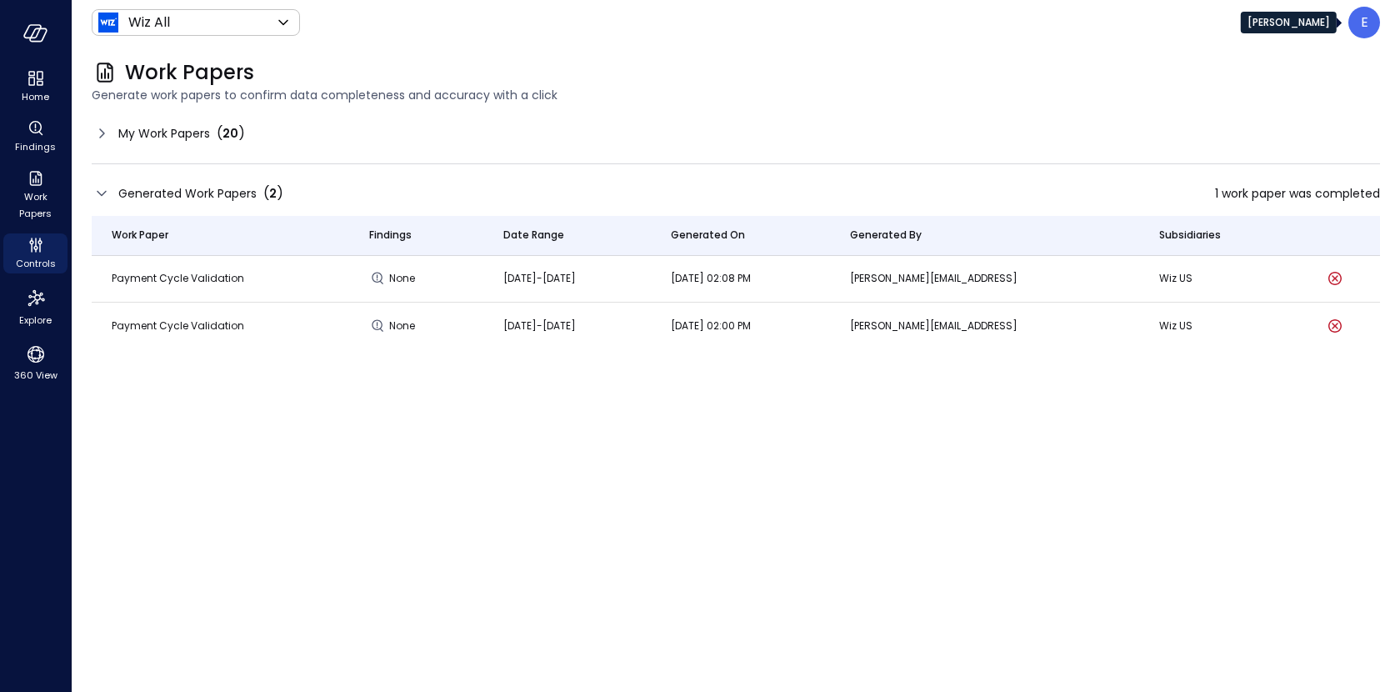
click at [1368, 31] on div "E" at bounding box center [1364, 23] width 32 height 32
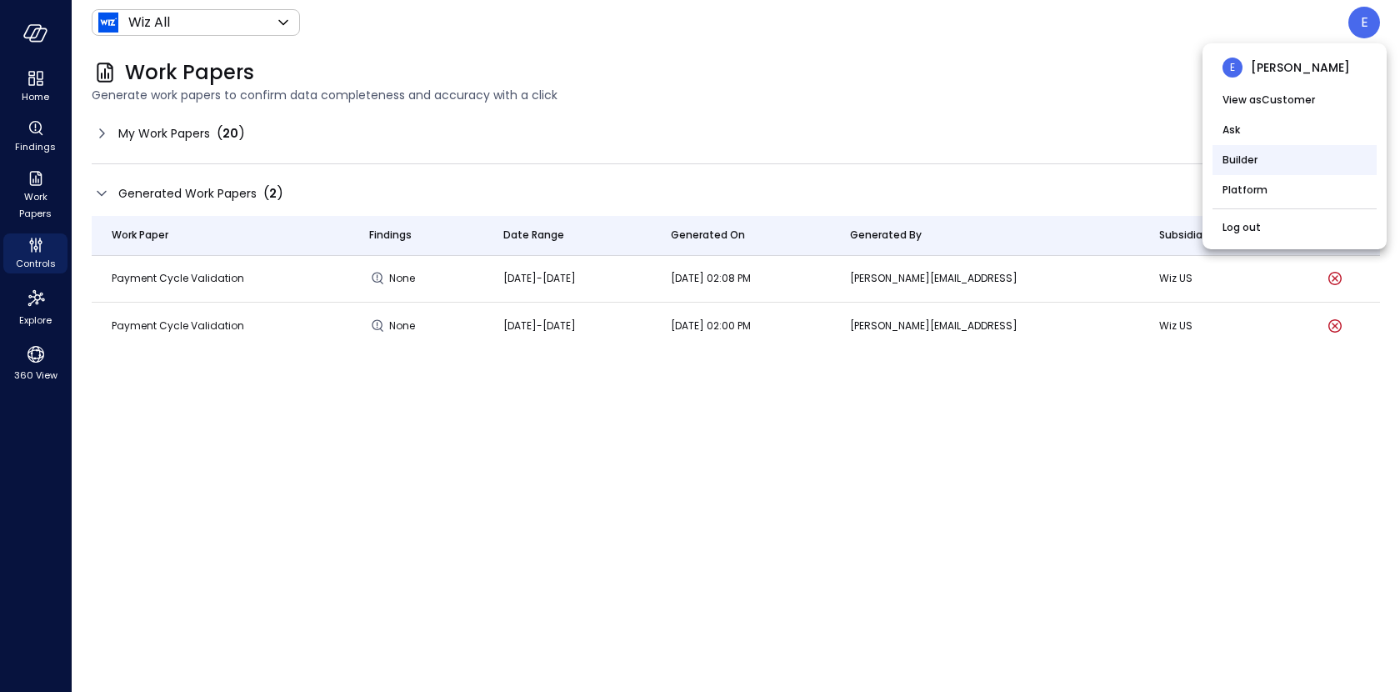
click at [1291, 154] on li "Builder" at bounding box center [1295, 160] width 164 height 30
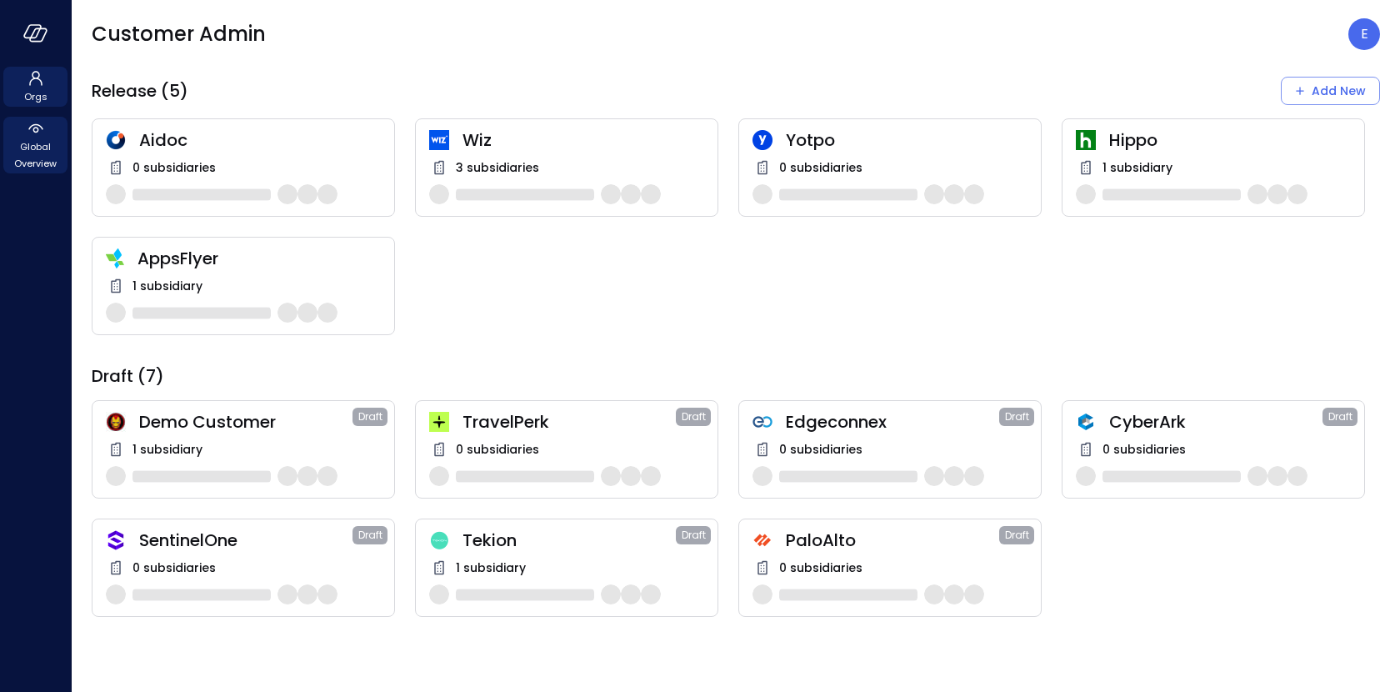
click at [38, 151] on span "Global Overview" at bounding box center [35, 154] width 51 height 33
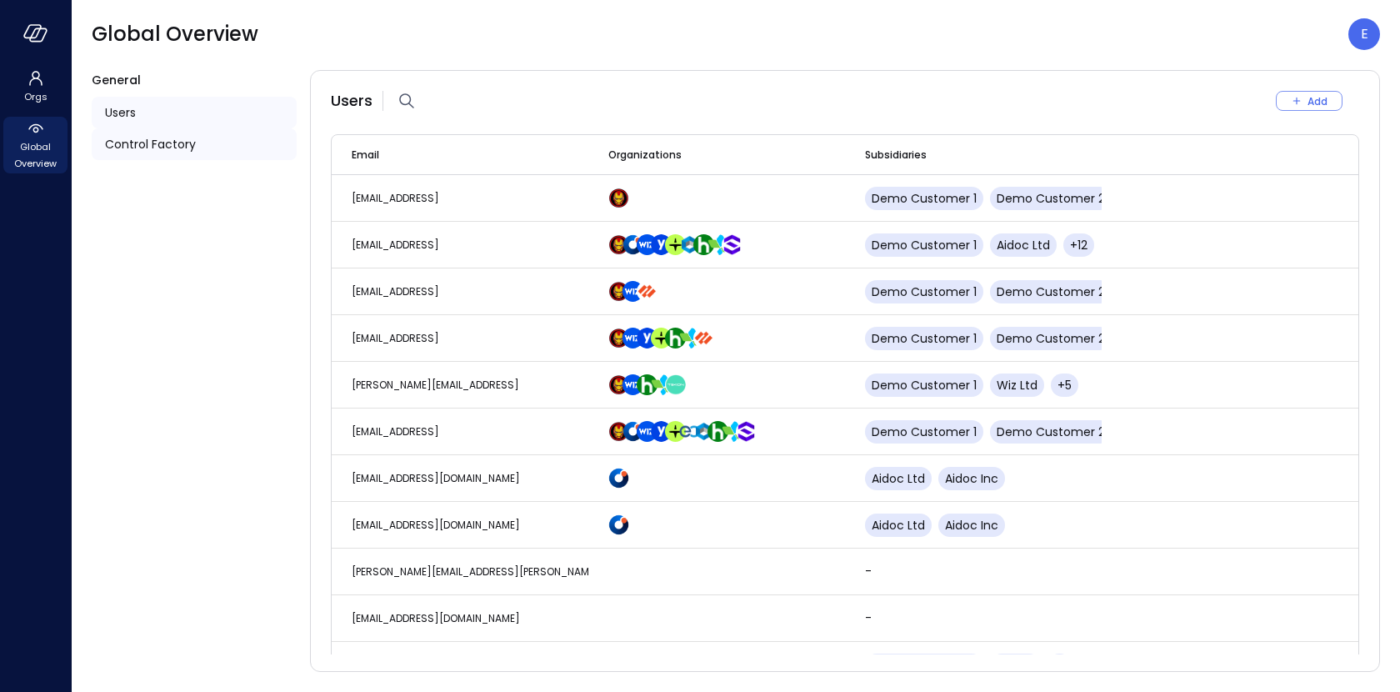
click at [169, 145] on span "Control Factory" at bounding box center [150, 144] width 91 height 18
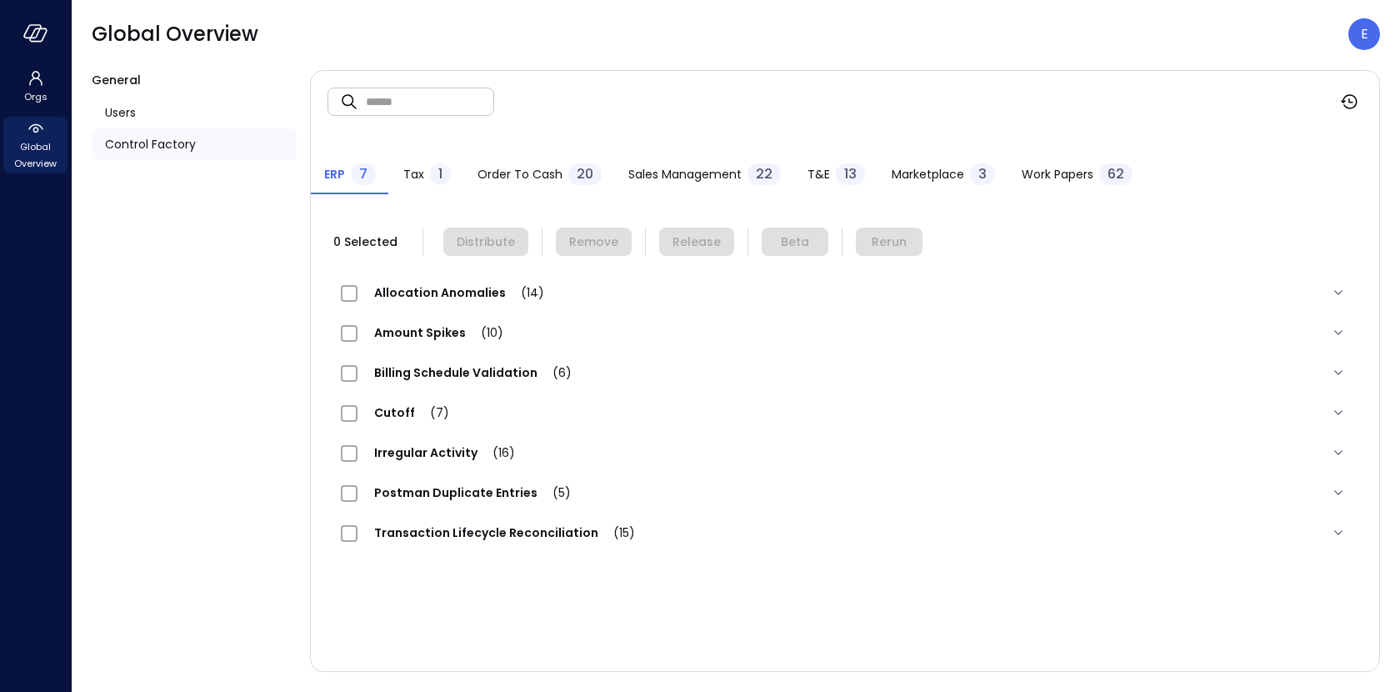
click at [1048, 175] on span "Work Papers" at bounding box center [1058, 174] width 72 height 18
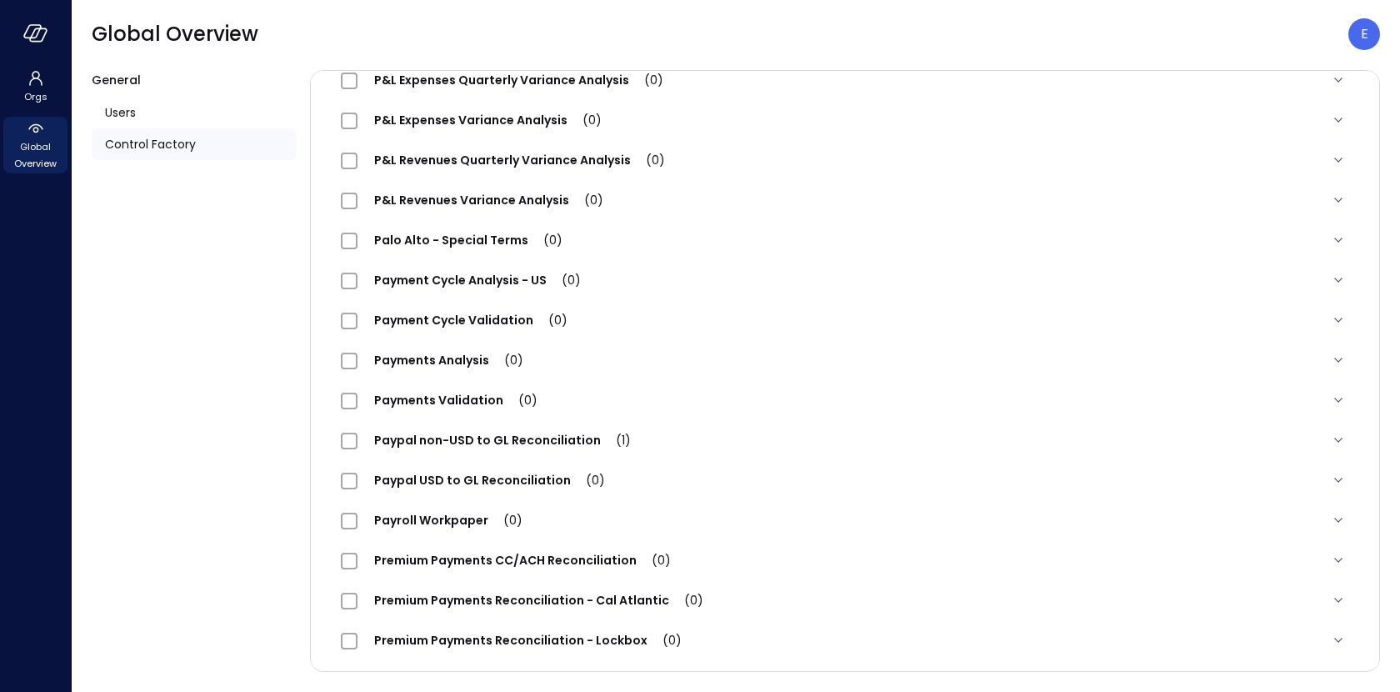
scroll to position [1380, 0]
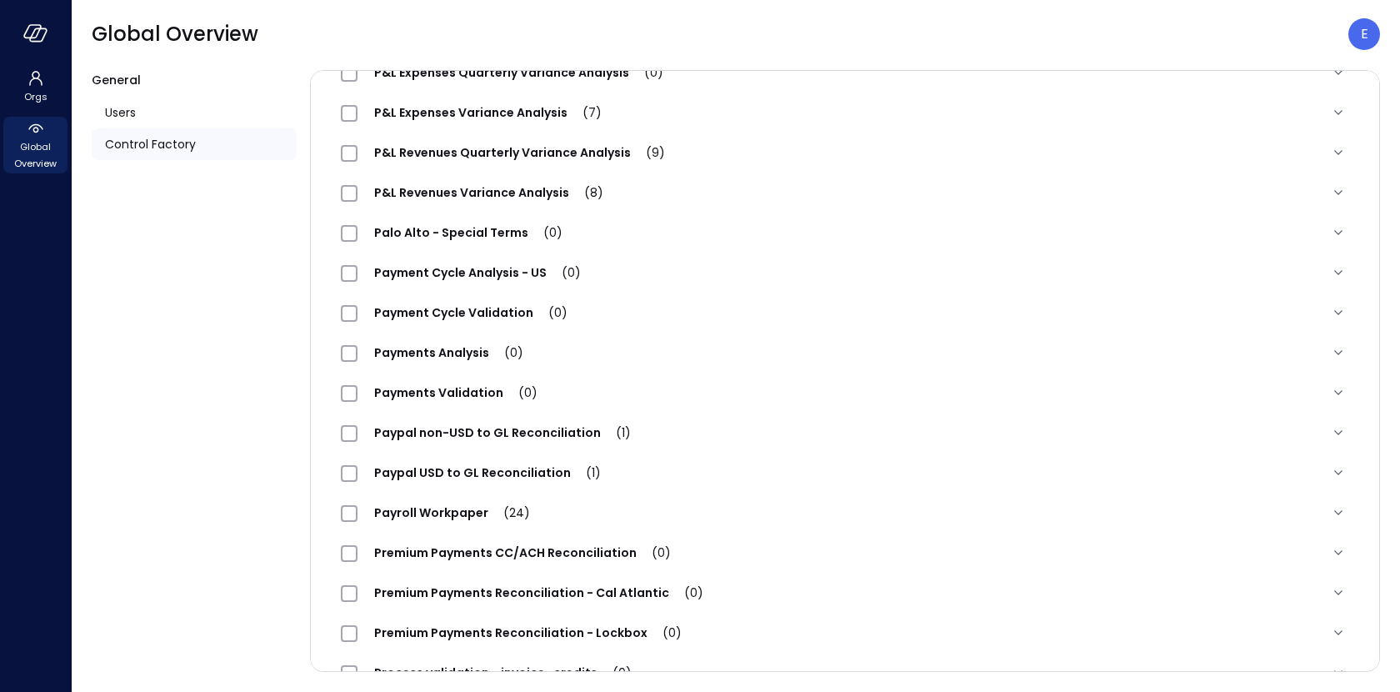
click at [465, 315] on span "Payment Cycle Validation (0)" at bounding box center [471, 312] width 227 height 17
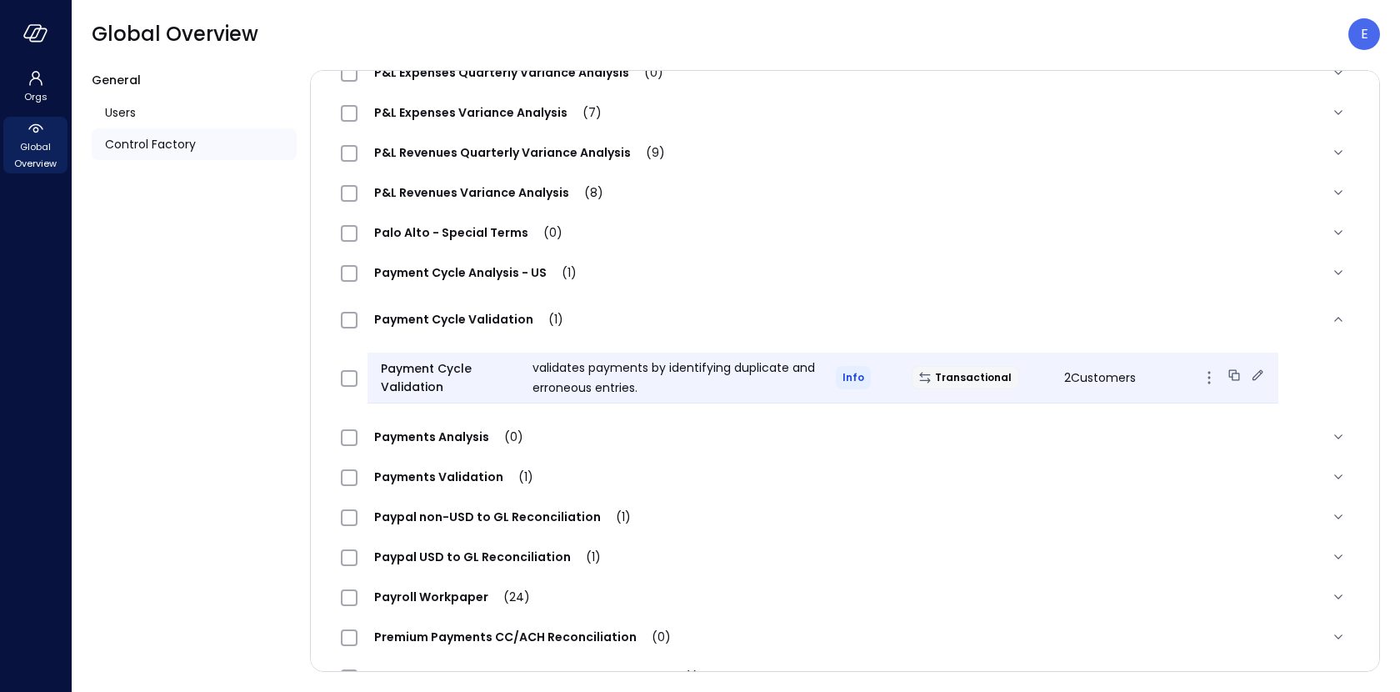
click at [1253, 369] on icon at bounding box center [1258, 374] width 11 height 11
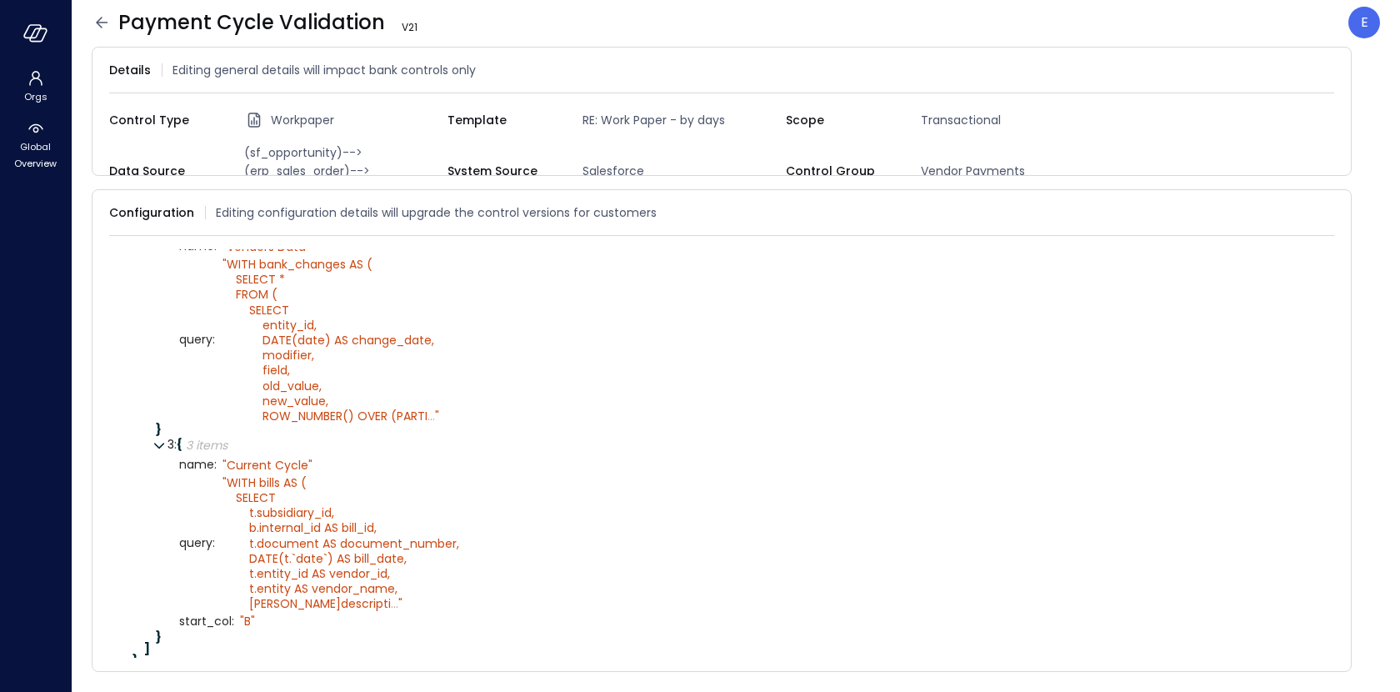
scroll to position [525, 0]
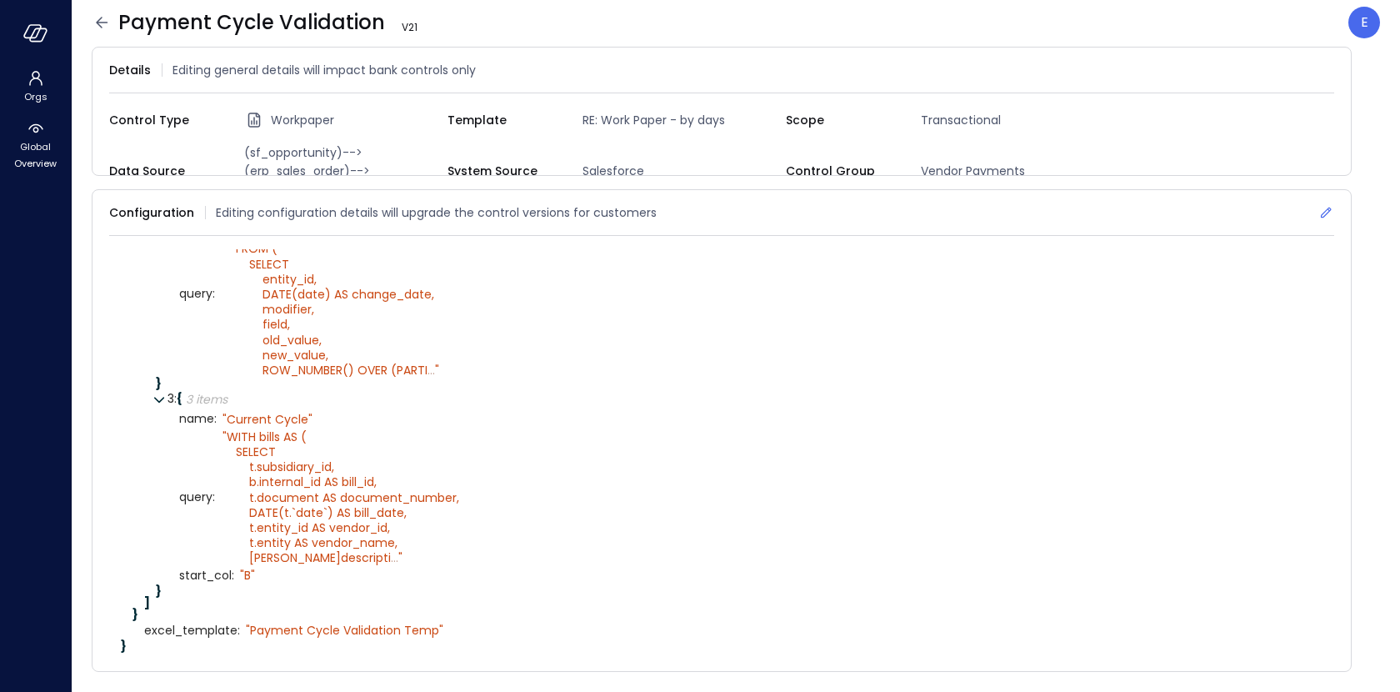
click at [1326, 208] on icon at bounding box center [1326, 213] width 11 height 11
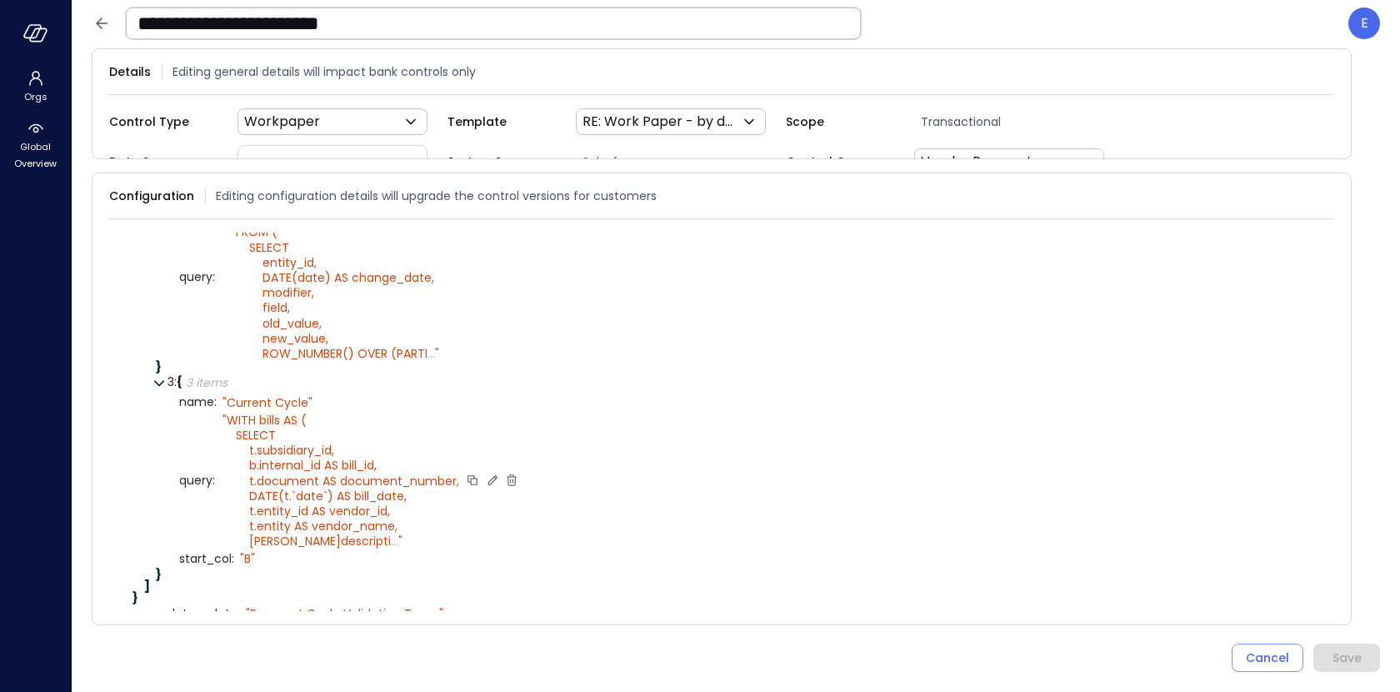
click at [488, 473] on icon at bounding box center [492, 480] width 15 height 15
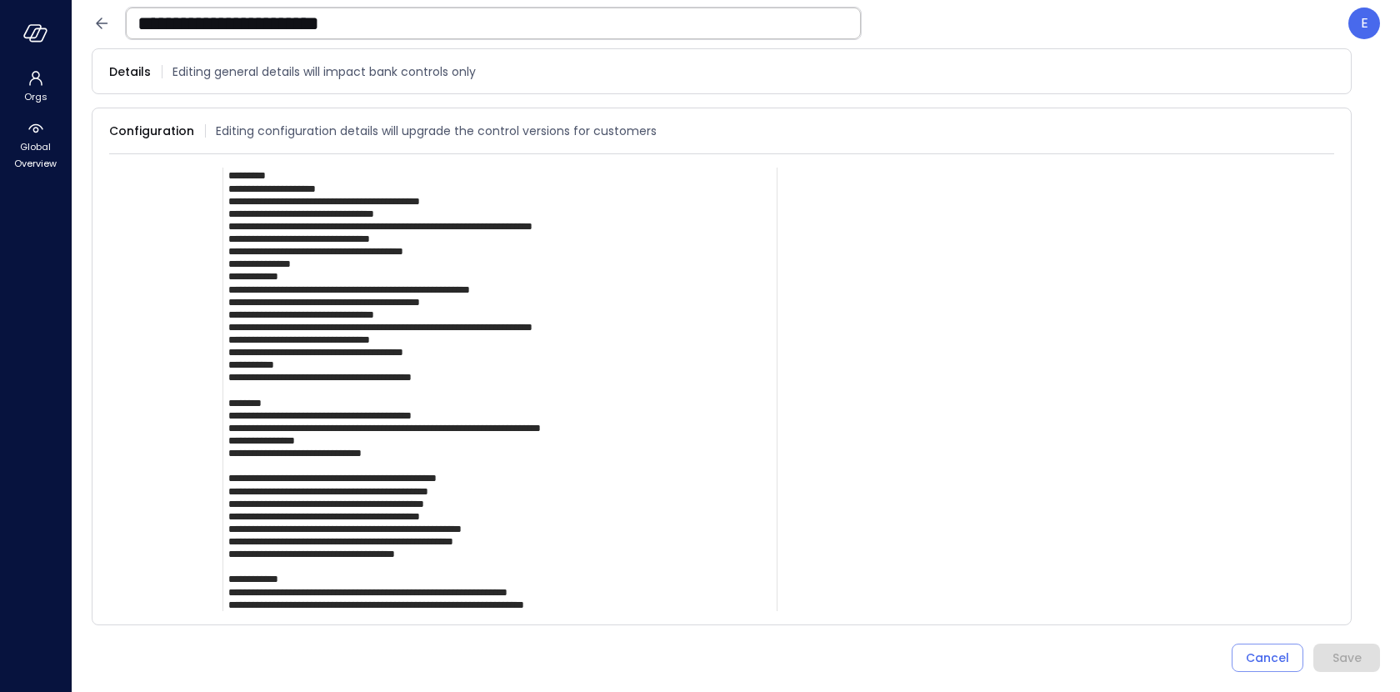
scroll to position [3021, 0]
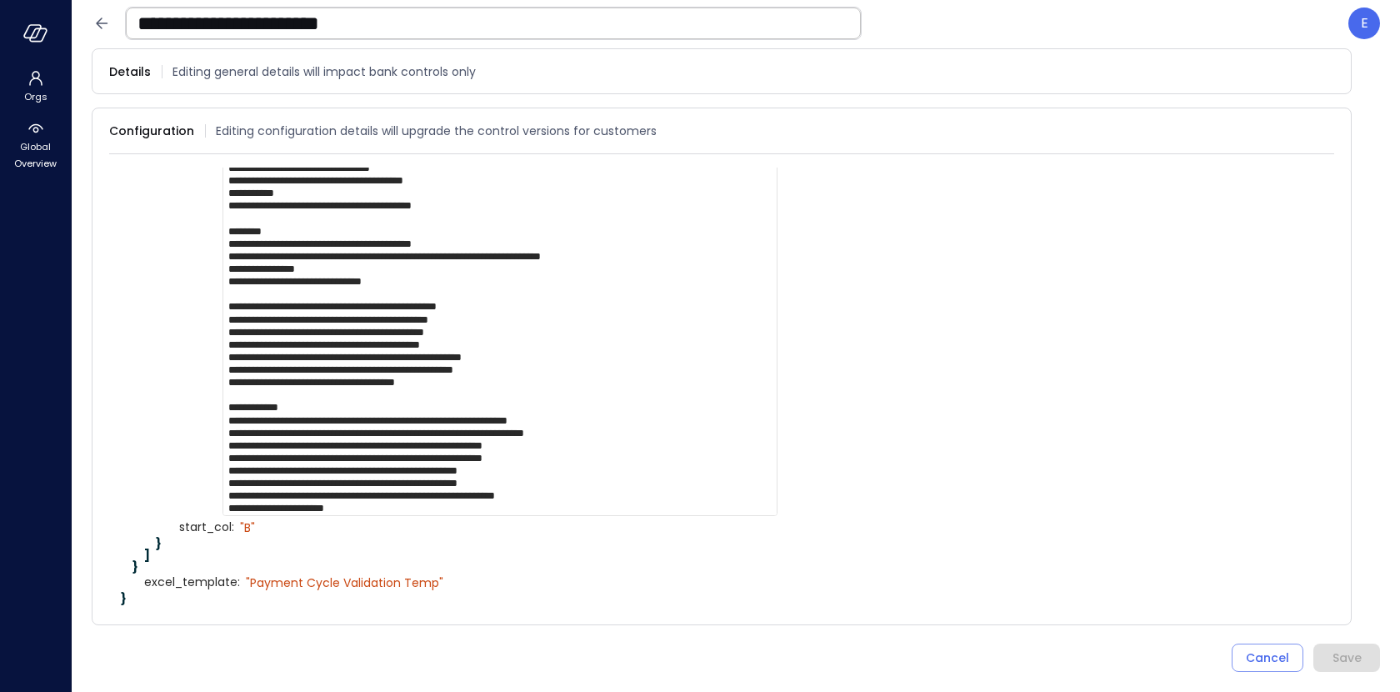
paste textarea "**********"
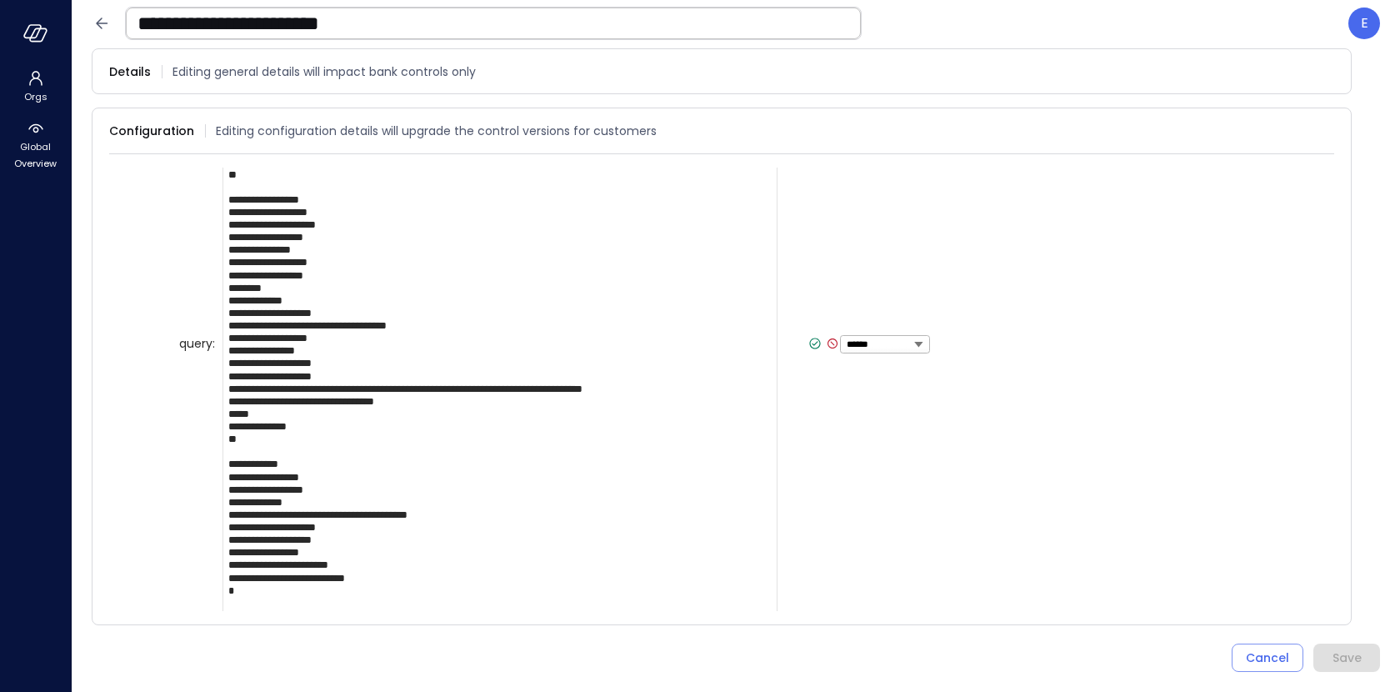
scroll to position [1860, 0]
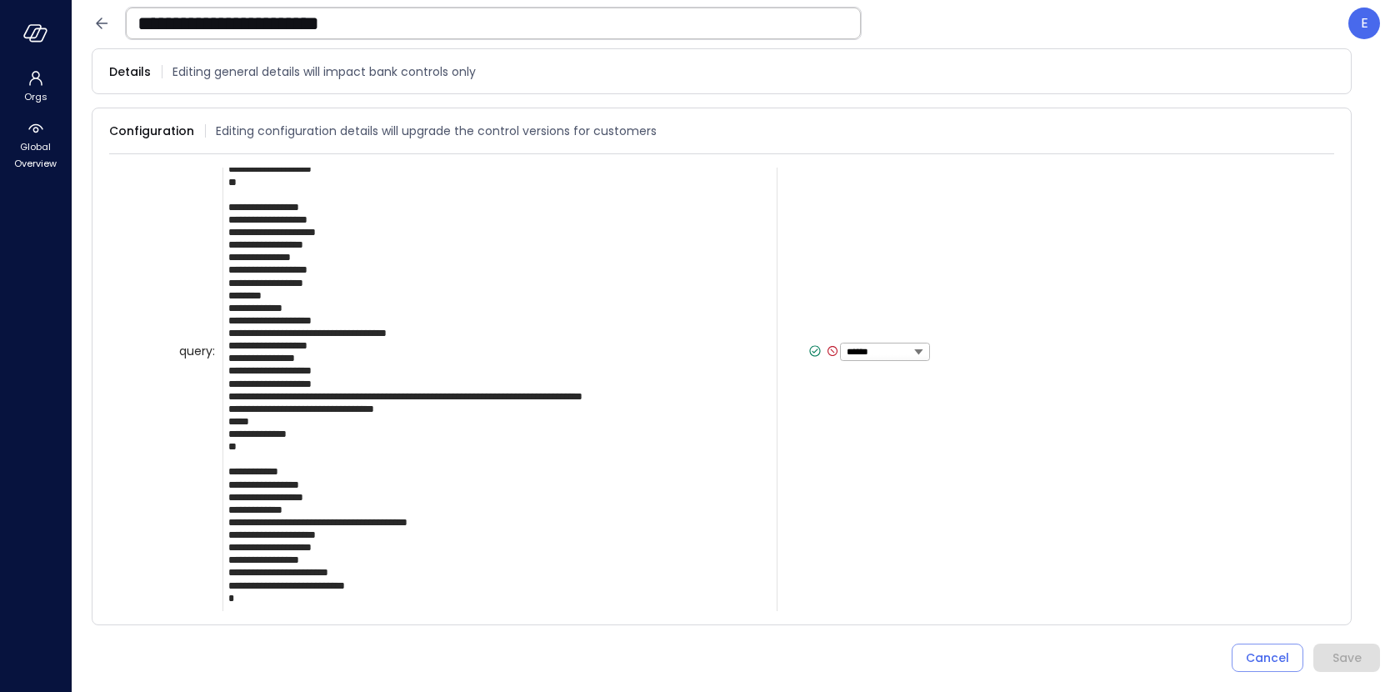
type textarea "**********"
click at [808, 350] on icon at bounding box center [815, 350] width 15 height 15
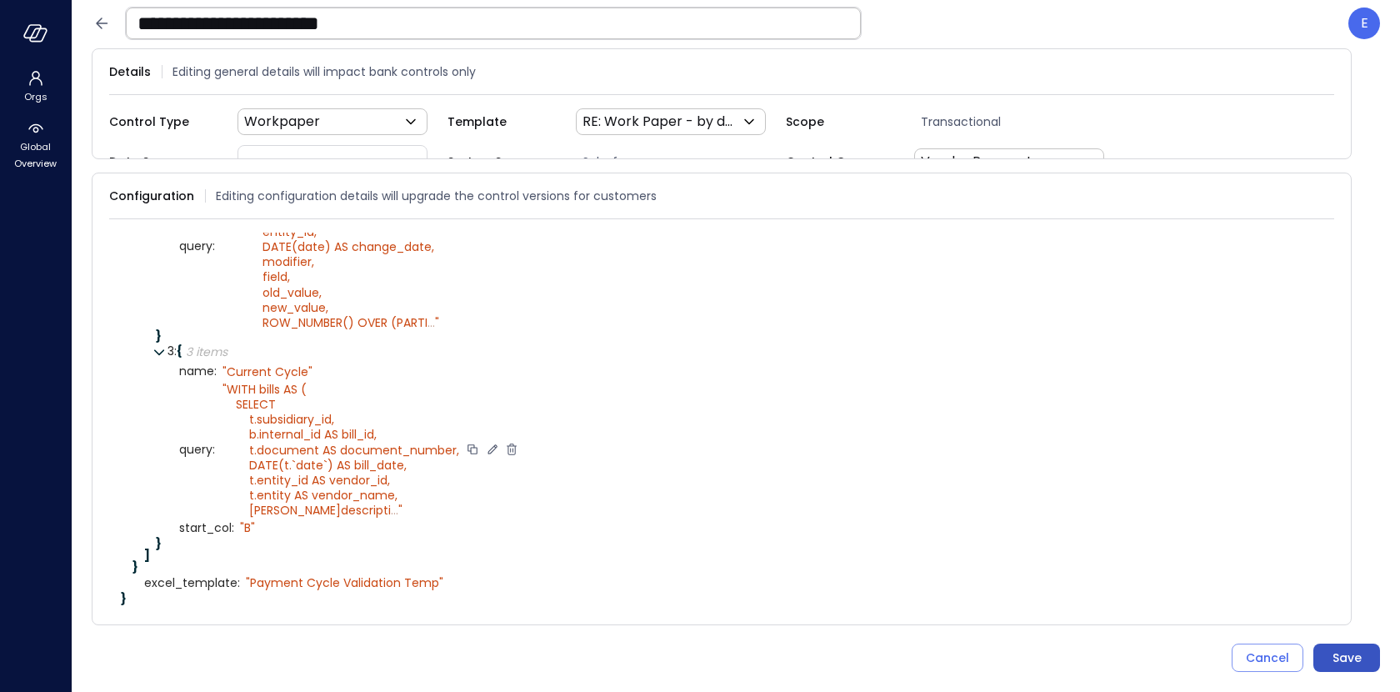
click at [1371, 655] on button "Save" at bounding box center [1346, 657] width 67 height 28
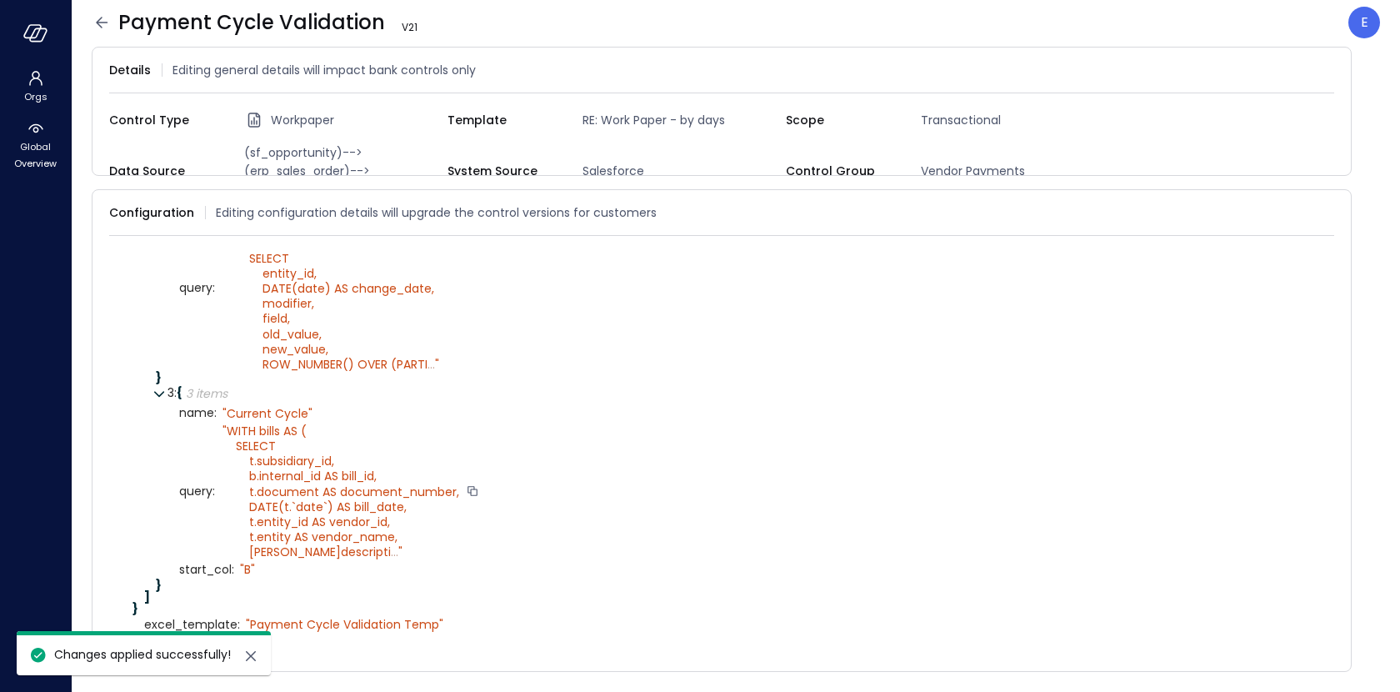
scroll to position [525, 0]
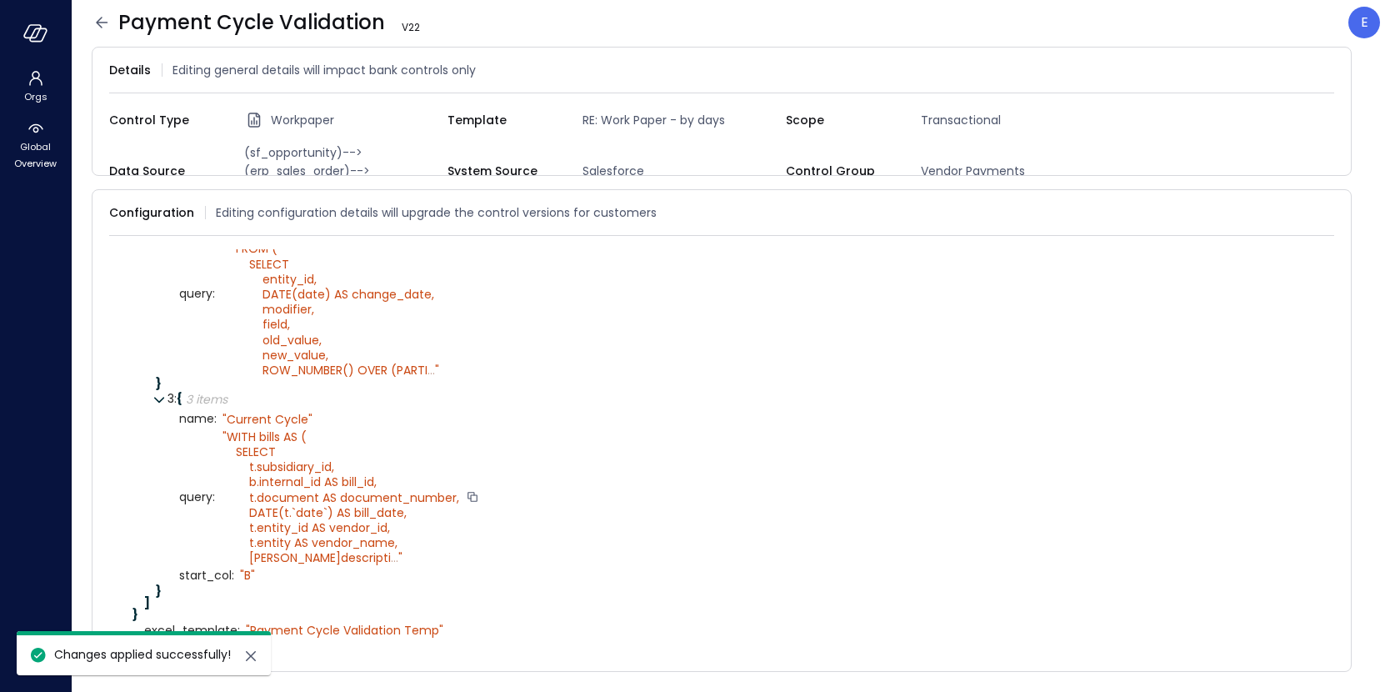
click at [103, 25] on icon at bounding box center [102, 23] width 20 height 20
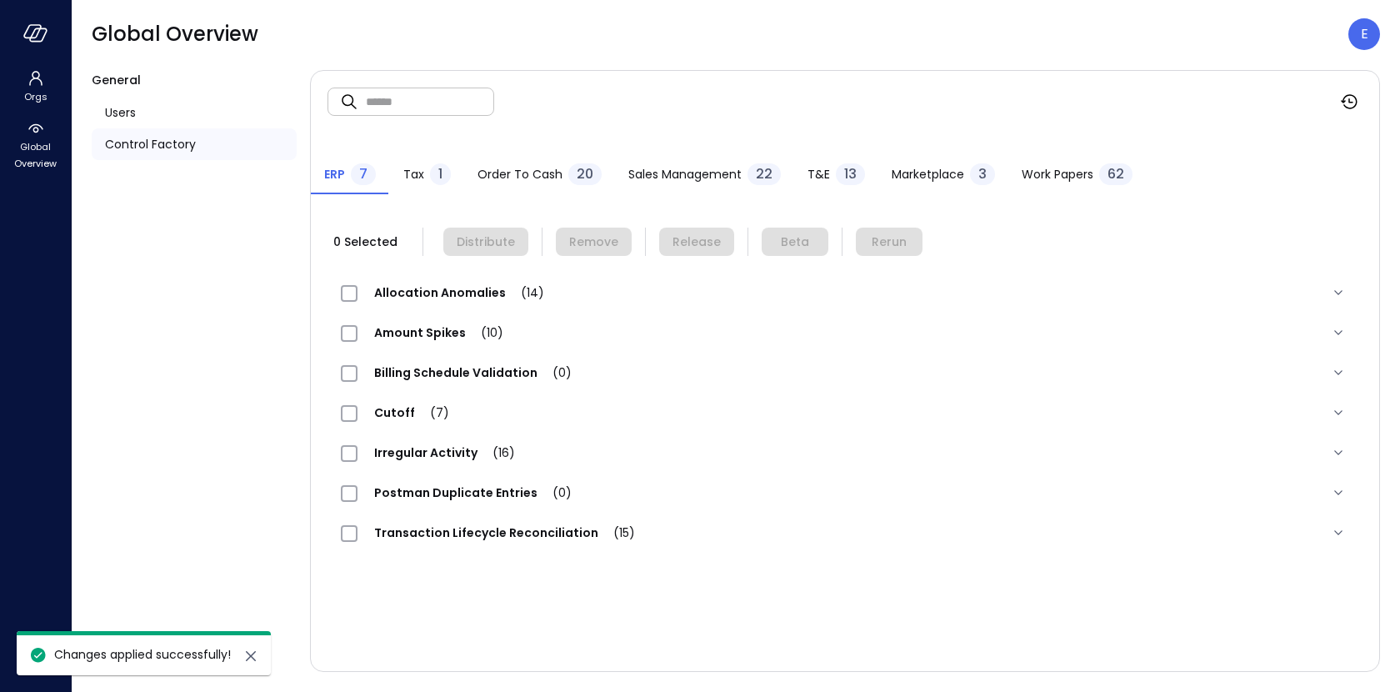
click at [1033, 178] on span "Work Papers" at bounding box center [1058, 174] width 72 height 18
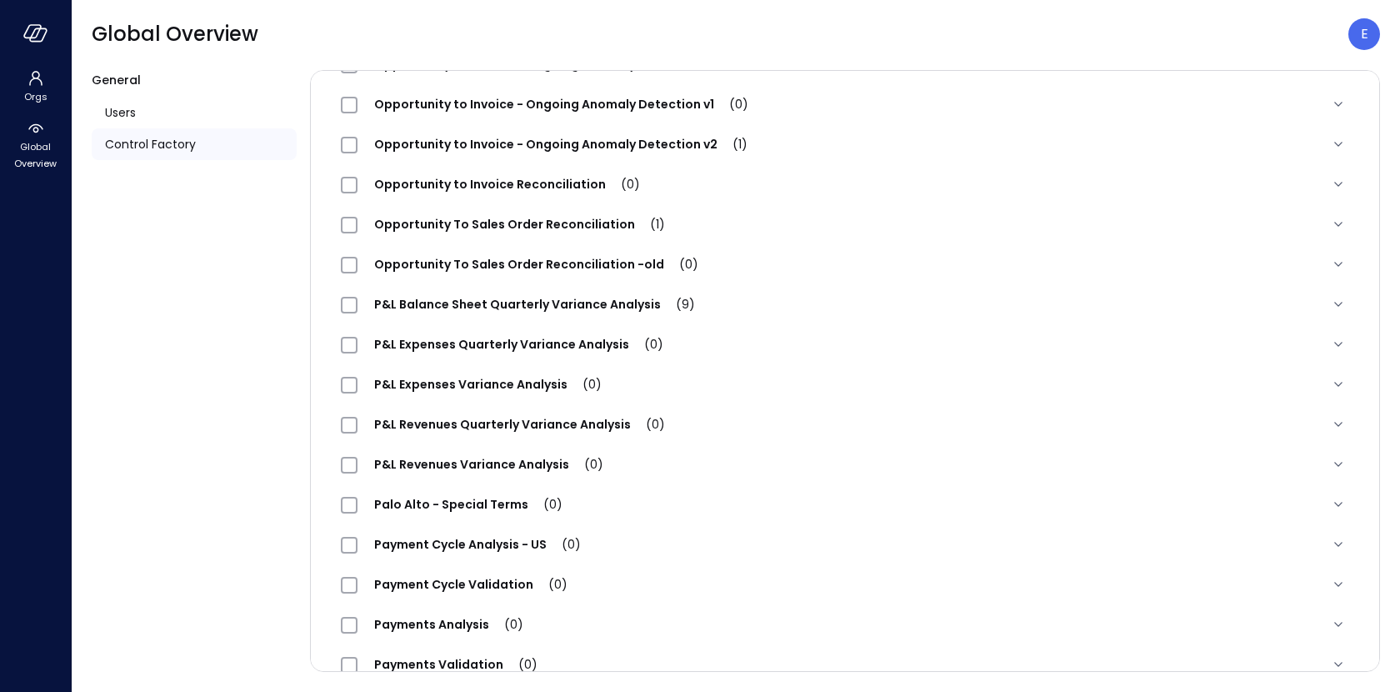
scroll to position [1302, 0]
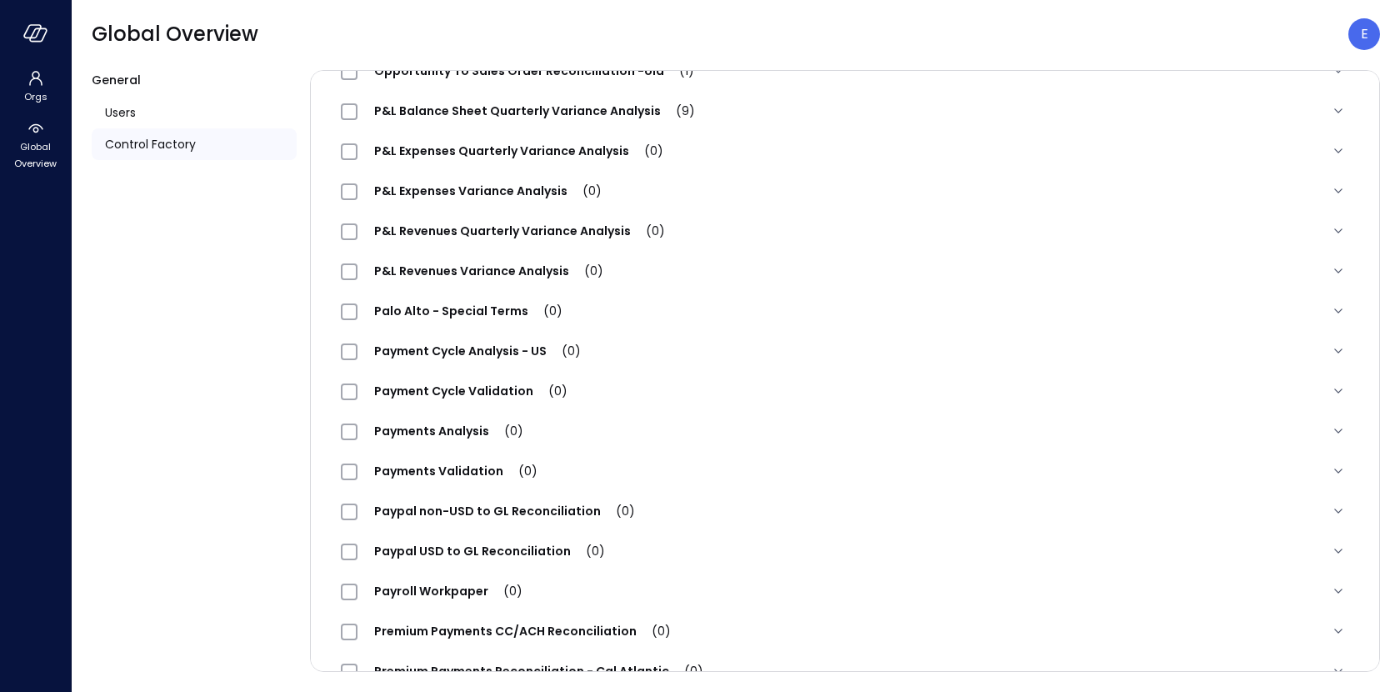
click at [455, 385] on span "Payment Cycle Validation (0)" at bounding box center [471, 391] width 227 height 17
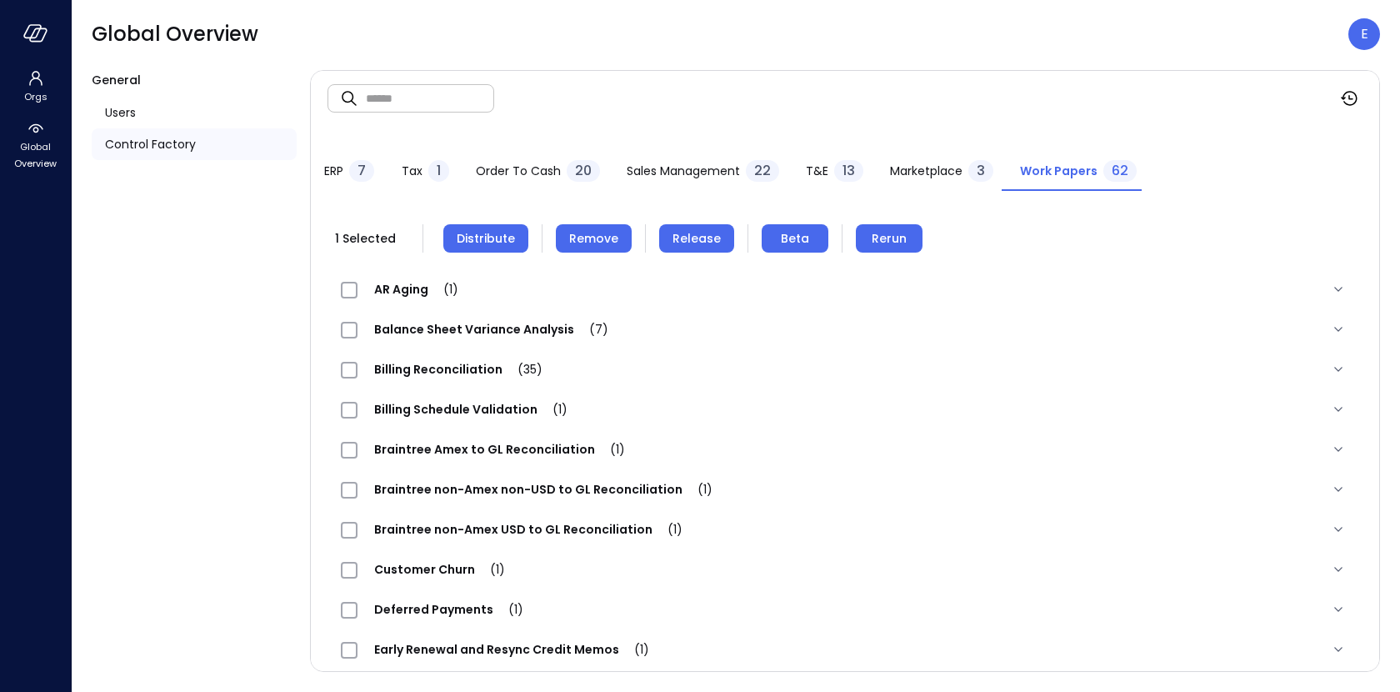
scroll to position [0, 0]
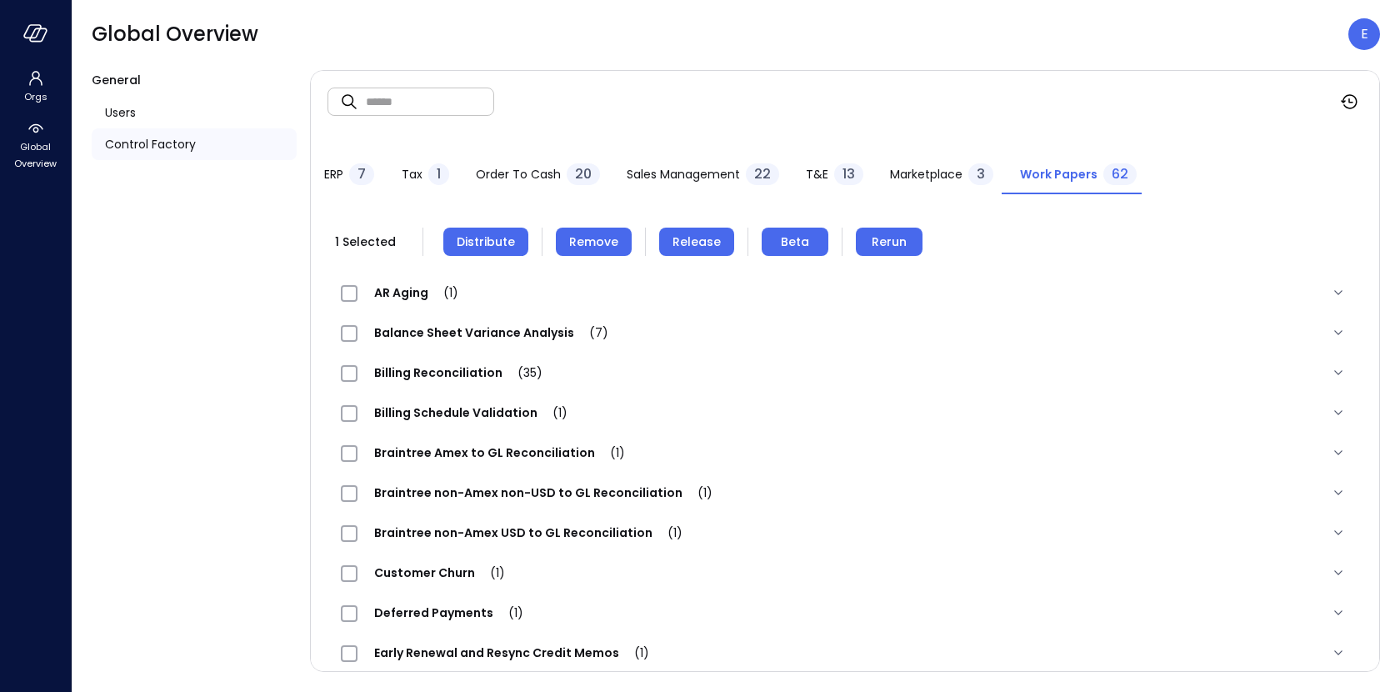
click at [590, 238] on span "Remove" at bounding box center [593, 242] width 49 height 18
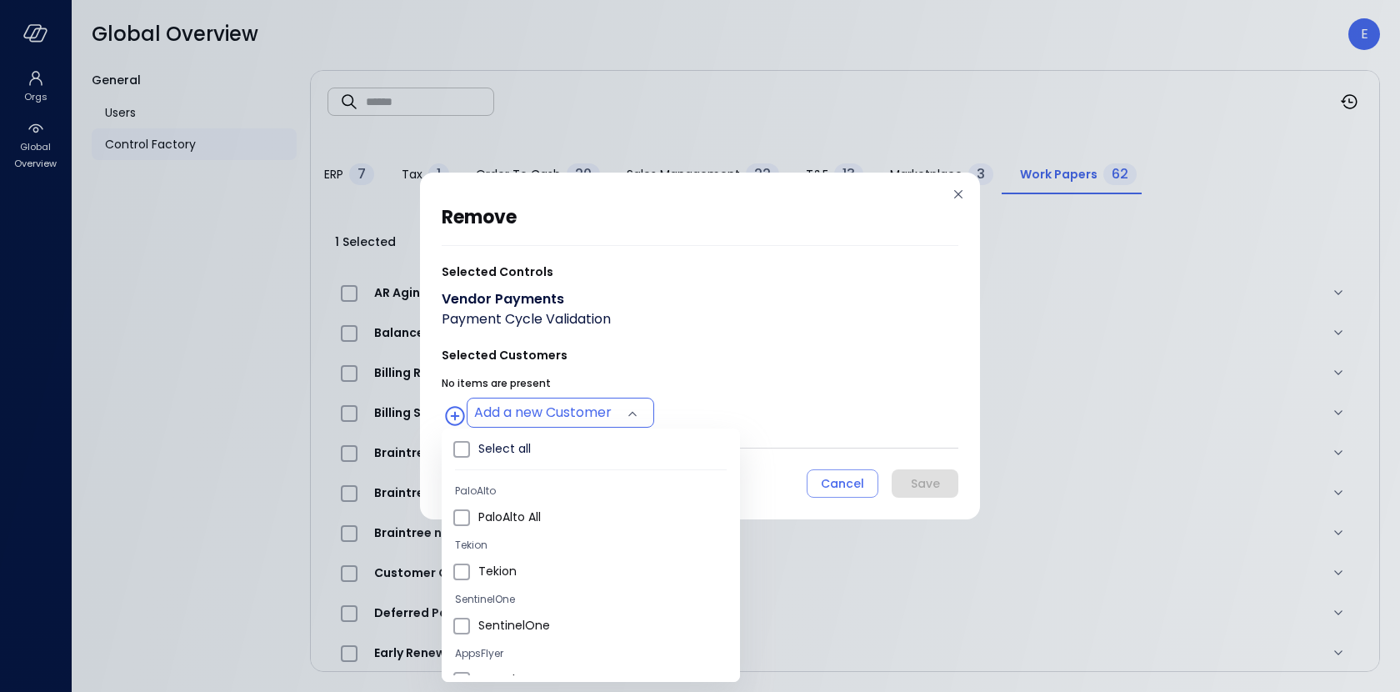
click at [608, 417] on body "Orgs Global Overview Global Overview E General Users Control Factory ​ ​ ERP 7 …" at bounding box center [700, 346] width 1400 height 692
click at [584, 443] on span "Select all" at bounding box center [602, 449] width 248 height 18
type input "**********"
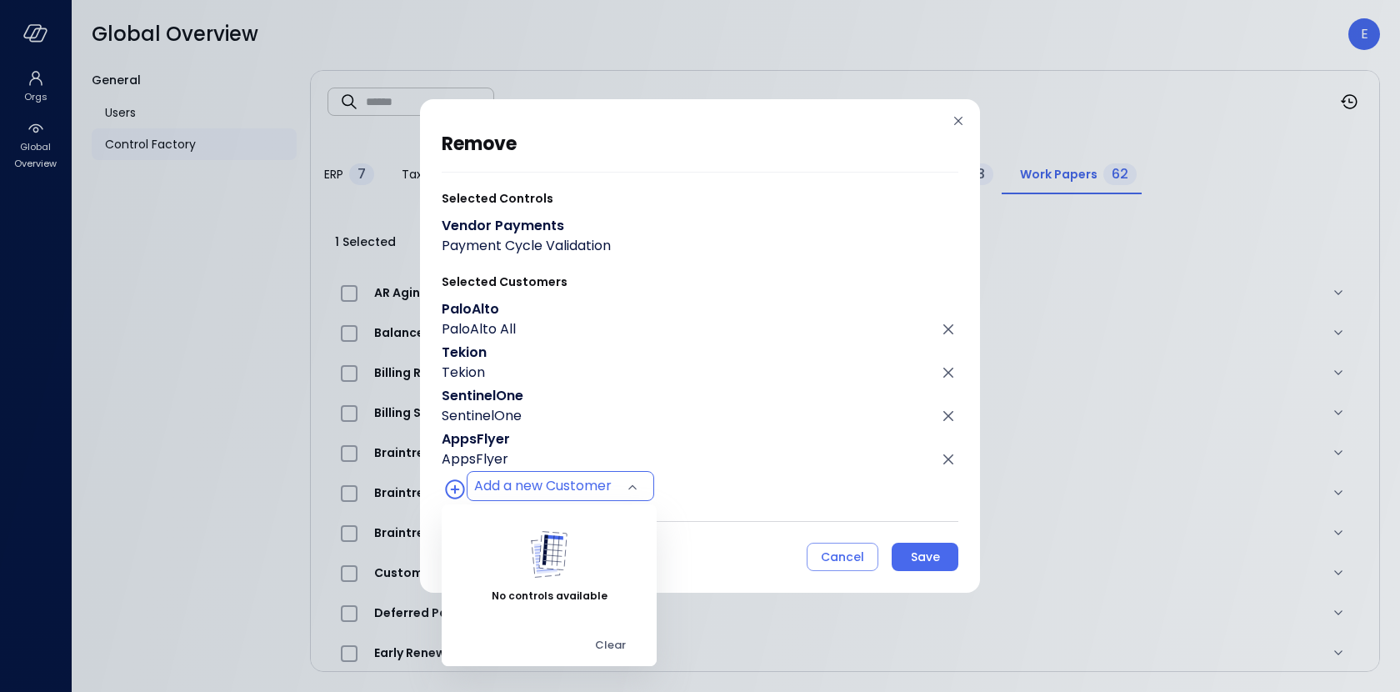
click at [918, 554] on div at bounding box center [700, 346] width 1400 height 692
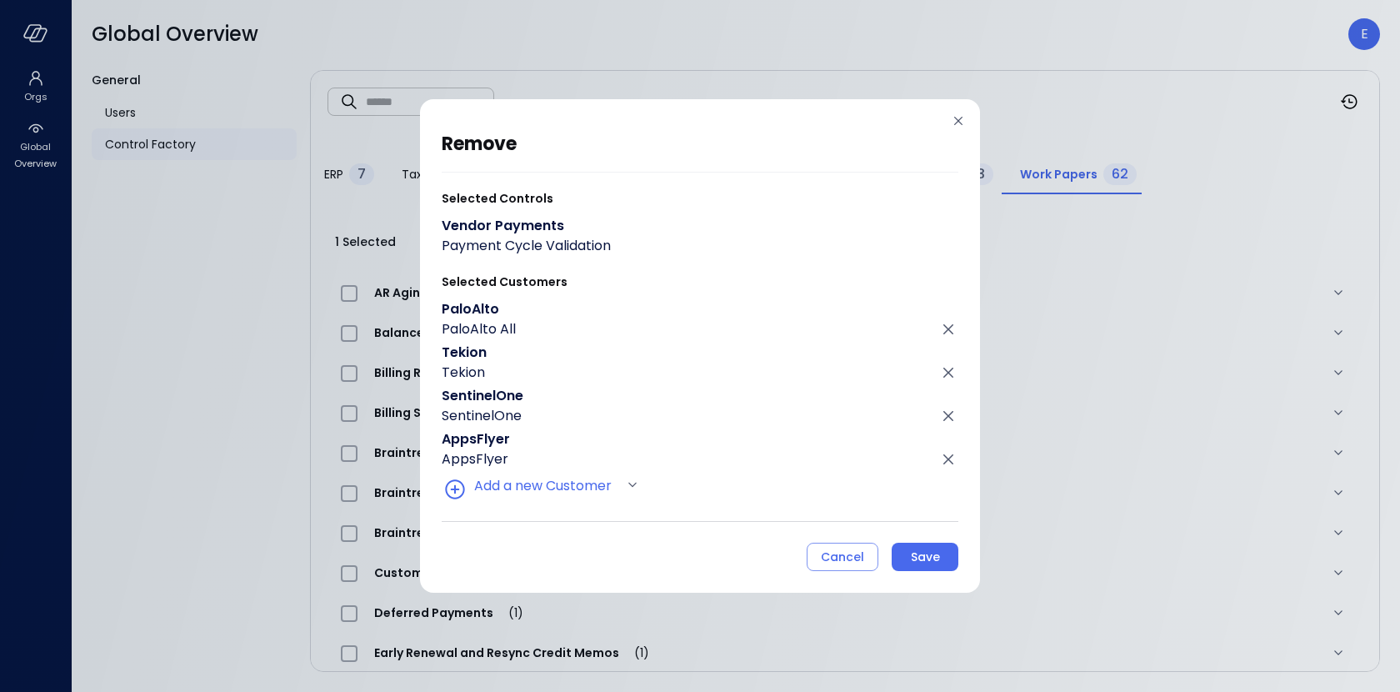
click at [918, 554] on div "Save" at bounding box center [925, 557] width 29 height 21
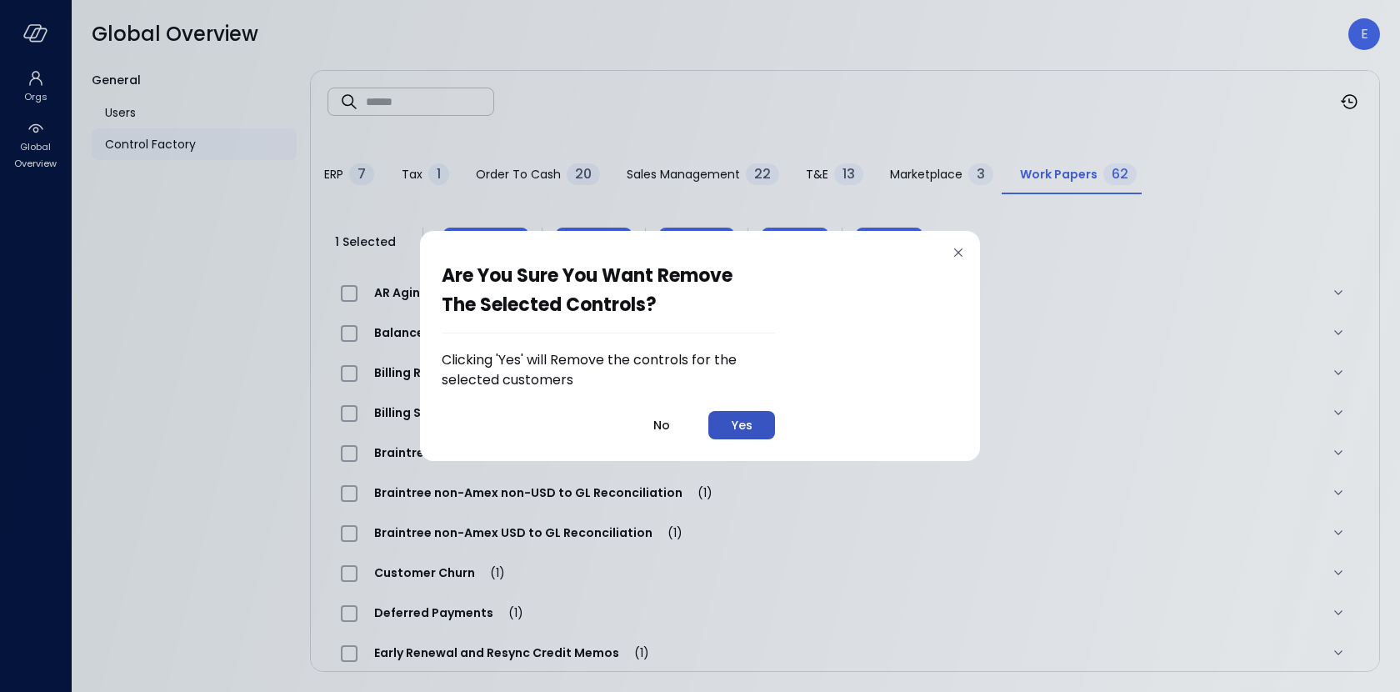
click at [730, 413] on button "Yes" at bounding box center [741, 425] width 67 height 28
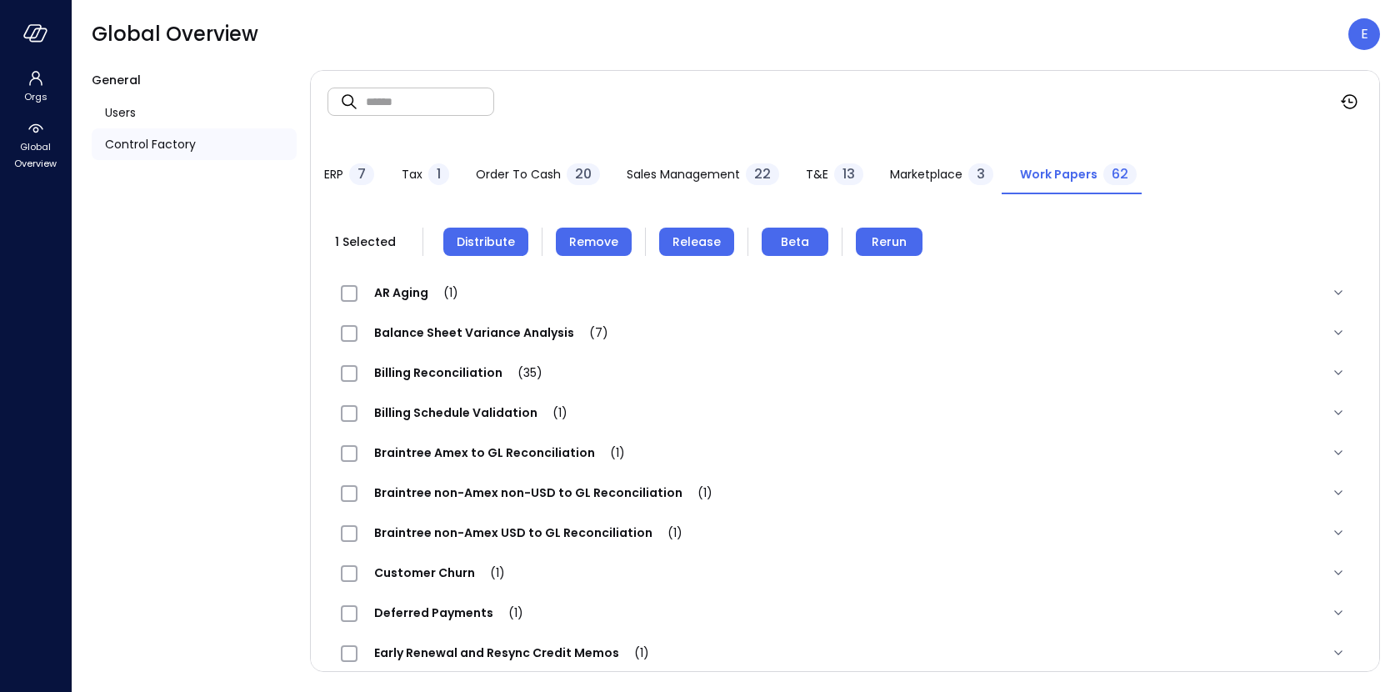
click at [488, 249] on span "Distribute" at bounding box center [486, 242] width 58 height 18
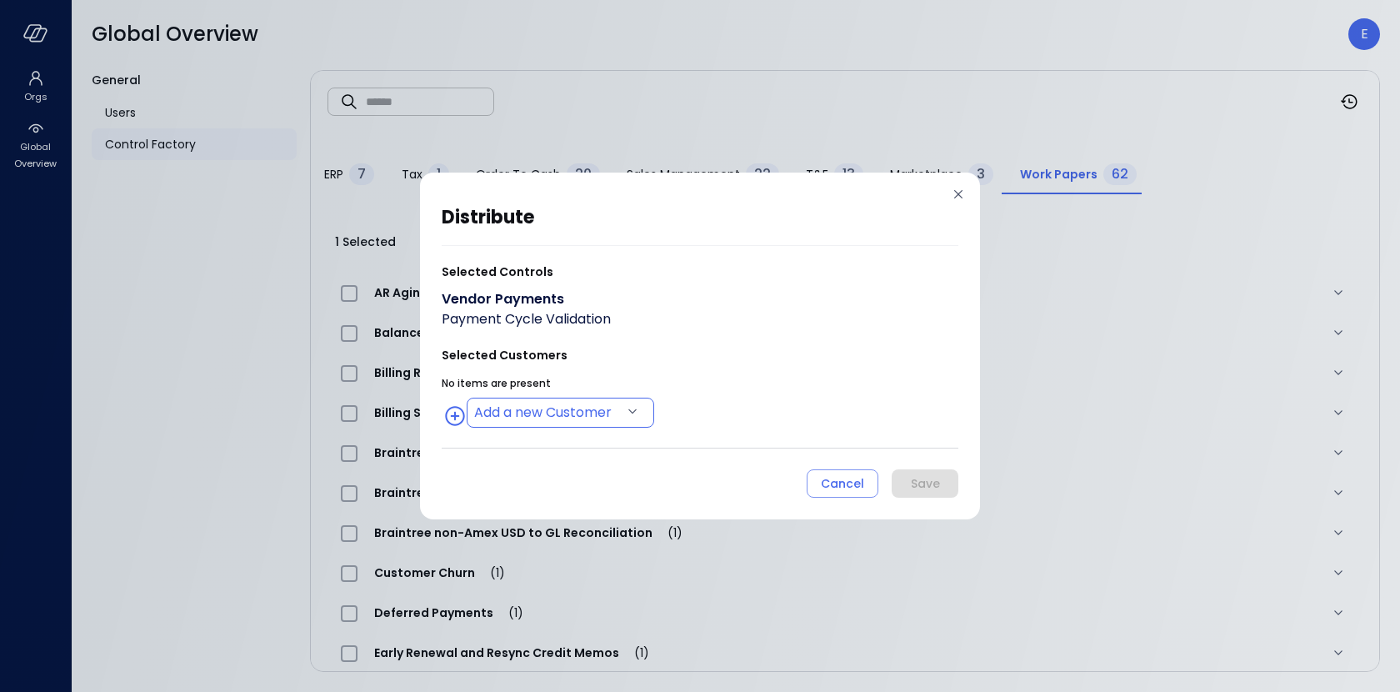
click at [541, 401] on body "Orgs Global Overview Global Overview E General Users Control Factory ​ ​ ERP 7 …" at bounding box center [700, 346] width 1400 height 692
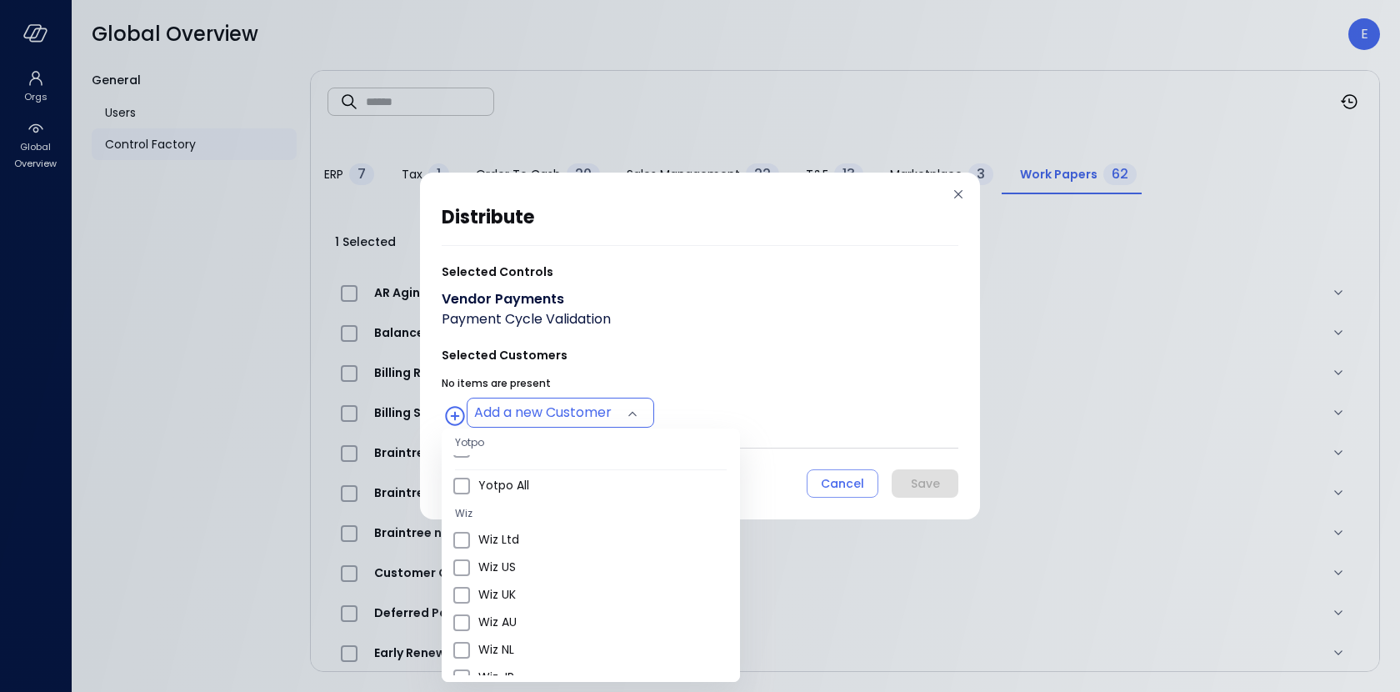
scroll to position [638, 0]
click at [528, 563] on span "Wiz US" at bounding box center [602, 560] width 248 height 18
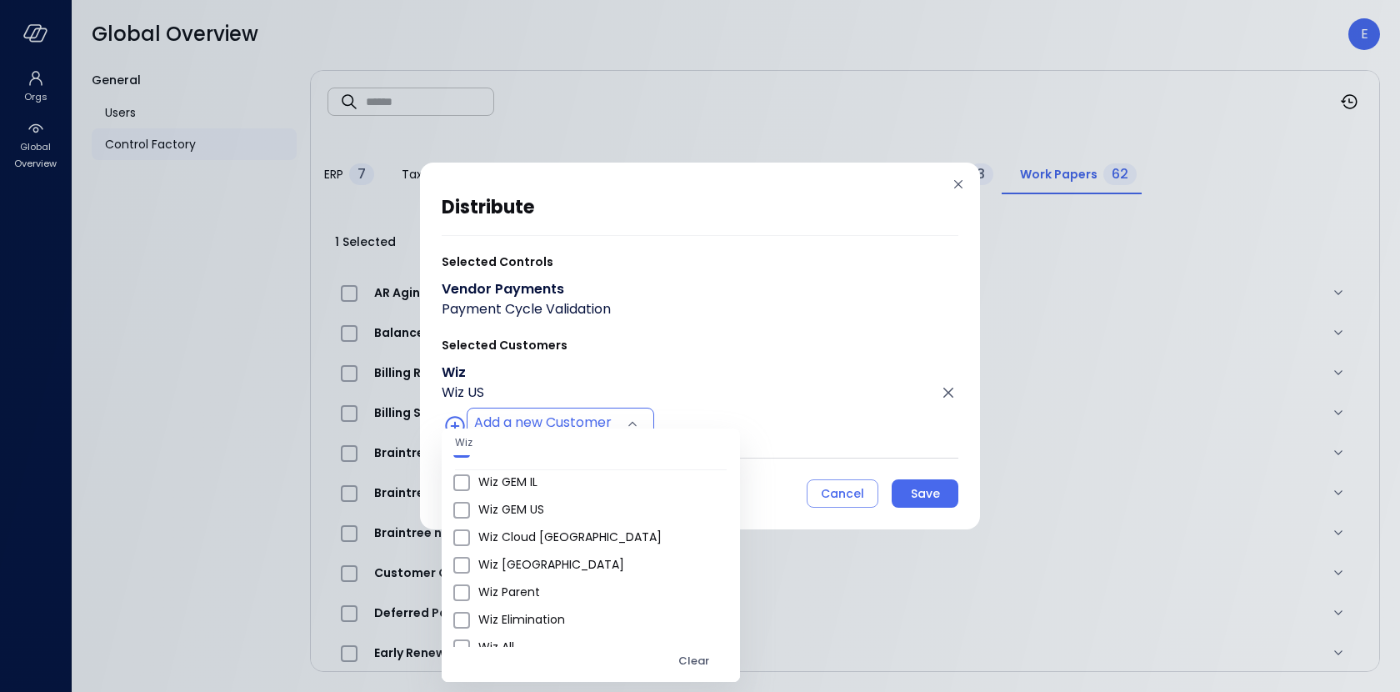
scroll to position [903, 0]
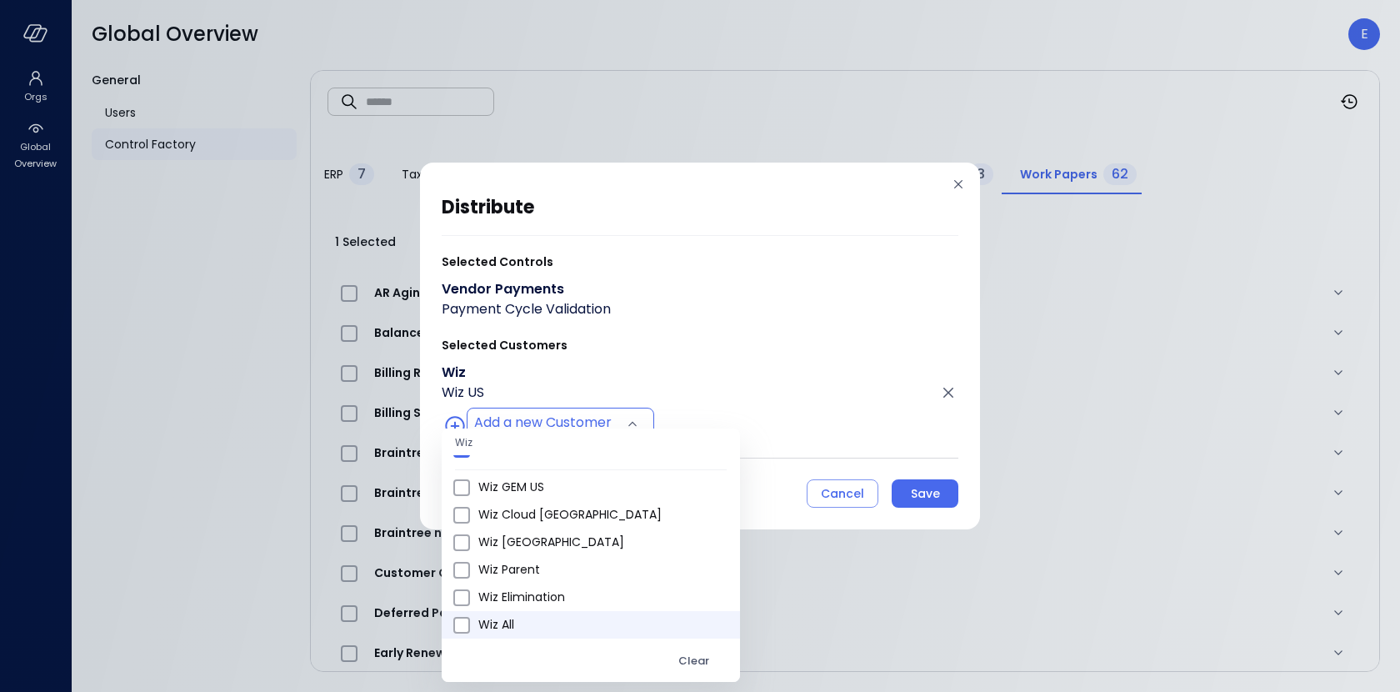
click at [524, 621] on span "Wiz All" at bounding box center [602, 625] width 248 height 18
type input "**********"
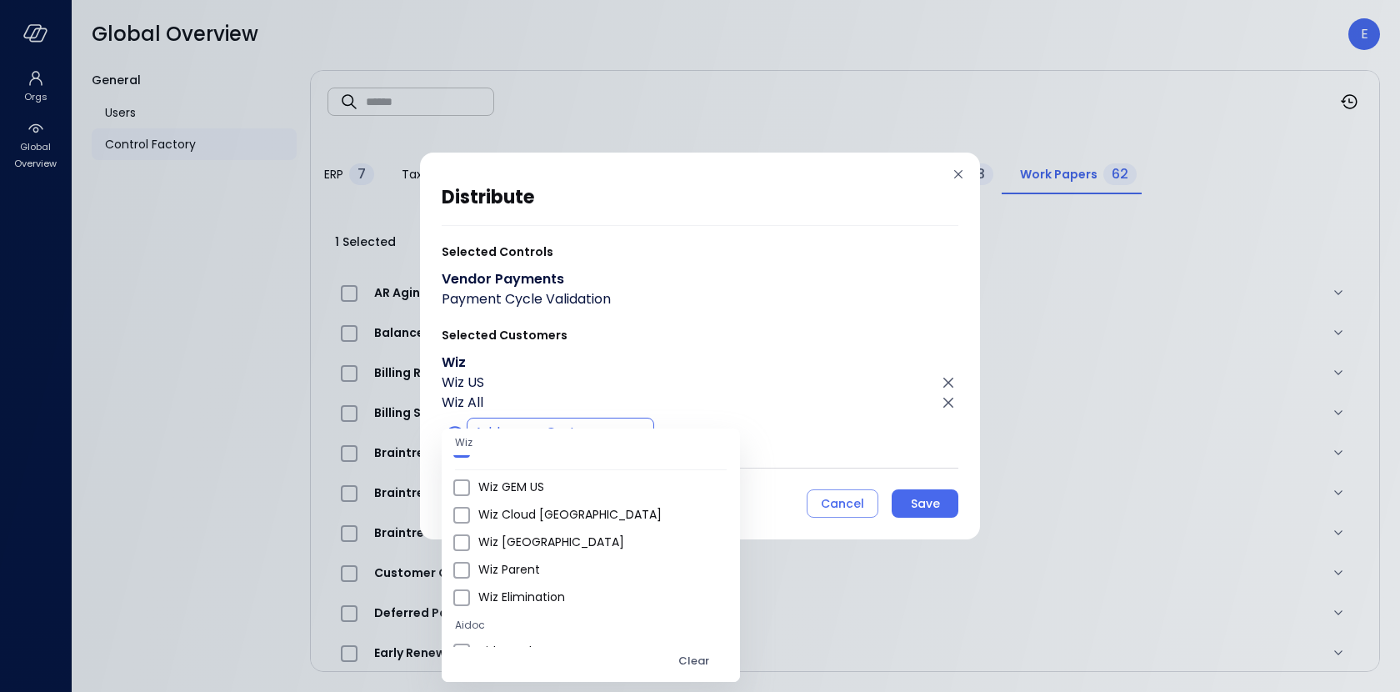
click at [767, 493] on div at bounding box center [700, 346] width 1400 height 692
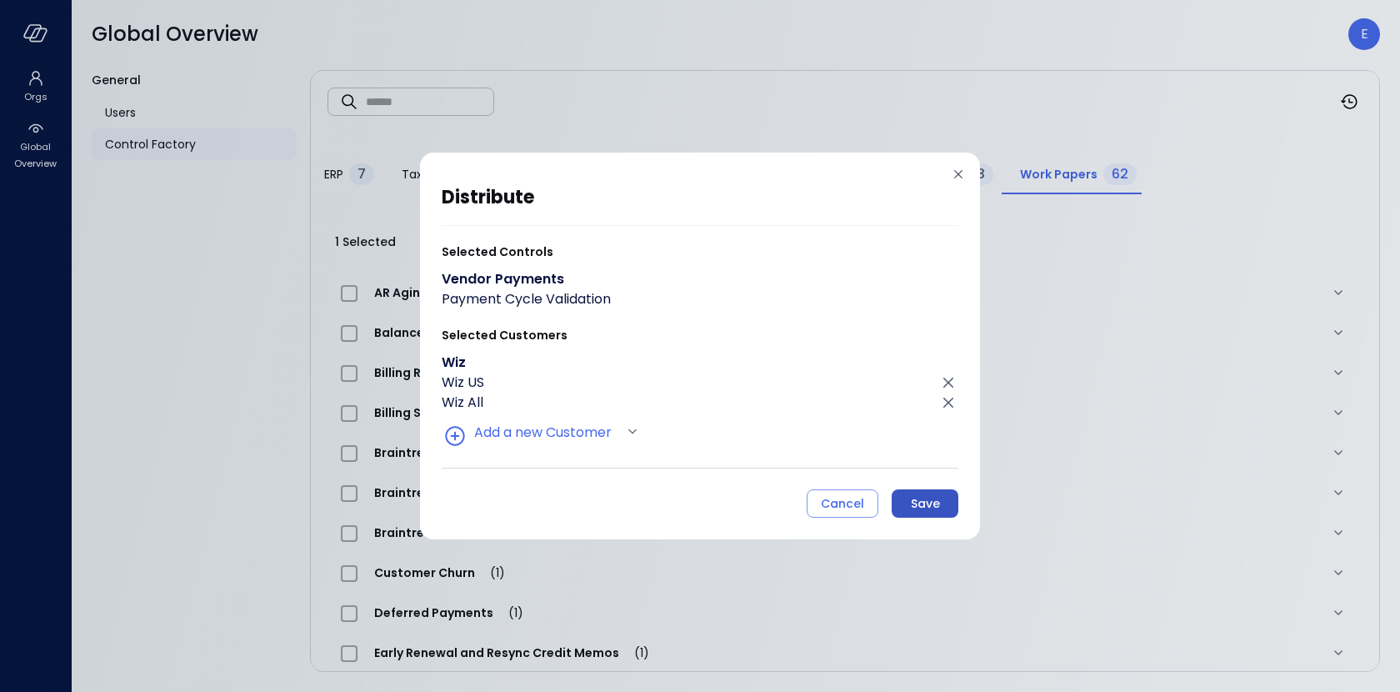
click at [938, 499] on div "Save" at bounding box center [925, 503] width 29 height 21
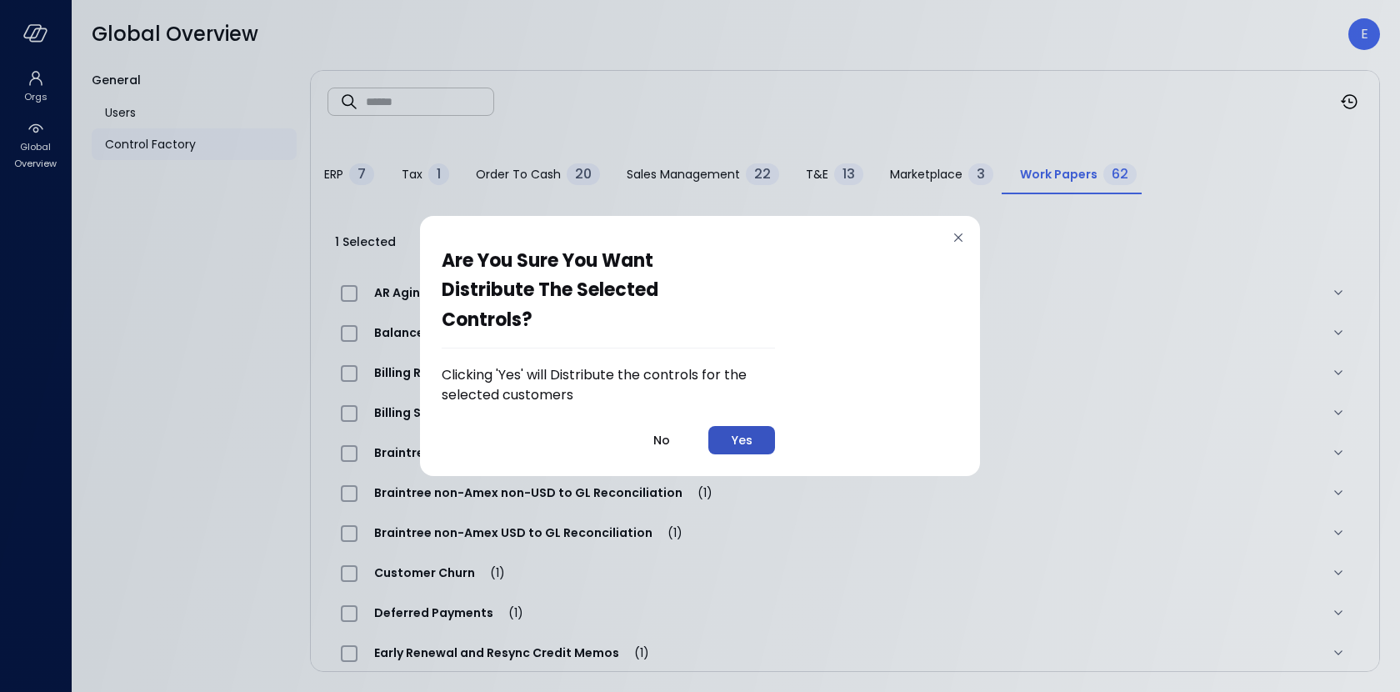
click at [724, 426] on button "Yes" at bounding box center [741, 440] width 67 height 28
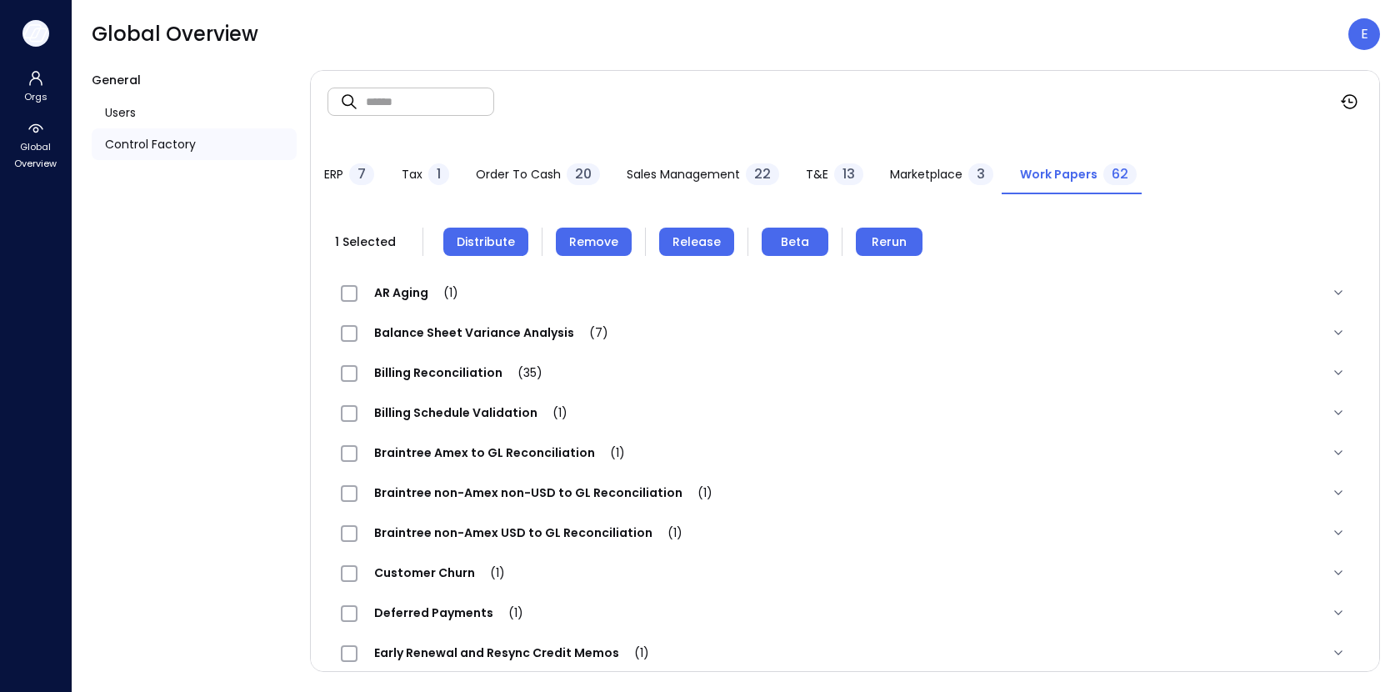
click at [33, 32] on icon "button" at bounding box center [38, 34] width 17 height 13
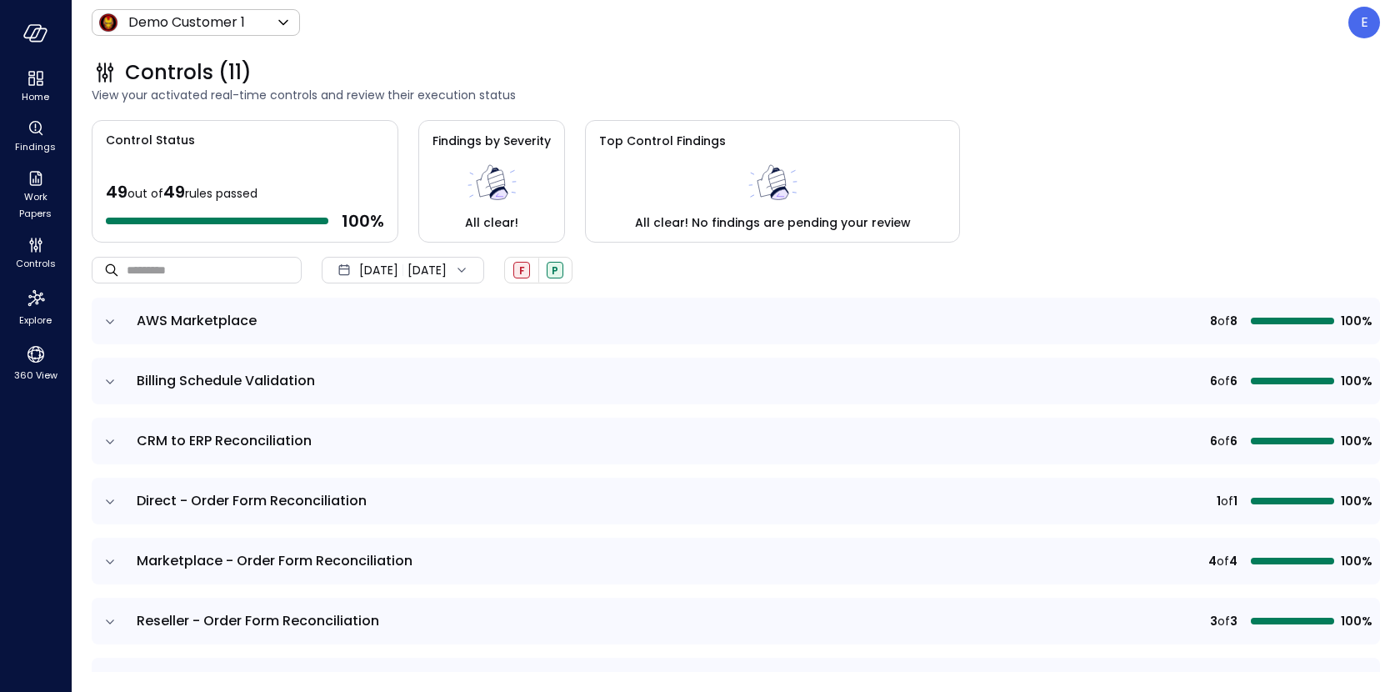
scroll to position [7, 0]
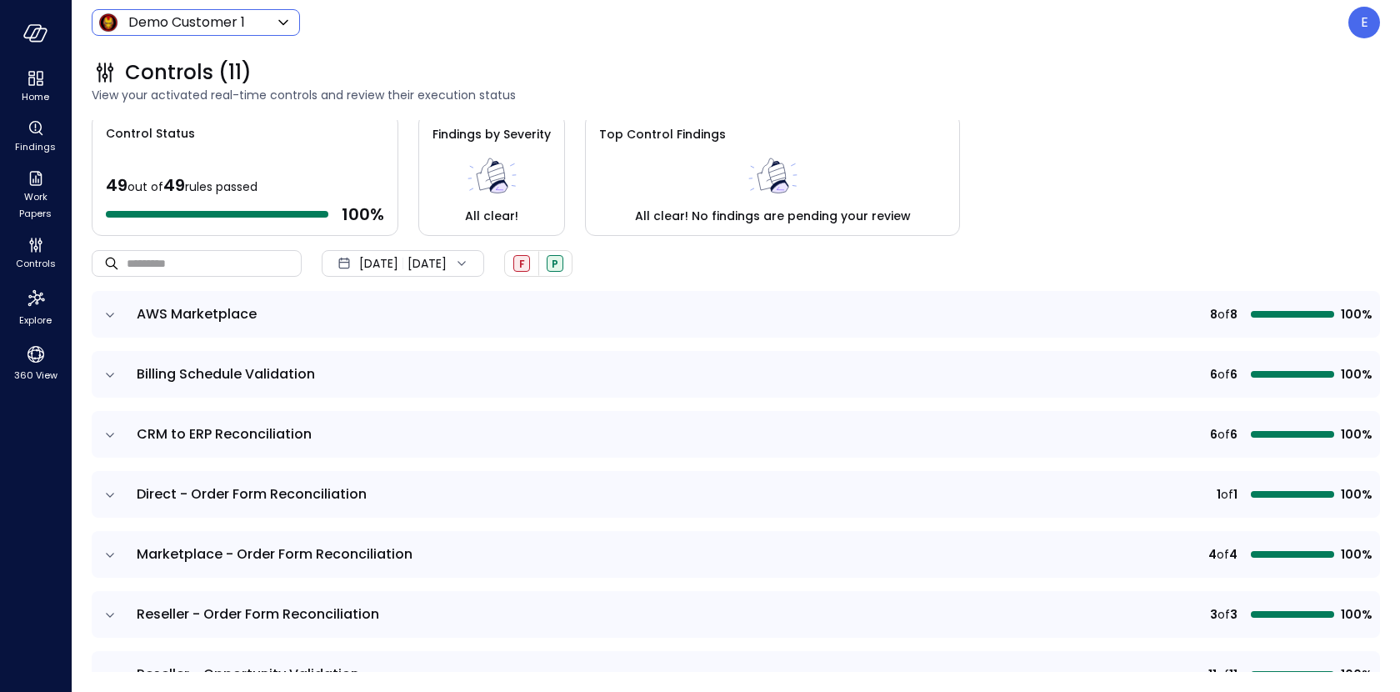
click at [196, 22] on body "Home Findings Work Papers Controls Explore 360 View Demo Customer 1 ***** ​ E C…" at bounding box center [700, 346] width 1400 height 692
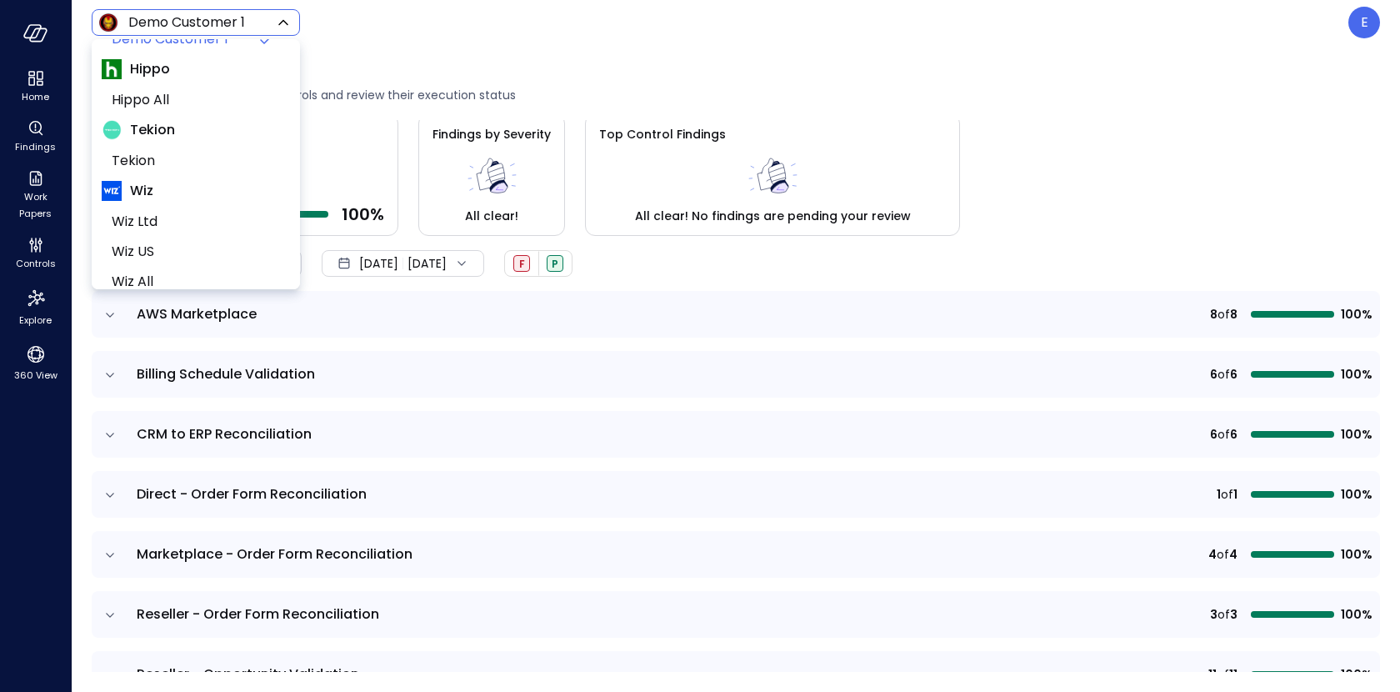
scroll to position [133, 0]
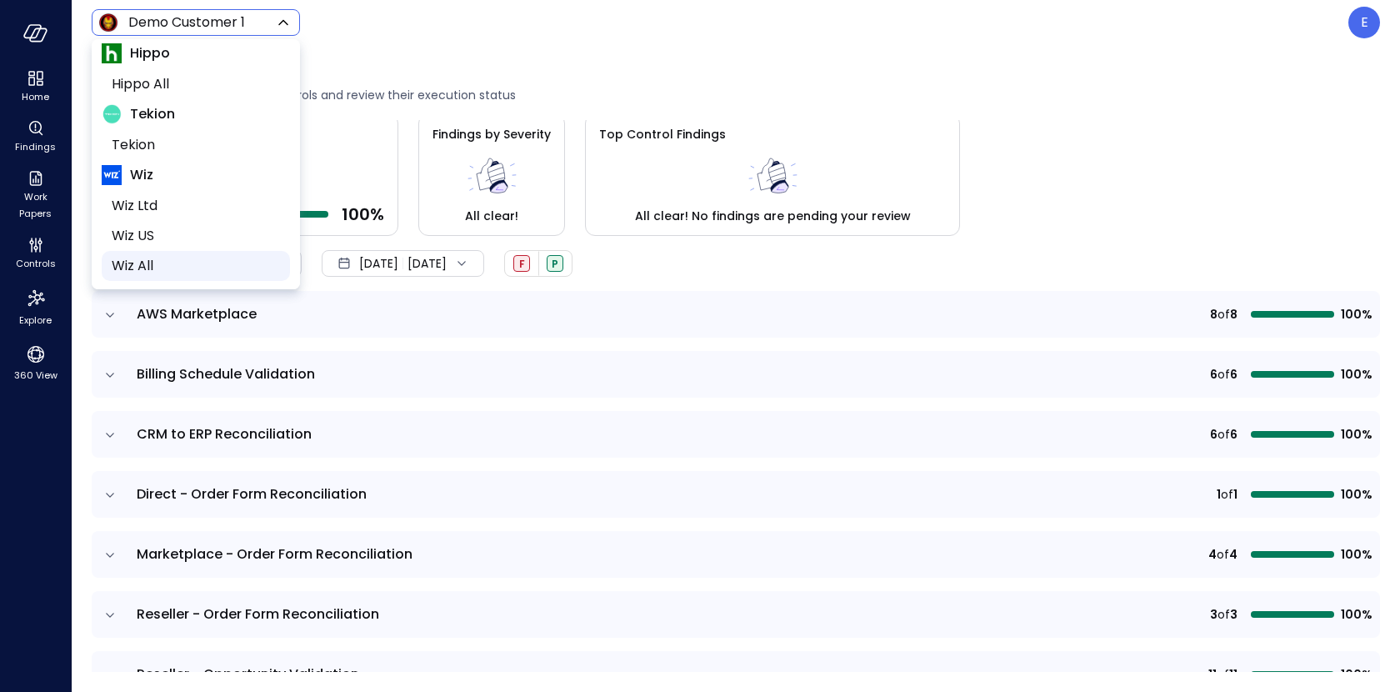
click at [162, 263] on span "Wiz All" at bounding box center [194, 266] width 165 height 20
type input "*******"
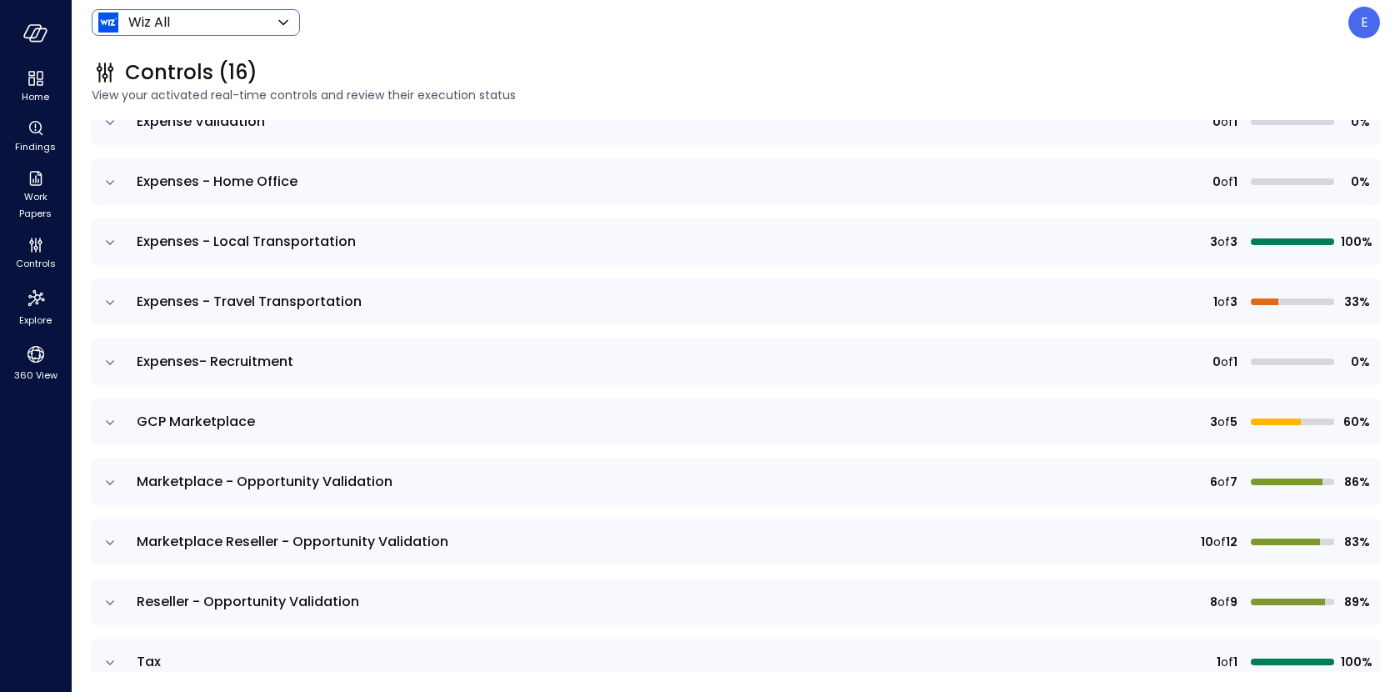
scroll to position [577, 0]
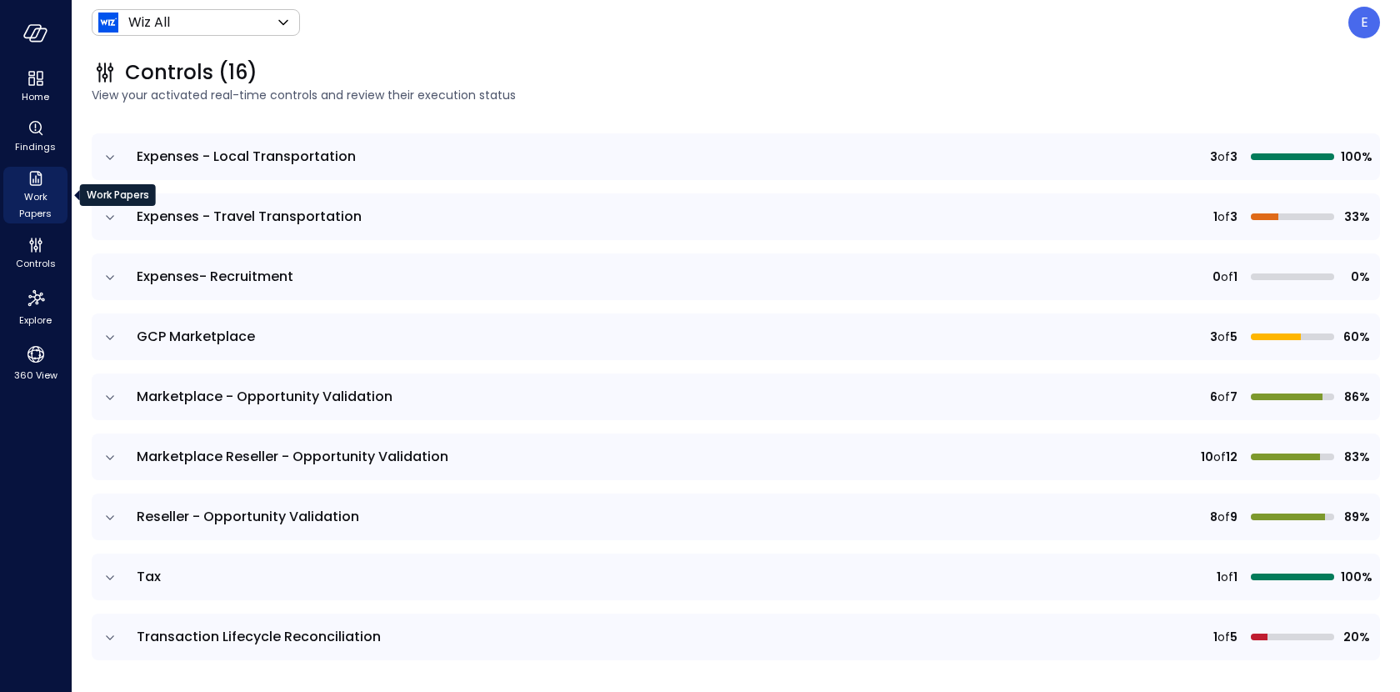
click at [34, 188] on icon "Work Papers" at bounding box center [36, 178] width 20 height 20
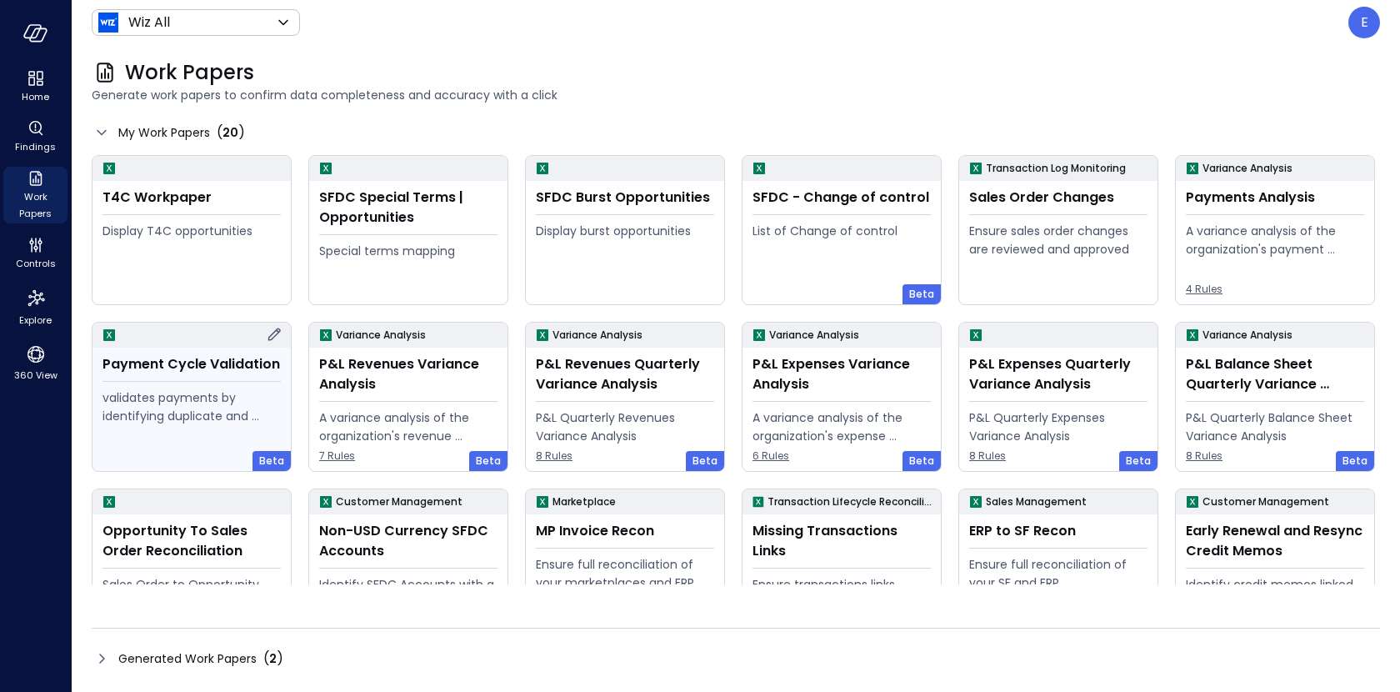
click at [173, 383] on div "Payment Cycle Validation validates payments by identifying duplicate and errone…" at bounding box center [192, 409] width 198 height 123
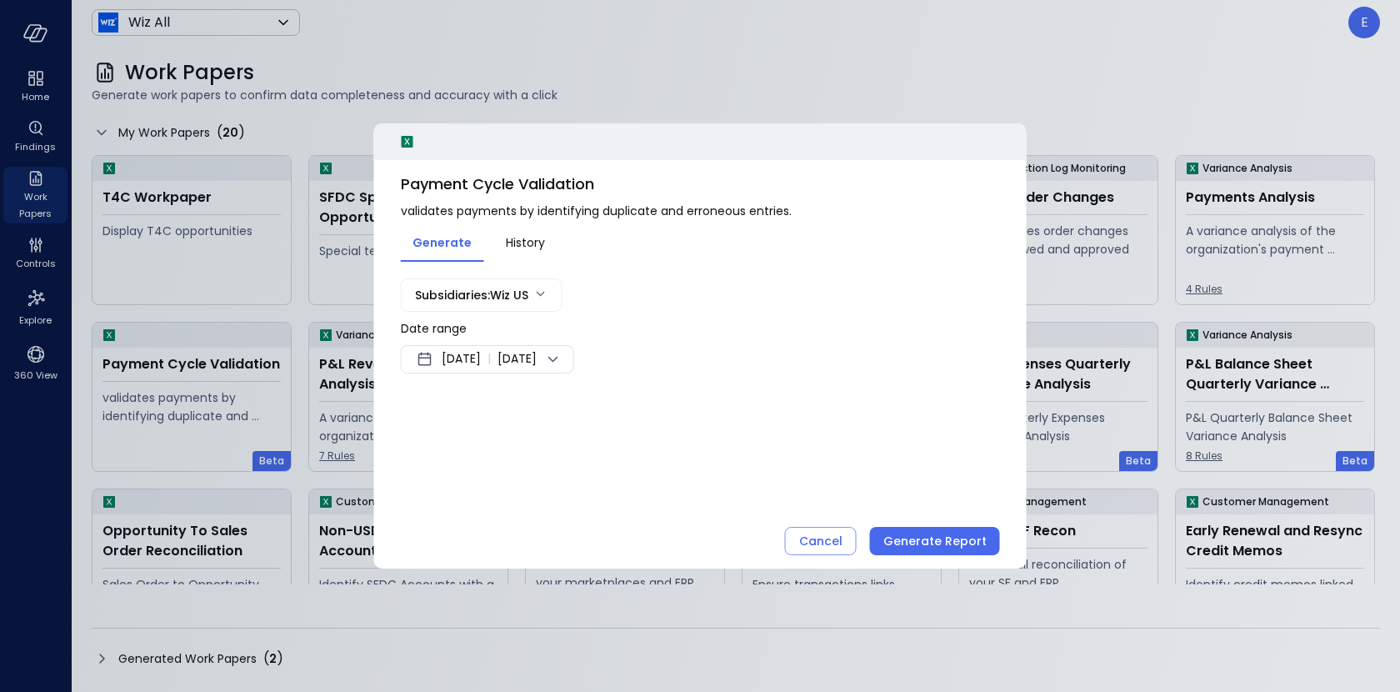
click at [471, 345] on div "Sep 15, 2025 | Sep 22, 2025" at bounding box center [487, 359] width 173 height 28
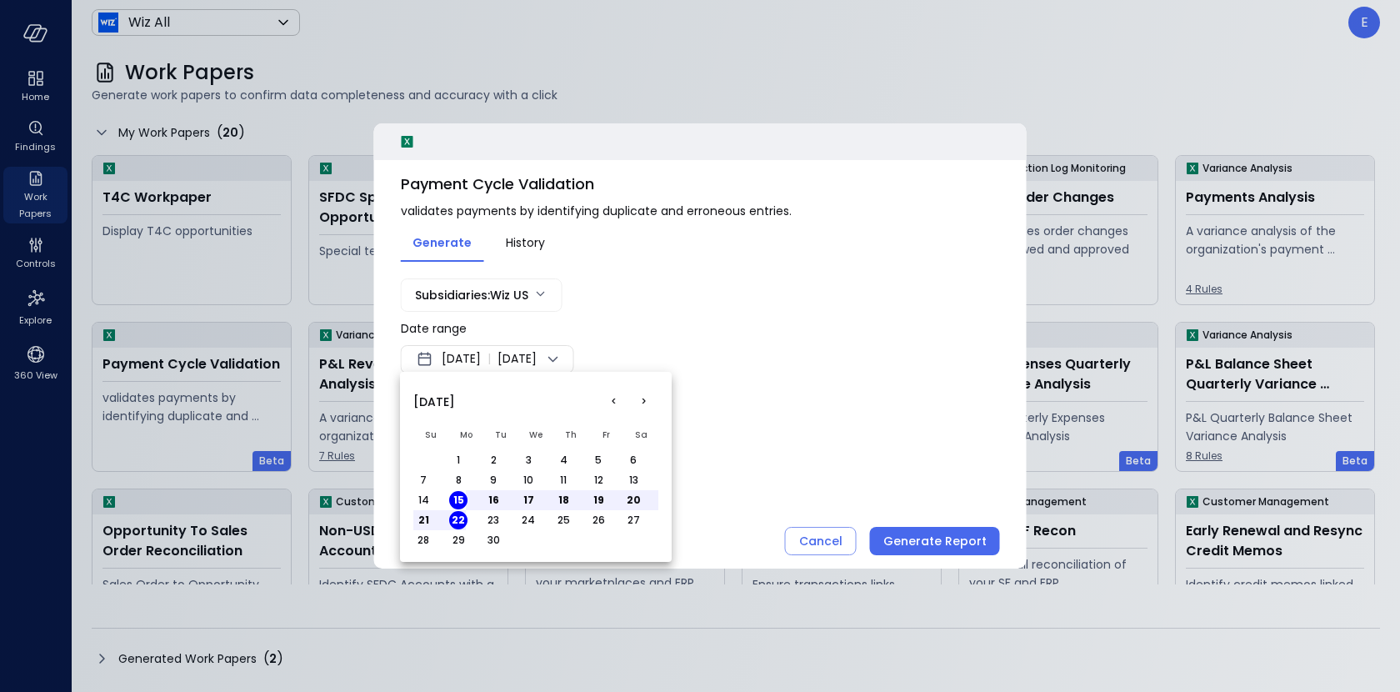
click at [453, 458] on button "1" at bounding box center [458, 460] width 18 height 18
click at [493, 538] on button "30" at bounding box center [493, 540] width 18 height 18
click at [492, 285] on div at bounding box center [700, 346] width 1400 height 692
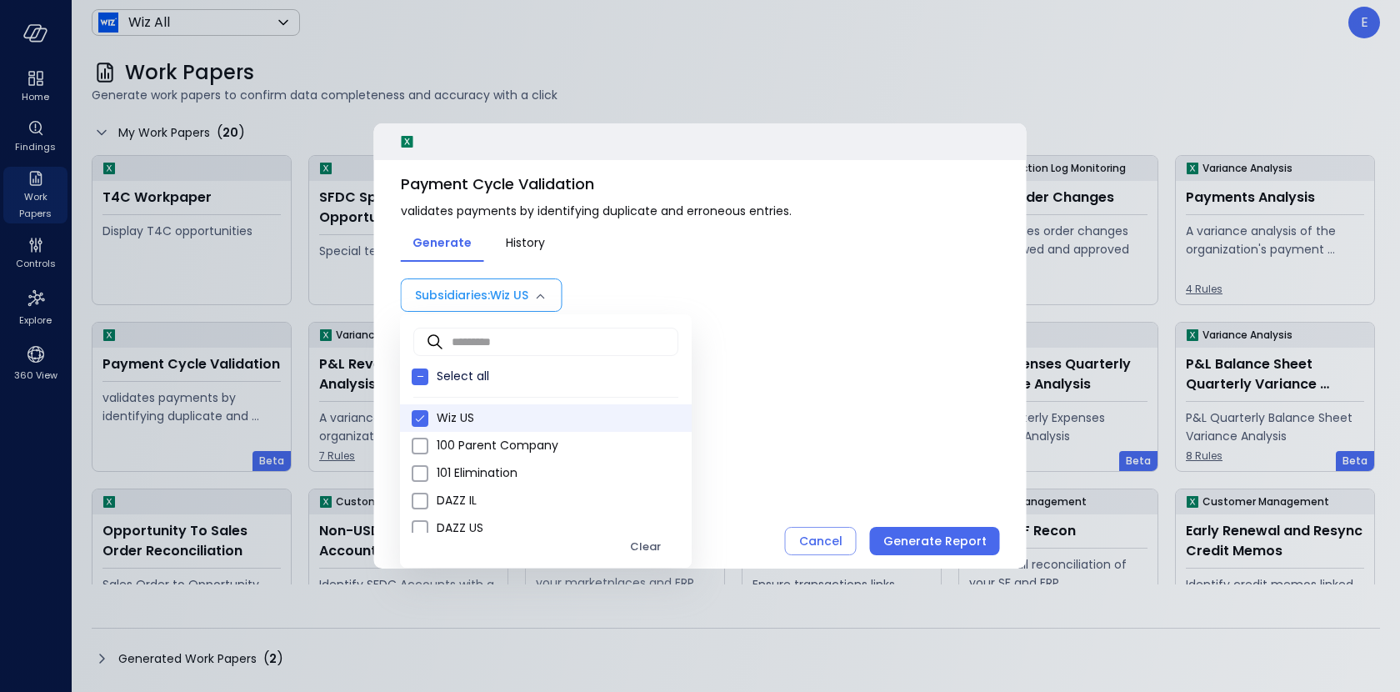
click at [492, 293] on body "Home Findings Work Papers Controls Explore 360 View Wiz All ******* ​ E Work Pa…" at bounding box center [700, 346] width 1400 height 692
click at [924, 539] on div at bounding box center [700, 346] width 1400 height 692
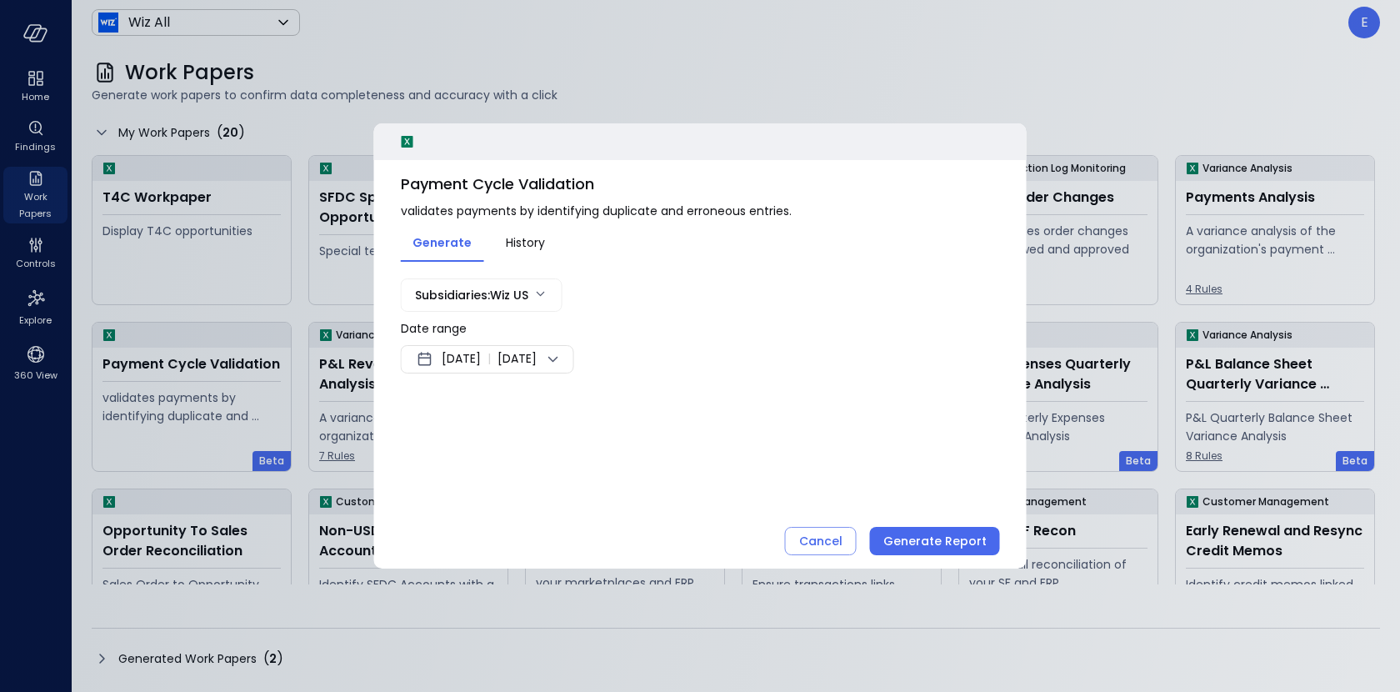
click at [528, 305] on body "Home Findings Work Papers Controls Explore 360 View Wiz All ******* ​ E Work Pa…" at bounding box center [700, 346] width 1400 height 692
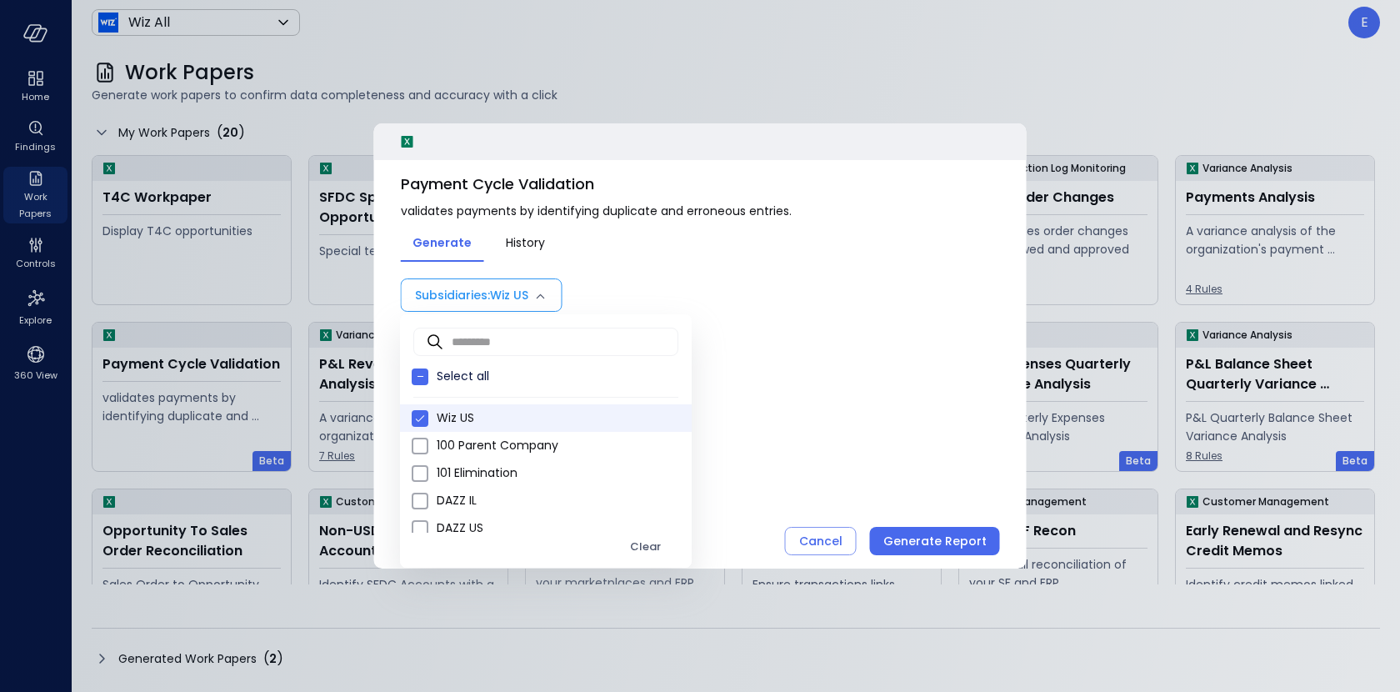
click at [528, 305] on div at bounding box center [700, 346] width 1400 height 692
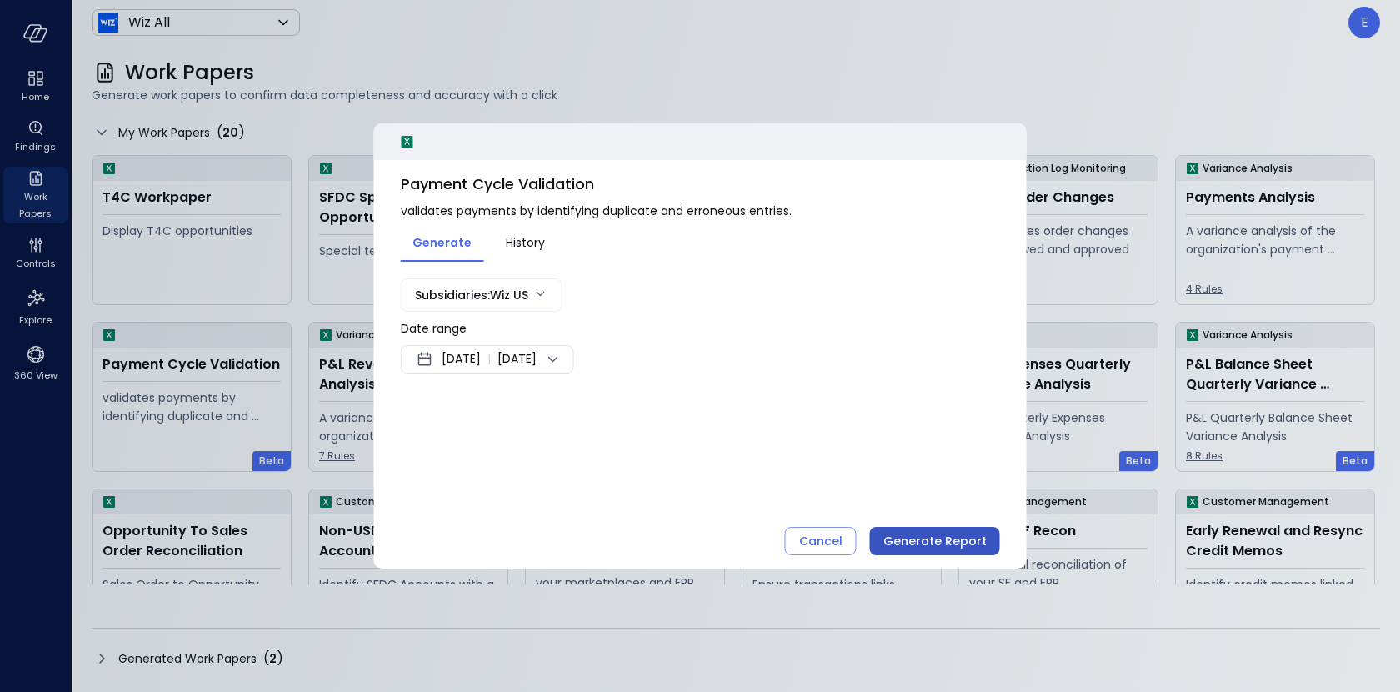
click at [918, 542] on div "Generate Report" at bounding box center [934, 541] width 103 height 21
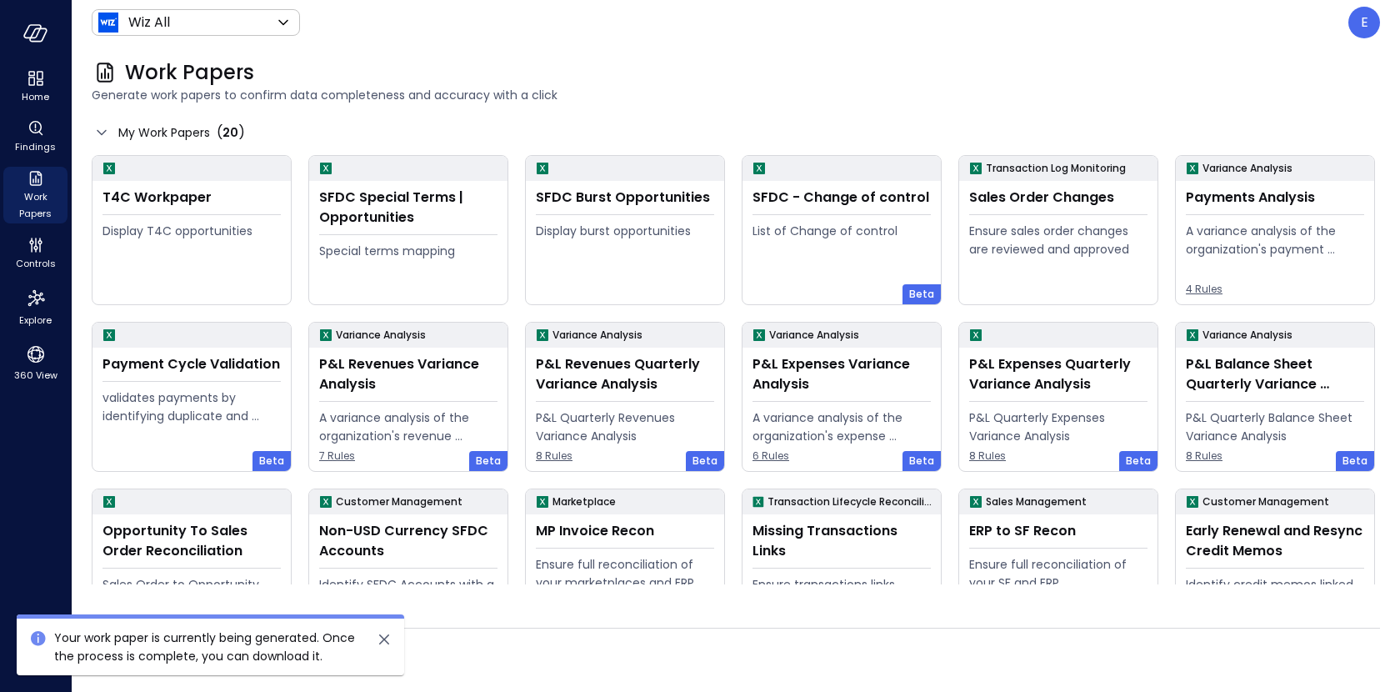
click at [537, 648] on div "Generated Work Papers ( 2 )" at bounding box center [736, 658] width 1288 height 27
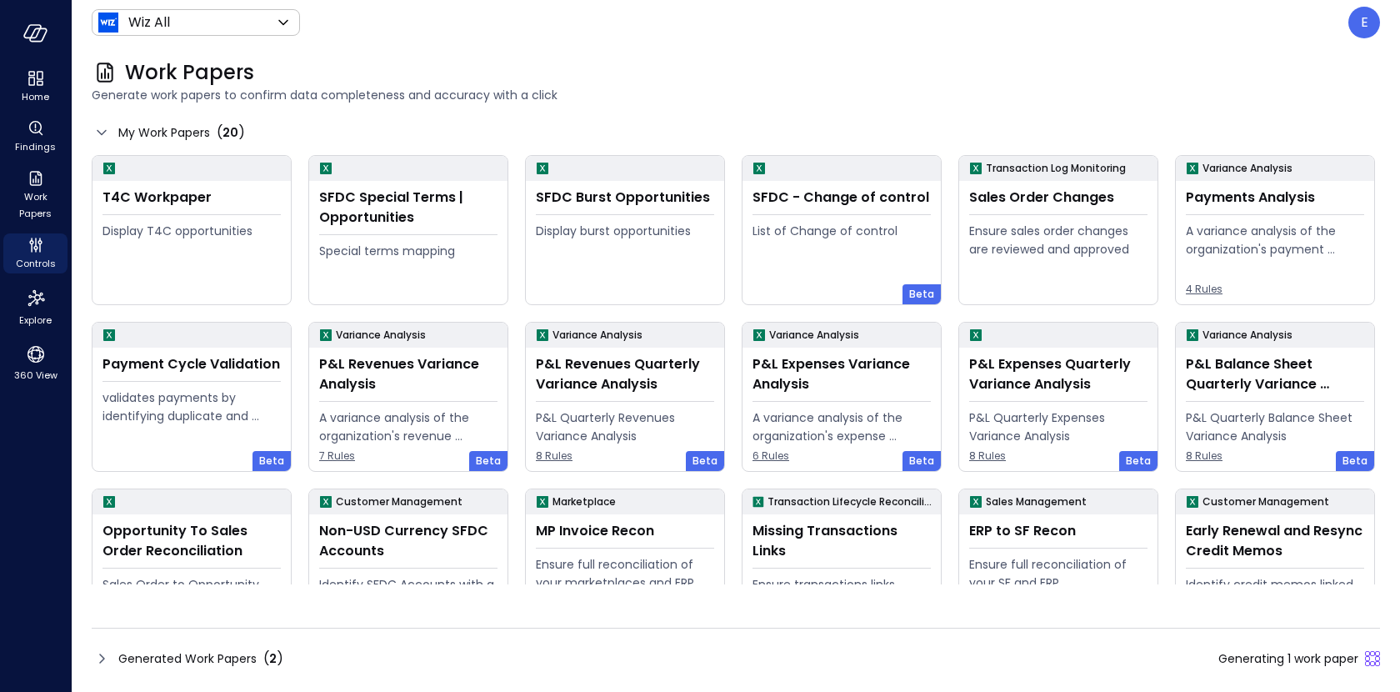
click at [190, 656] on span "Generated Work Papers" at bounding box center [187, 658] width 138 height 18
click at [168, 645] on div "Generated Work Papers ( 2 ) Generating 1 work paper" at bounding box center [736, 658] width 1288 height 27
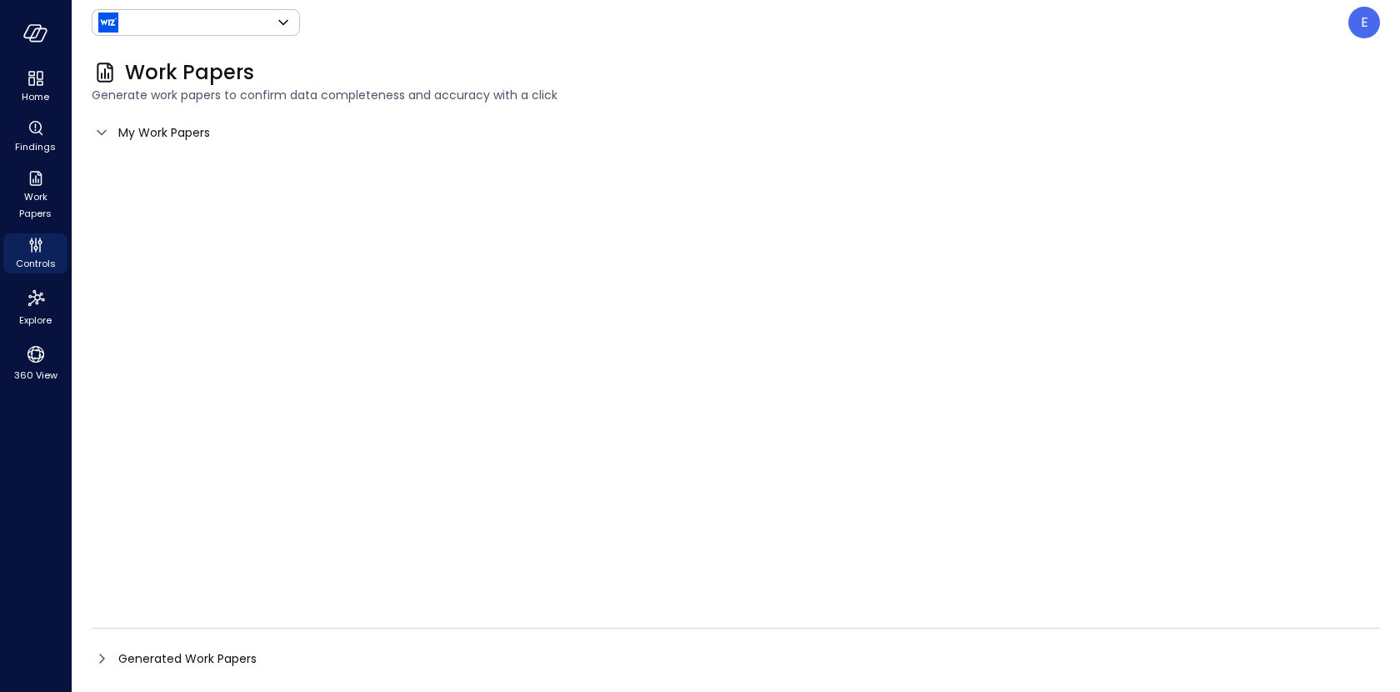
type input "*******"
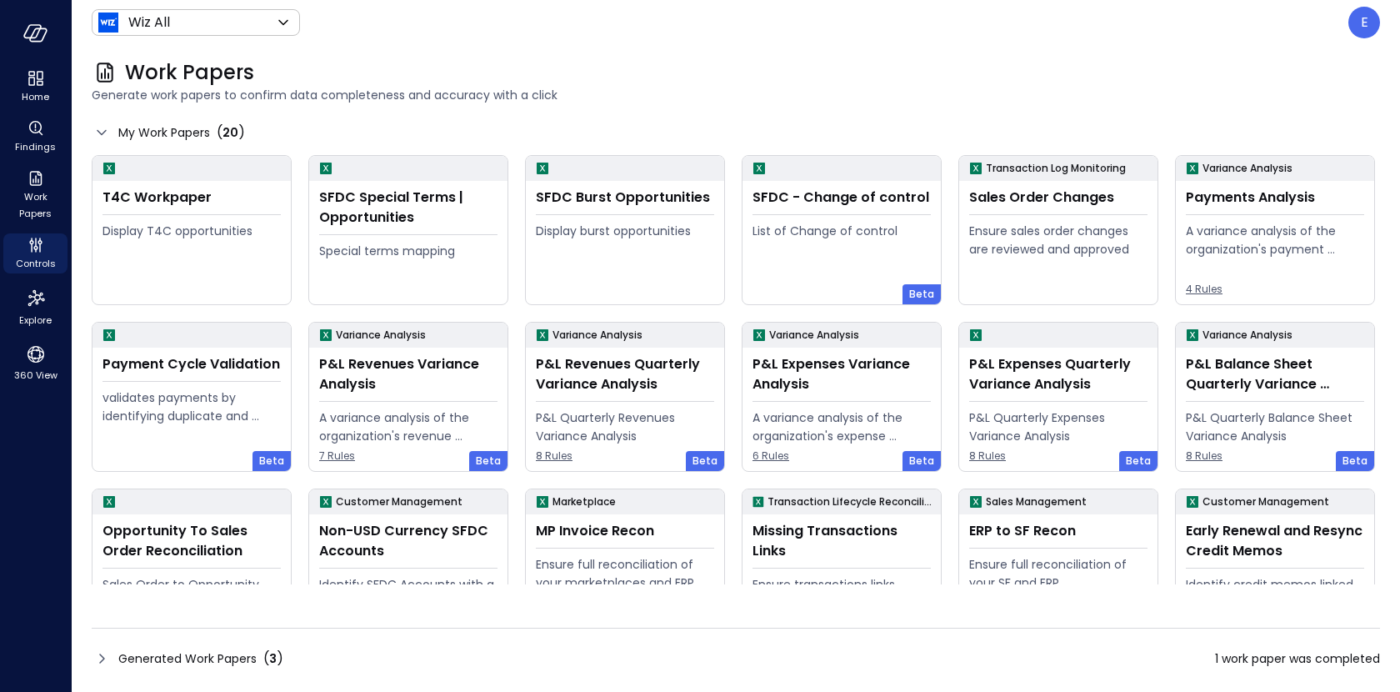
click at [135, 657] on span "Generated Work Papers" at bounding box center [187, 658] width 138 height 18
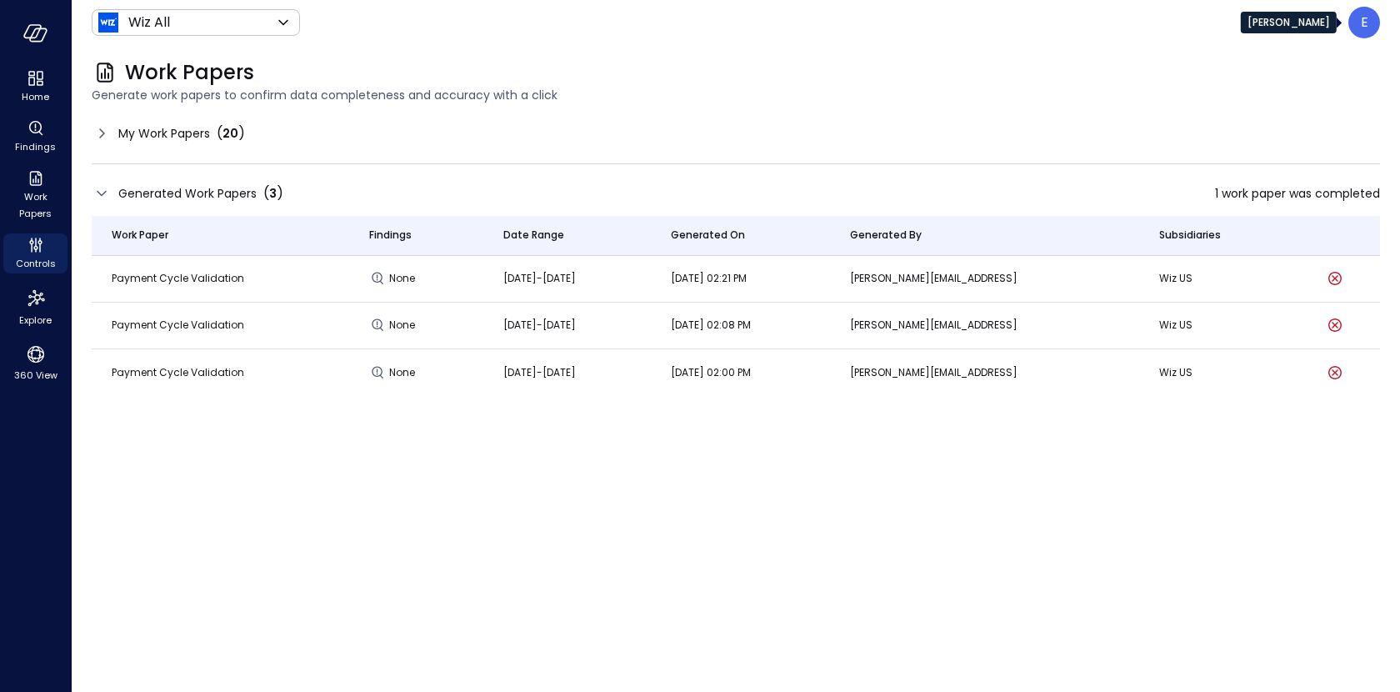
click at [1363, 22] on p "E" at bounding box center [1365, 23] width 8 height 20
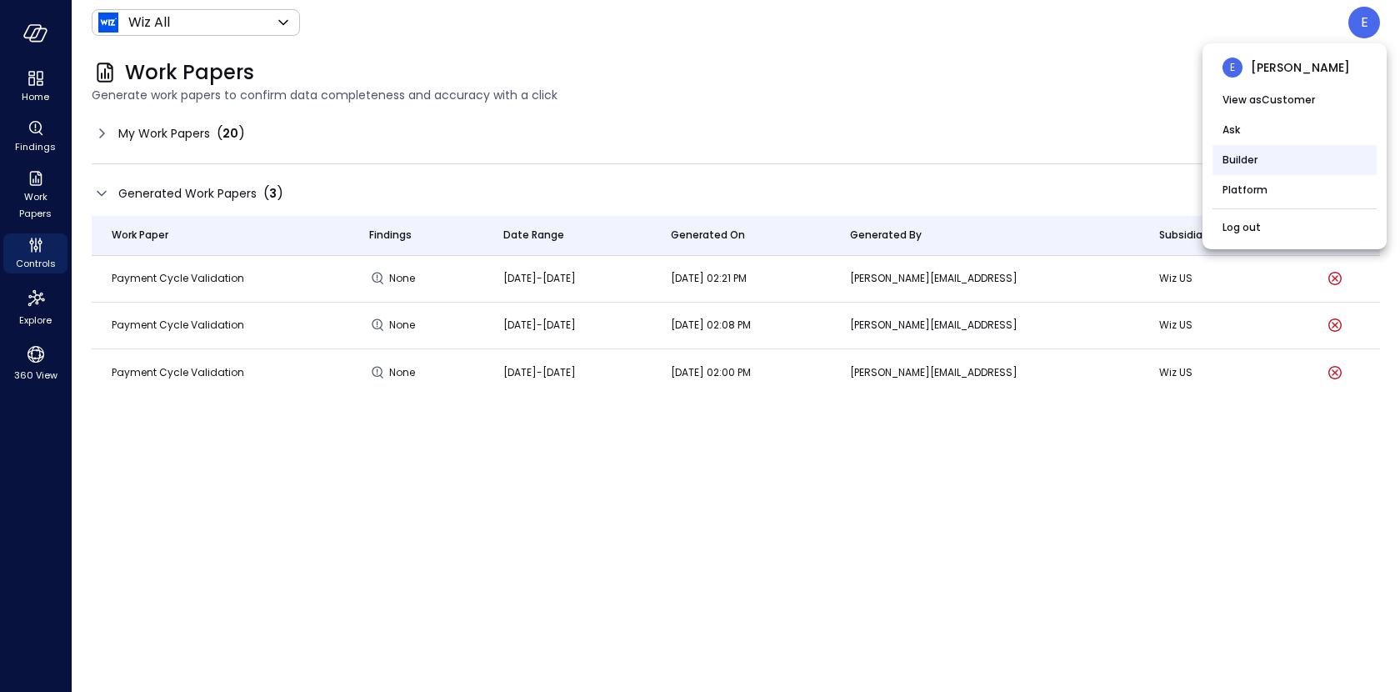
click at [1259, 153] on li "Builder" at bounding box center [1295, 160] width 164 height 30
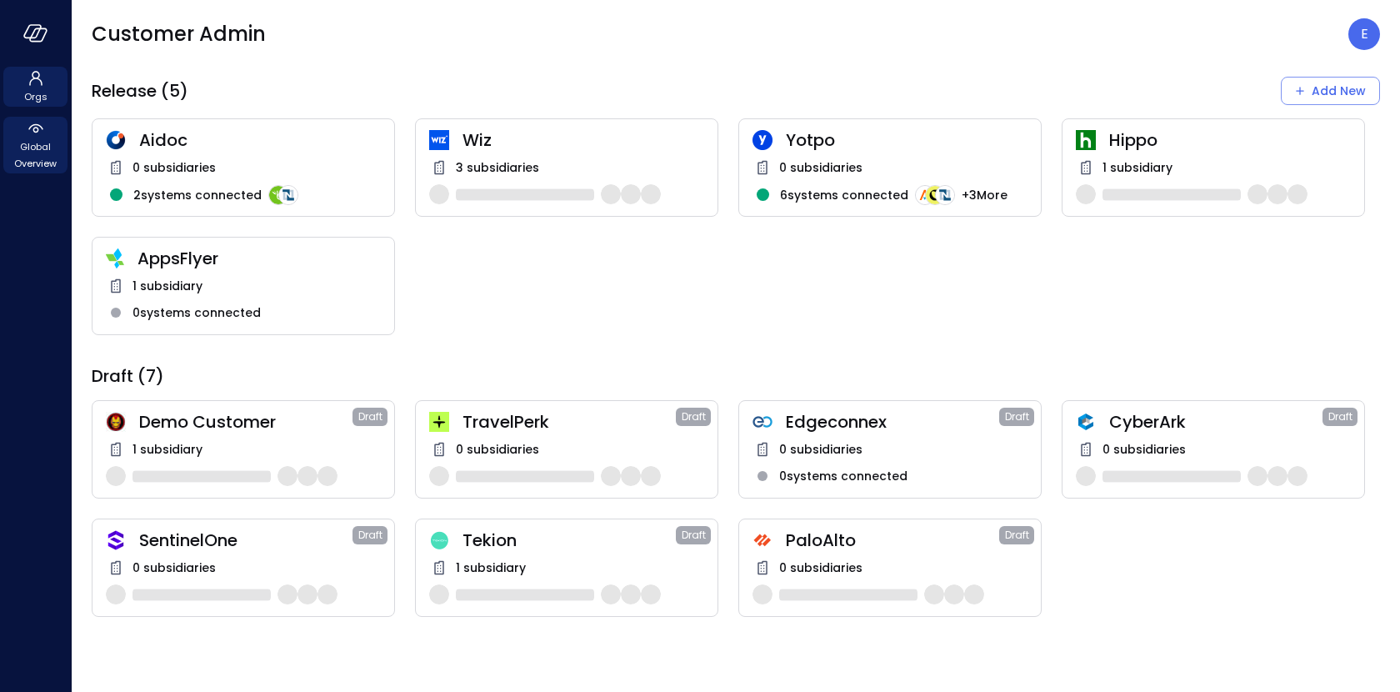
click at [25, 153] on span "Global Overview" at bounding box center [35, 154] width 51 height 33
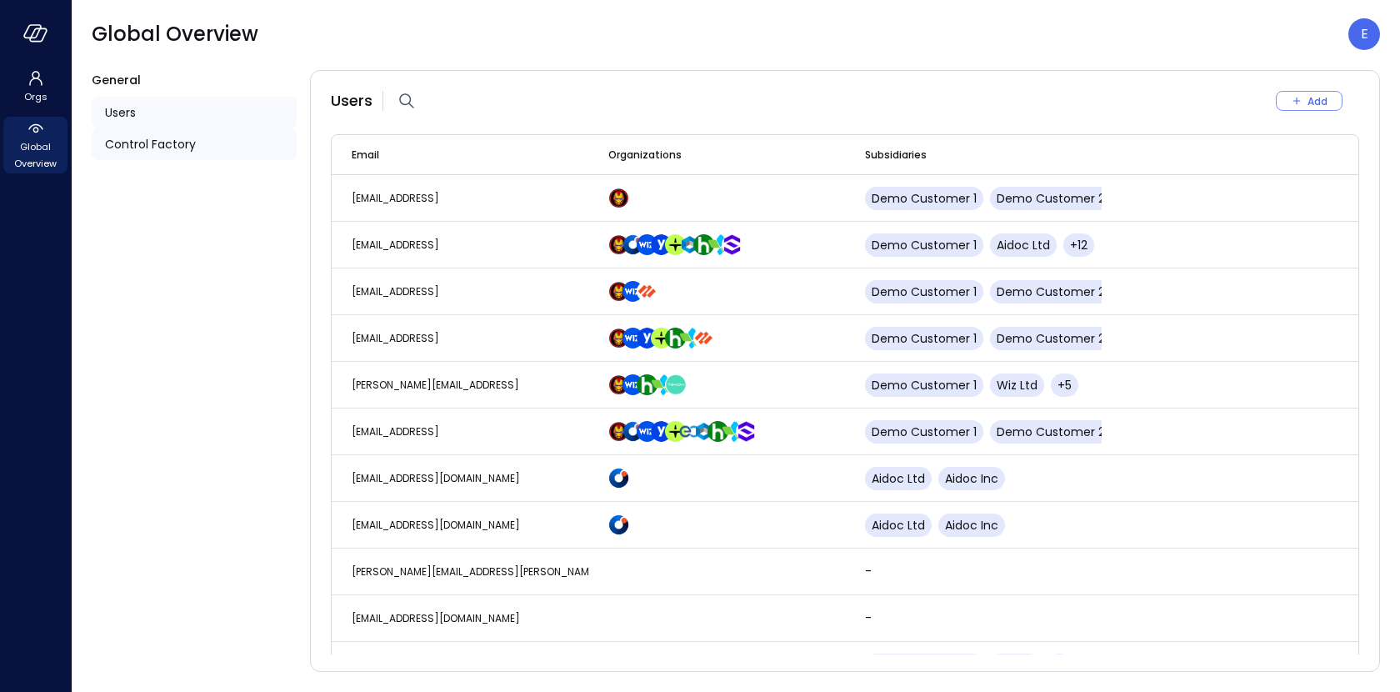
click at [173, 144] on span "Control Factory" at bounding box center [150, 144] width 91 height 18
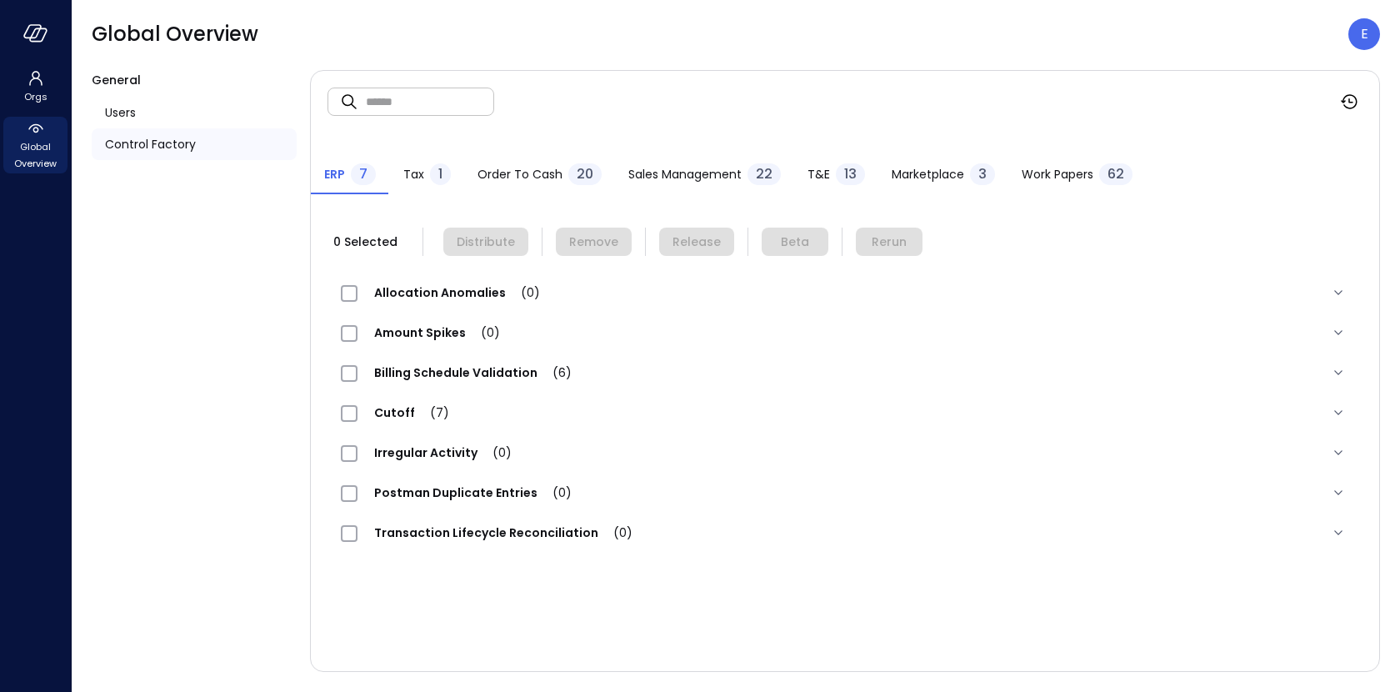
click at [1071, 168] on span "Work Papers" at bounding box center [1058, 174] width 72 height 18
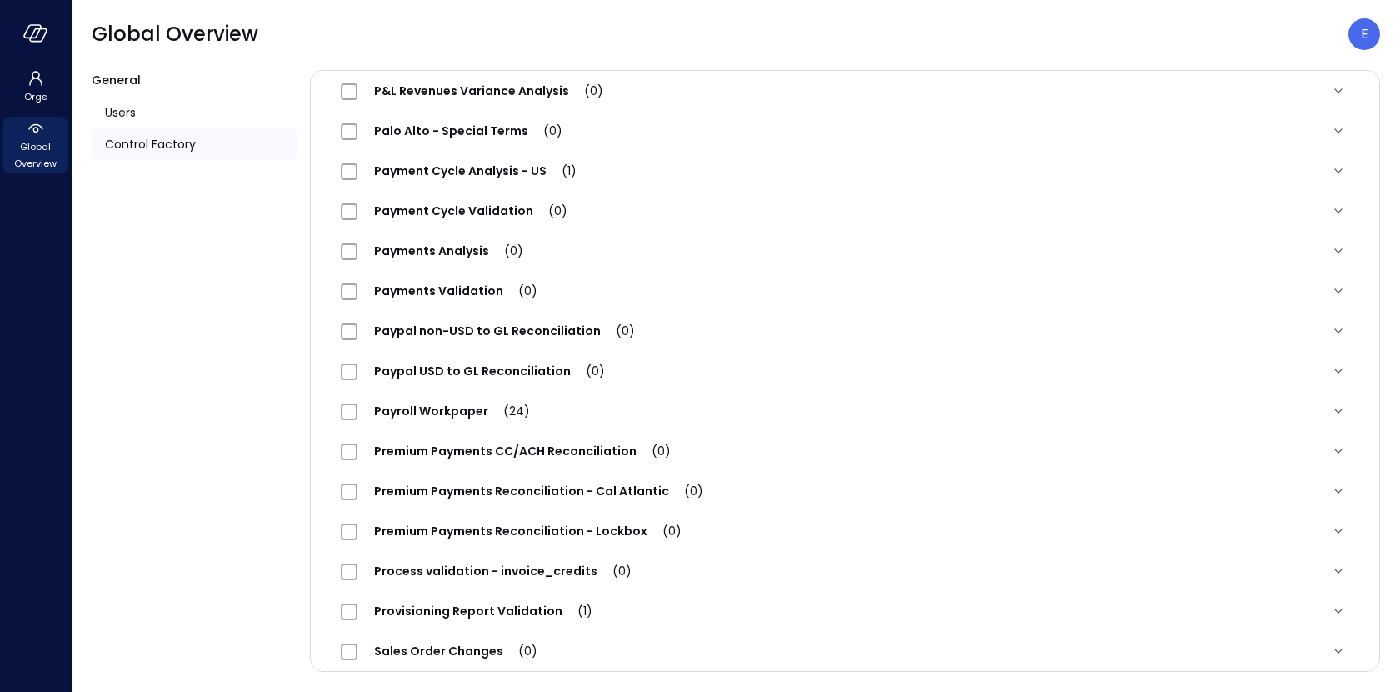
scroll to position [1483, 0]
click at [568, 443] on span "Premium Payments CC/ACH Reconciliation (0)" at bounding box center [523, 449] width 330 height 17
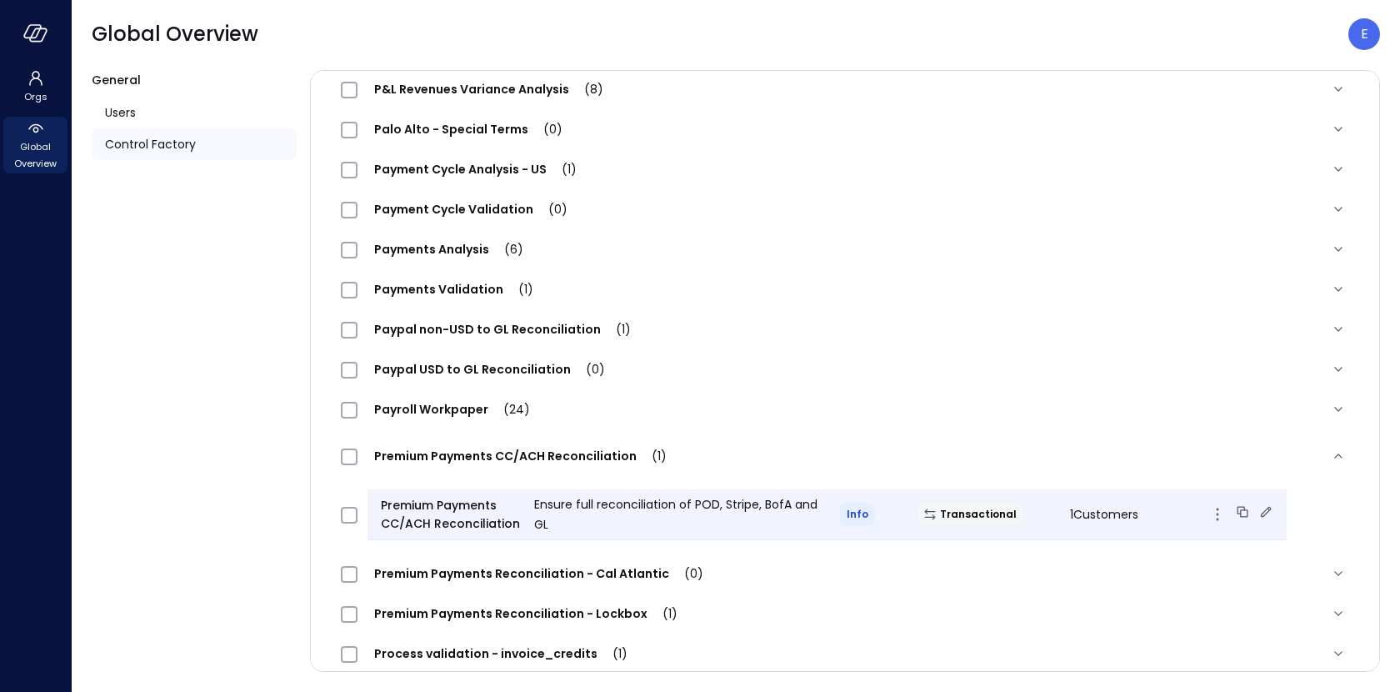
click at [1258, 508] on icon at bounding box center [1266, 511] width 17 height 17
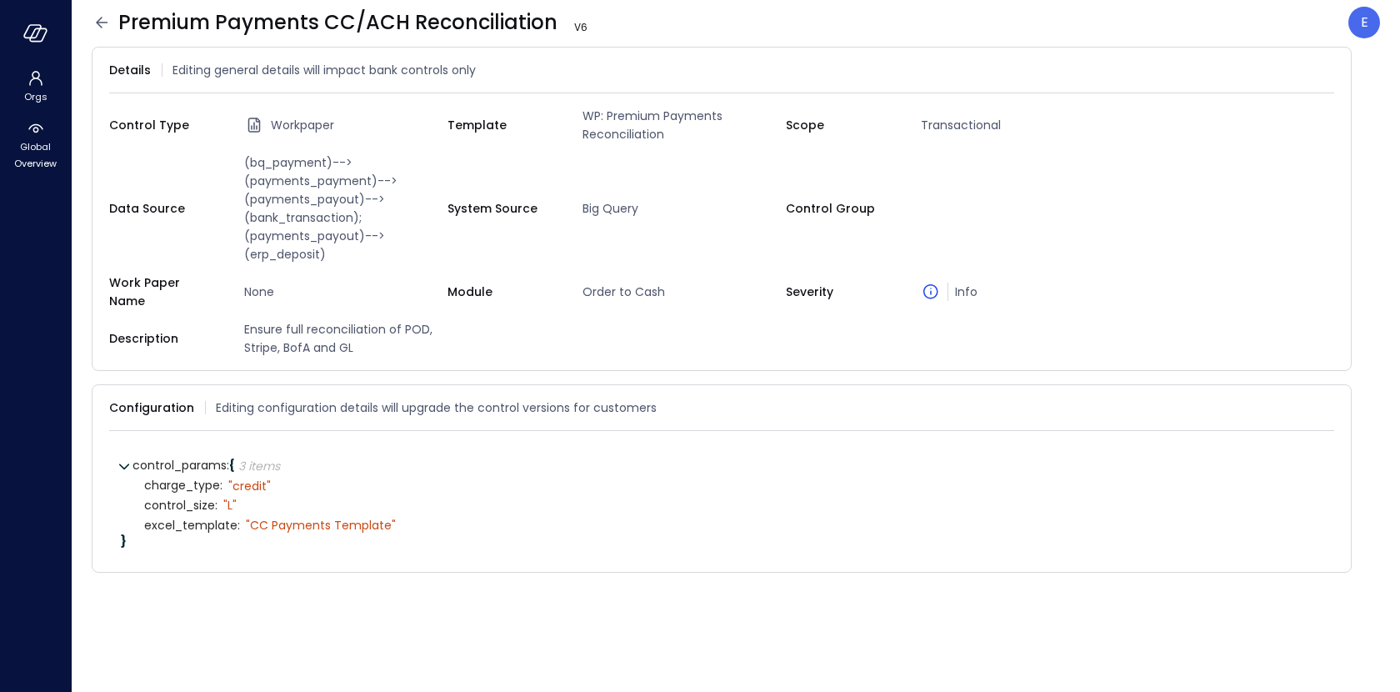
click at [99, 23] on icon at bounding box center [102, 22] width 12 height 11
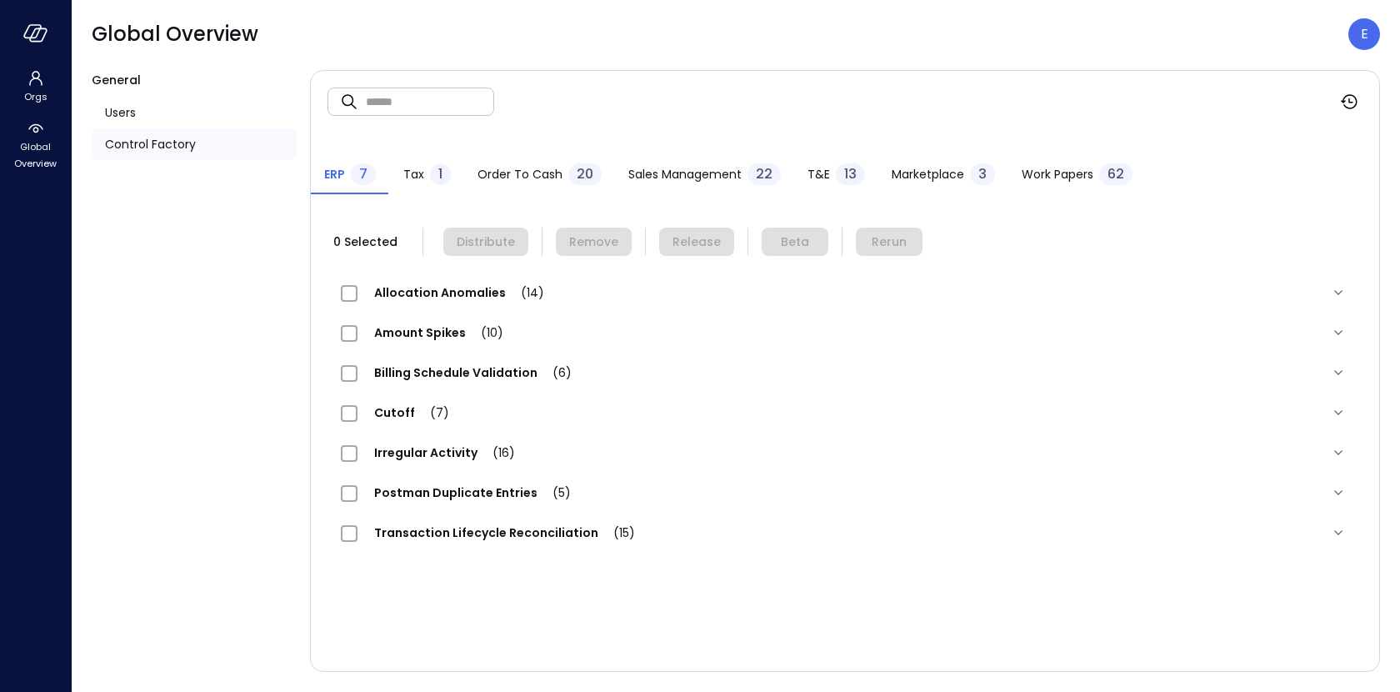
click at [1040, 173] on span "Work Papers" at bounding box center [1058, 174] width 72 height 18
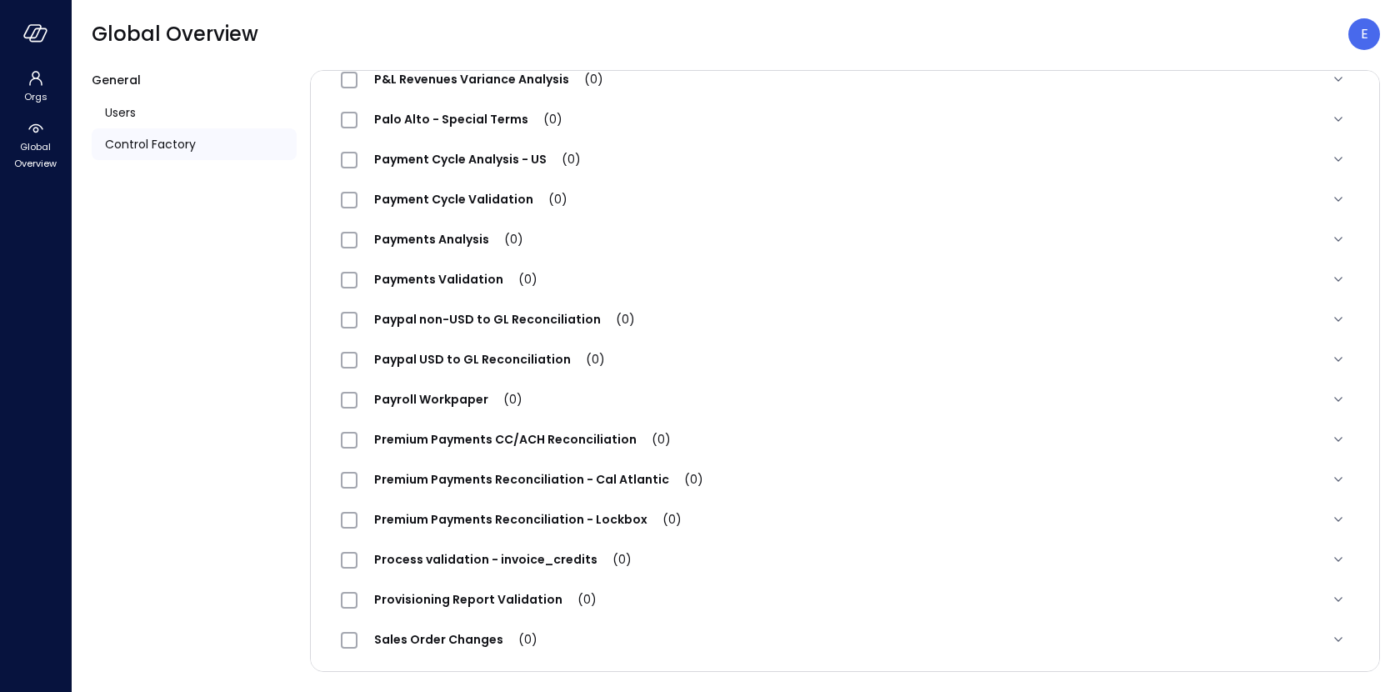
scroll to position [1364, 0]
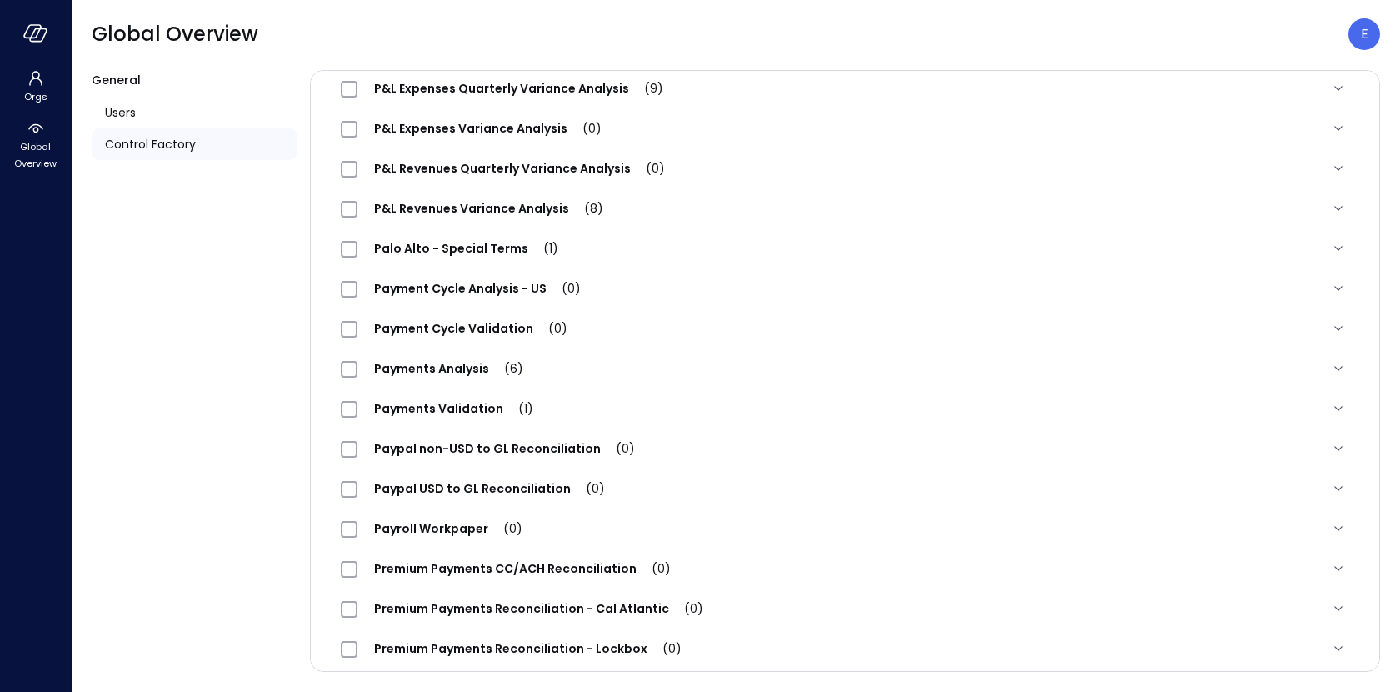
click at [480, 332] on span "Payment Cycle Validation (0)" at bounding box center [471, 328] width 227 height 17
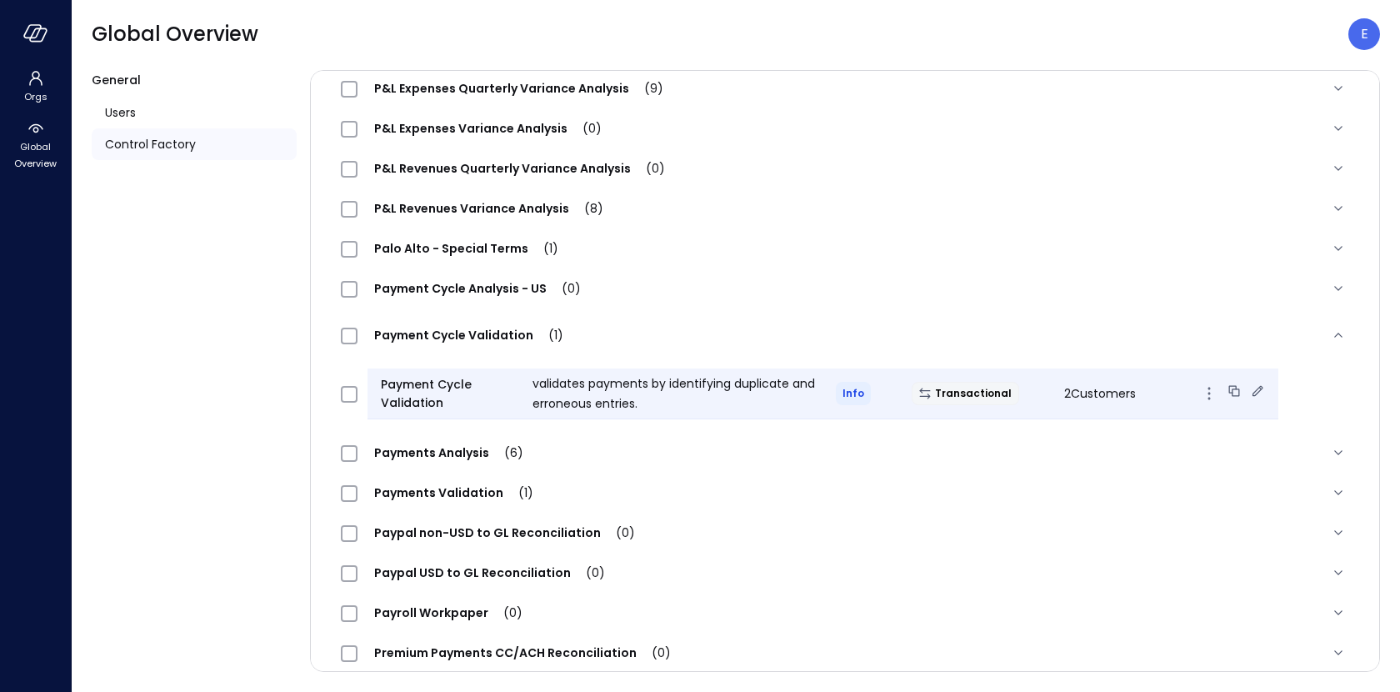
click at [1249, 389] on icon at bounding box center [1257, 391] width 17 height 17
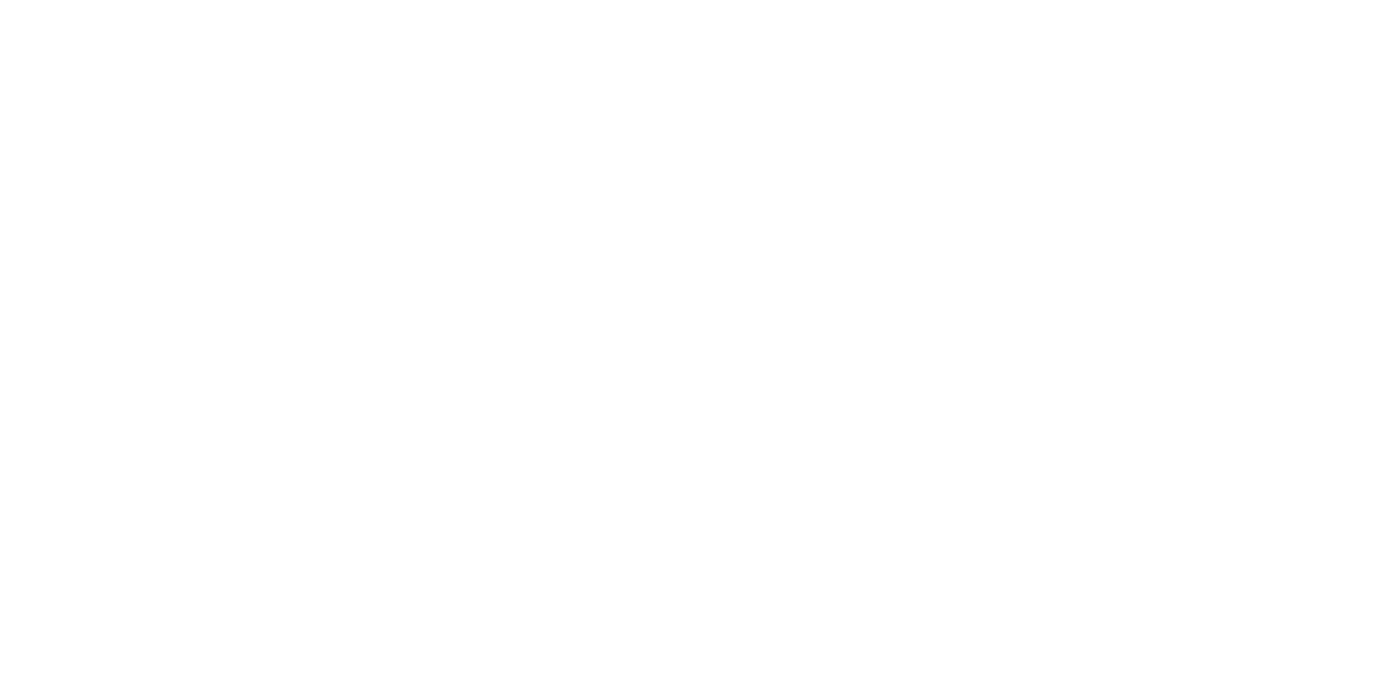
click at [567, 309] on main at bounding box center [736, 346] width 1328 height 692
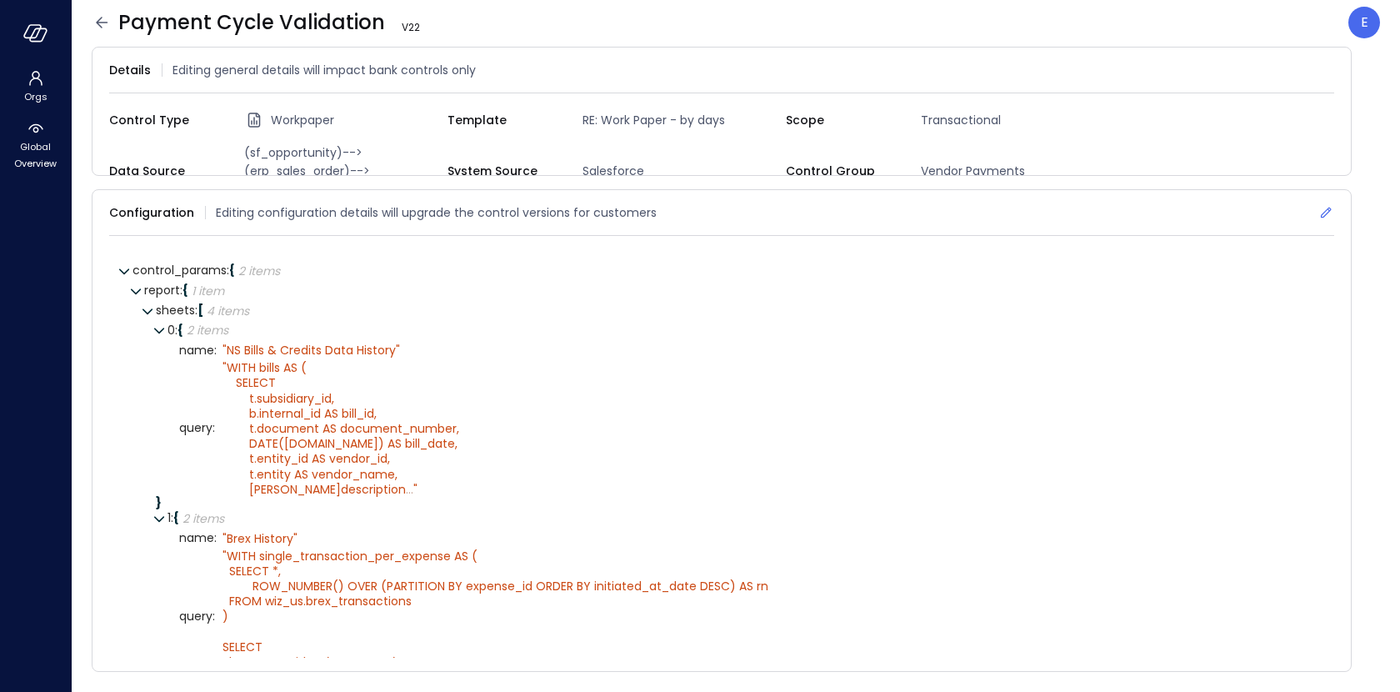
click at [1325, 208] on icon at bounding box center [1326, 213] width 11 height 11
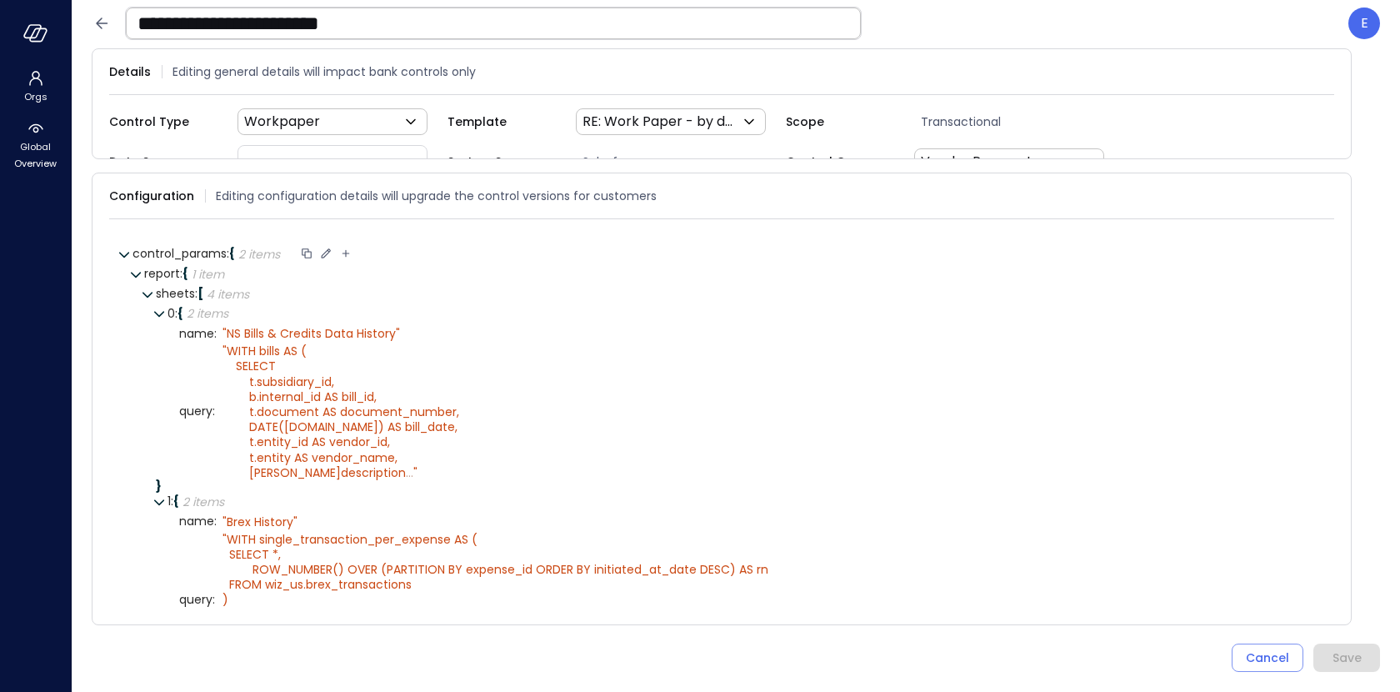
click at [348, 247] on icon at bounding box center [345, 253] width 15 height 15
type input "**********"
click at [498, 246] on icon at bounding box center [491, 253] width 15 height 15
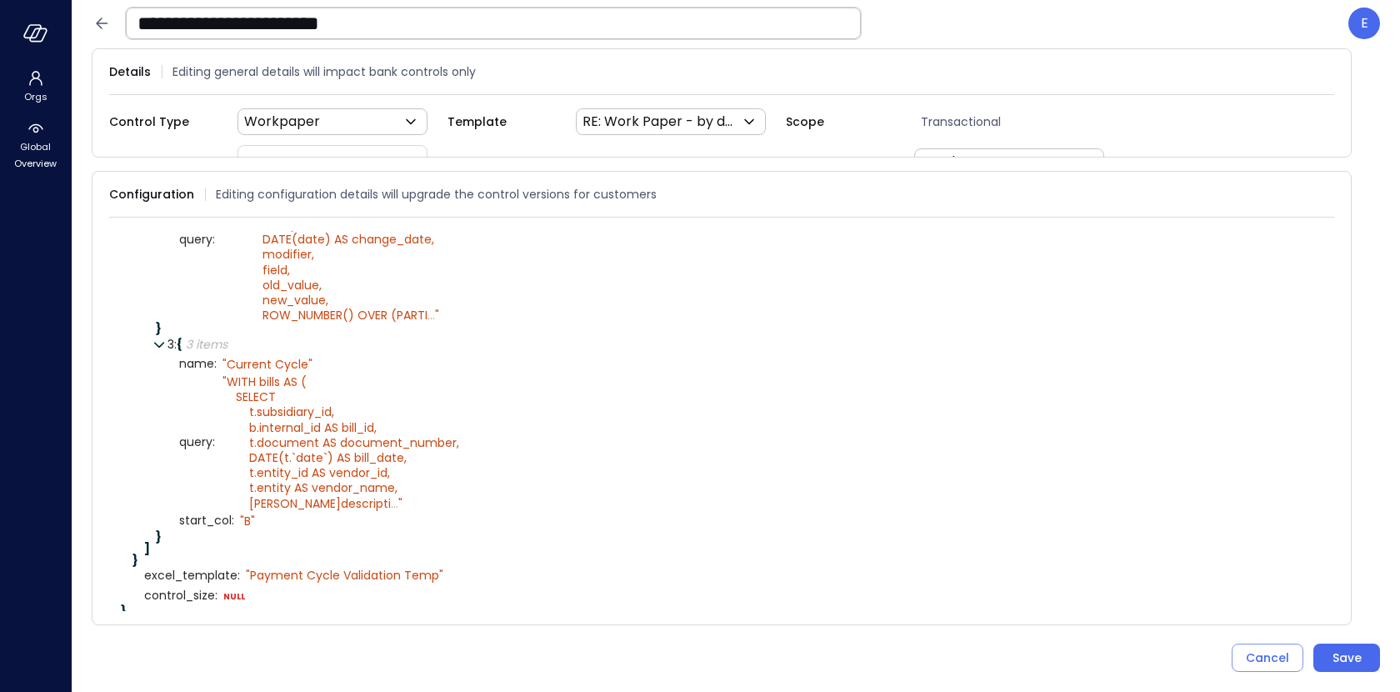
scroll to position [573, 0]
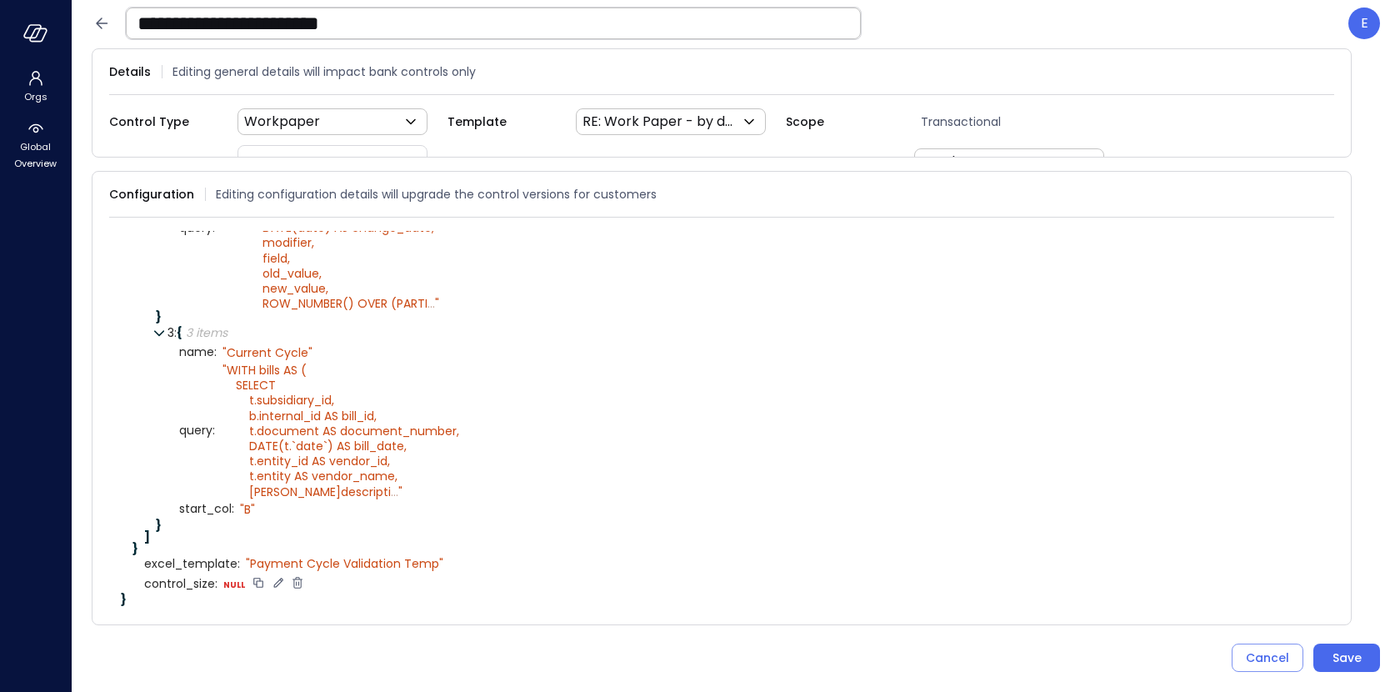
click at [276, 578] on icon at bounding box center [278, 582] width 15 height 15
click at [325, 578] on select "****** ****** ******* **** ****** *****" at bounding box center [326, 583] width 77 height 10
click at [288, 578] on select "****** ****** ******* **** ****** *****" at bounding box center [326, 583] width 77 height 10
select select "******"
type textarea "*"
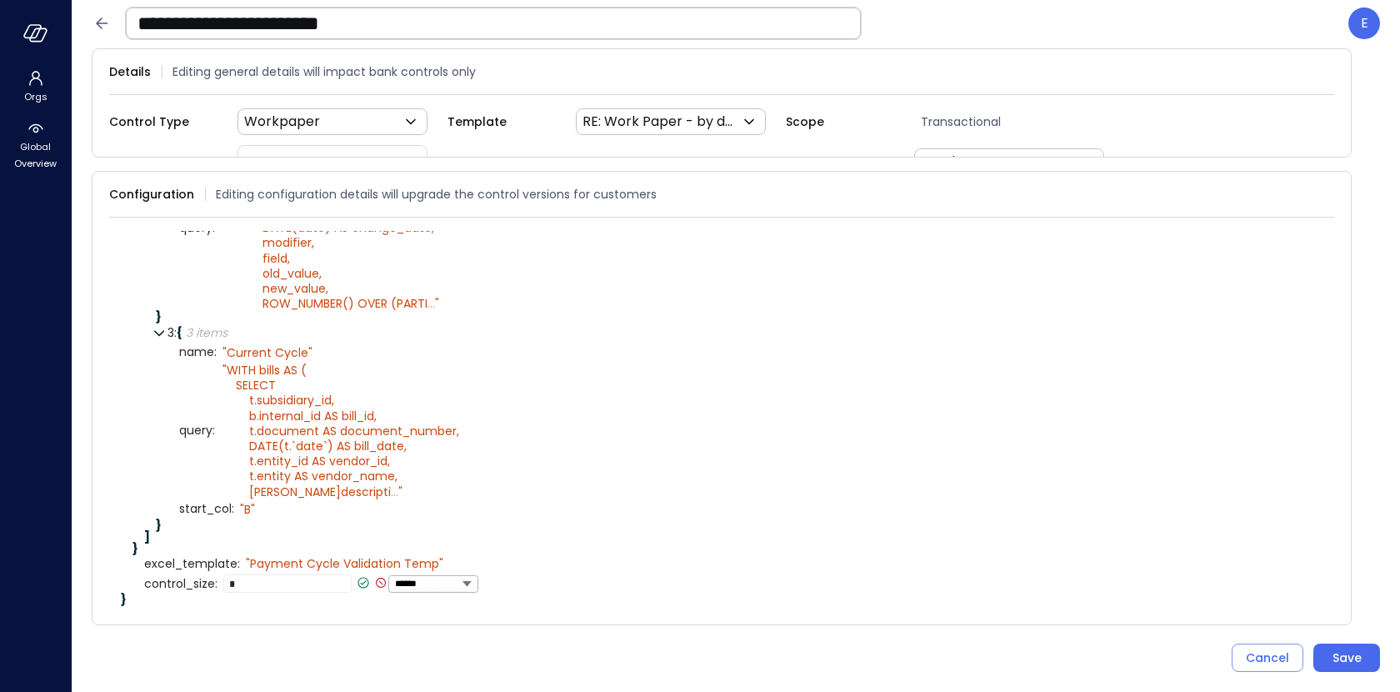
click at [365, 581] on icon at bounding box center [364, 583] width 6 height 4
click at [1343, 650] on div "Save" at bounding box center [1347, 658] width 29 height 21
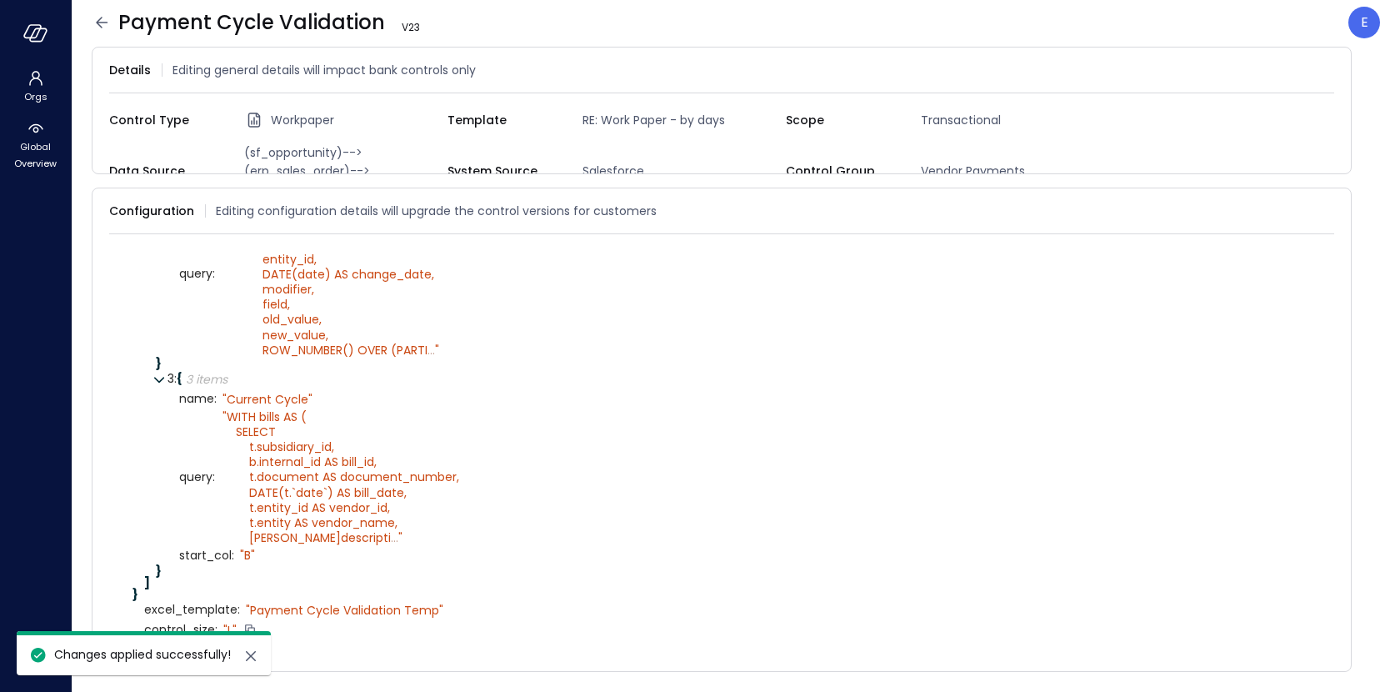
click at [93, 23] on icon at bounding box center [102, 23] width 20 height 20
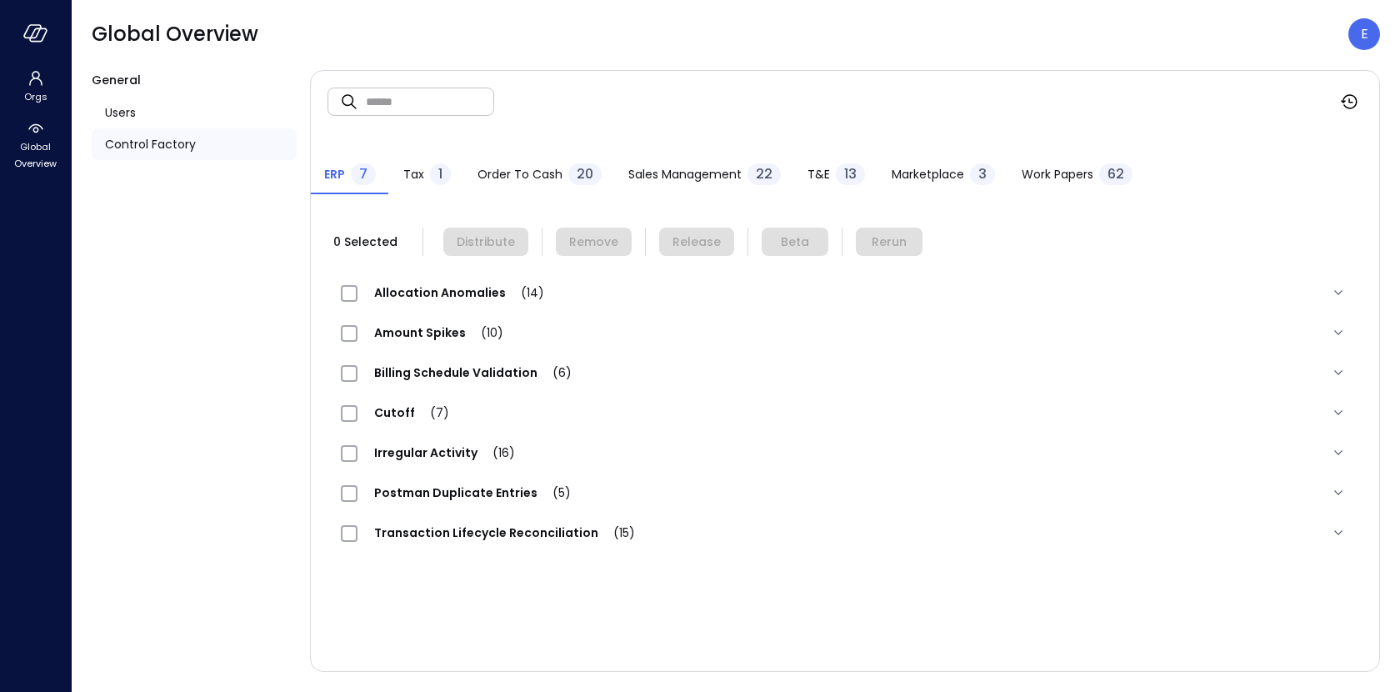
click at [1036, 173] on span "Work Papers" at bounding box center [1058, 174] width 72 height 18
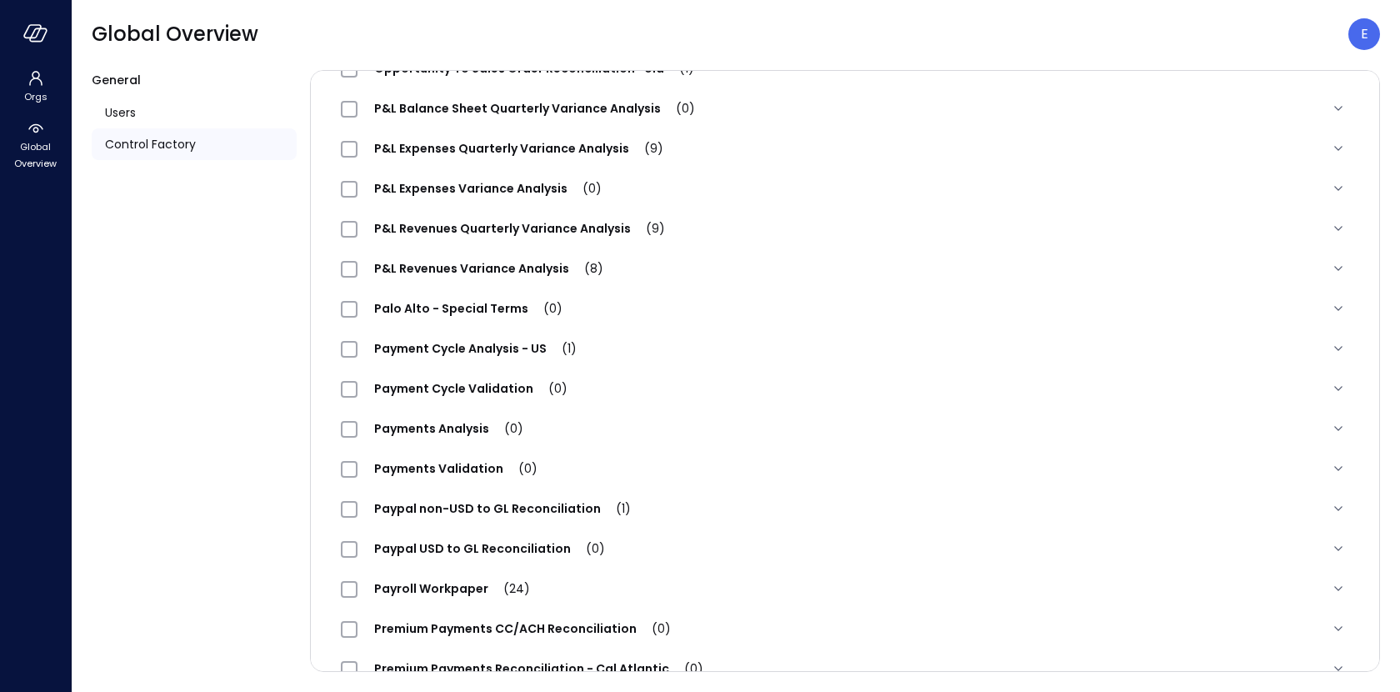
scroll to position [1318, 0]
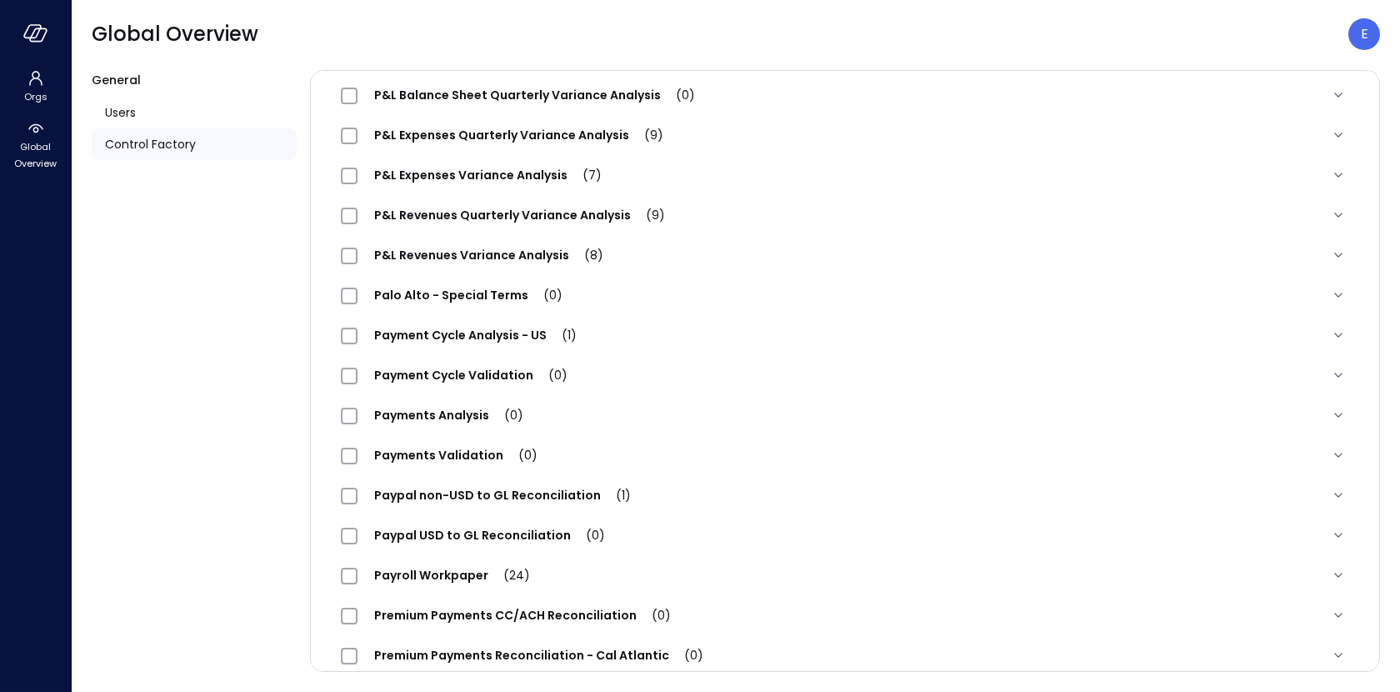
click at [470, 374] on span "Payment Cycle Validation (0)" at bounding box center [471, 375] width 227 height 17
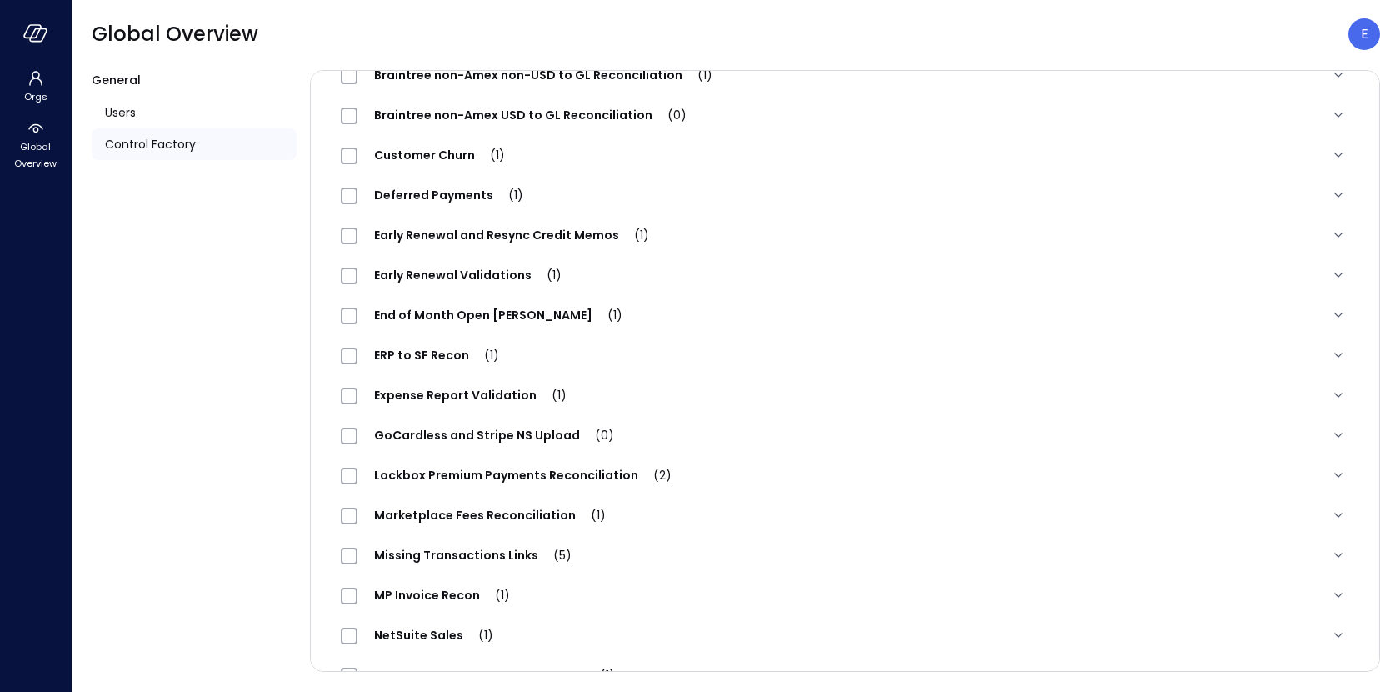
scroll to position [0, 0]
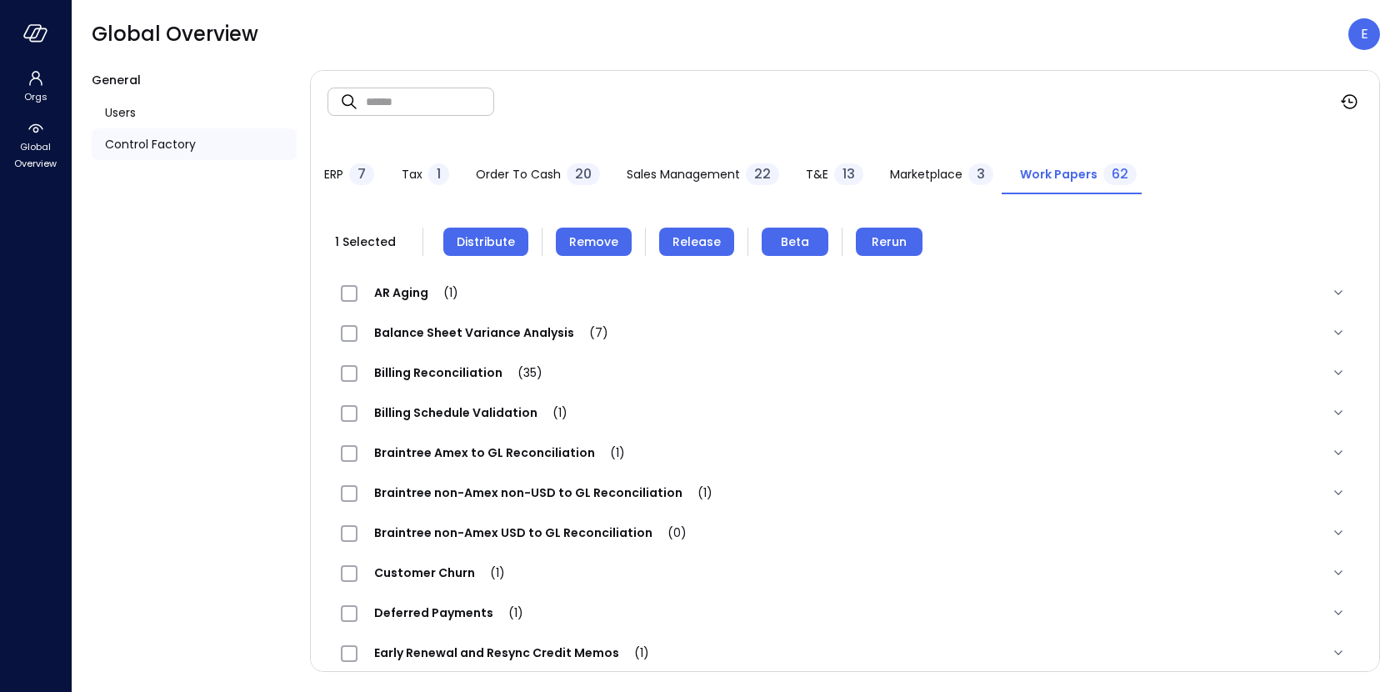
click at [569, 242] on span "Remove" at bounding box center [593, 242] width 49 height 18
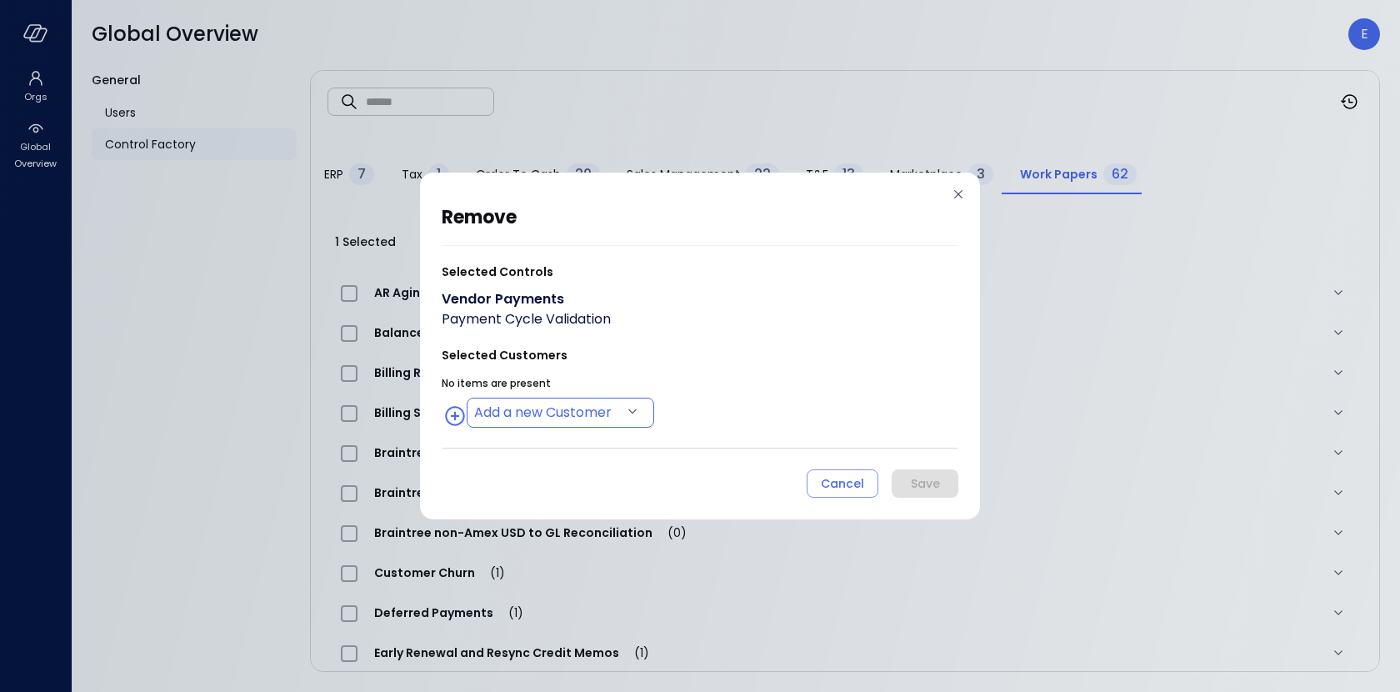
click at [605, 413] on body "Orgs Global Overview Global Overview E General Users Control Factory ​ ​ ERP 7 …" at bounding box center [700, 346] width 1400 height 692
click at [716, 441] on div at bounding box center [700, 346] width 1400 height 692
click at [618, 420] on body "Orgs Global Overview Global Overview E General Users Control Factory ​ ​ ERP 7 …" at bounding box center [700, 346] width 1400 height 692
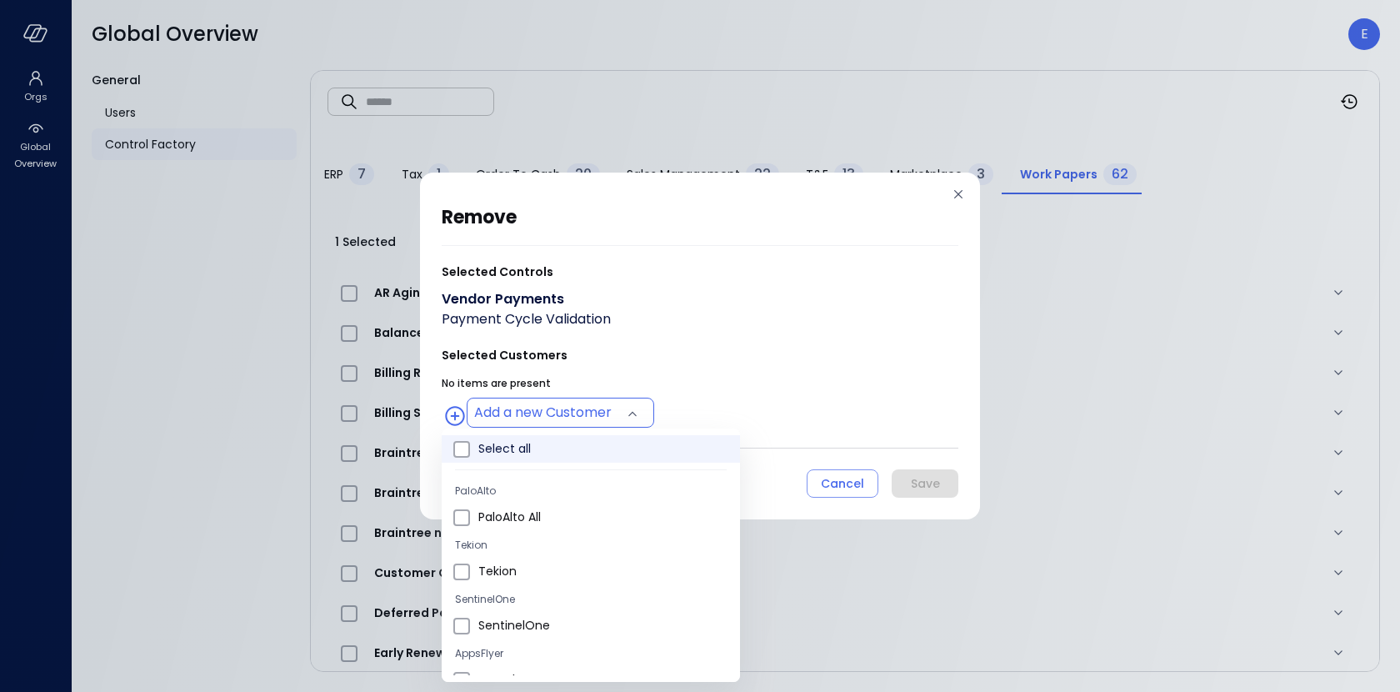
click at [608, 458] on li "Select all" at bounding box center [591, 449] width 298 height 28
type input "**********"
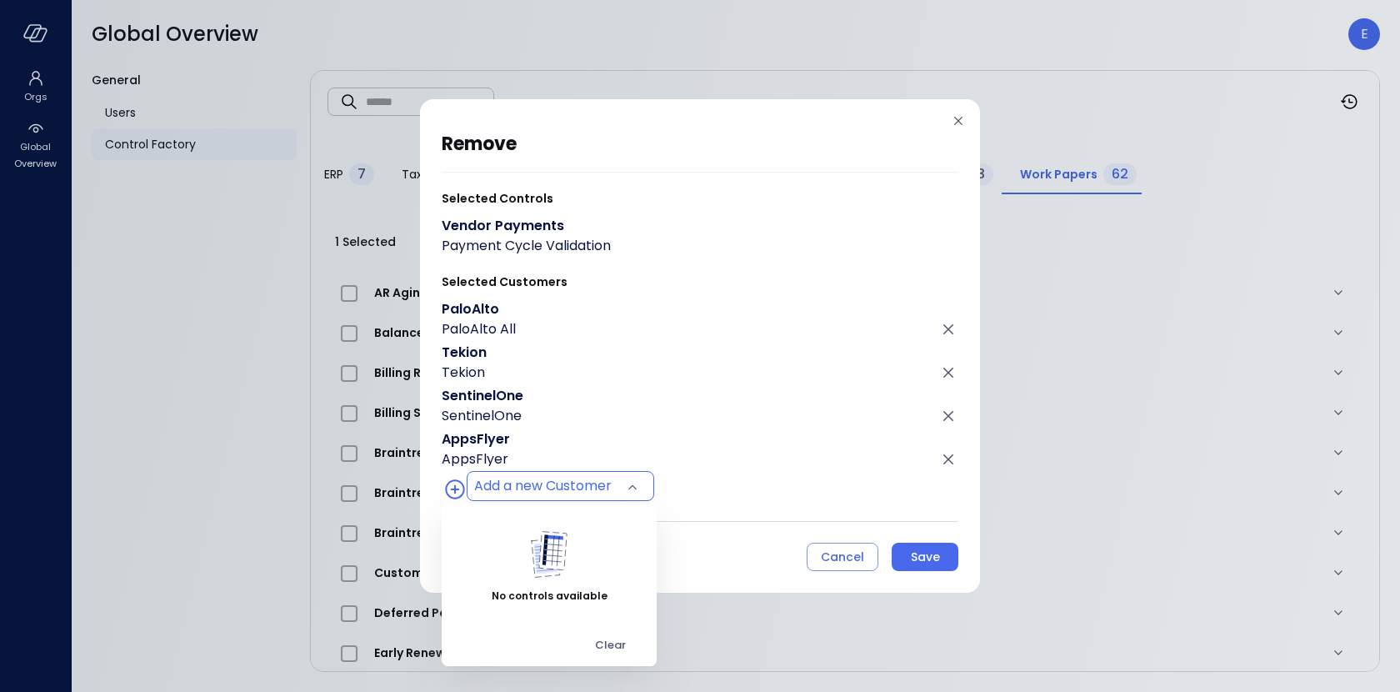
click at [915, 554] on div at bounding box center [700, 346] width 1400 height 692
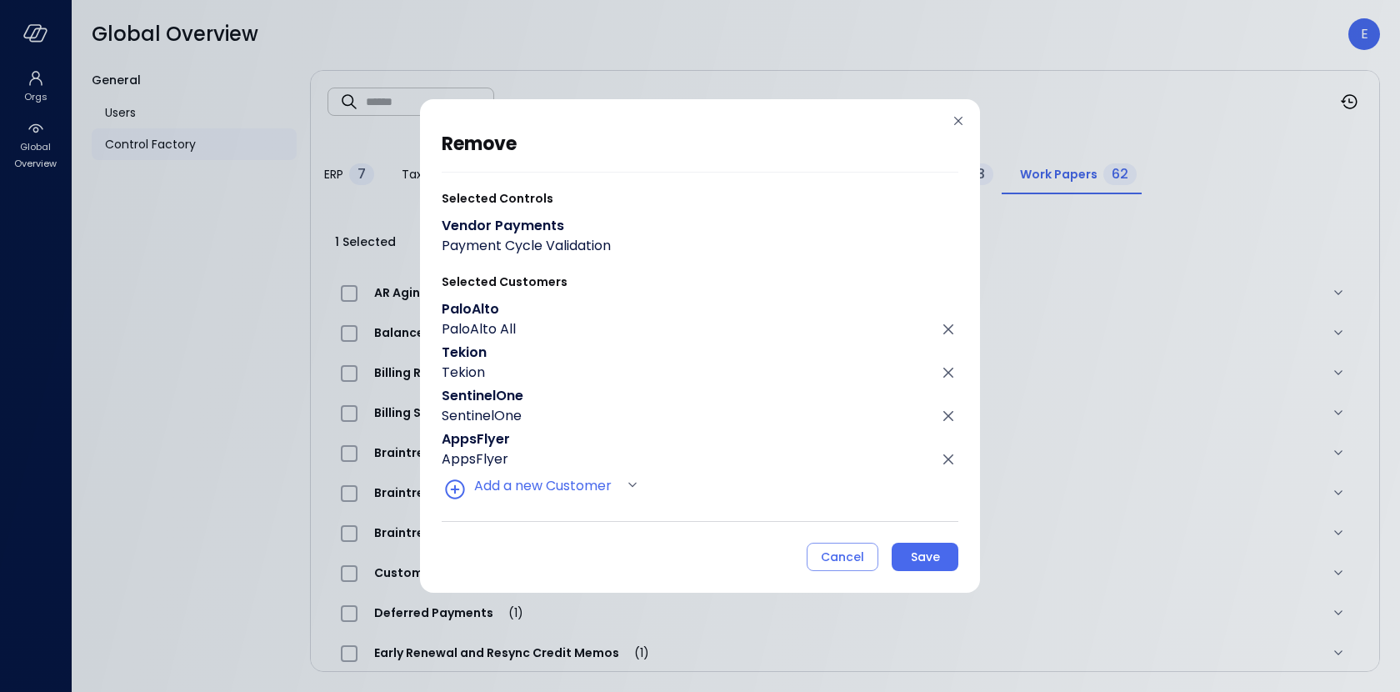
click at [915, 554] on div "Save" at bounding box center [925, 557] width 29 height 21
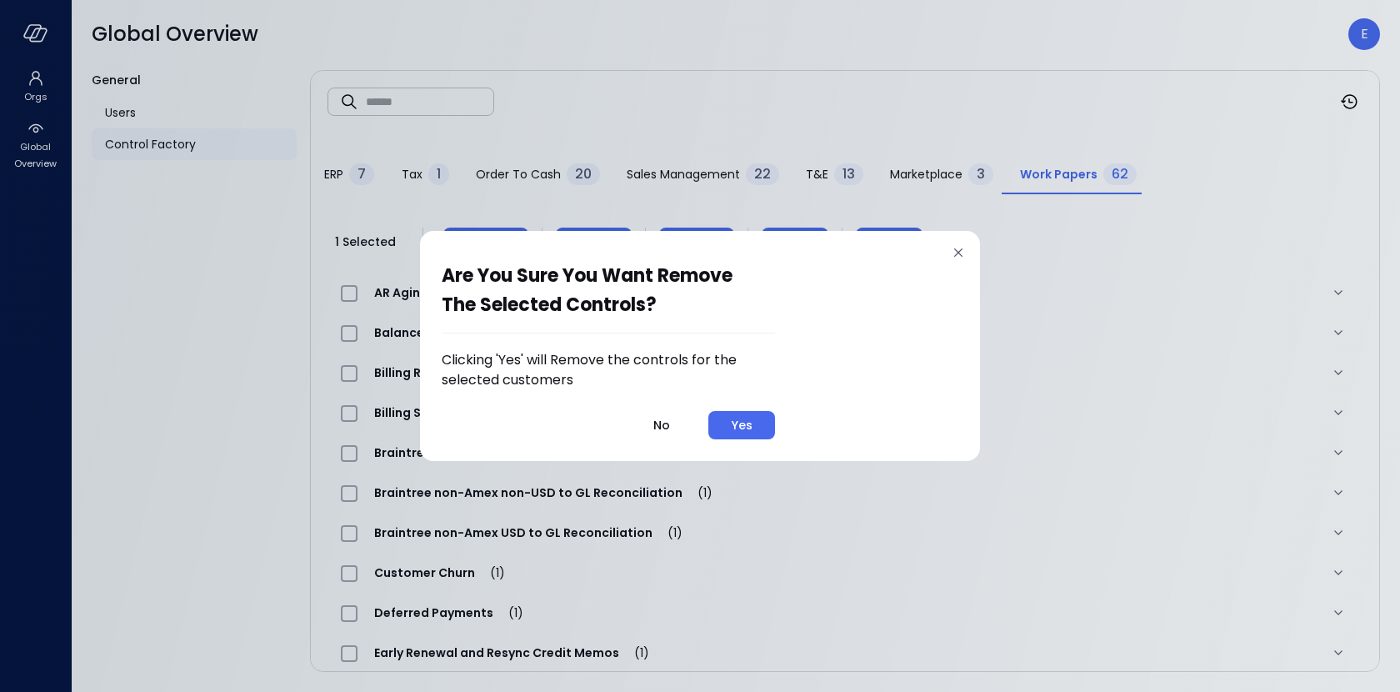
click at [739, 424] on div "Yes" at bounding box center [742, 425] width 21 height 21
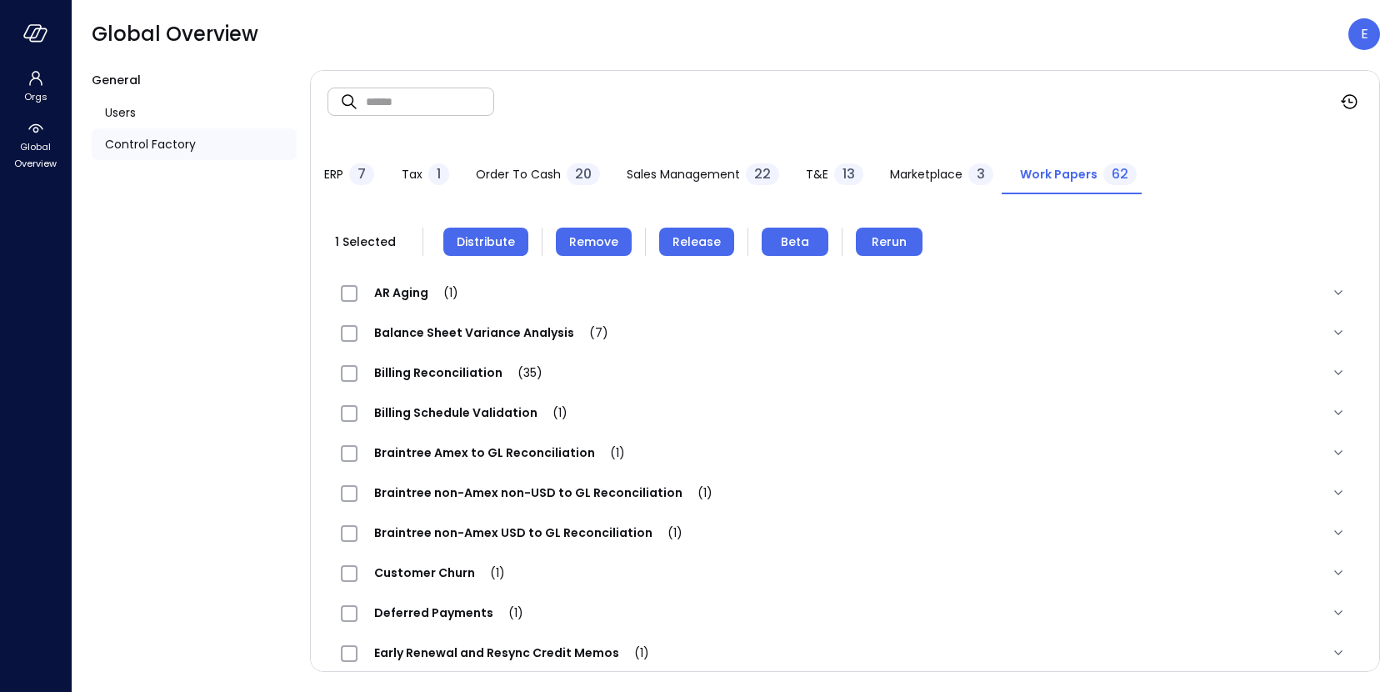
click at [478, 235] on span "Distribute" at bounding box center [486, 242] width 58 height 18
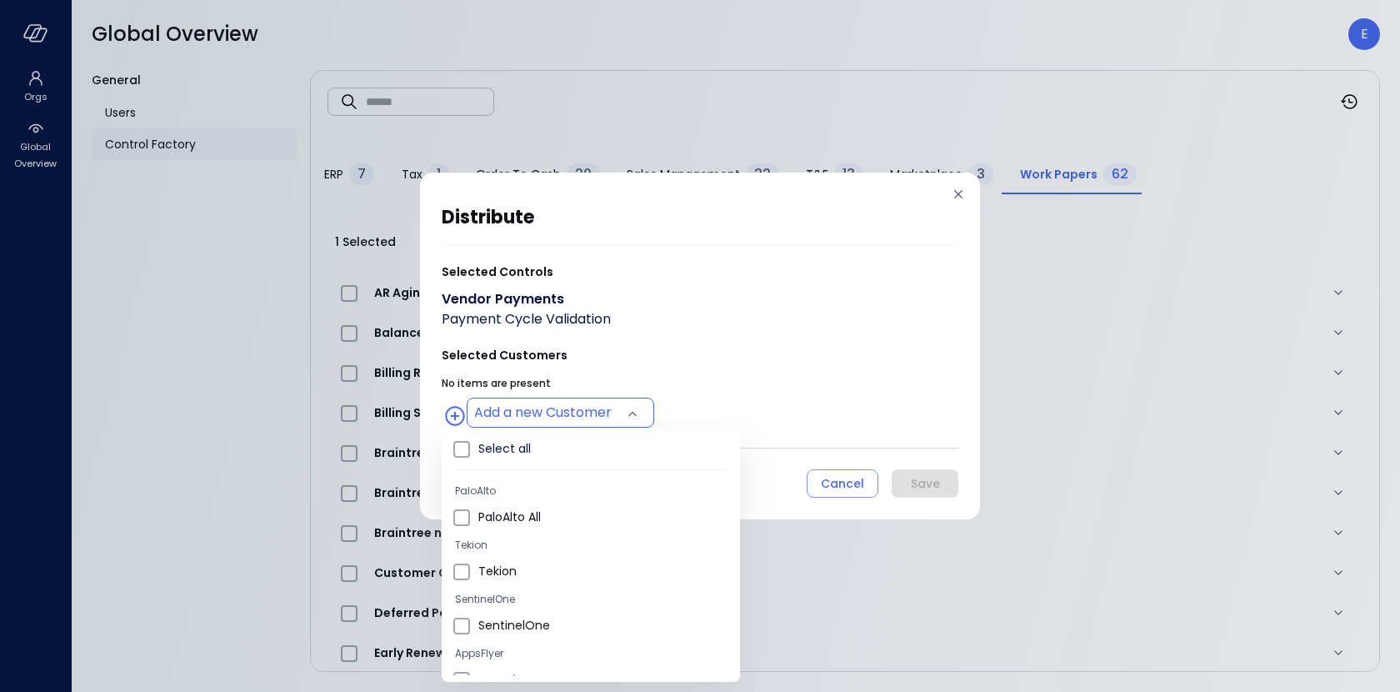
click at [549, 412] on body "Orgs Global Overview Global Overview E General Users Control Factory ​ ​ ERP 7 …" at bounding box center [700, 346] width 1400 height 692
click at [553, 554] on li "Wiz US" at bounding box center [591, 566] width 298 height 28
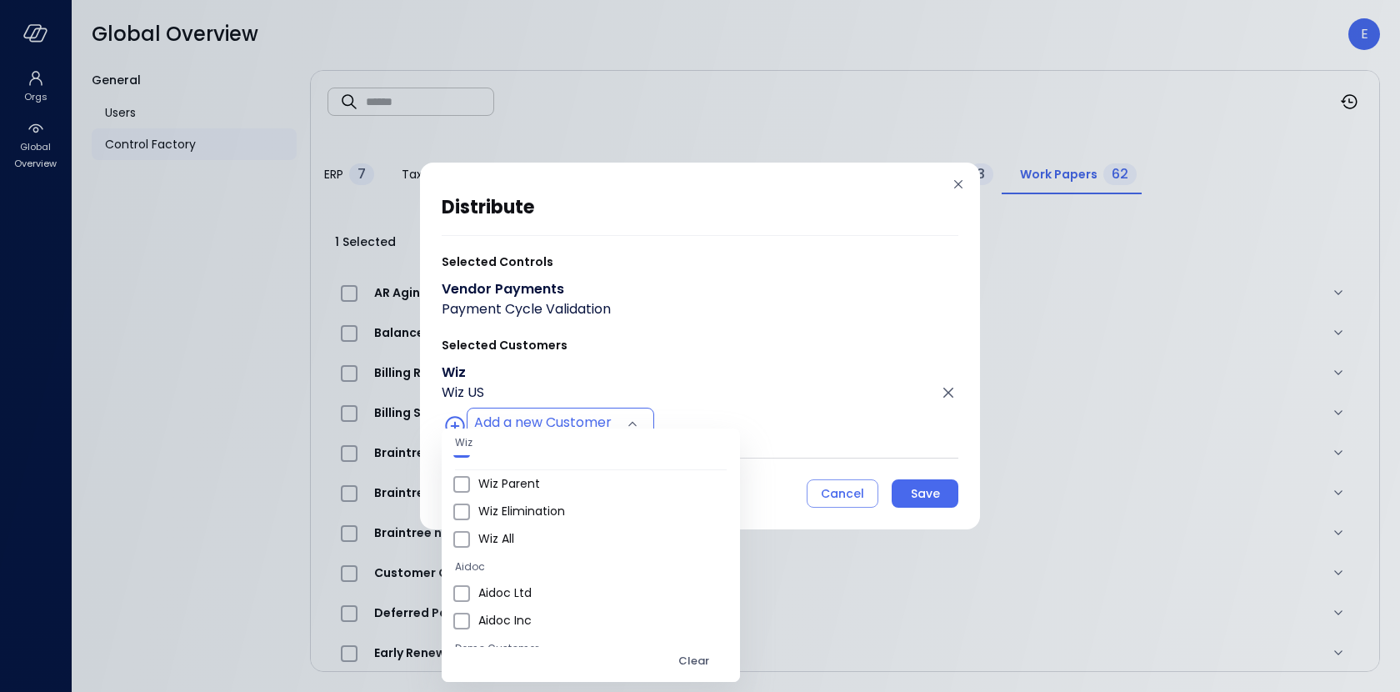
scroll to position [989, 0]
click at [548, 528] on li "Wiz All" at bounding box center [591, 538] width 298 height 28
type input "**********"
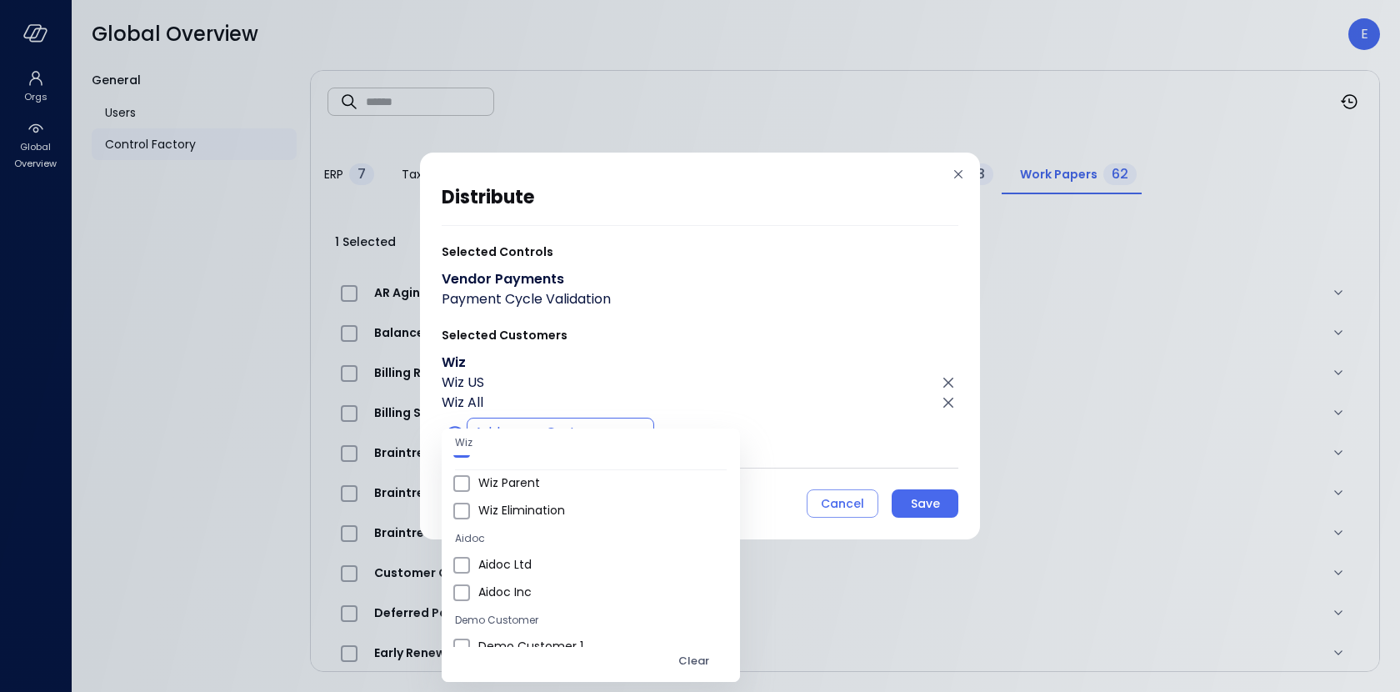
click at [945, 501] on div at bounding box center [700, 346] width 1400 height 692
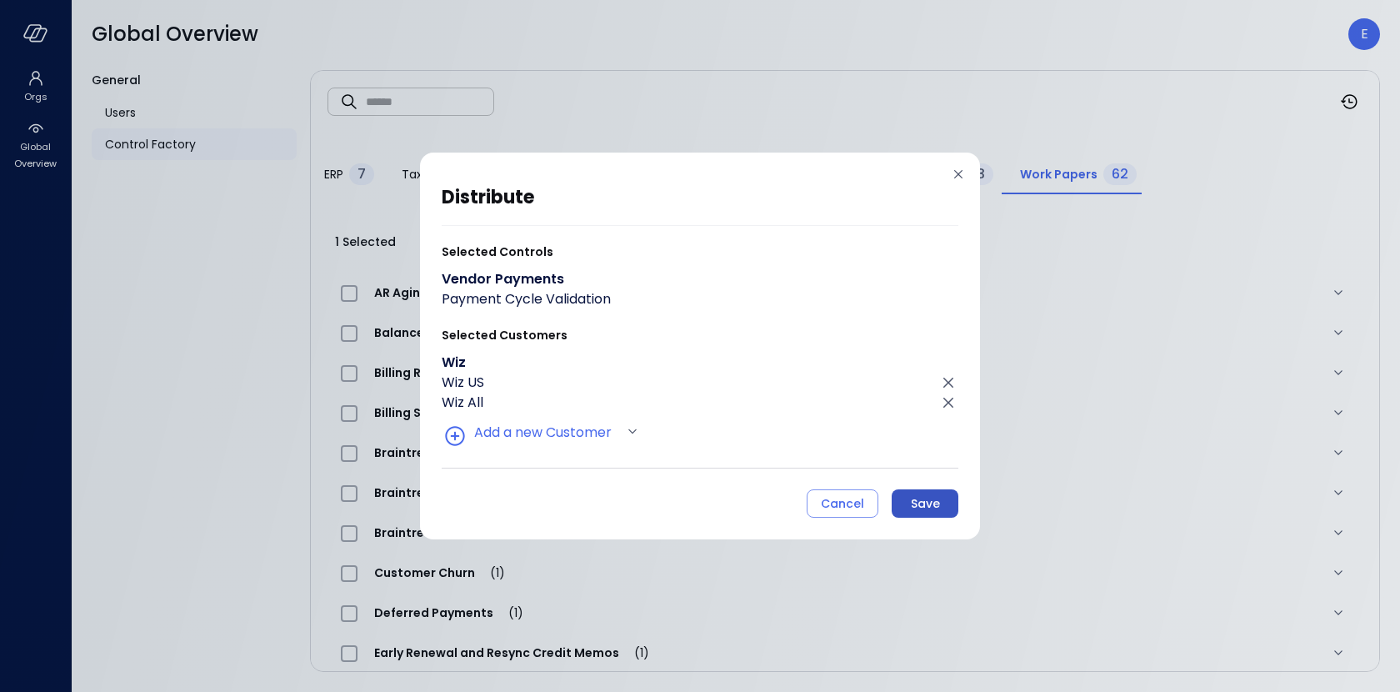
click at [940, 501] on button "Save" at bounding box center [925, 503] width 67 height 28
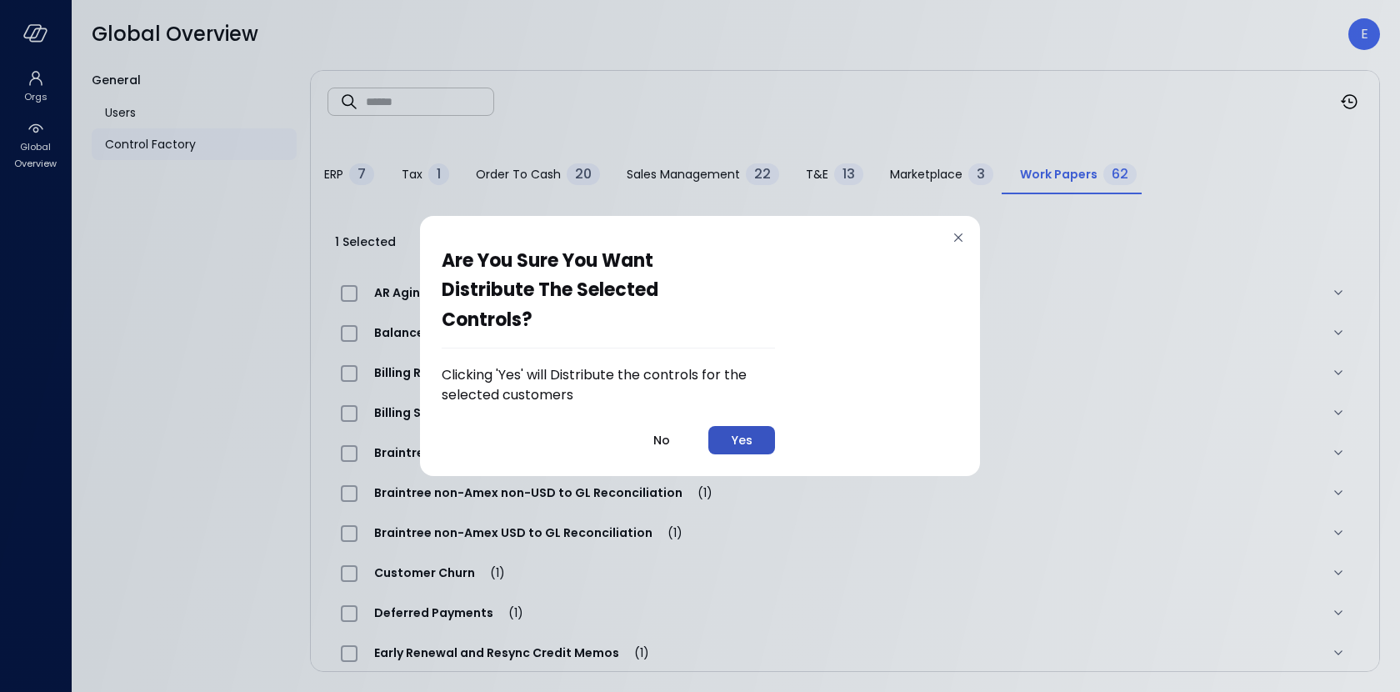
click at [743, 445] on div "Yes" at bounding box center [742, 440] width 21 height 21
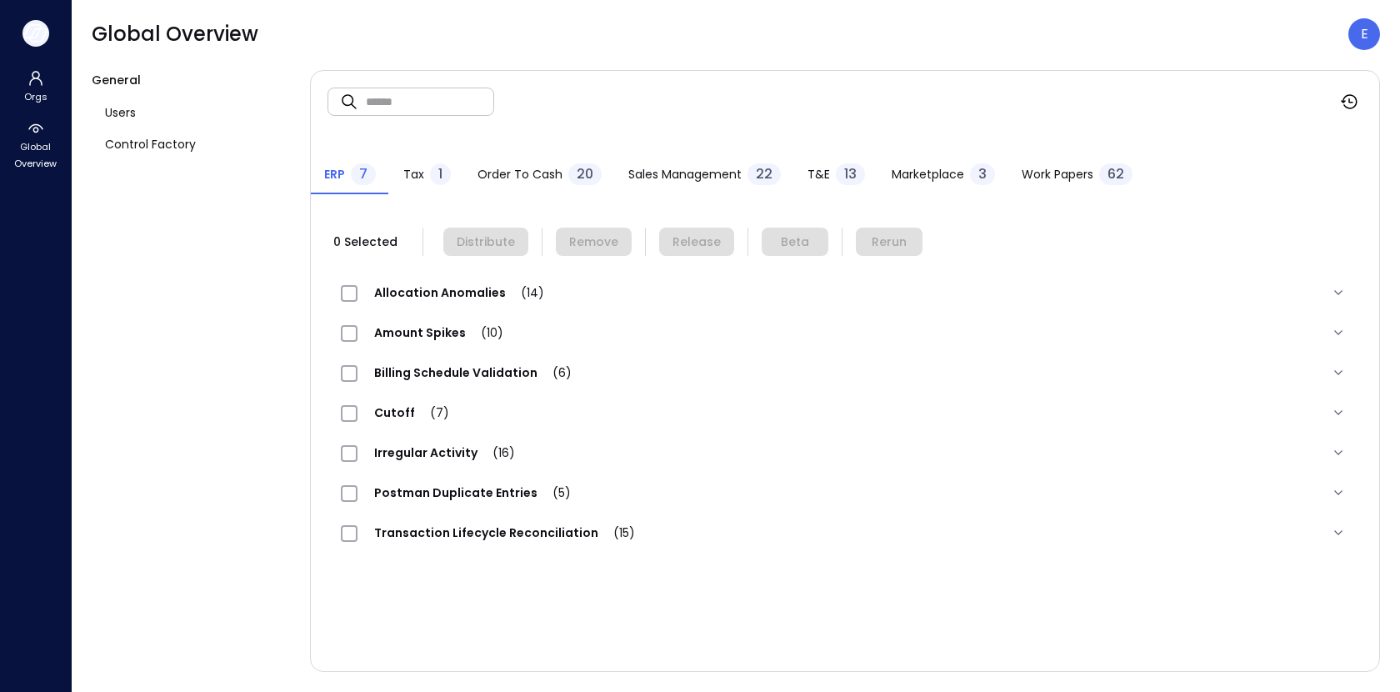
click at [29, 28] on icon "button" at bounding box center [35, 33] width 25 height 18
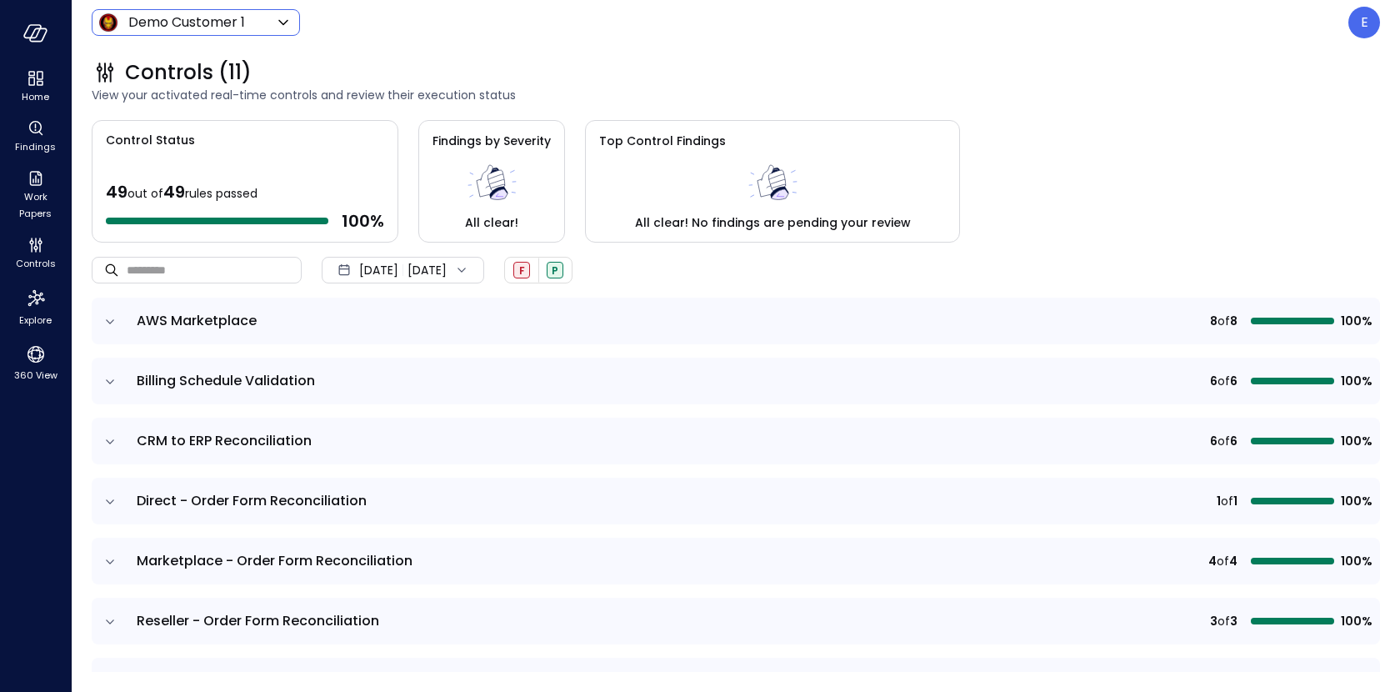
click at [220, 11] on div "Demo Customer 1 ***** ​" at bounding box center [196, 22] width 208 height 27
click at [209, 20] on body "Home Findings Work Papers Controls Explore 360 View Demo Customer 1 ***** ​ E C…" at bounding box center [700, 346] width 1400 height 692
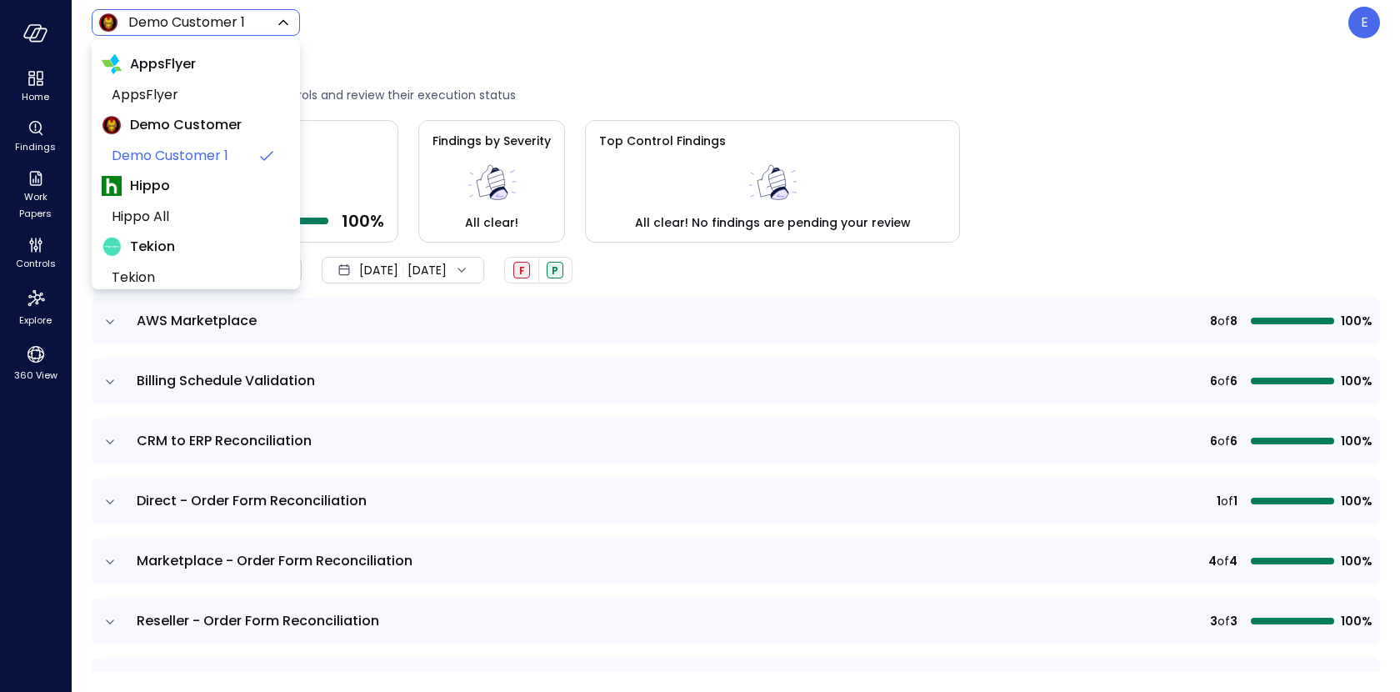
scroll to position [133, 0]
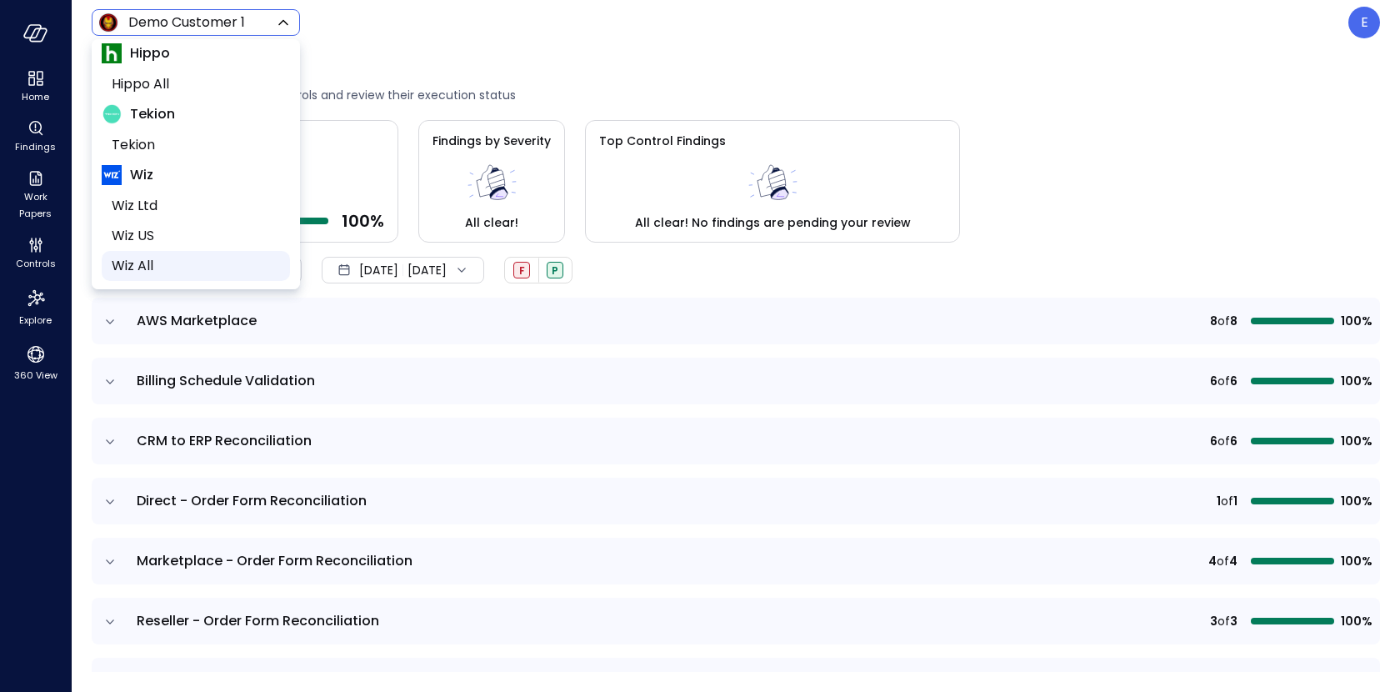
click at [181, 263] on span "Wiz All" at bounding box center [194, 266] width 165 height 20
type input "*******"
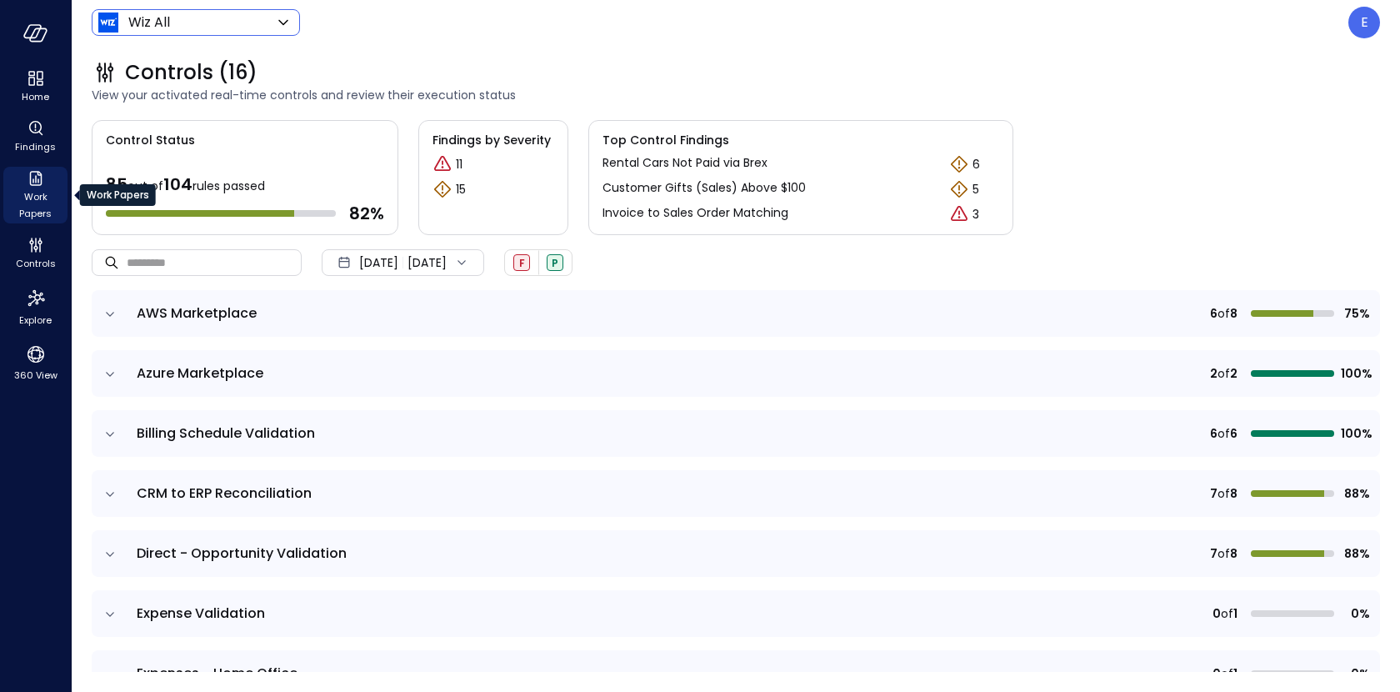
click at [38, 197] on span "Work Papers" at bounding box center [35, 204] width 51 height 33
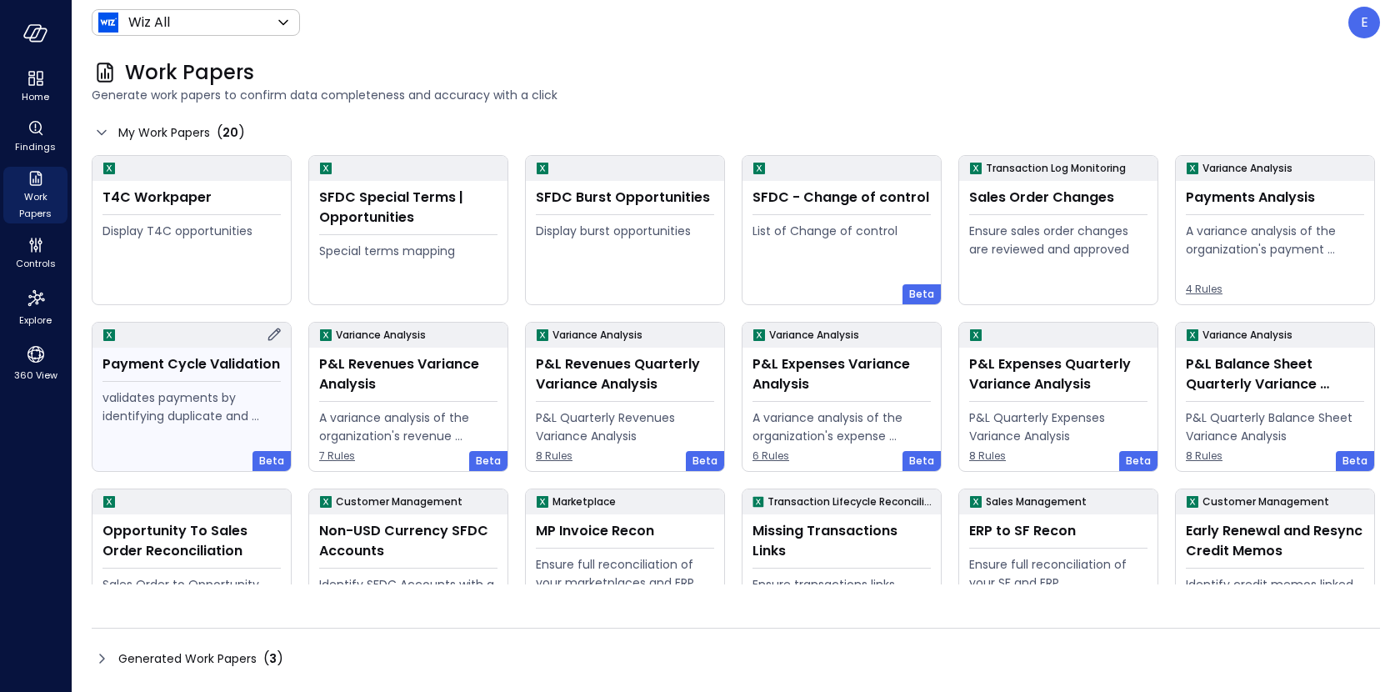
click at [277, 331] on icon at bounding box center [274, 334] width 20 height 20
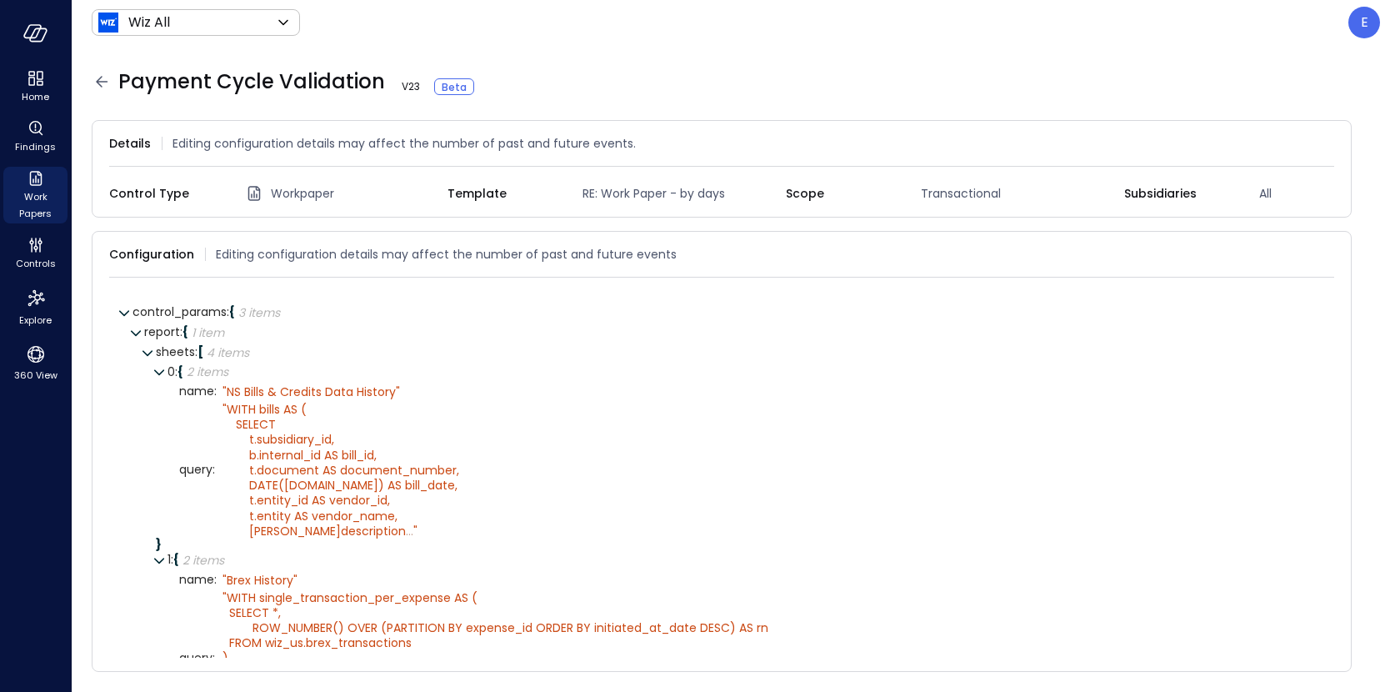
click at [108, 78] on icon at bounding box center [102, 82] width 20 height 20
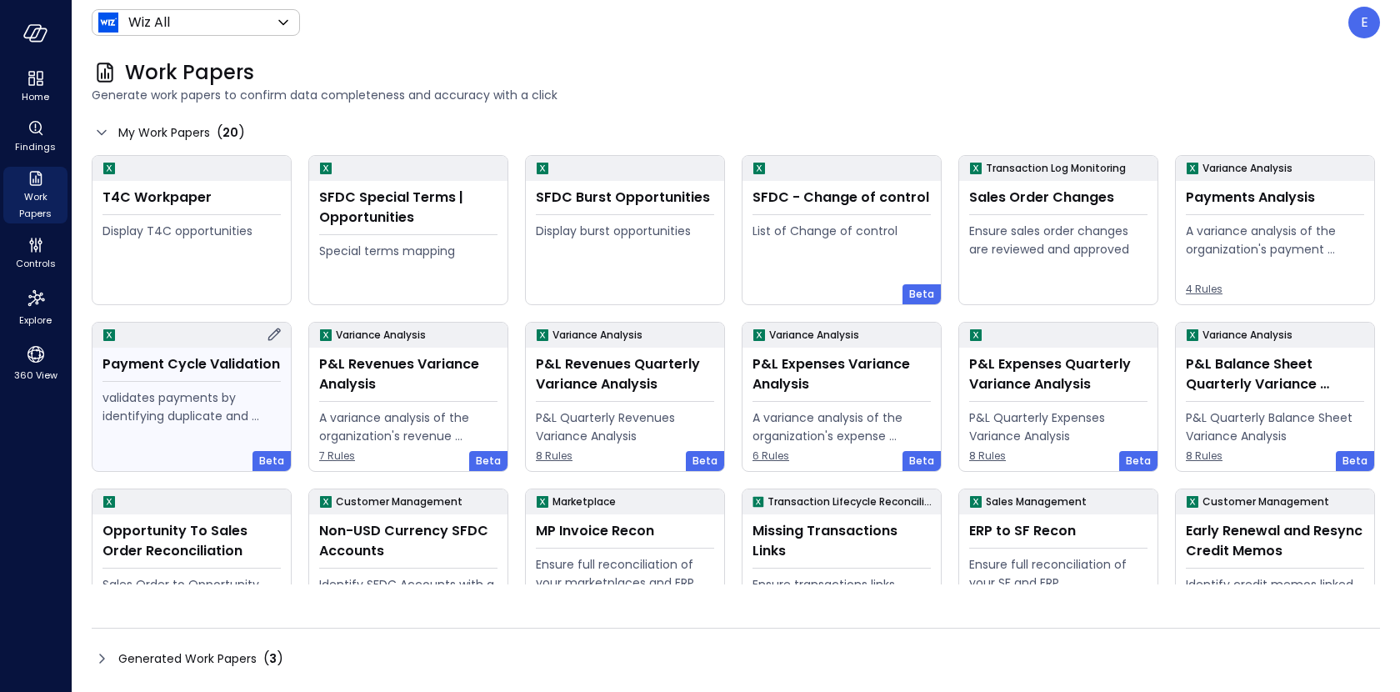
click at [216, 405] on div "validates payments by identifying duplicate and erroneous entries." at bounding box center [192, 406] width 178 height 37
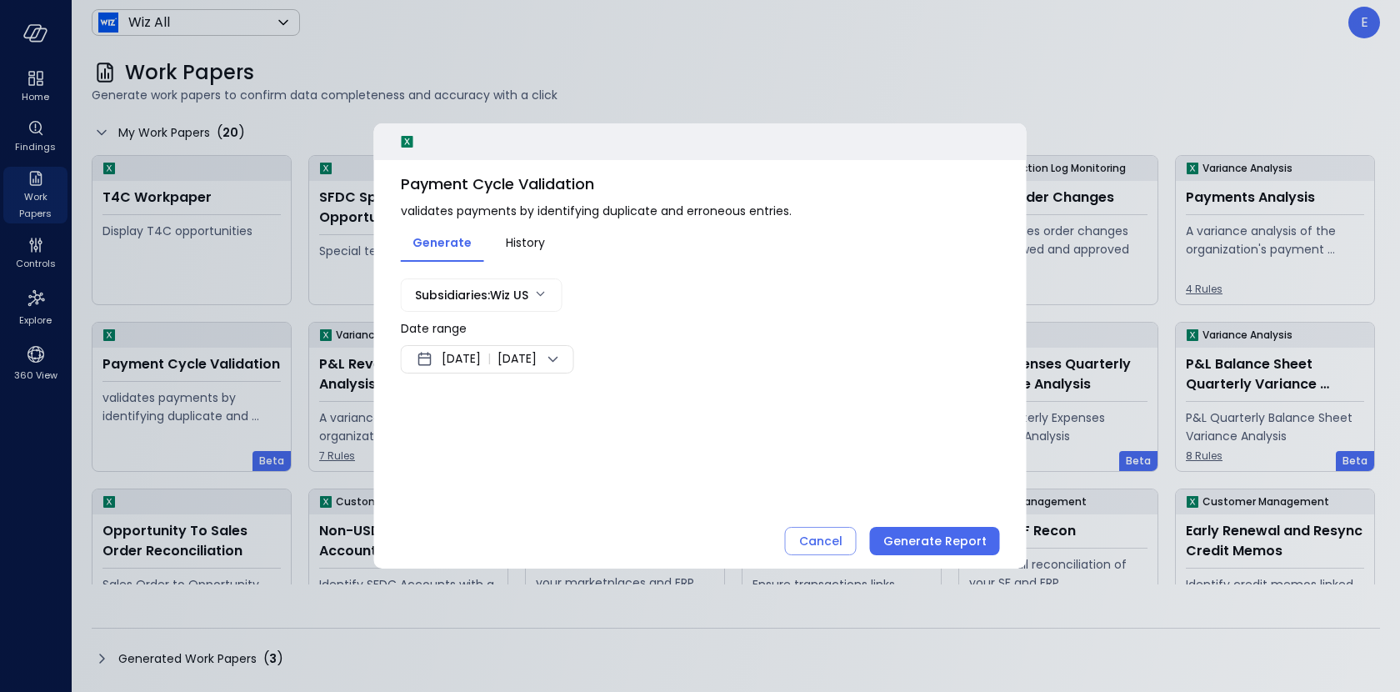
click at [478, 358] on span "[DATE]" at bounding box center [461, 359] width 39 height 20
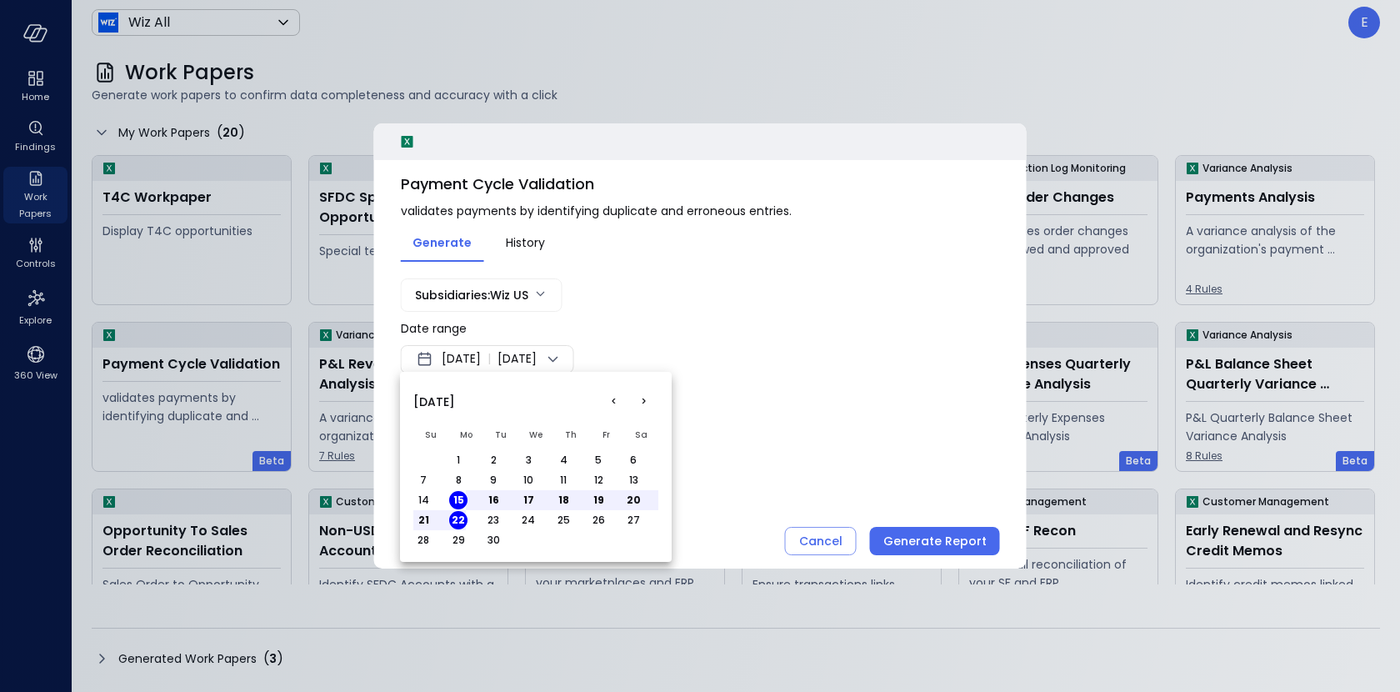
click at [454, 454] on button "1" at bounding box center [458, 460] width 18 height 18
click at [491, 533] on button "30" at bounding box center [493, 540] width 18 height 18
click at [935, 537] on div at bounding box center [700, 346] width 1400 height 692
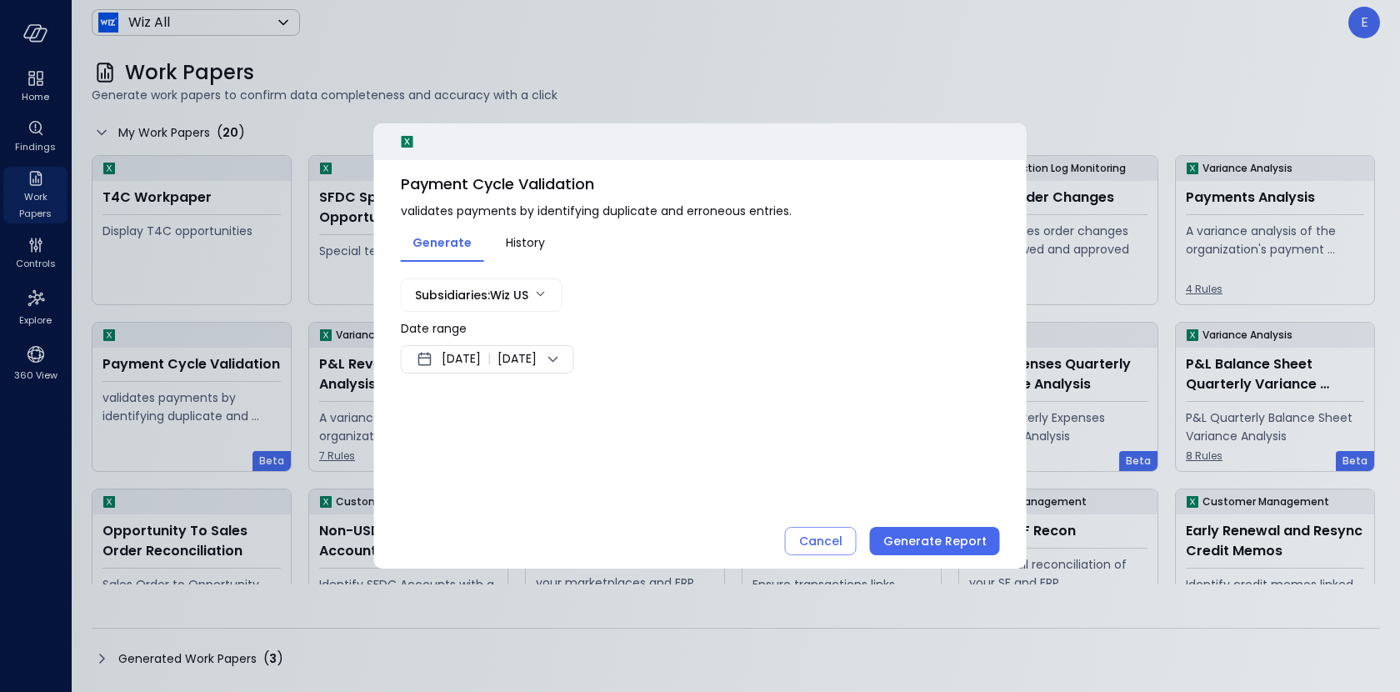
click at [935, 537] on div "Generate Report" at bounding box center [934, 541] width 103 height 21
